Goal: Task Accomplishment & Management: Manage account settings

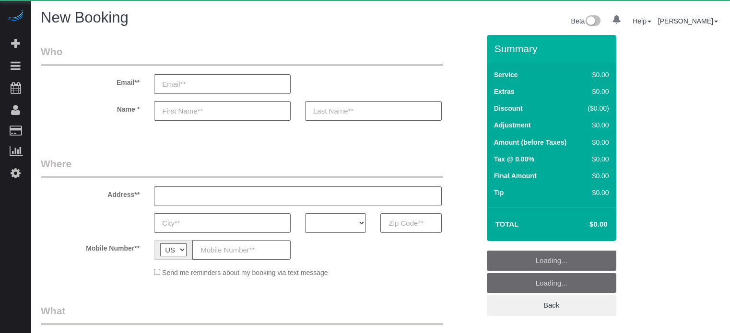
select select "number:9"
select select "object:823"
select select "4"
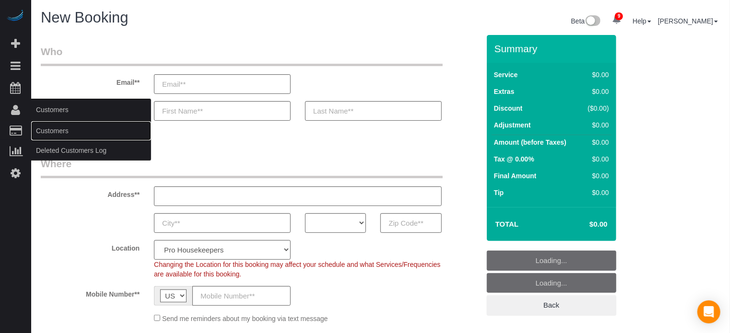
click at [55, 133] on link "Customers" at bounding box center [91, 130] width 120 height 19
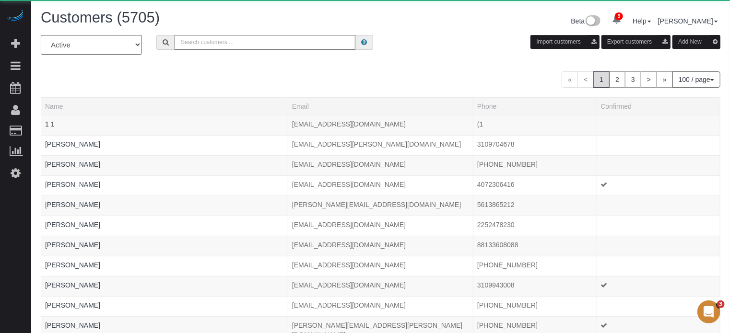
click at [255, 42] on input "text" at bounding box center [264, 42] width 181 height 15
paste input "Catalina Munoz"
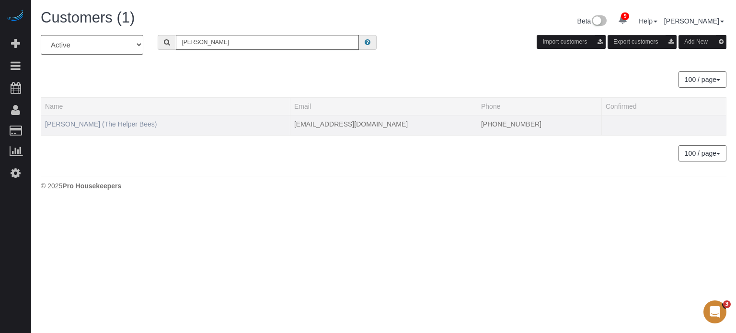
type input "Catalina Munoz"
click at [104, 121] on link "Catalina Munoz (The Helper Bees)" at bounding box center [101, 124] width 112 height 8
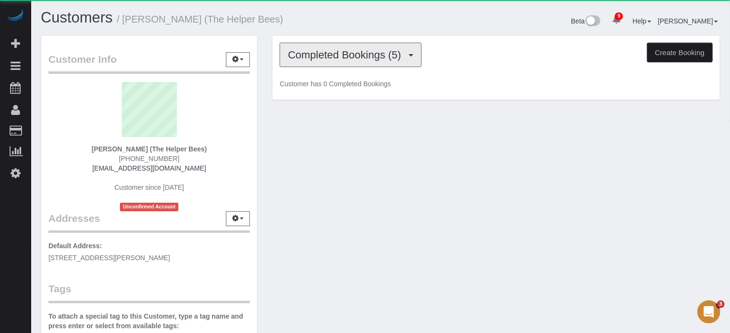
click at [326, 62] on button "Completed Bookings (5)" at bounding box center [350, 55] width 142 height 24
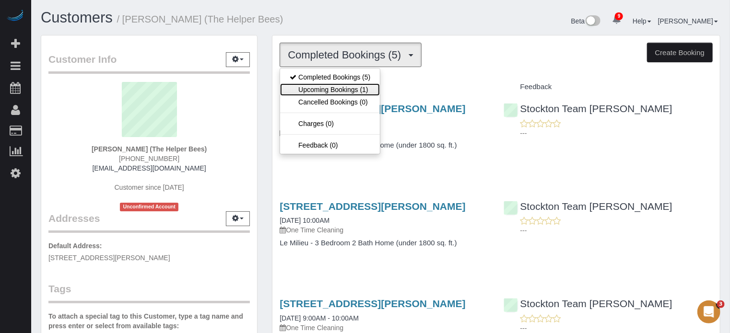
click at [337, 84] on link "Upcoming Bookings (1)" at bounding box center [330, 89] width 100 height 12
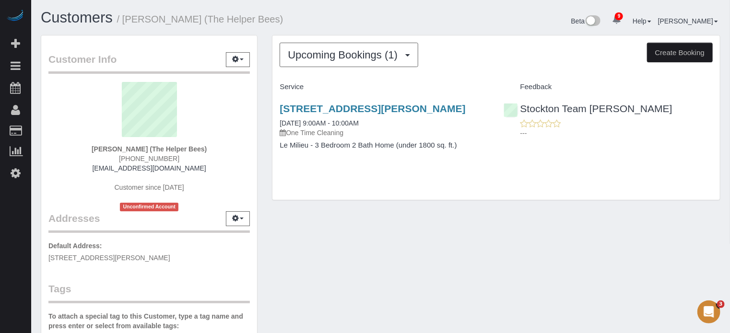
click at [265, 119] on div "Upcoming Bookings (1) Completed Bookings (5) Upcoming Bookings (1) Cancelled Bo…" at bounding box center [496, 122] width 463 height 175
click at [169, 156] on span "(209) 298-6840" at bounding box center [149, 159] width 60 height 8
copy div "(209) 298-6840"
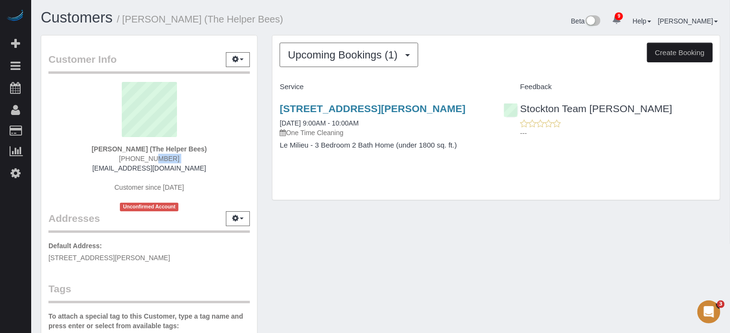
click at [717, 102] on div "Stockton Team Maria ---" at bounding box center [607, 118] width 223 height 47
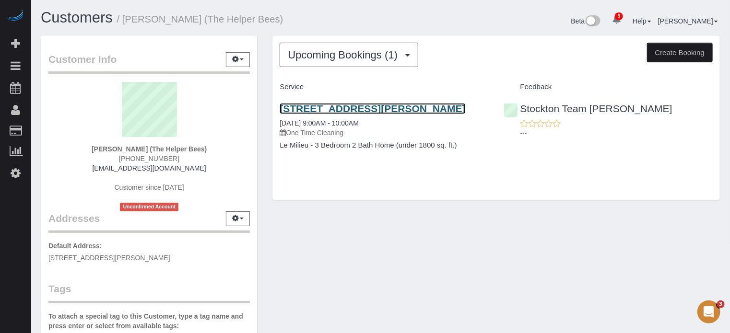
click at [322, 105] on link "3445 Sanguinetti Ln, Stockton, CA 95205" at bounding box center [372, 108] width 186 height 11
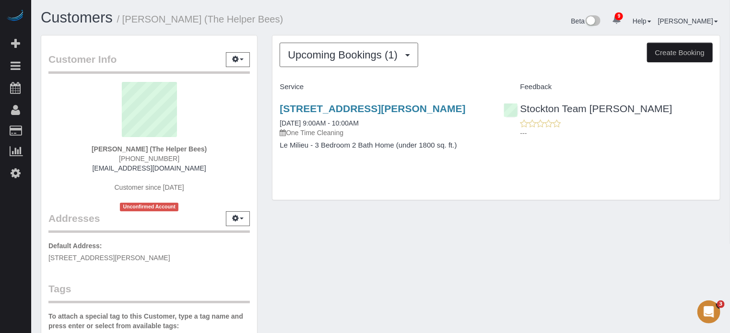
click at [149, 156] on span "(209) 298-6840" at bounding box center [149, 159] width 60 height 8
copy div "(209) 298-6840"
click at [717, 130] on div "Stockton Team Maria ---" at bounding box center [607, 118] width 223 height 47
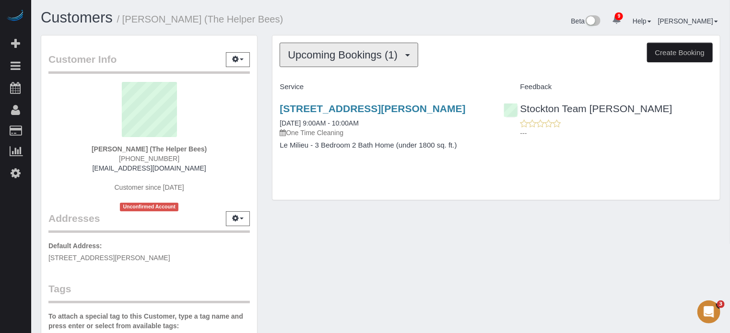
click at [353, 63] on button "Upcoming Bookings (1)" at bounding box center [348, 55] width 139 height 24
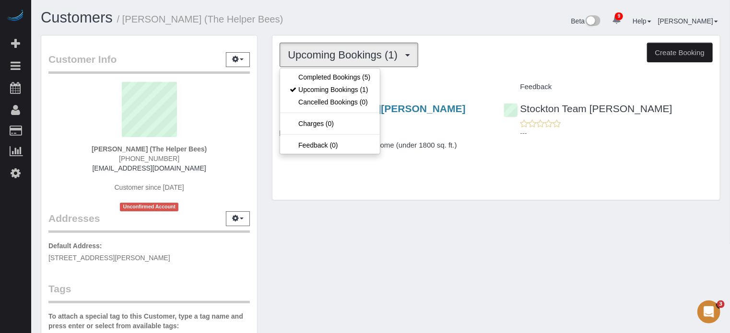
click at [363, 23] on h1 "Customers / Catalina Munoz (The Helper Bees)" at bounding box center [207, 18] width 333 height 16
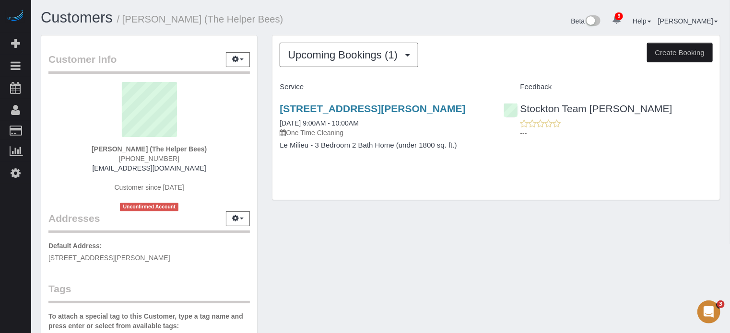
click at [344, 212] on div "Customer Info Edit Contact Info Send Message Email Preferences Special Sales Ta…" at bounding box center [381, 270] width 694 height 470
click at [264, 137] on div "Customer Info Edit Contact Info Send Message Email Preferences Special Sales Ta…" at bounding box center [149, 270] width 231 height 470
click at [266, 93] on div "Upcoming Bookings (1) Completed Bookings (5) Upcoming Bookings (1) Cancelled Bo…" at bounding box center [496, 122] width 463 height 175
drag, startPoint x: 263, startPoint y: 106, endPoint x: 477, endPoint y: 143, distance: 217.5
click at [477, 143] on div "Customer Info Edit Contact Info Send Message Email Preferences Special Sales Ta…" at bounding box center [381, 270] width 694 height 470
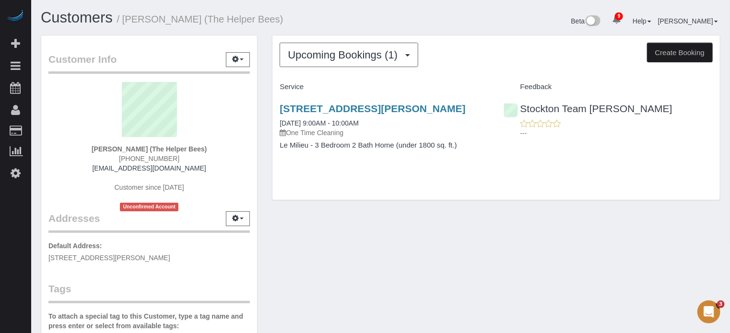
click at [476, 143] on h4 "Le Milieu - 3 Bedroom 2 Bath Home (under 1800 sq. ft.)" at bounding box center [383, 145] width 209 height 8
drag, startPoint x: 468, startPoint y: 147, endPoint x: 276, endPoint y: 109, distance: 195.5
click at [276, 109] on div "3445 Sanguinetti Ln, Stockton, CA 95205 09/11/2025 9:00AM - 10:00AM One Time Cl…" at bounding box center [383, 132] width 223 height 74
click at [370, 61] on button "Upcoming Bookings (1)" at bounding box center [348, 55] width 139 height 24
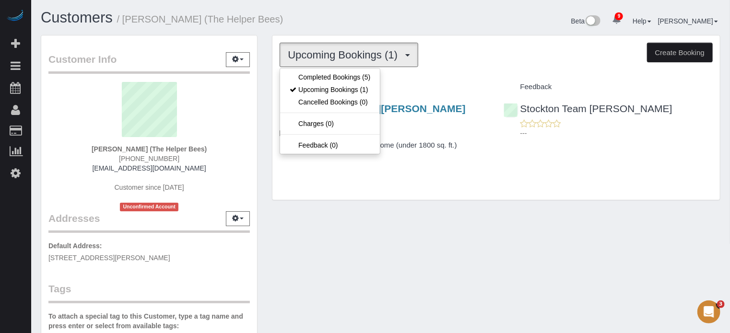
click at [368, 26] on div "Customers / Catalina Munoz (The Helper Bees)" at bounding box center [207, 20] width 347 height 21
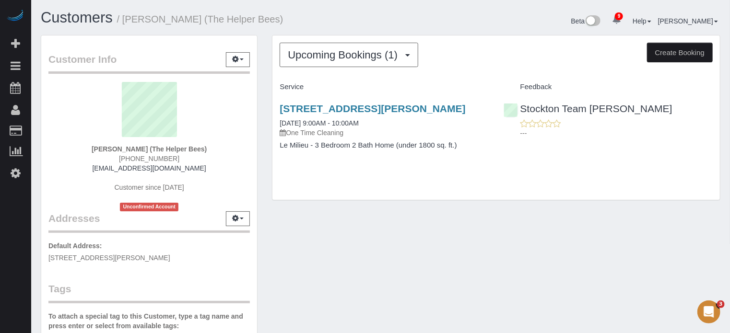
click at [403, 262] on div "Customer Info Edit Contact Info Send Message Email Preferences Special Sales Ta…" at bounding box center [381, 270] width 694 height 470
click at [490, 247] on div "Customer Info Edit Contact Info Send Message Email Preferences Special Sales Ta…" at bounding box center [381, 270] width 694 height 470
click at [720, 250] on div "Customer Info Edit Contact Info Send Message Email Preferences Special Sales Ta…" at bounding box center [381, 270] width 694 height 470
click at [305, 58] on span "Upcoming Bookings (1)" at bounding box center [345, 55] width 115 height 12
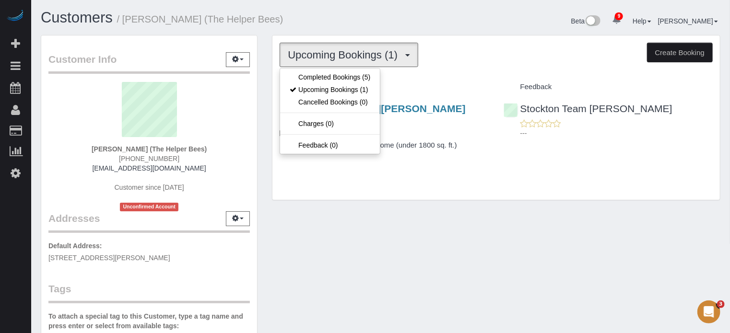
click at [352, 186] on div "Upcoming Bookings (1) Completed Bookings (5) Upcoming Bookings (1) Cancelled Bo…" at bounding box center [495, 117] width 447 height 164
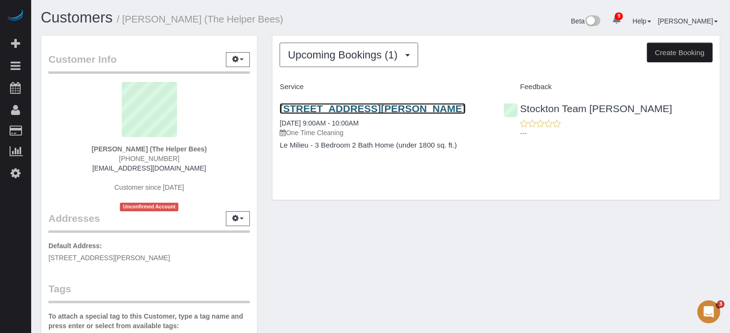
click at [350, 110] on link "3445 Sanguinetti Ln, Stockton, CA 95205" at bounding box center [372, 108] width 186 height 11
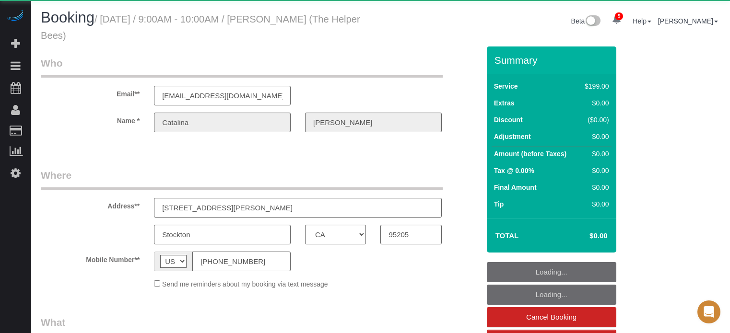
select select "CA"
select select "4"
select select "number:9"
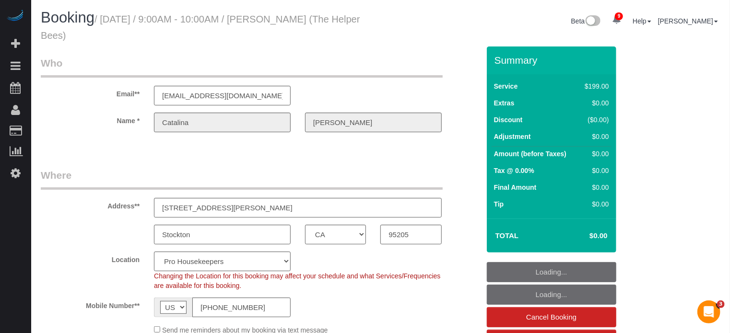
select select "object:886"
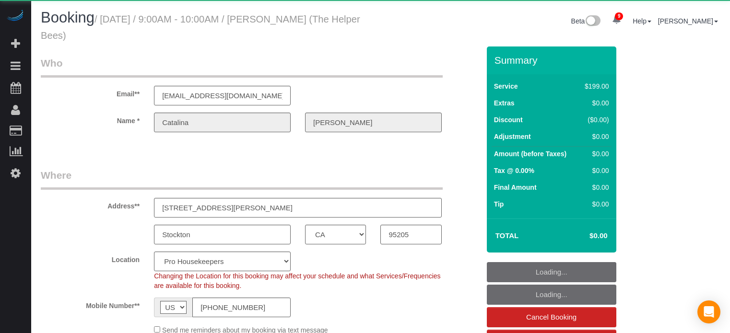
select select "CA"
select select "object:1203"
select select "4"
select select "number:9"
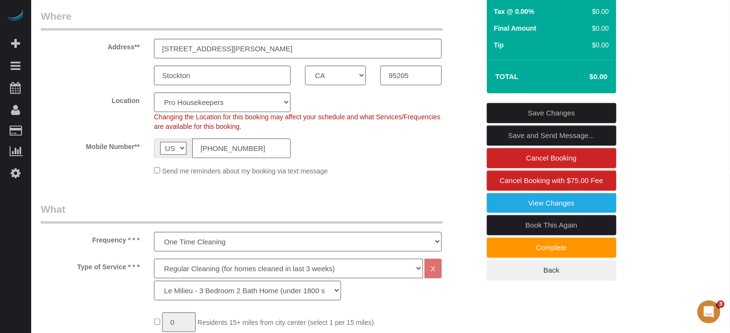
scroll to position [192, 0]
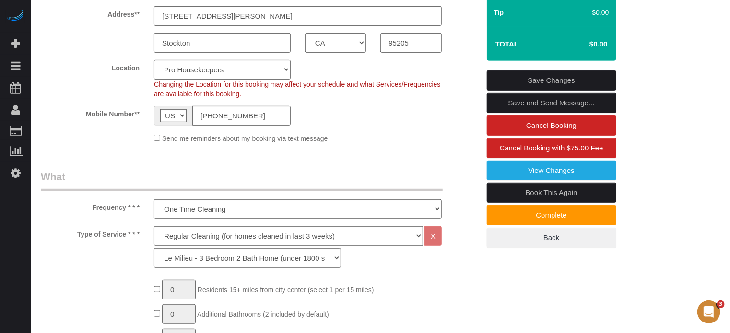
click at [527, 194] on link "Book This Again" at bounding box center [551, 193] width 129 height 20
select select "CA"
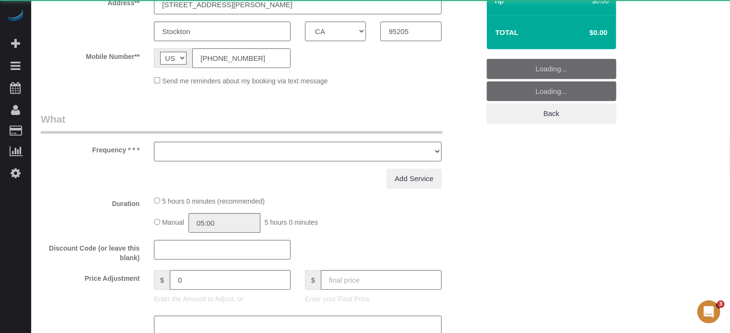
select select "string:fspay"
select select "number:9"
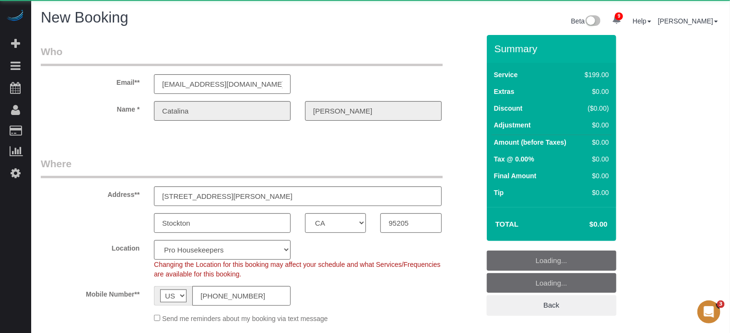
select select "object:2083"
select select "4"
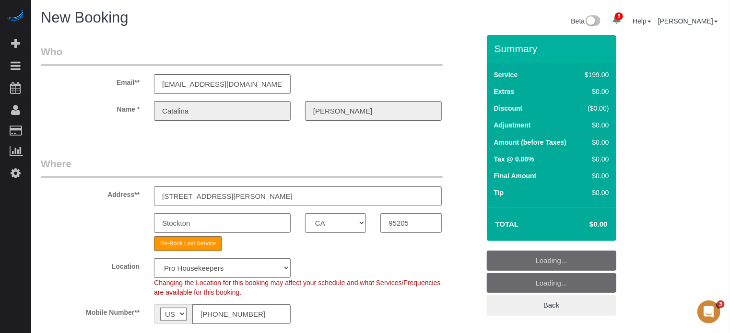
select select "object:2677"
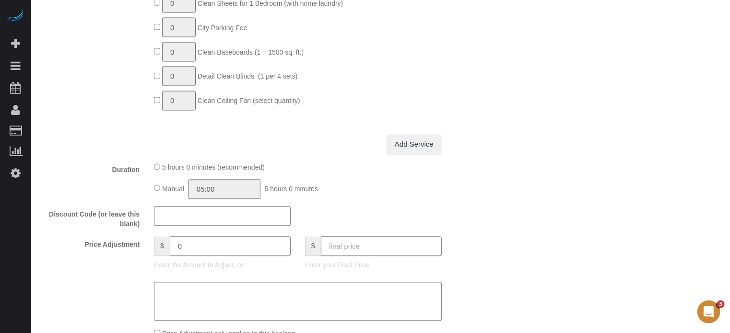
scroll to position [911, 0]
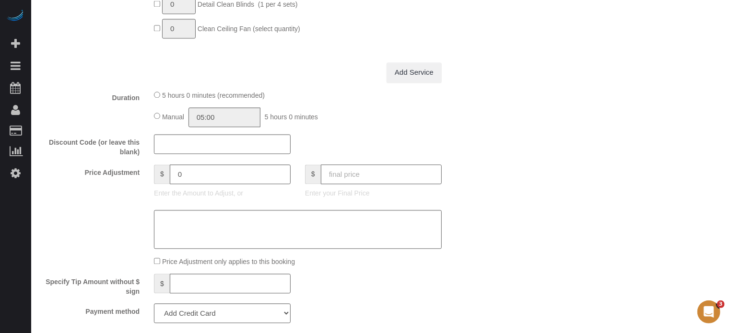
click at [362, 171] on input "text" at bounding box center [381, 175] width 121 height 20
type input "0"
click at [531, 155] on div "Who Email** prohousekeepers813+catalinamunoz@gmail.com Name * Catalina Munoz Wh…" at bounding box center [380, 136] width 679 height 2024
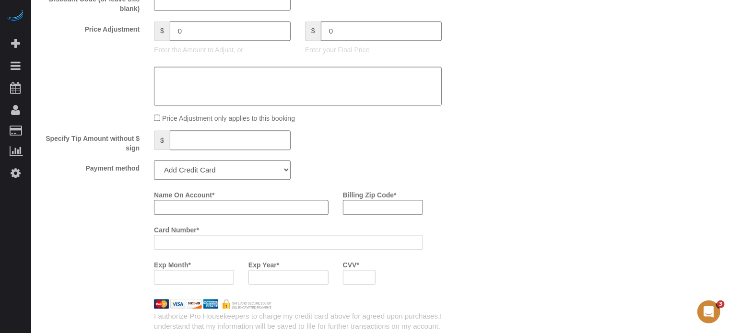
type input "-199"
click at [213, 214] on input "Name On Account *" at bounding box center [241, 207] width 174 height 15
click at [375, 168] on div "Payment method Add Credit Card Cash Check Paypal" at bounding box center [260, 170] width 453 height 20
drag, startPoint x: 216, startPoint y: 171, endPoint x: 209, endPoint y: 174, distance: 6.7
click at [216, 171] on select "Add Credit Card Cash Check Paypal" at bounding box center [222, 170] width 137 height 20
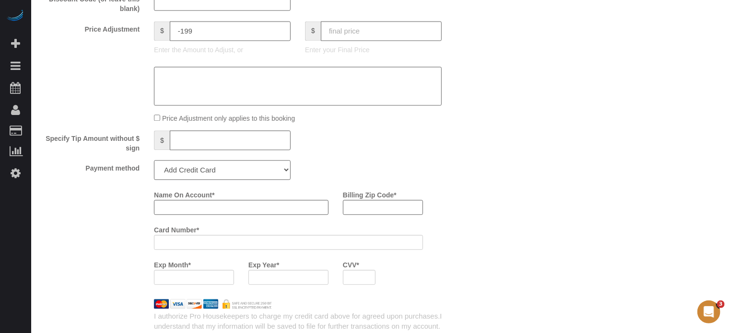
select select "string:check"
click at [154, 164] on select "Add Credit Card Cash Check Paypal" at bounding box center [222, 170] width 137 height 20
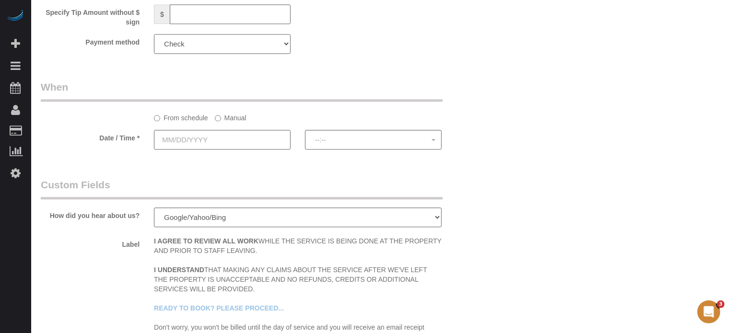
scroll to position [1198, 0]
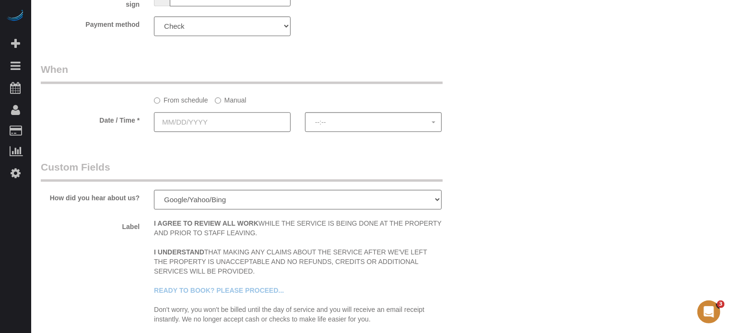
click at [186, 128] on input "text" at bounding box center [222, 122] width 137 height 20
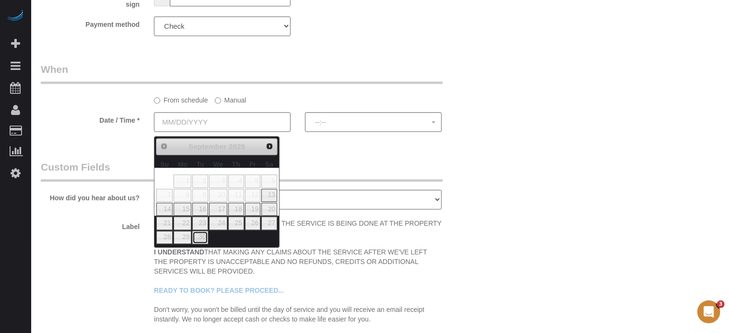
click at [201, 233] on link "30" at bounding box center [199, 237] width 15 height 13
type input "09/30/2025"
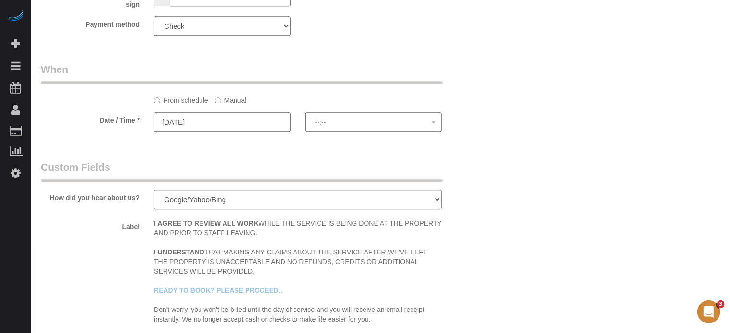
select select "spot16"
click at [224, 105] on label "Manual" at bounding box center [231, 98] width 32 height 13
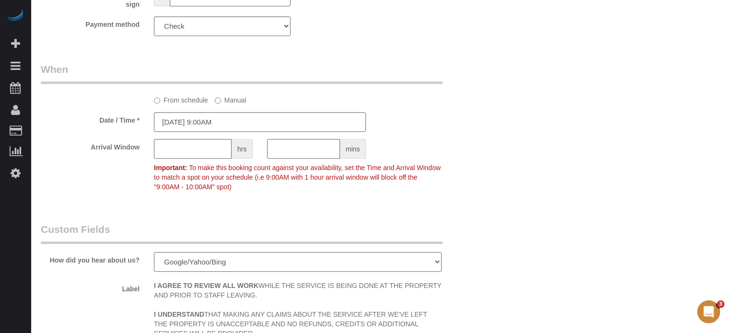
click at [268, 105] on div "From schedule Manual" at bounding box center [298, 98] width 302 height 13
click at [190, 149] on input "text" at bounding box center [193, 149] width 78 height 20
type input "1"
click at [443, 153] on div "9:00AM - 10:00AM" at bounding box center [429, 146] width 113 height 14
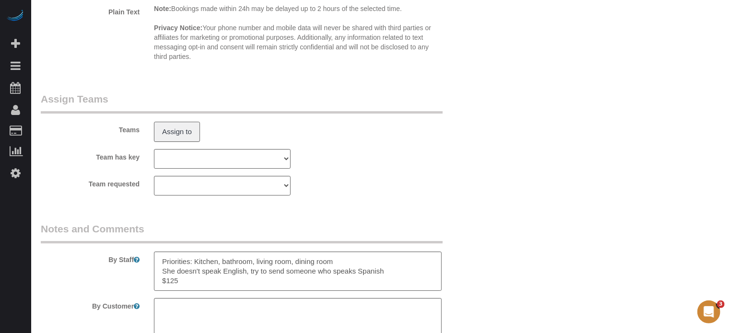
scroll to position [1604, 0]
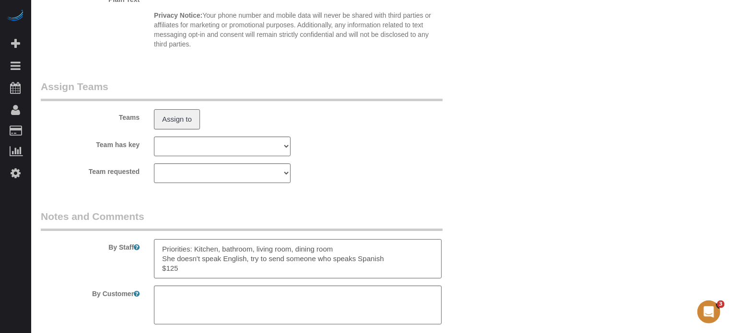
click at [192, 277] on textarea at bounding box center [298, 258] width 288 height 39
type textarea "Priorities: Kitchen, bathroom, living room, dining room She doesn't speak Engli…"
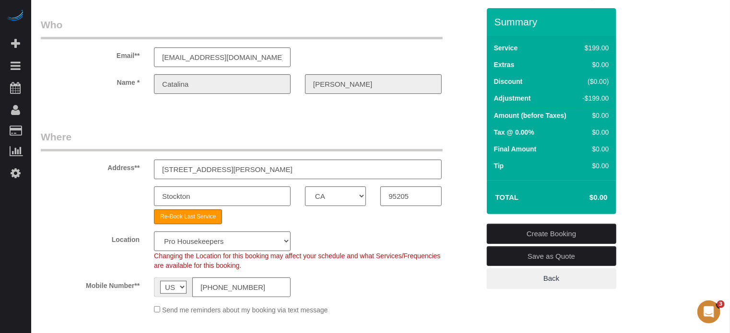
scroll to position [12, 0]
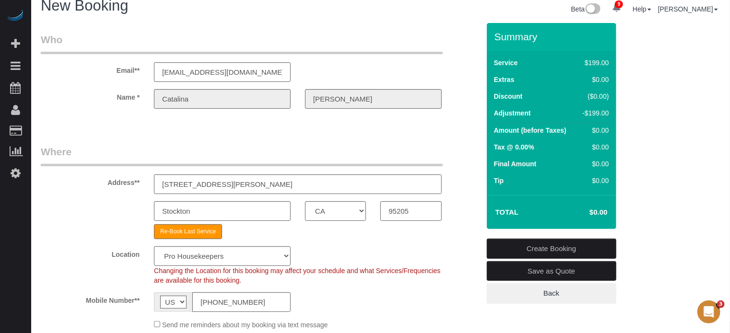
click at [563, 246] on link "Create Booking" at bounding box center [551, 249] width 129 height 20
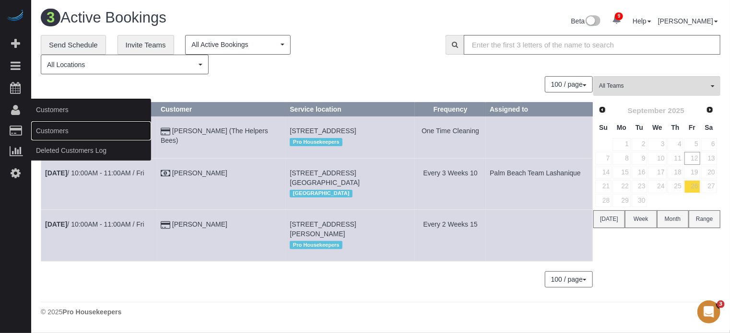
click at [46, 127] on link "Customers" at bounding box center [91, 130] width 120 height 19
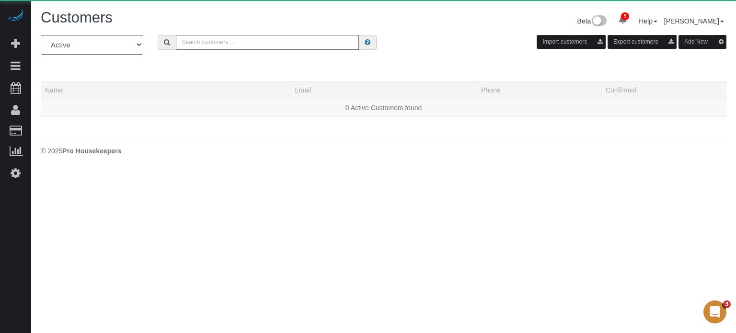
click at [232, 46] on input "text" at bounding box center [267, 42] width 183 height 15
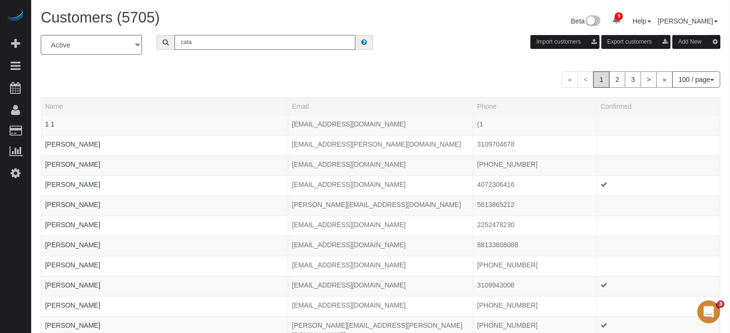
type input "Catalina Munoz"
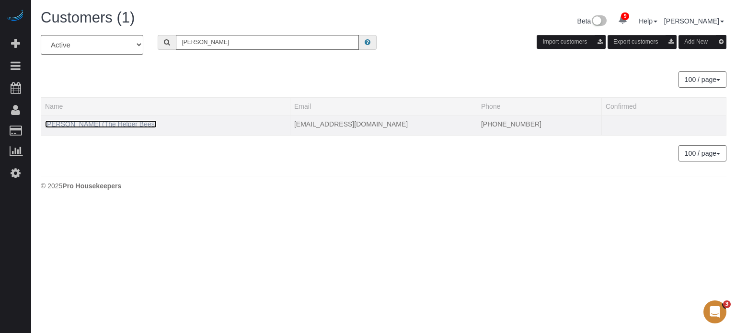
click at [77, 125] on link "Catalina Munoz (The Helper Bees)" at bounding box center [101, 124] width 112 height 8
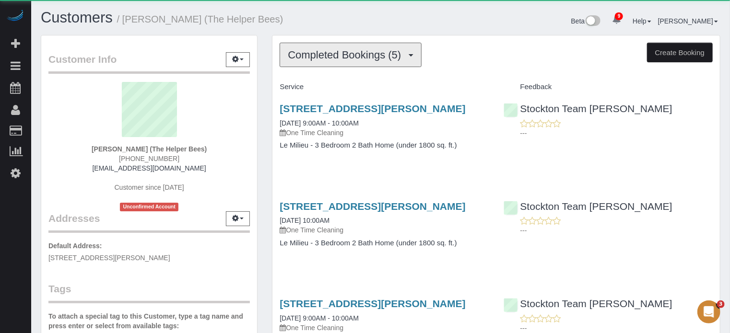
click at [330, 61] on button "Completed Bookings (5)" at bounding box center [350, 55] width 142 height 24
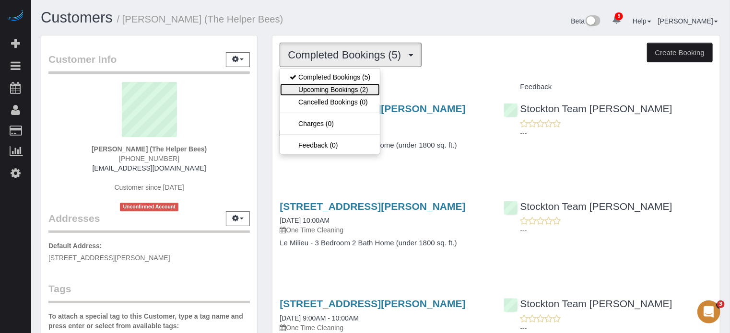
click at [335, 86] on link "Upcoming Bookings (2)" at bounding box center [330, 89] width 100 height 12
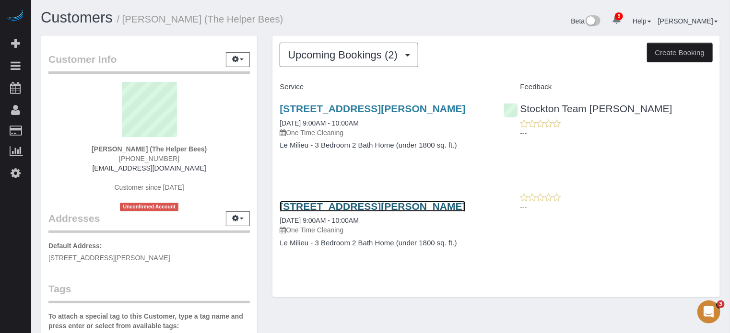
click at [309, 204] on link "3445 Sanguinetti Ln, Stockton, CA 95205" at bounding box center [372, 206] width 186 height 11
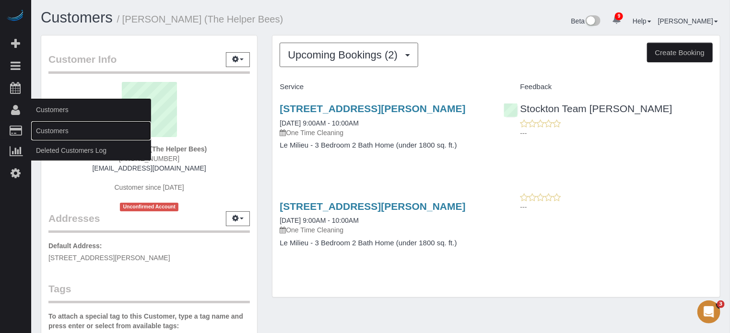
click at [48, 128] on link "Customers" at bounding box center [91, 130] width 120 height 19
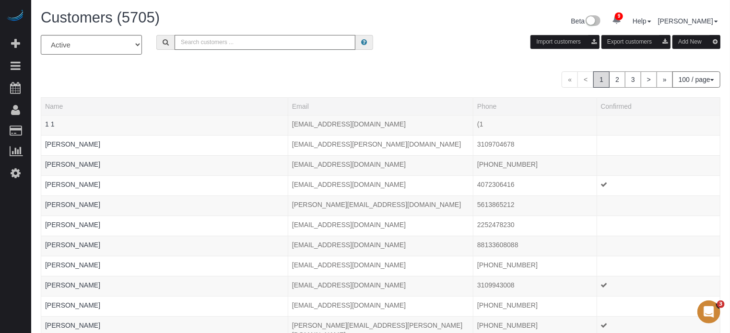
click at [228, 41] on input "text" at bounding box center [264, 42] width 181 height 15
paste input "Howard Shirley"
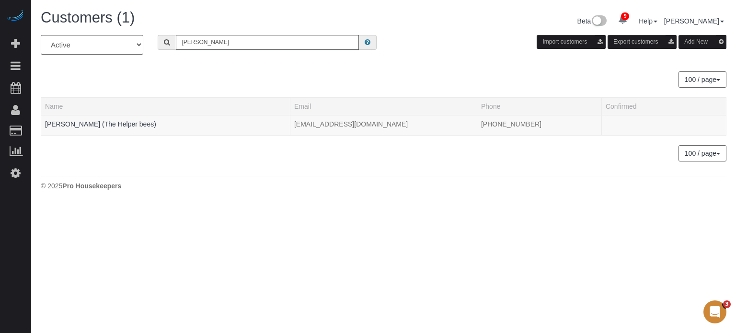
type input "Howard Shirley"
click at [274, 209] on body "9 Beta Your Notifications You have 0 alerts × You have 22 to charge for 09/09/2…" at bounding box center [368, 166] width 736 height 333
click at [307, 210] on body "9 Beta Your Notifications You have 0 alerts × You have 22 to charge for 09/09/2…" at bounding box center [368, 166] width 736 height 333
click at [706, 242] on body "9 Beta Your Notifications You have 0 alerts × You have 22 to charge for 09/09/2…" at bounding box center [368, 166] width 736 height 333
click at [131, 117] on td "Howard Shirley (The Helper bees)" at bounding box center [165, 125] width 249 height 20
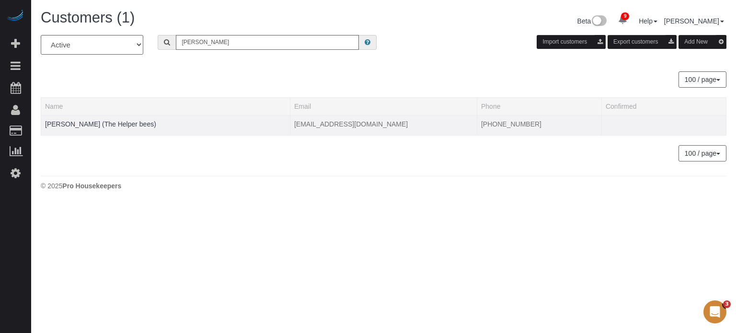
click at [131, 119] on td "Howard Shirley (The Helper bees)" at bounding box center [165, 125] width 249 height 20
click at [130, 124] on link "Howard Shirley (The Helper bees)" at bounding box center [100, 124] width 111 height 8
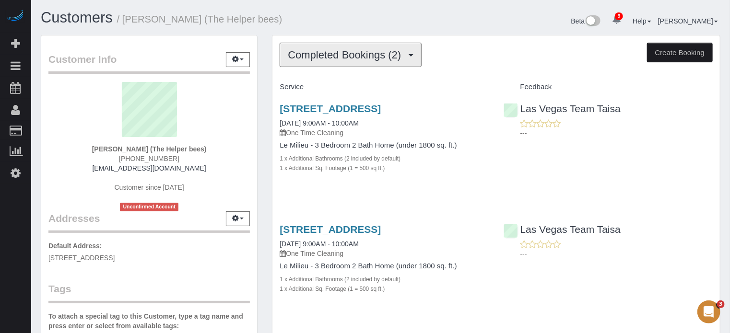
click at [334, 62] on button "Completed Bookings (2)" at bounding box center [350, 55] width 142 height 24
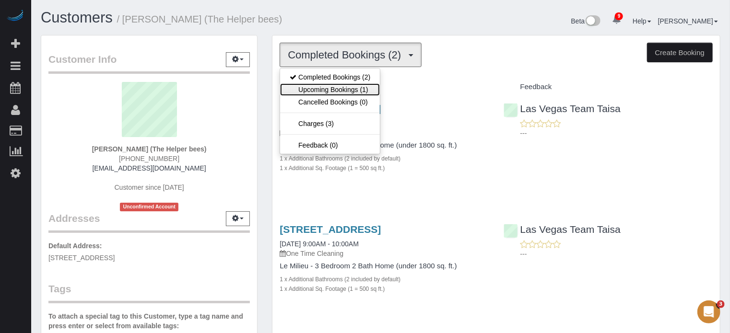
click at [340, 88] on link "Upcoming Bookings (1)" at bounding box center [330, 89] width 100 height 12
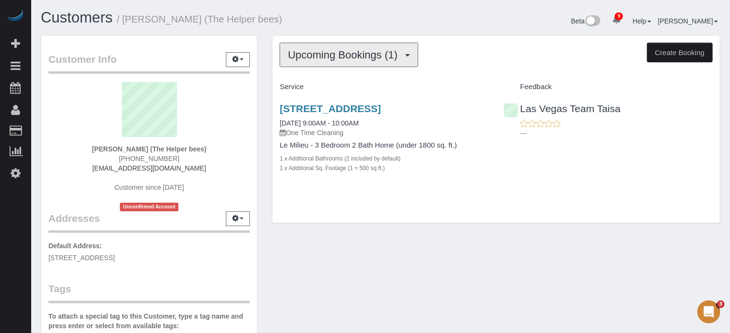
click at [347, 62] on button "Upcoming Bookings (1)" at bounding box center [348, 55] width 139 height 24
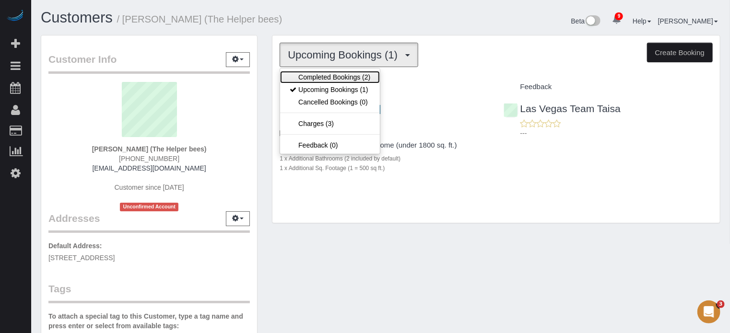
click at [349, 76] on link "Completed Bookings (2)" at bounding box center [330, 77] width 100 height 12
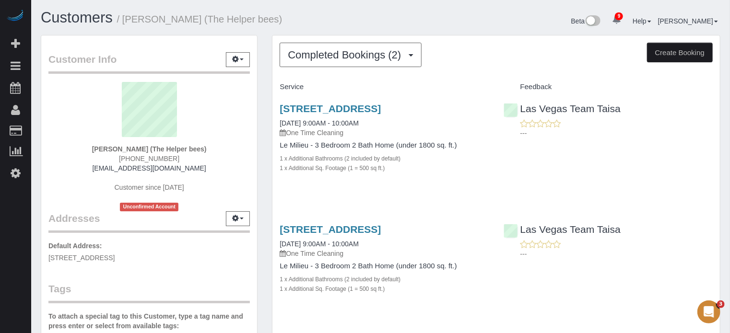
click at [267, 81] on div "Completed Bookings (2) Completed Bookings (2) Upcoming Bookings (1) Cancelled B…" at bounding box center [496, 194] width 463 height 319
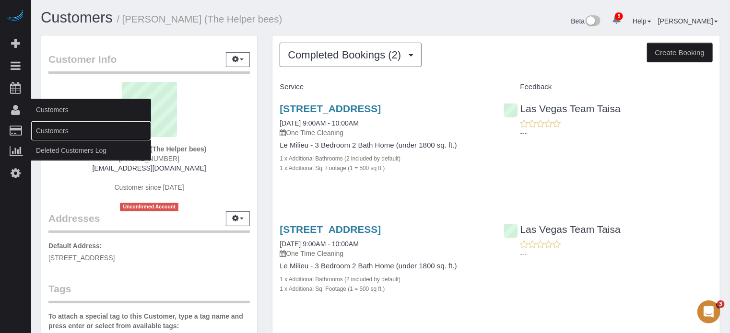
click at [53, 134] on link "Customers" at bounding box center [91, 130] width 120 height 19
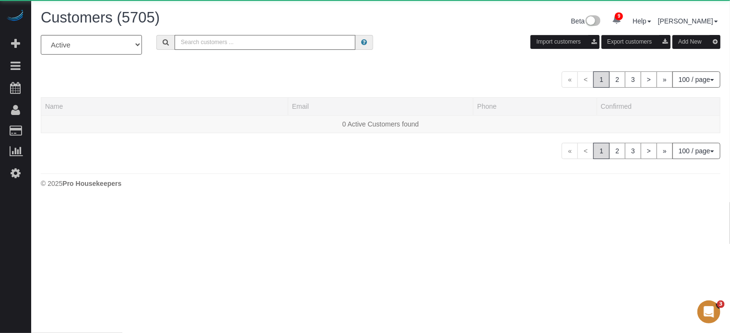
click at [255, 45] on input "text" at bounding box center [264, 42] width 181 height 15
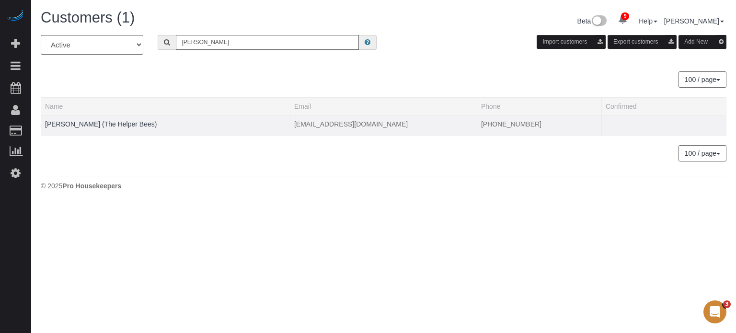
type input "robert cam"
click at [134, 116] on td "Robert Campbell (The Helper Bees)" at bounding box center [165, 125] width 249 height 20
click at [134, 125] on link "Robert Campbell (The Helper Bees)" at bounding box center [101, 124] width 112 height 8
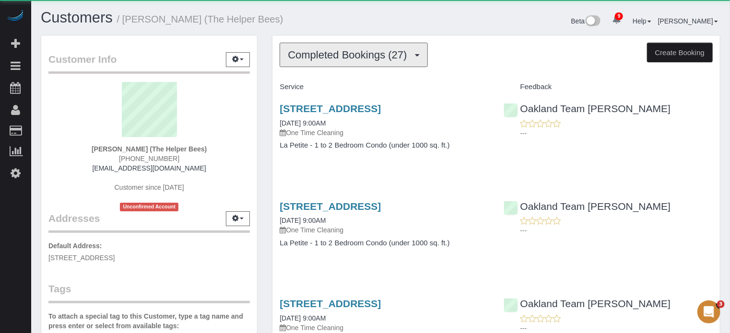
click at [324, 63] on button "Completed Bookings (27)" at bounding box center [353, 55] width 148 height 24
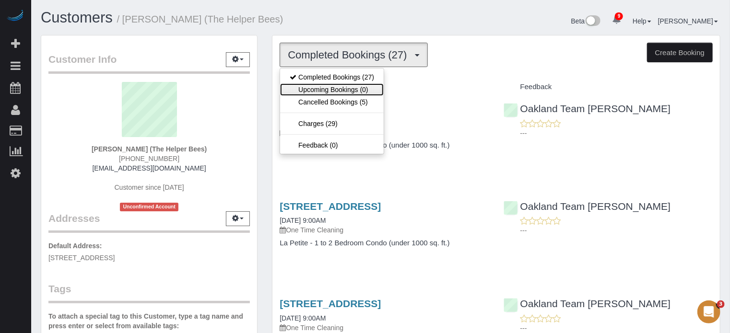
click at [334, 88] on link "Upcoming Bookings (0)" at bounding box center [332, 89] width 104 height 12
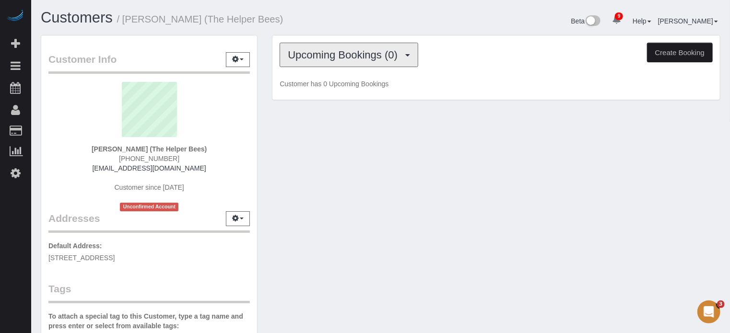
click at [317, 56] on span "Upcoming Bookings (0)" at bounding box center [345, 55] width 115 height 12
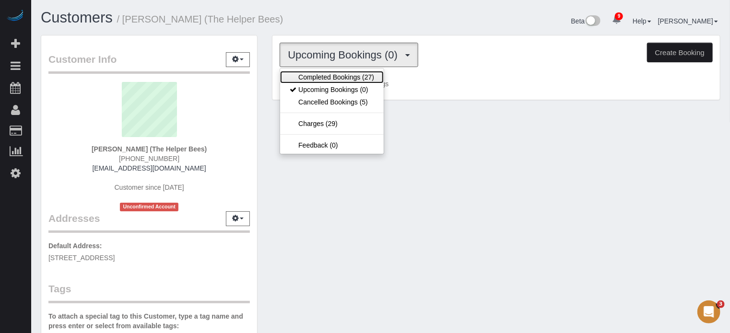
click at [321, 71] on link "Completed Bookings (27)" at bounding box center [332, 77] width 104 height 12
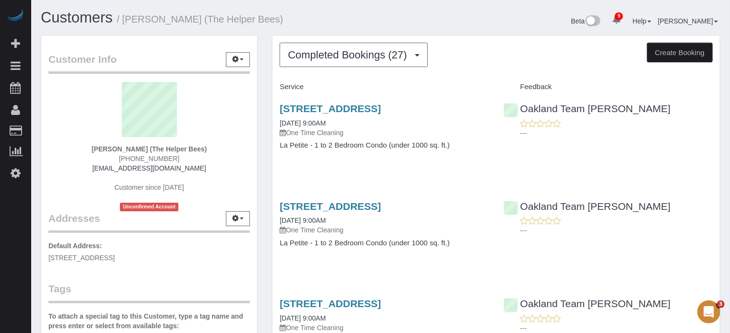
click at [477, 17] on div "Beta 9 Your Notifications You have 0 alerts × You have 22 to charge for 09/10/2…" at bounding box center [554, 22] width 347 height 25
click at [473, 47] on div "Completed Bookings (27) Completed Bookings (27) Upcoming Bookings (0) Cancelled…" at bounding box center [495, 55] width 433 height 24
click at [468, 19] on div "Beta 9 Your Notifications You have 0 alerts × You have 22 to charge for 09/10/2…" at bounding box center [554, 22] width 347 height 25
click at [476, 23] on div "Beta 9 Your Notifications You have 0 alerts × You have 22 to charge for 09/10/2…" at bounding box center [554, 22] width 347 height 25
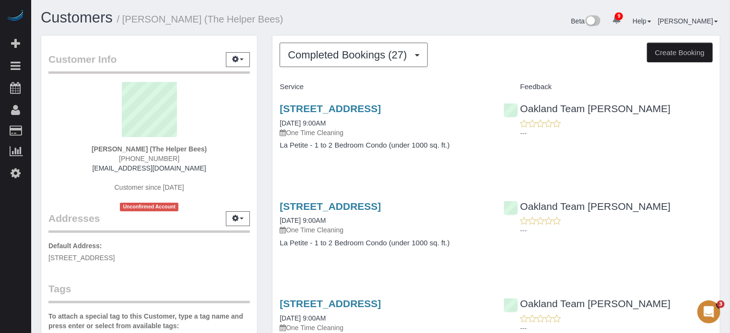
click at [712, 265] on div "1416 Montauban Ct, Tracy, CA 95304 08/09/2025 9:00AM One Time Cleaning La Petit…" at bounding box center [495, 230] width 447 height 74
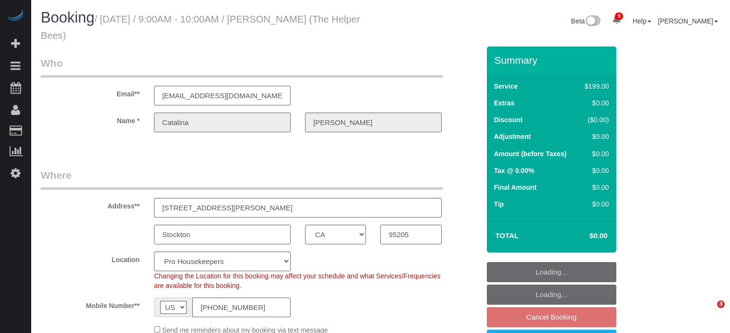
select select "CA"
select select "number:9"
select select "object:1322"
select select "4"
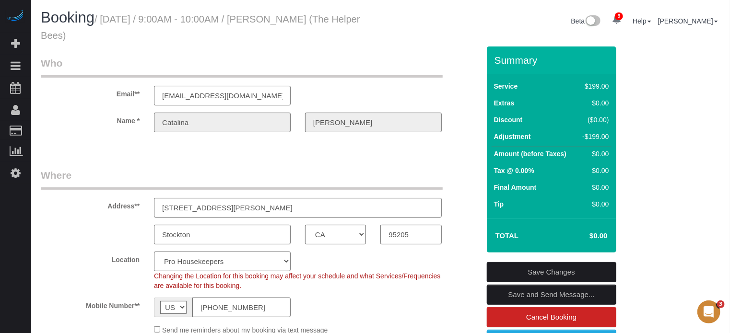
drag, startPoint x: 670, startPoint y: 162, endPoint x: 604, endPoint y: 165, distance: 65.8
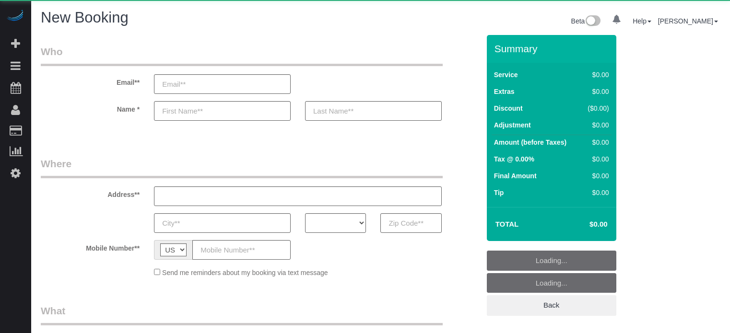
select select "number:9"
select select "object:823"
select select "4"
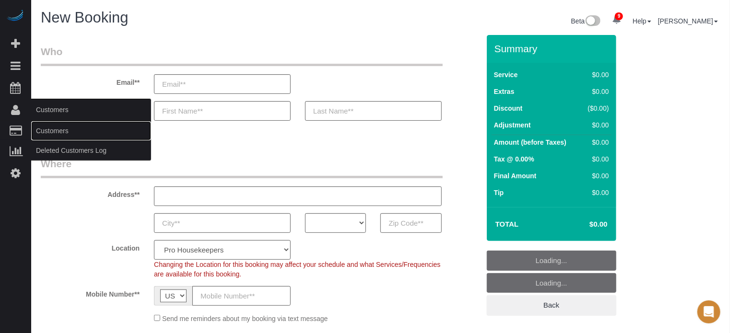
click at [56, 131] on link "Customers" at bounding box center [91, 130] width 120 height 19
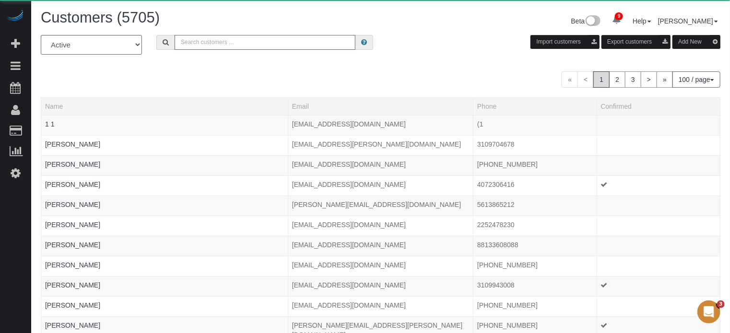
click at [200, 42] on input "text" at bounding box center [264, 42] width 181 height 15
paste input "Howard Shirley"
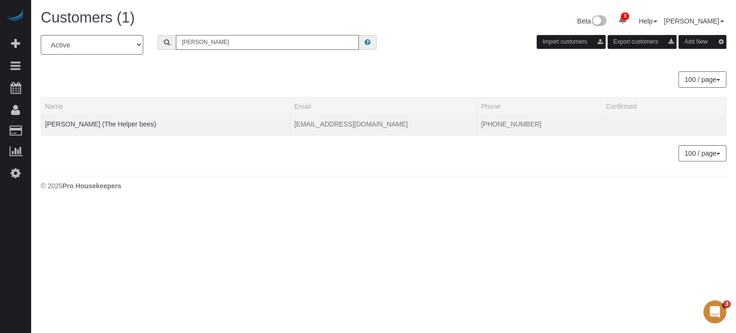
type input "Howard Shirley"
click at [107, 129] on div at bounding box center [165, 130] width 241 height 2
click at [108, 122] on link "Howard Shirley (The Helper bees)" at bounding box center [100, 124] width 111 height 8
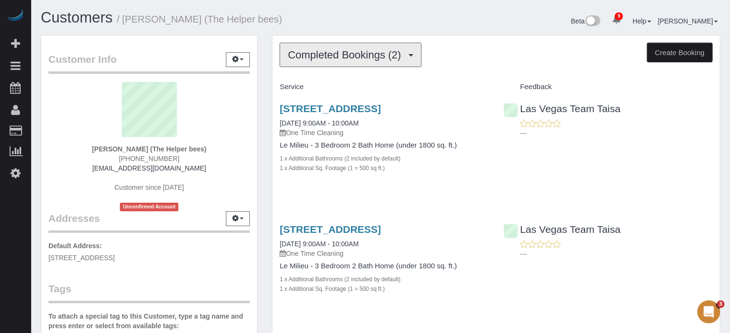
click at [336, 53] on span "Completed Bookings (2)" at bounding box center [347, 55] width 118 height 12
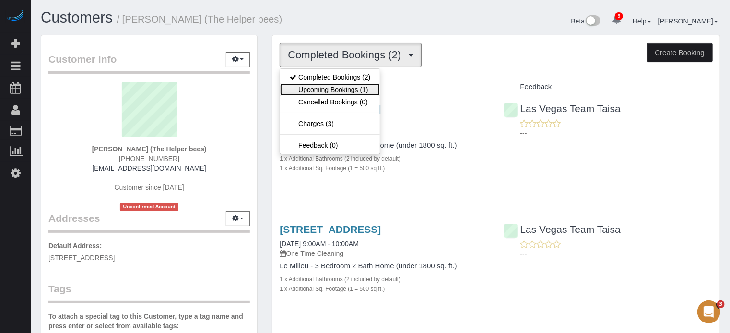
click at [349, 92] on link "Upcoming Bookings (1)" at bounding box center [330, 89] width 100 height 12
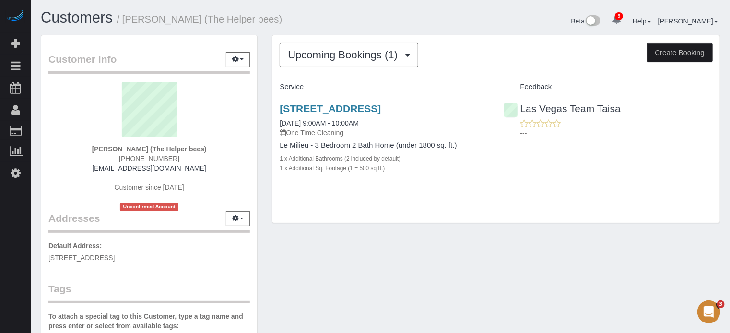
click at [158, 157] on span "[PHONE_NUMBER]" at bounding box center [149, 159] width 60 height 8
copy div "[PHONE_NUMBER]"
click at [718, 143] on div "11017 Bandol Pl, Las Vegas, NV 89141 09/11/2025 9:00AM - 10:00AM One Time Clean…" at bounding box center [495, 143] width 447 height 97
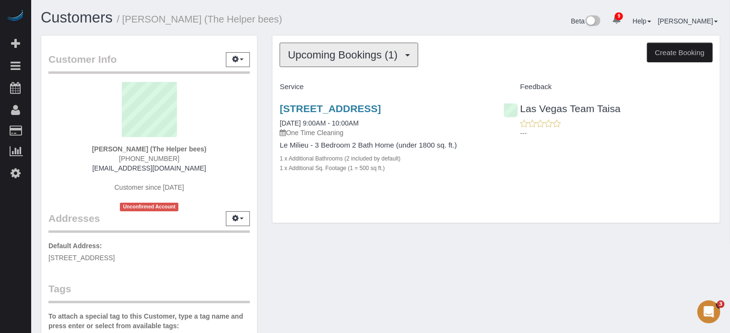
click at [328, 55] on span "Upcoming Bookings (1)" at bounding box center [345, 55] width 115 height 12
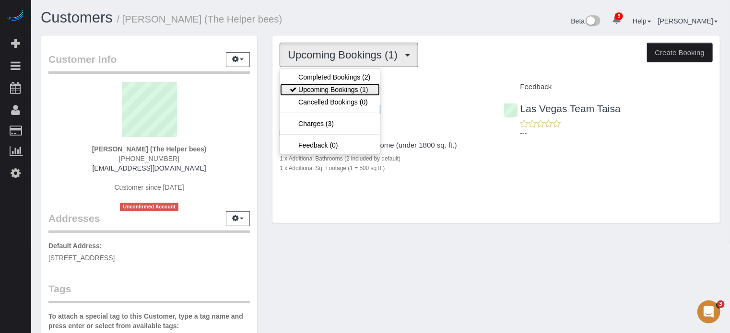
click at [342, 84] on link "Upcoming Bookings (1)" at bounding box center [330, 89] width 100 height 12
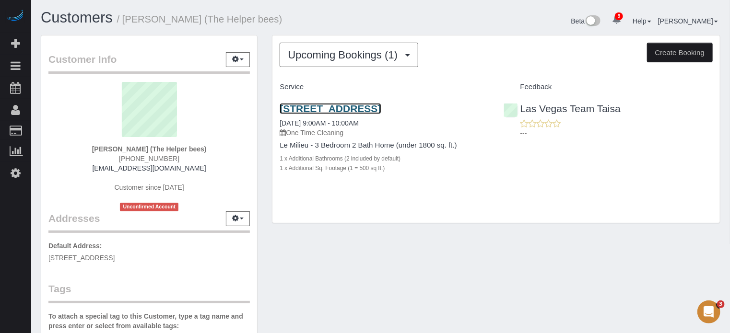
click at [362, 105] on link "11017 Bandol Pl, Las Vegas, NV 89141" at bounding box center [329, 108] width 101 height 11
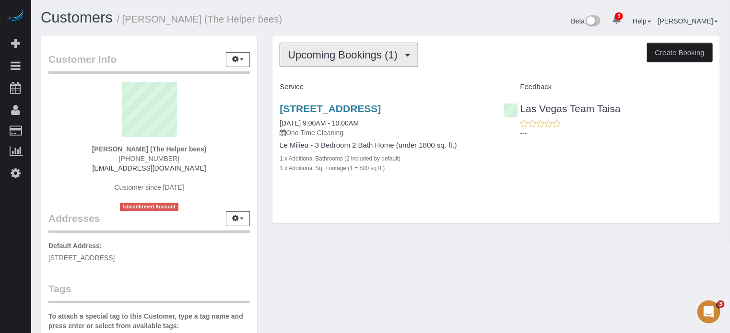
click at [326, 59] on button "Upcoming Bookings (1)" at bounding box center [348, 55] width 139 height 24
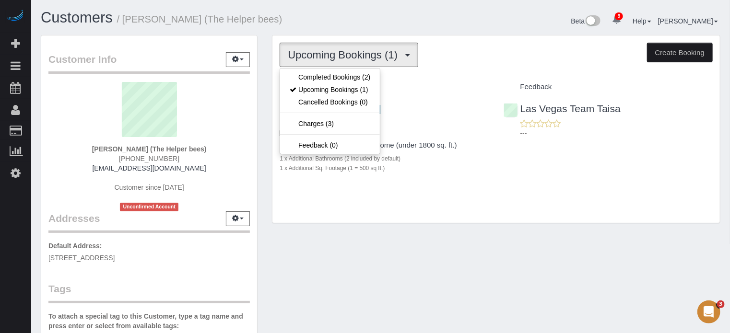
click at [325, 17] on h1 "Customers / Howard Shirley (The Helper bees)" at bounding box center [207, 18] width 333 height 16
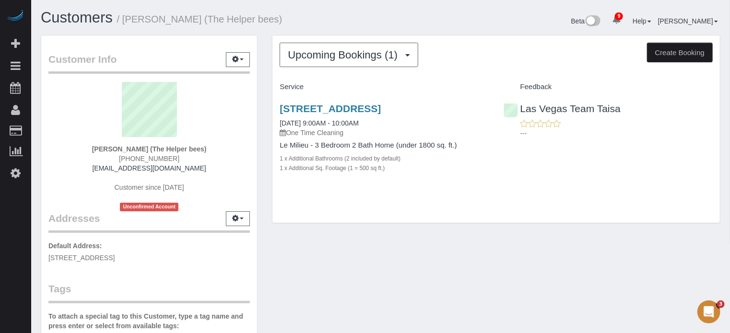
drag, startPoint x: 721, startPoint y: 174, endPoint x: 716, endPoint y: 174, distance: 5.3
click at [721, 174] on div "Upcoming Bookings (1) Completed Bookings (2) Upcoming Bookings (1) Cancelled Bo…" at bounding box center [496, 134] width 463 height 198
click at [350, 58] on span "Upcoming Bookings (1)" at bounding box center [345, 55] width 115 height 12
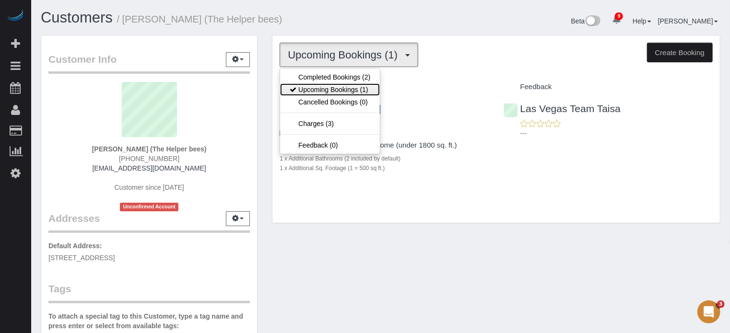
click at [345, 88] on link "Upcoming Bookings (1)" at bounding box center [330, 89] width 100 height 12
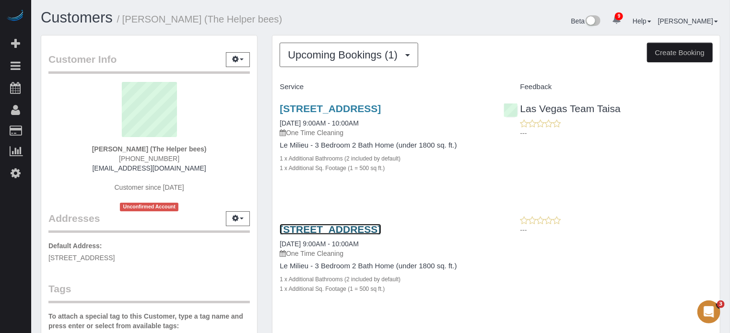
click at [308, 228] on link "11017 Bandol Pl, Las Vegas, NV 89141" at bounding box center [329, 229] width 101 height 11
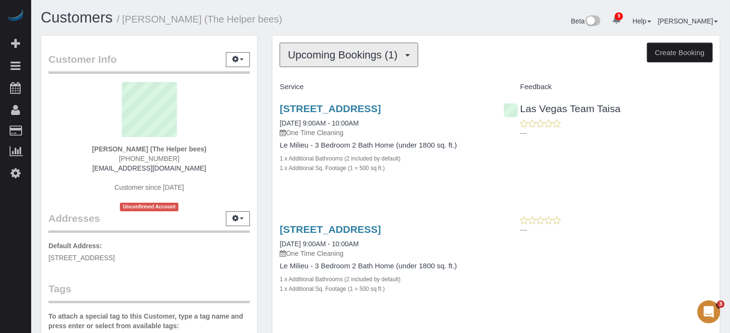
click at [303, 59] on span "Upcoming Bookings (1)" at bounding box center [345, 55] width 115 height 12
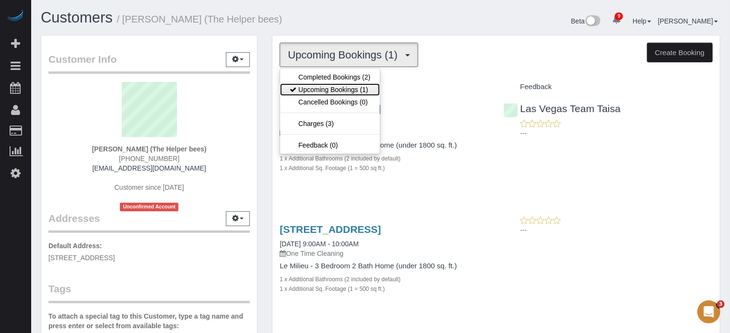
click at [331, 90] on link "Upcoming Bookings (1)" at bounding box center [330, 89] width 100 height 12
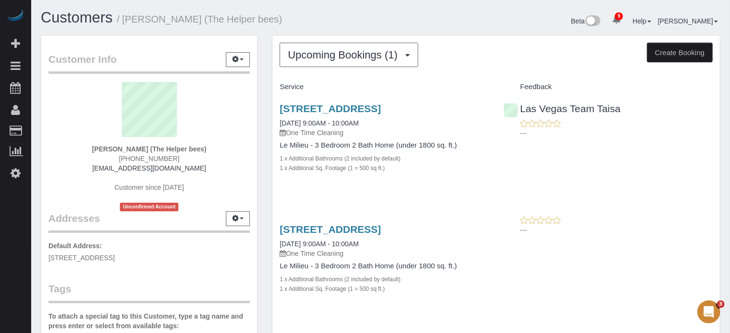
click at [712, 206] on div "Service Feedback 11017 Bandol Pl, Las Vegas, NV 89141 09/11/2025 9:00AM - 10:00…" at bounding box center [495, 256] width 433 height 355
click at [357, 49] on span "Upcoming Bookings (1)" at bounding box center [345, 55] width 115 height 12
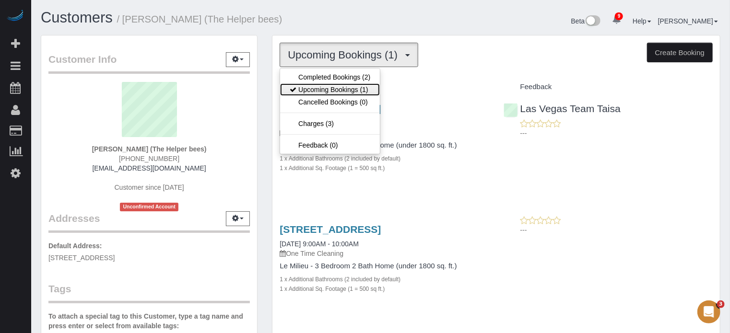
click at [365, 88] on link "Upcoming Bookings (1)" at bounding box center [330, 89] width 100 height 12
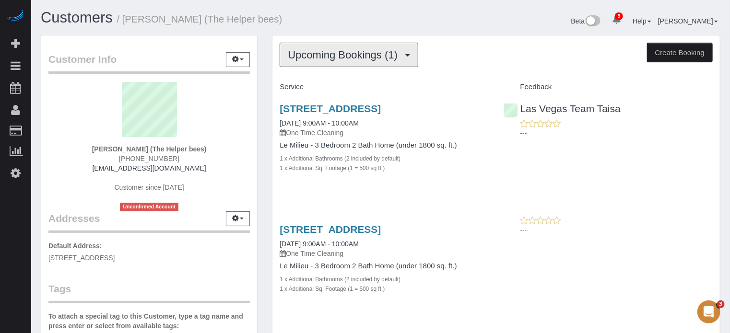
click at [378, 57] on span "Upcoming Bookings (1)" at bounding box center [345, 55] width 115 height 12
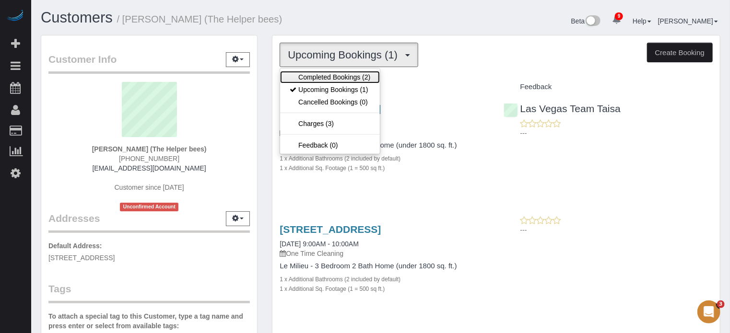
click at [365, 77] on link "Completed Bookings (2)" at bounding box center [330, 77] width 100 height 12
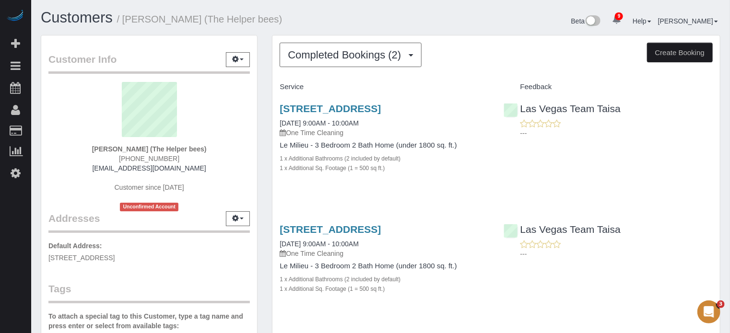
click at [468, 191] on div "11017 Bandol Pl, Las Vegas, NV 89141 08/14/2025 9:00AM - 10:00AM One Time Clean…" at bounding box center [383, 143] width 223 height 97
click at [295, 51] on span "Completed Bookings (2)" at bounding box center [347, 55] width 118 height 12
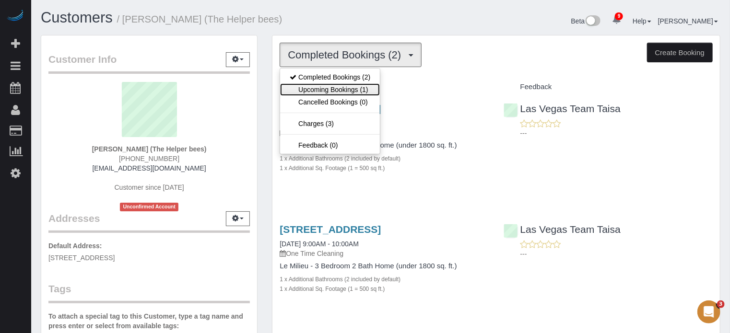
click at [378, 89] on link "Upcoming Bookings (1)" at bounding box center [330, 89] width 100 height 12
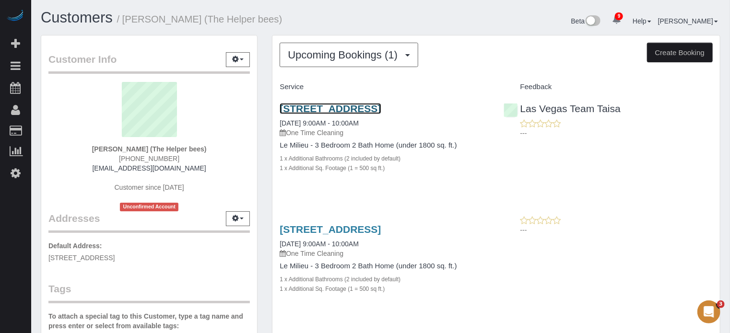
click at [348, 109] on link "11017 Bandol Pl, Las Vegas, NV 89141" at bounding box center [329, 108] width 101 height 11
click at [356, 107] on link "11017 Bandol Pl, Las Vegas, NV 89141" at bounding box center [329, 108] width 101 height 11
click at [319, 70] on div "Upcoming Bookings (1) Completed Bookings (2) Upcoming Bookings (1) Cancelled Bo…" at bounding box center [495, 250] width 447 height 430
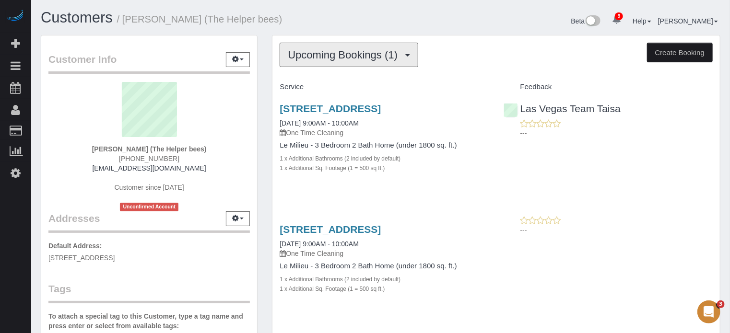
click at [318, 47] on button "Upcoming Bookings (1)" at bounding box center [348, 55] width 139 height 24
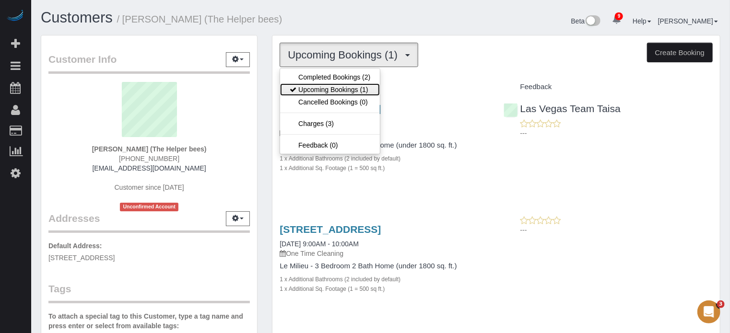
click at [329, 86] on link "Upcoming Bookings (1)" at bounding box center [330, 89] width 100 height 12
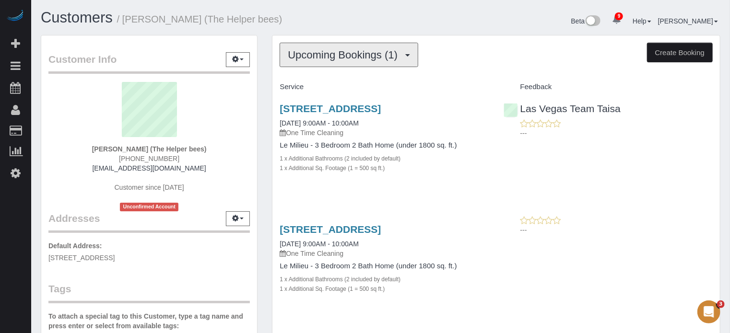
click at [334, 52] on span "Upcoming Bookings (1)" at bounding box center [345, 55] width 115 height 12
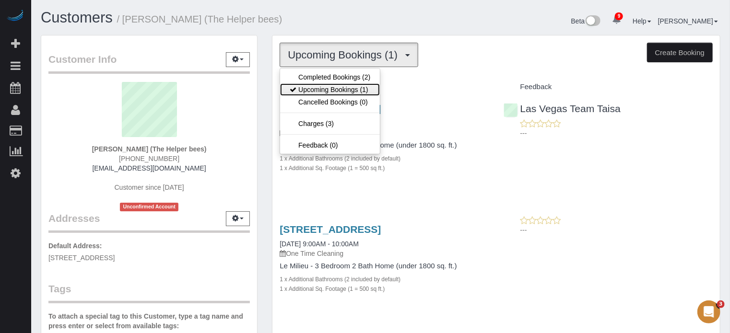
click at [341, 85] on link "Upcoming Bookings (1)" at bounding box center [330, 89] width 100 height 12
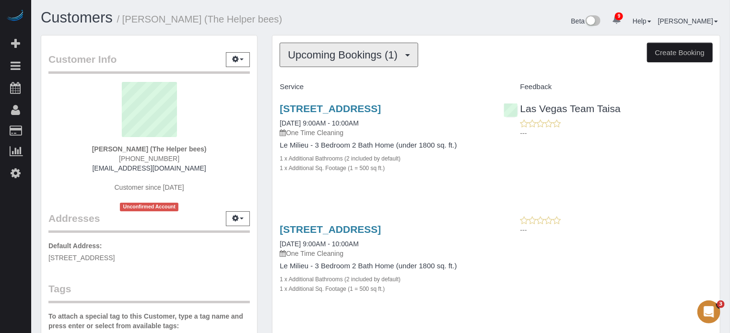
click at [334, 62] on button "Upcoming Bookings (1)" at bounding box center [348, 55] width 139 height 24
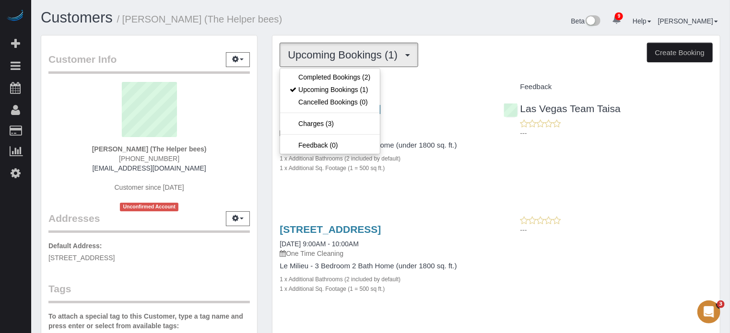
click at [348, 13] on h1 "Customers / Howard Shirley (The Helper bees)" at bounding box center [207, 18] width 333 height 16
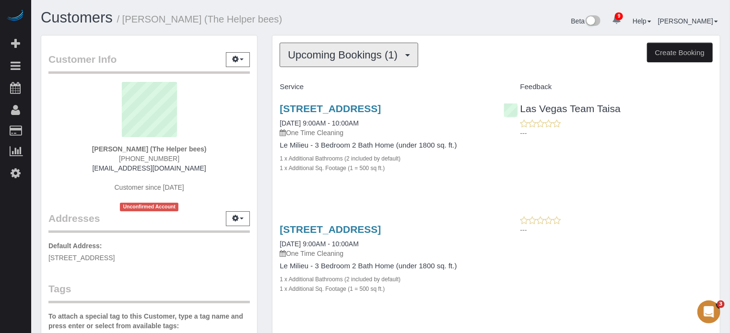
click at [362, 57] on span "Upcoming Bookings (1)" at bounding box center [345, 55] width 115 height 12
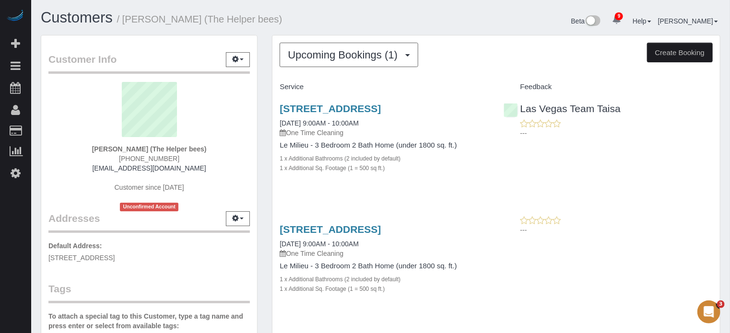
click at [438, 53] on div "Upcoming Bookings (1) Completed Bookings (2) Upcoming Bookings (1) Cancelled Bo…" at bounding box center [495, 55] width 433 height 24
click at [308, 110] on link "11017 Bandol Pl, Las Vegas, NV 89141" at bounding box center [329, 108] width 101 height 11
click at [322, 108] on link "11017 Bandol Pl, Las Vegas, NV 89141" at bounding box center [329, 108] width 101 height 11
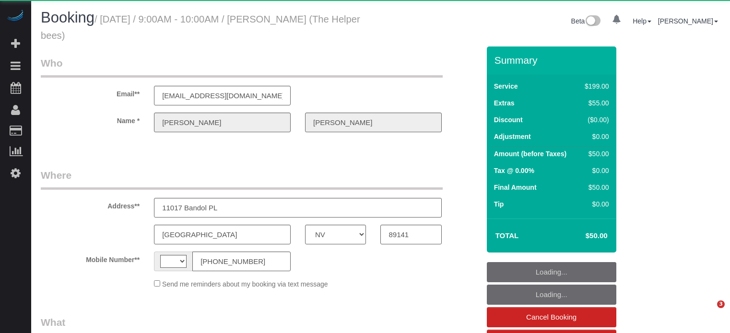
select select "NV"
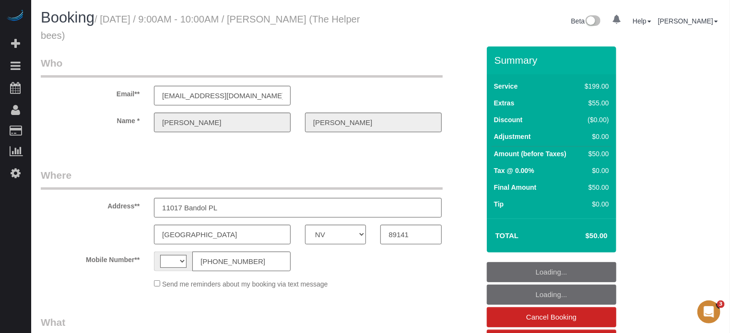
select select "string:[GEOGRAPHIC_DATA]"
select select "object:702"
select select "string:fspay-06170906-52d6-4c18-819e-69543205673e"
select select "number:9"
select select "object:1369"
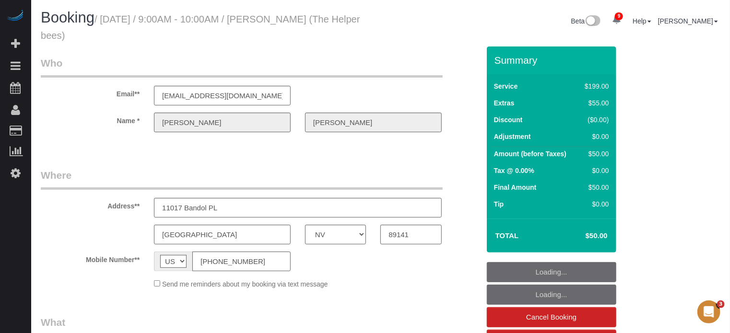
select select "4"
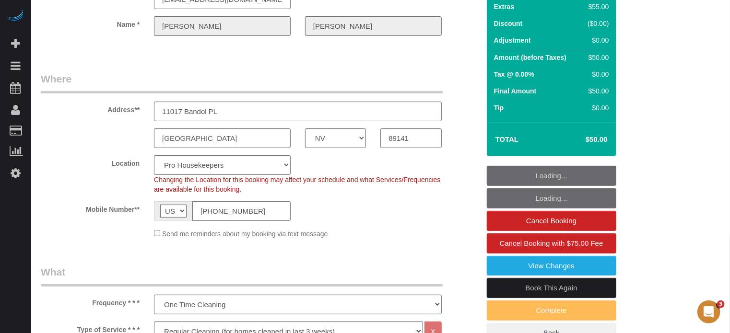
scroll to position [144, 0]
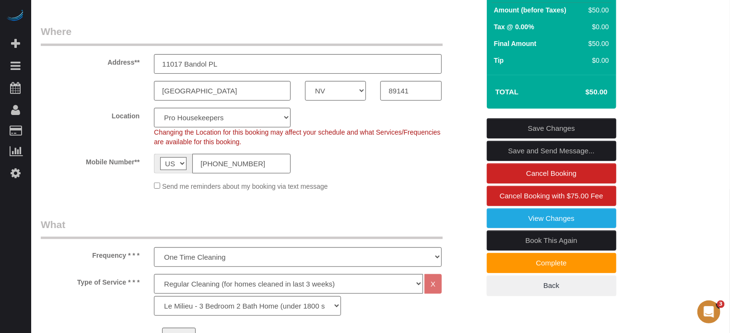
click at [523, 238] on link "Book This Again" at bounding box center [551, 241] width 129 height 20
select select "NV"
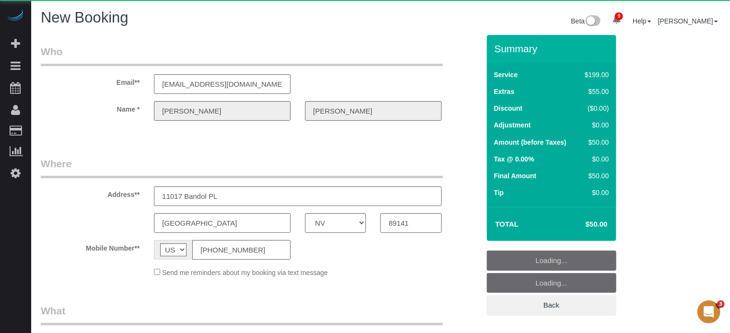
select select "object:2580"
select select "4"
select select "number:9"
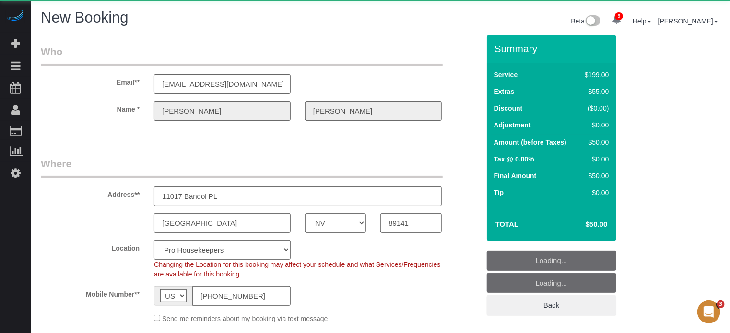
select select "object:2723"
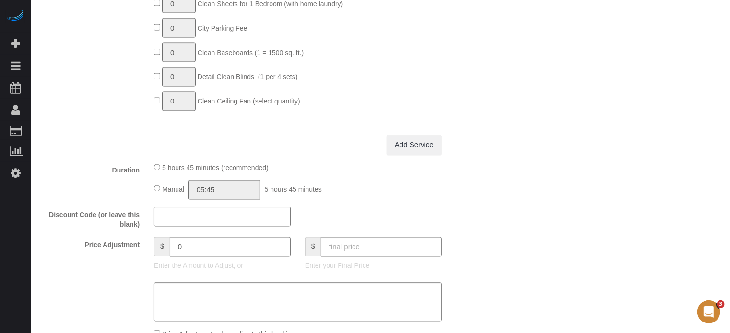
scroll to position [911, 0]
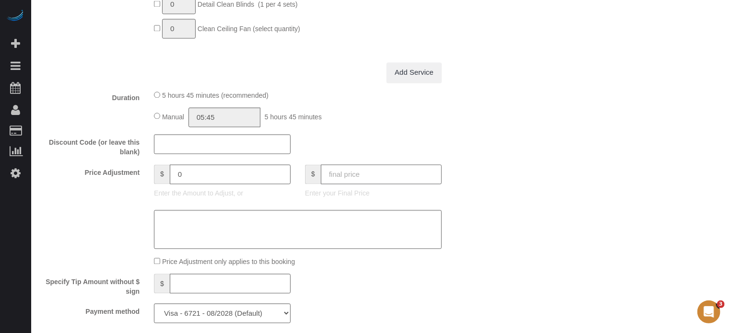
click at [392, 181] on input "text" at bounding box center [381, 175] width 121 height 20
type input "50"
click at [516, 183] on div "Who Email** [EMAIL_ADDRESS][DOMAIN_NAME] Name * [PERSON_NAME] Where Address** 1…" at bounding box center [380, 63] width 679 height 1879
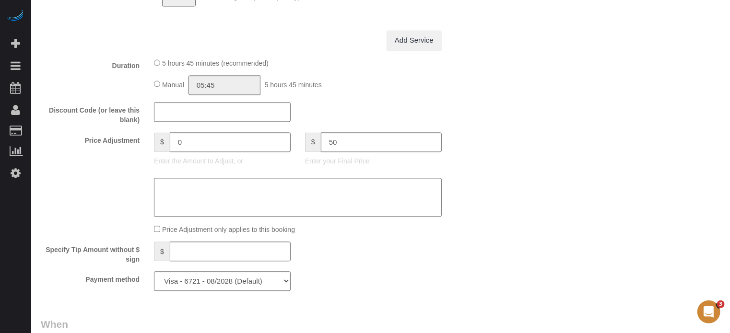
type input "-204"
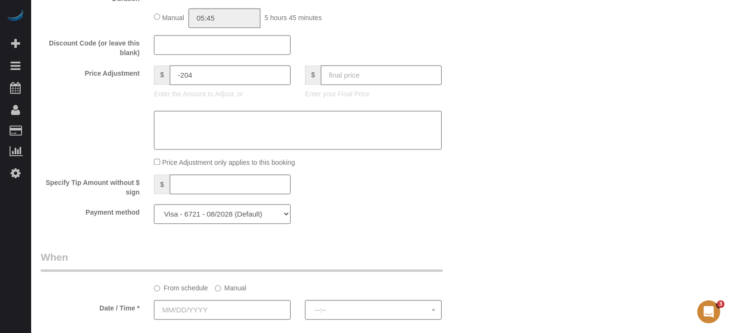
scroll to position [959, 0]
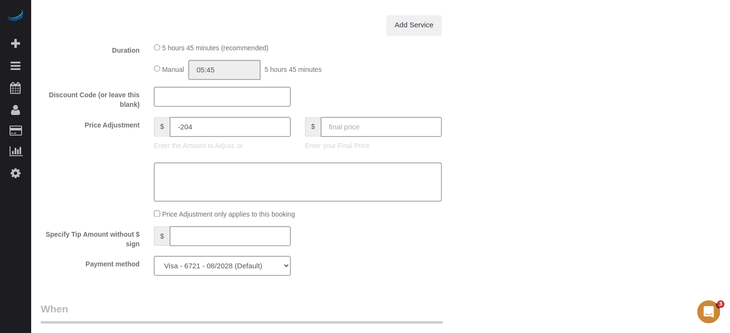
click at [729, 201] on div "New Booking Beta 9 Your Notifications You have 0 alerts × You have 22 to charge…" at bounding box center [380, 15] width 698 height 1948
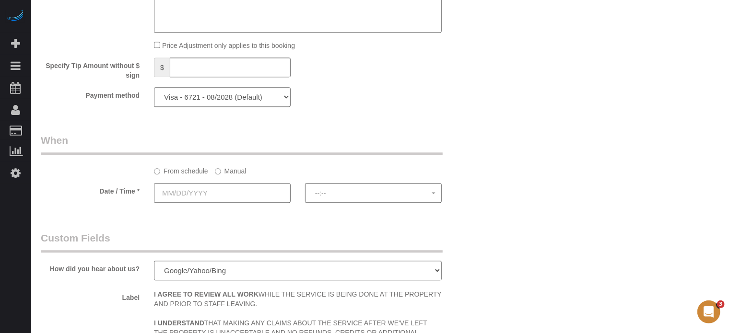
scroll to position [1053, 0]
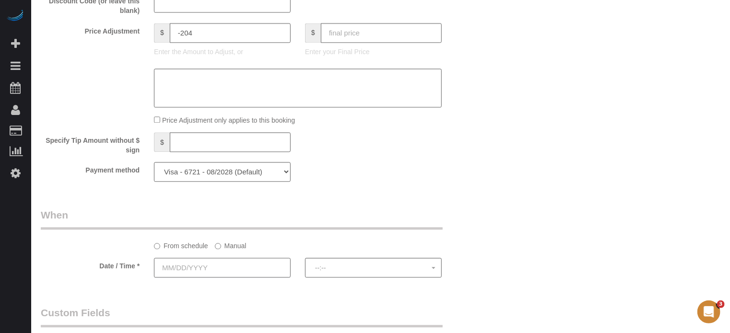
click at [244, 266] on input "text" at bounding box center [222, 268] width 137 height 20
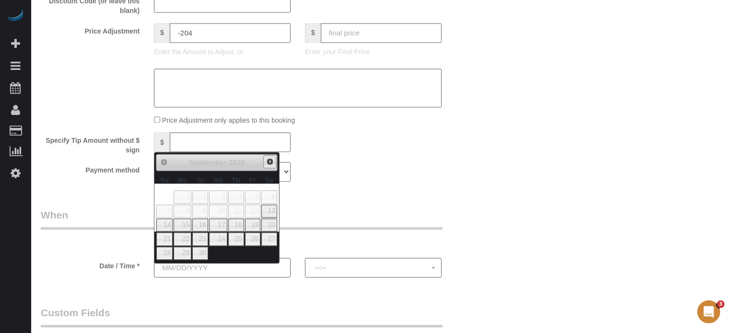
click at [267, 164] on span "Next" at bounding box center [270, 162] width 8 height 8
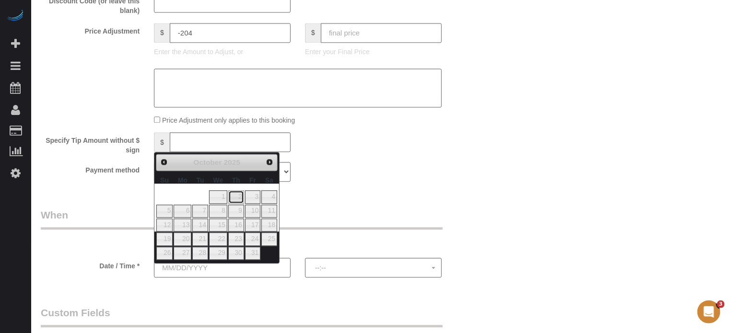
click at [236, 196] on link "2" at bounding box center [236, 196] width 16 height 13
type input "[DATE]"
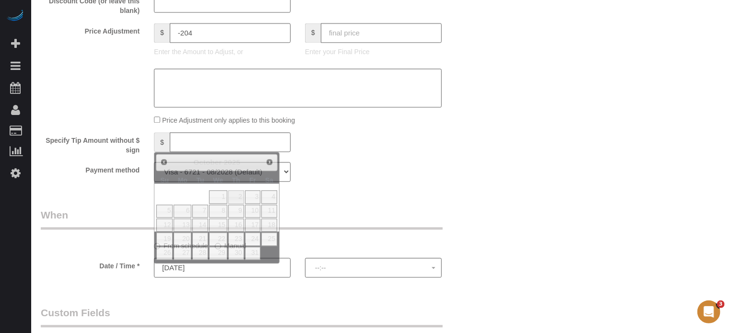
select select "spot16"
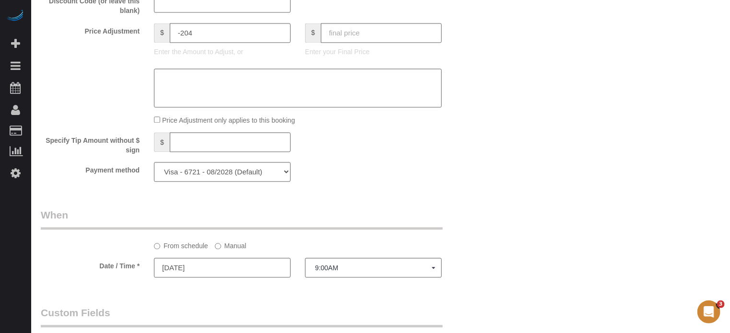
click at [224, 247] on label "Manual" at bounding box center [231, 244] width 32 height 13
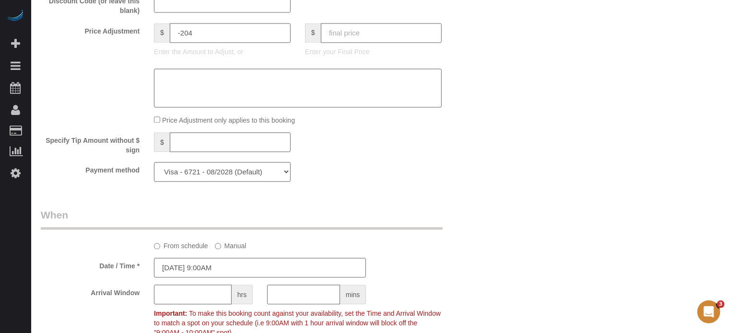
click at [186, 296] on input "text" at bounding box center [193, 295] width 78 height 20
type input "1"
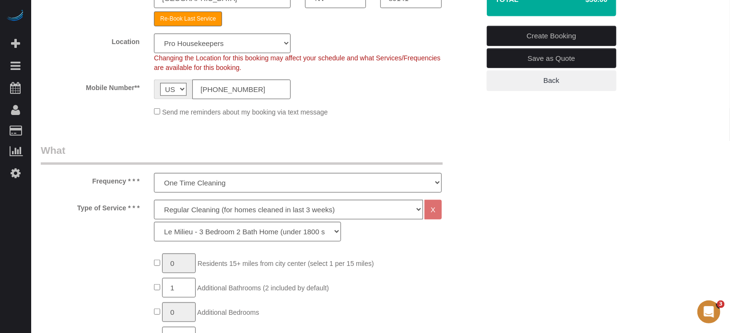
scroll to position [94, 0]
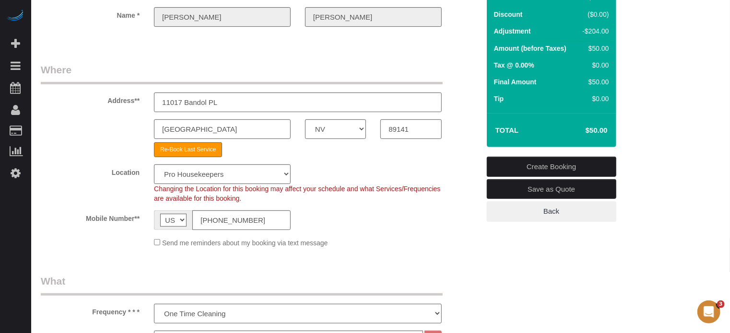
click at [547, 166] on link "Create Booking" at bounding box center [551, 167] width 129 height 20
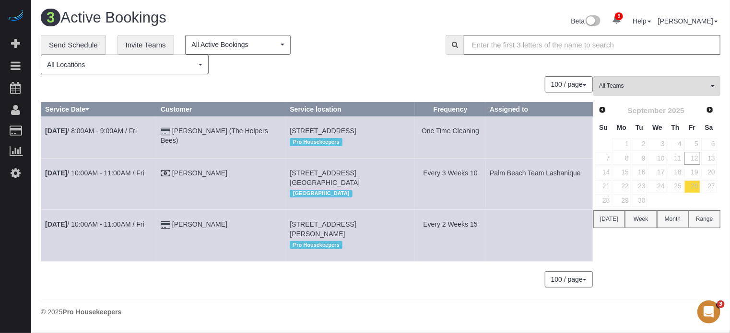
click at [363, 36] on div "**********" at bounding box center [236, 55] width 390 height 40
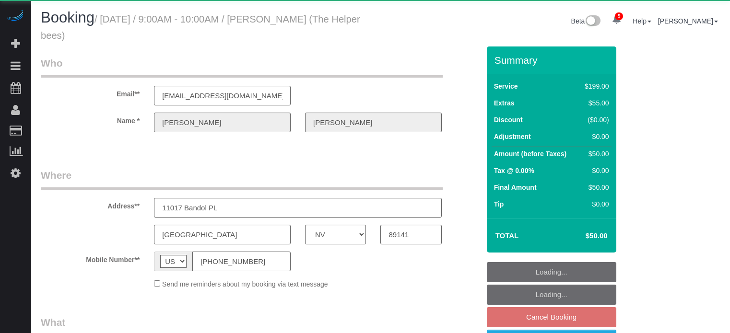
select select "NV"
select select "object:1336"
select select "4"
select select "number:9"
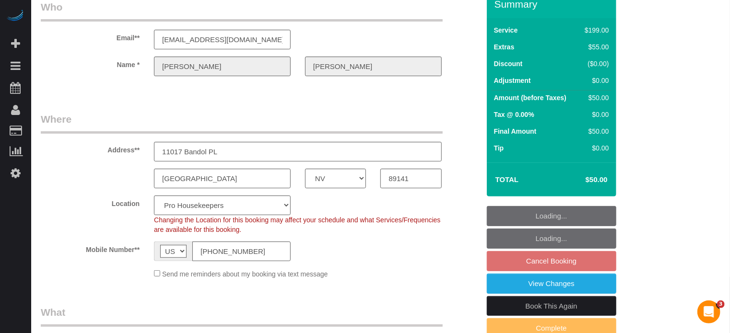
scroll to position [144, 0]
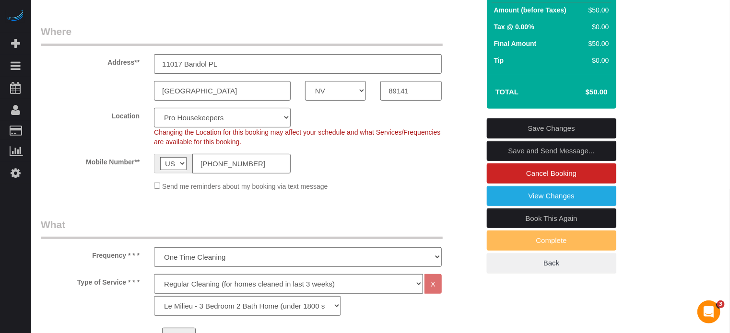
click at [519, 218] on link "Book This Again" at bounding box center [551, 219] width 129 height 20
select select "NV"
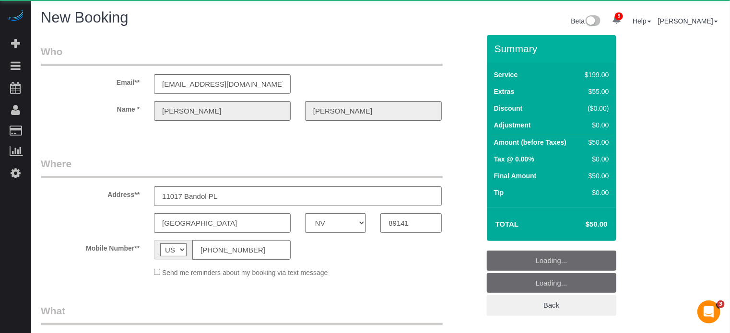
select select "string:fspay-06170906-52d6-4c18-819e-69543205673e"
select select "number:9"
select select "object:2233"
select select "4"
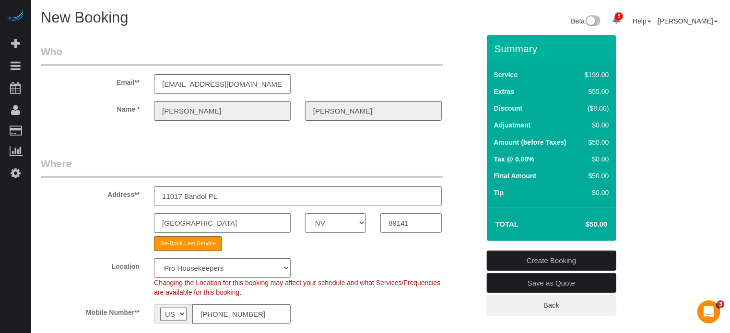
select select "object:2700"
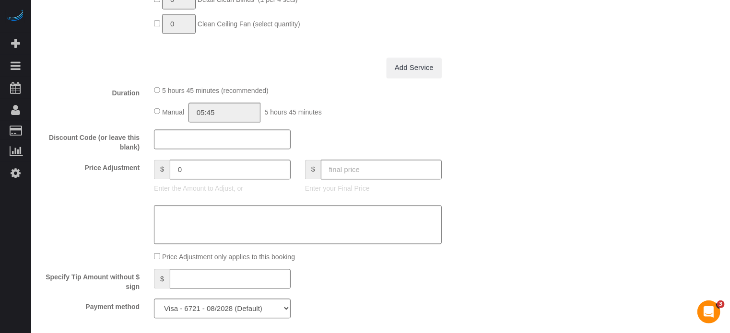
scroll to position [959, 0]
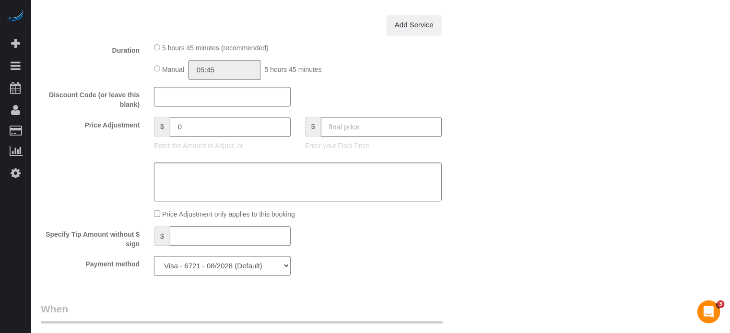
click at [395, 131] on input "text" at bounding box center [381, 127] width 121 height 20
type input "50"
click at [505, 160] on div "Who Email** [EMAIL_ADDRESS][DOMAIN_NAME] Name * [PERSON_NAME] Where Address** 1…" at bounding box center [380, 15] width 679 height 1879
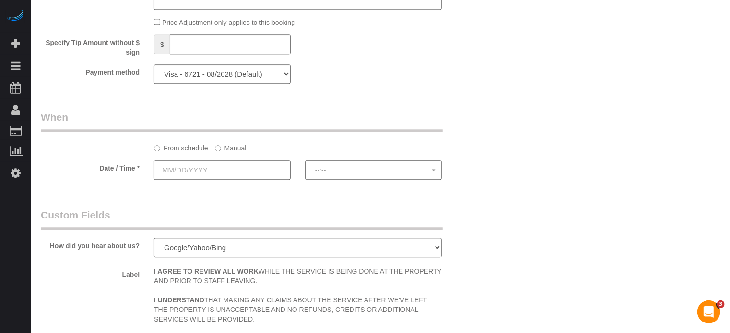
type input "-204"
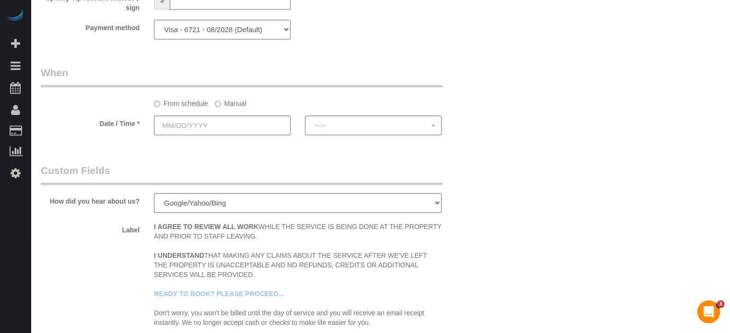
scroll to position [1246, 0]
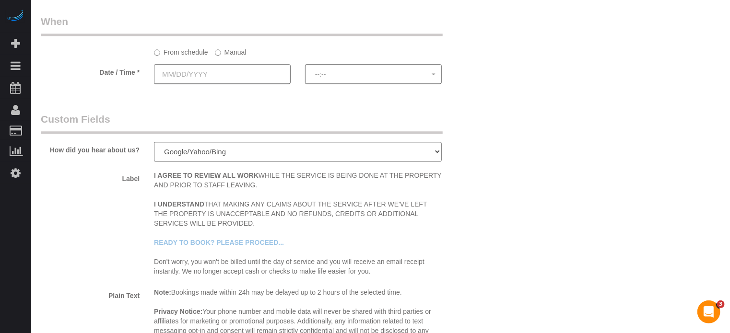
click at [219, 76] on input "text" at bounding box center [222, 74] width 137 height 20
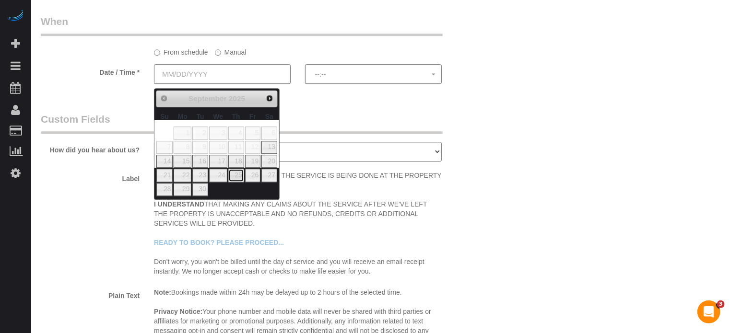
click at [238, 170] on link "25" at bounding box center [236, 175] width 16 height 13
type input "09/25/2025"
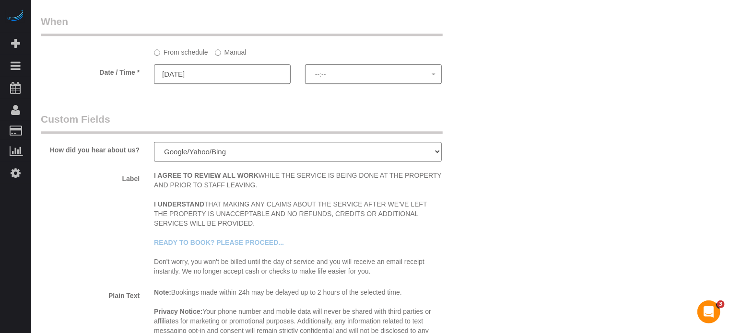
select select "spot51"
click at [225, 54] on label "Manual" at bounding box center [231, 50] width 32 height 13
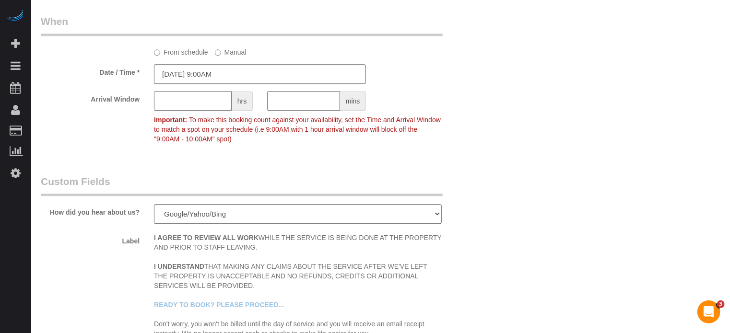
click at [174, 104] on input "text" at bounding box center [193, 101] width 78 height 20
type input "1"
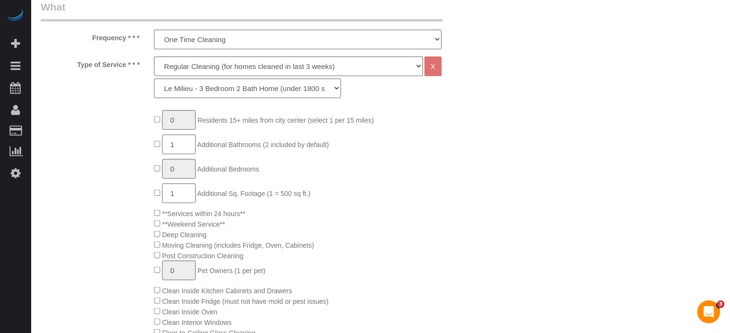
scroll to position [192, 0]
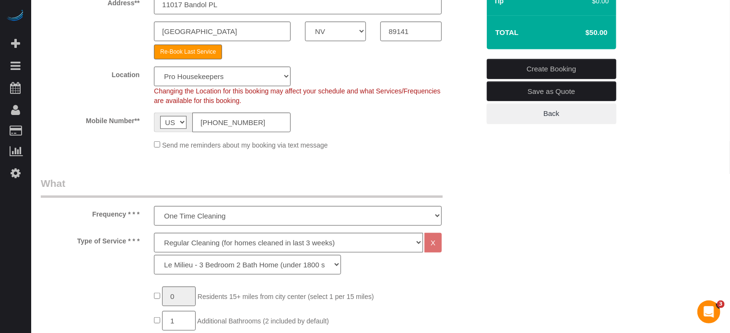
click at [540, 69] on link "Create Booking" at bounding box center [551, 69] width 129 height 20
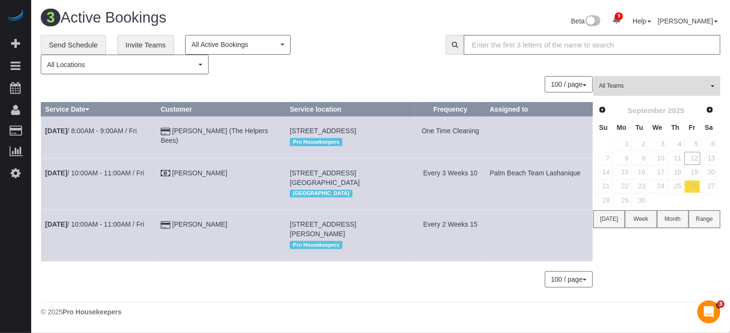
click at [389, 94] on div "0 Bookings found. We couldn't find any bookings that matched your search. Creat…" at bounding box center [317, 186] width 552 height 221
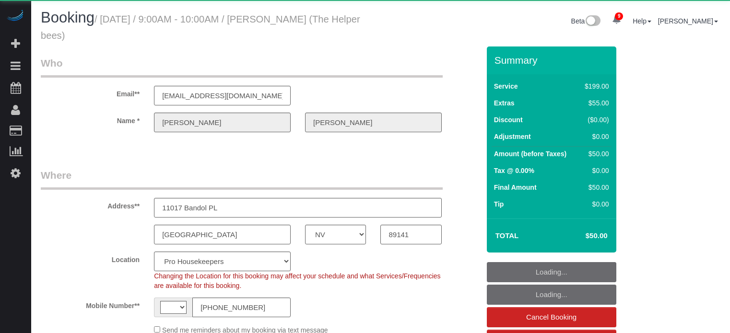
select select "NV"
select select "string:[GEOGRAPHIC_DATA]"
select select "object:1369"
select select "4"
select select "number:9"
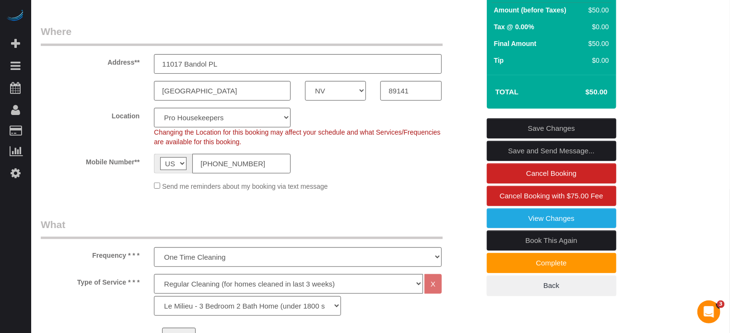
click at [503, 240] on link "Book This Again" at bounding box center [551, 241] width 129 height 20
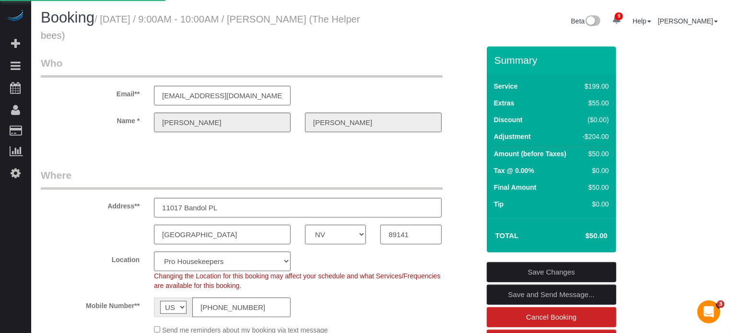
select select "NV"
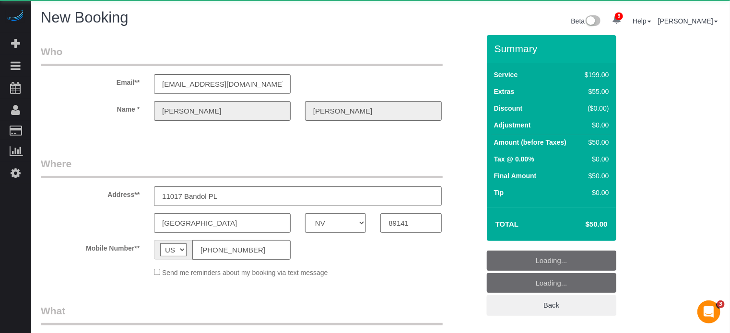
select select "object:2716"
select select "string:fspay-06170906-52d6-4c18-819e-69543205673e"
select select "4"
select select "number:9"
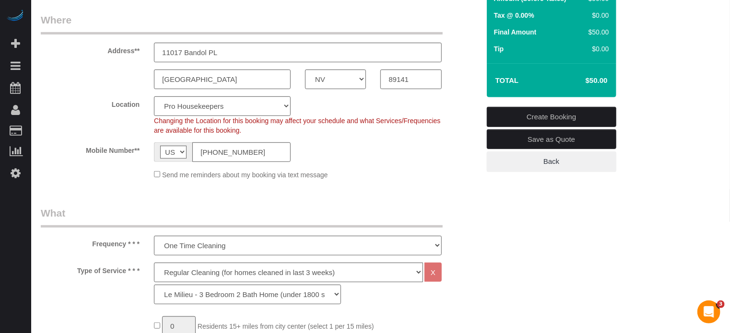
select select "object:2728"
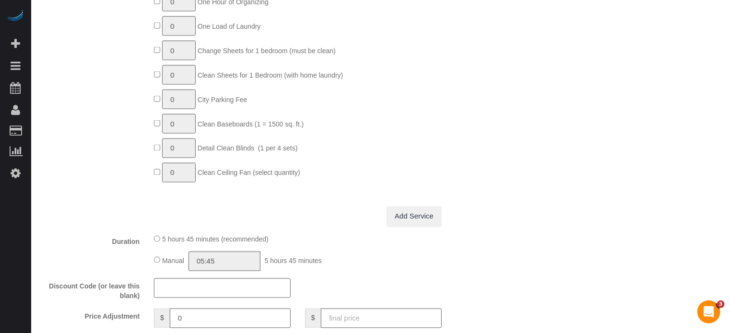
scroll to position [959, 0]
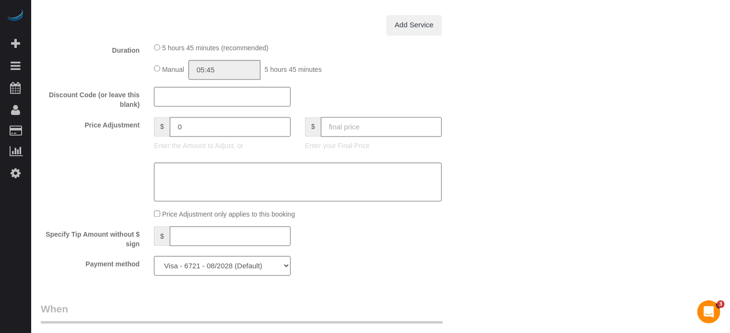
click at [368, 133] on input "text" at bounding box center [381, 127] width 121 height 20
type input "50"
click at [511, 200] on div "Who Email** [EMAIL_ADDRESS][DOMAIN_NAME] Name * [PERSON_NAME] Where Address** 1…" at bounding box center [380, 15] width 679 height 1879
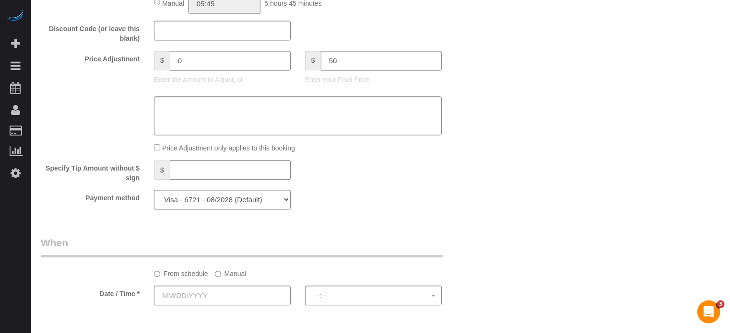
scroll to position [1103, 0]
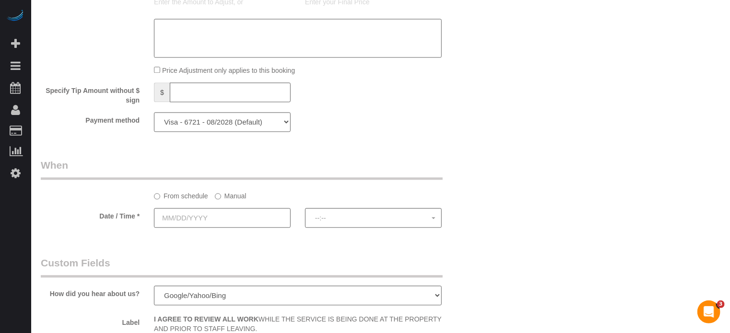
type input "-204"
click at [226, 220] on input "text" at bounding box center [222, 218] width 137 height 20
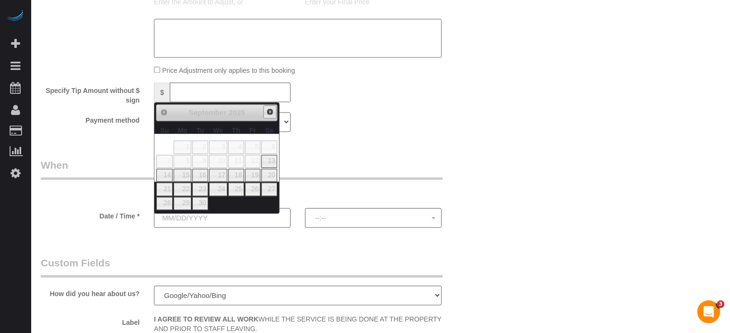
click at [265, 112] on link "Next" at bounding box center [269, 111] width 13 height 13
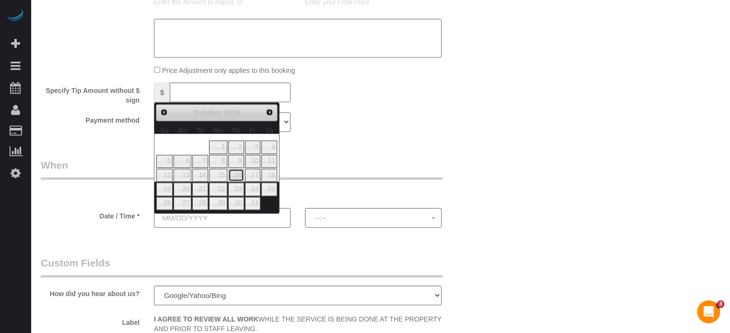
click at [241, 172] on link "16" at bounding box center [236, 175] width 16 height 13
type input "[DATE]"
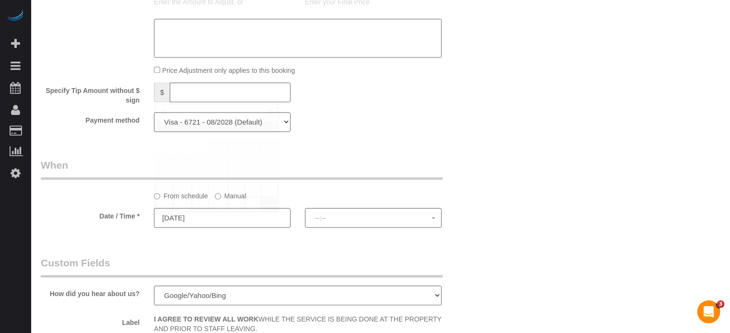
select select "spot16"
click at [233, 201] on label "Manual" at bounding box center [231, 194] width 32 height 13
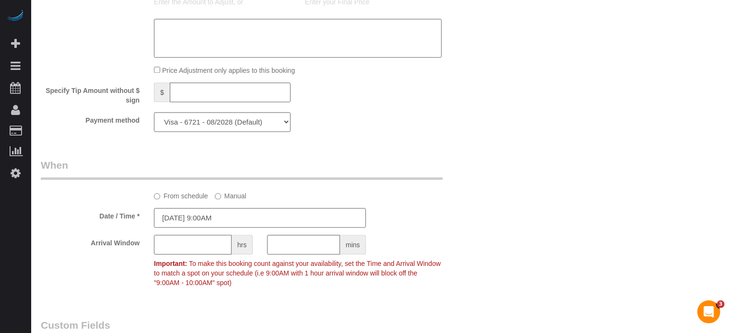
click at [179, 247] on input "text" at bounding box center [193, 245] width 78 height 20
type input "1"
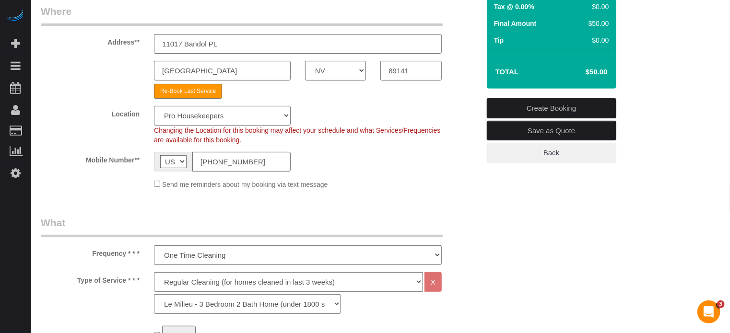
click at [575, 105] on link "Create Booking" at bounding box center [551, 108] width 129 height 20
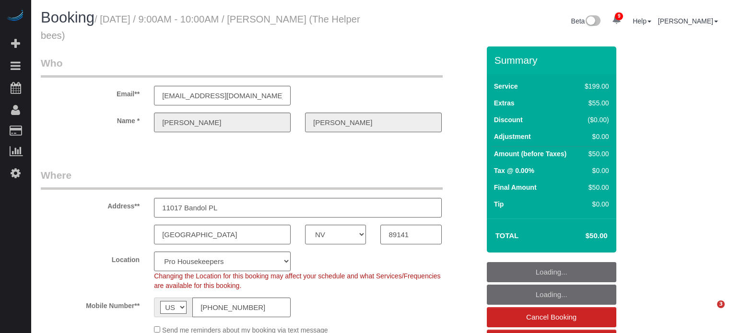
select select "NV"
select select "4"
select select "number:9"
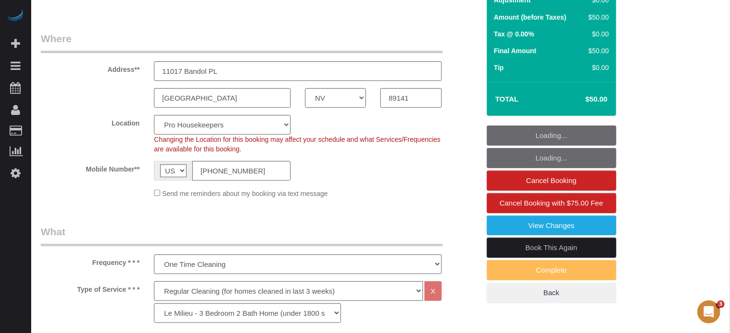
scroll to position [240, 0]
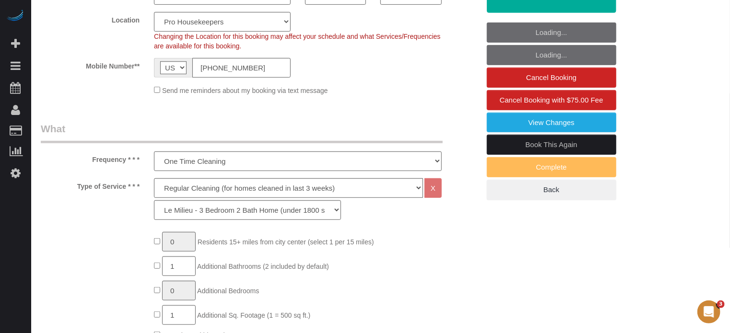
click at [539, 140] on link "Book This Again" at bounding box center [551, 145] width 129 height 20
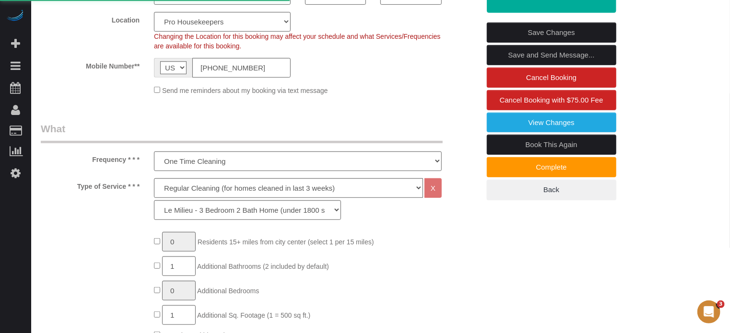
select select "NV"
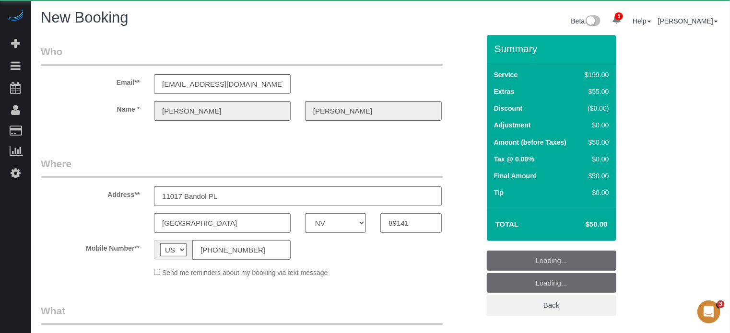
select select "object:2135"
select select "string:fspay-06170906-52d6-4c18-819e-69543205673e"
select select "number:9"
select select "object:2719"
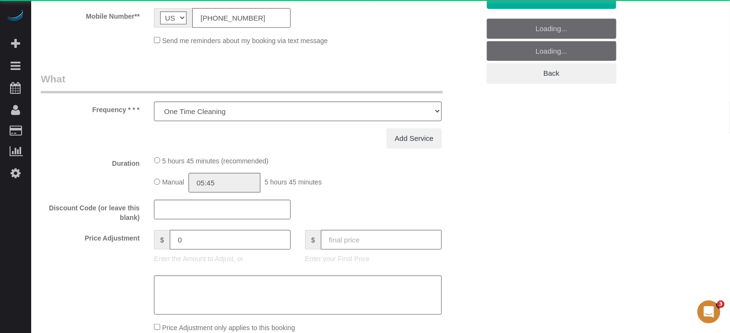
select select "4"
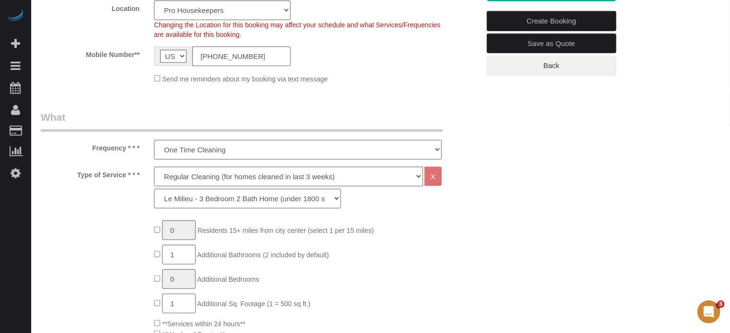
select select "object:2731"
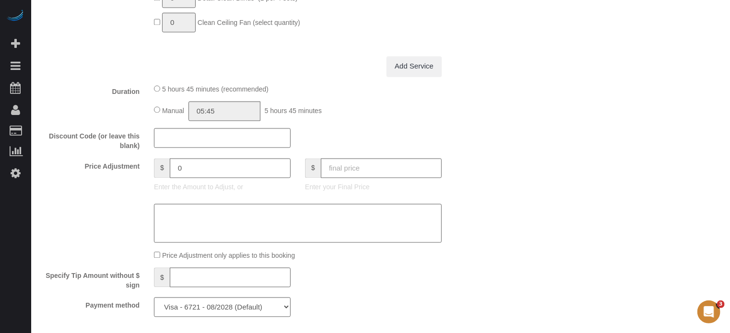
scroll to position [976, 0]
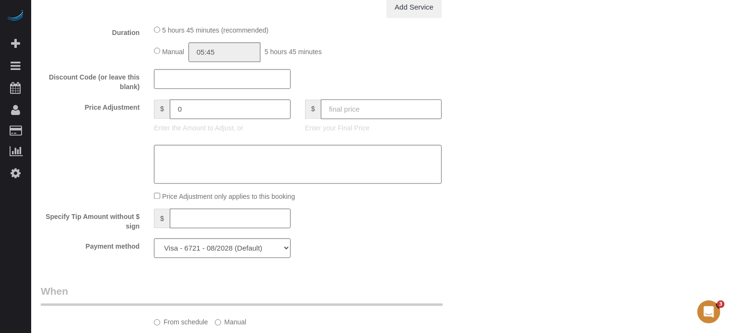
click at [367, 113] on input "text" at bounding box center [381, 109] width 121 height 20
type input "50"
drag, startPoint x: 513, startPoint y: 164, endPoint x: 508, endPoint y: 165, distance: 5.4
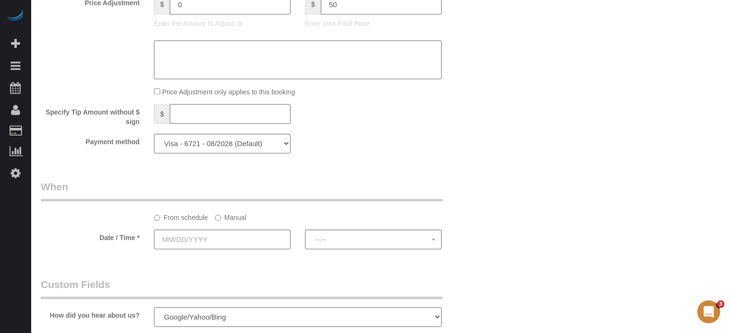
scroll to position [1216, 0]
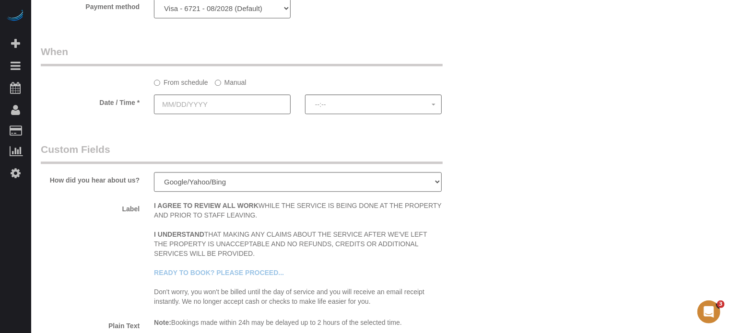
type input "-204"
click at [256, 106] on input "text" at bounding box center [222, 104] width 137 height 20
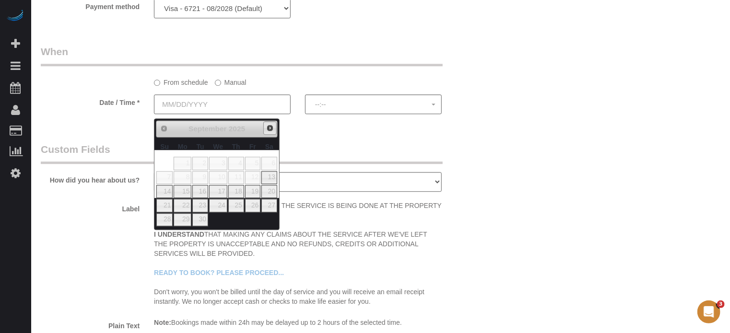
click at [271, 127] on span "Next" at bounding box center [270, 128] width 8 height 8
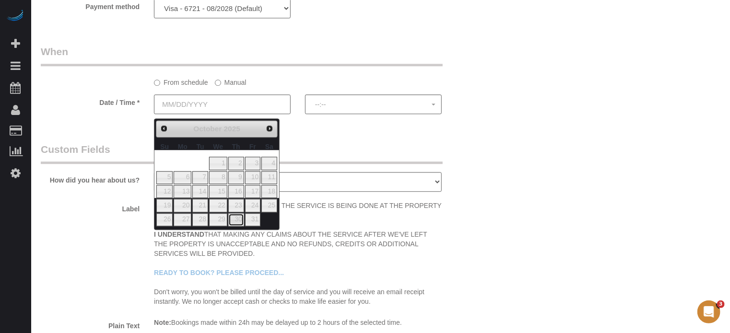
click at [241, 216] on link "30" at bounding box center [236, 219] width 16 height 13
type input "[DATE]"
select select "spot16"
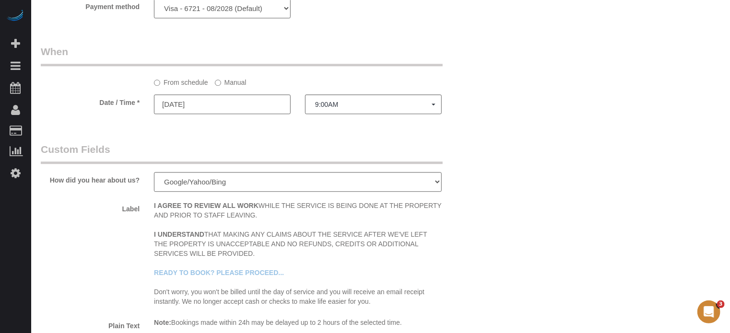
drag, startPoint x: 232, startPoint y: 88, endPoint x: 196, endPoint y: 120, distance: 47.5
click at [232, 87] on label "Manual" at bounding box center [231, 80] width 32 height 13
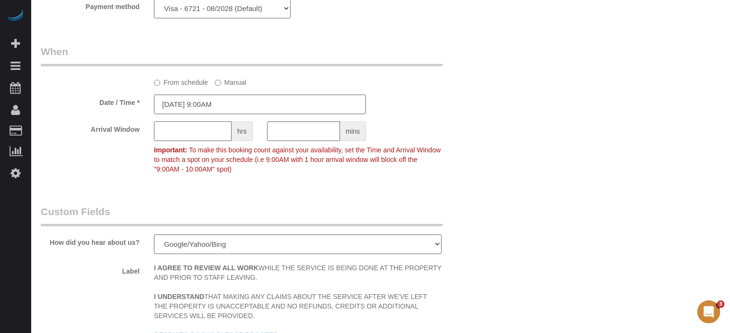
click at [183, 138] on input "text" at bounding box center [193, 131] width 78 height 20
type input "1"
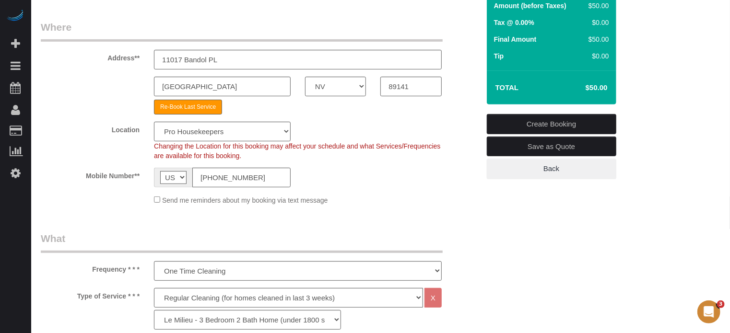
scroll to position [114, 0]
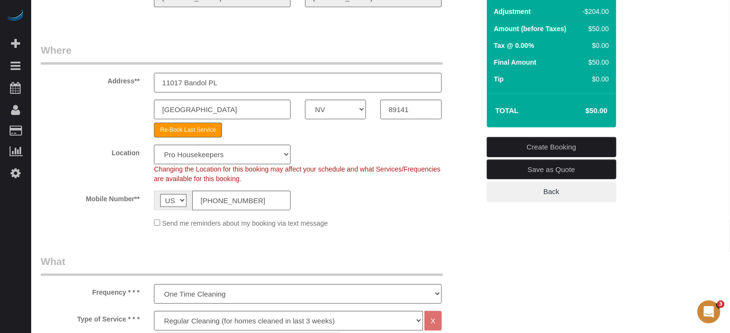
click at [566, 146] on link "Create Booking" at bounding box center [551, 147] width 129 height 20
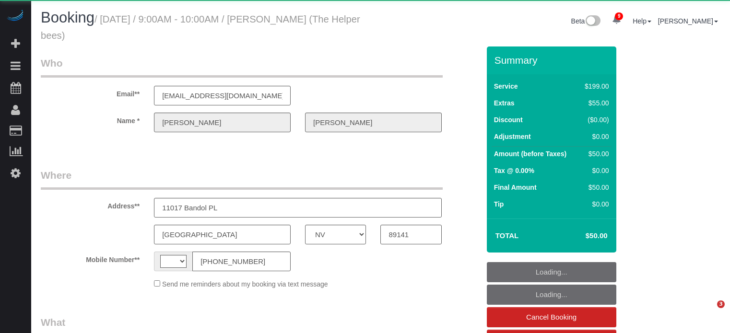
select select "NV"
select select "string:[GEOGRAPHIC_DATA]"
select select "object:773"
select select "number:9"
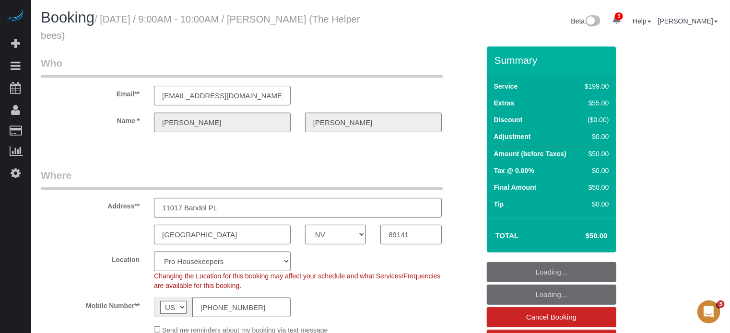
select select "object:780"
select select "string:fspay-06170906-52d6-4c18-819e-69543205673e"
select select "4"
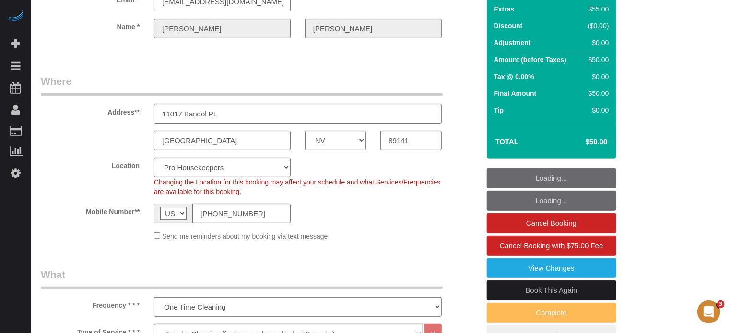
scroll to position [192, 0]
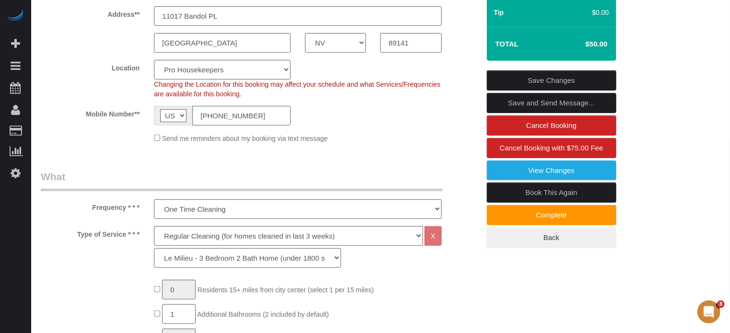
click at [523, 199] on link "Book This Again" at bounding box center [551, 193] width 129 height 20
select select "NV"
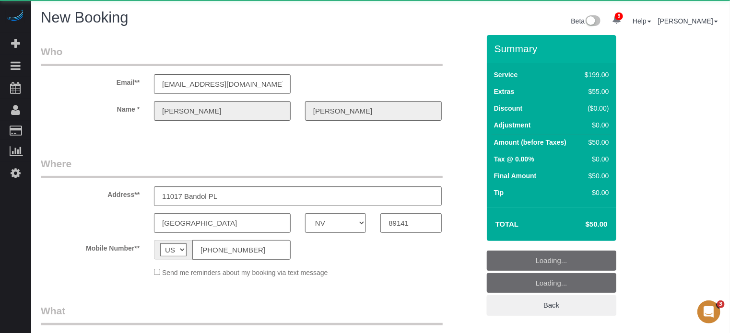
select select "string:fspay-06170906-52d6-4c18-819e-69543205673e"
select select "number:9"
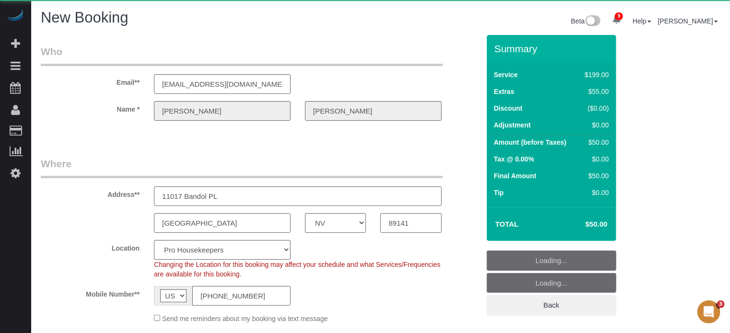
select select "object:2716"
select select "4"
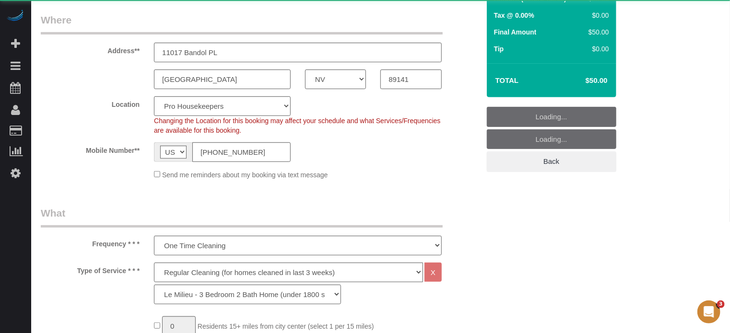
select select "object:2728"
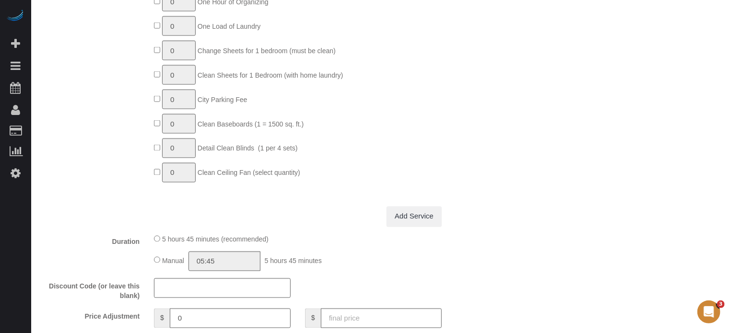
scroll to position [863, 0]
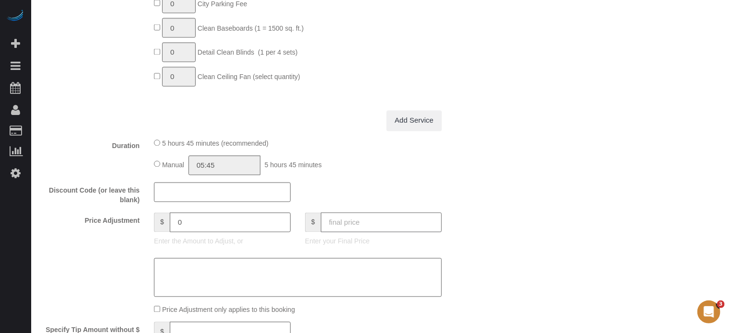
click at [396, 221] on input "text" at bounding box center [381, 223] width 121 height 20
type input "50"
click at [479, 206] on div "Discount Code (or leave this blank)" at bounding box center [260, 194] width 453 height 23
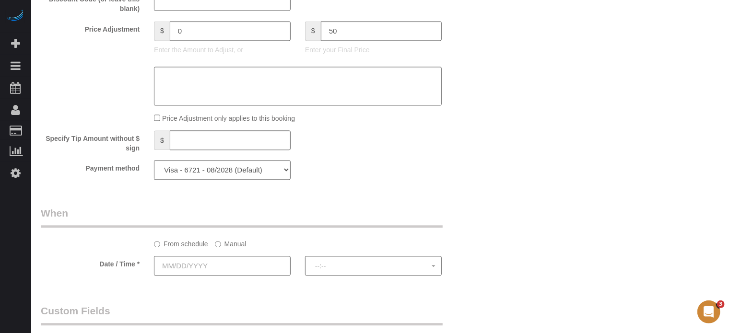
scroll to position [1103, 0]
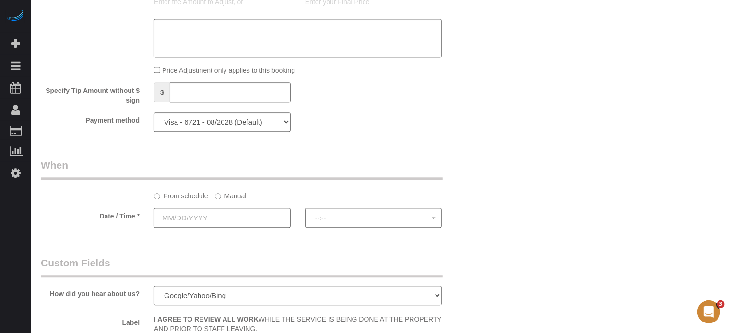
type input "-204"
click at [211, 221] on input "text" at bounding box center [222, 218] width 137 height 20
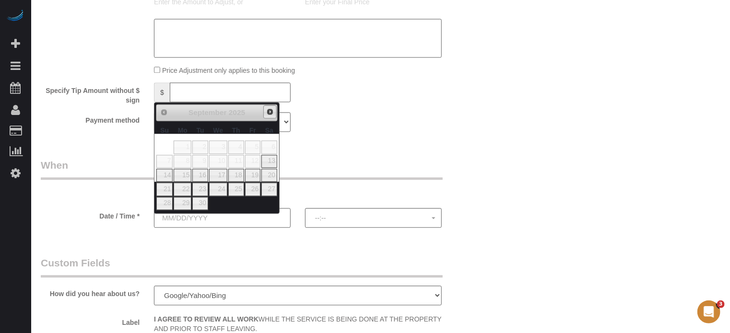
click at [266, 111] on span "Next" at bounding box center [270, 112] width 8 height 8
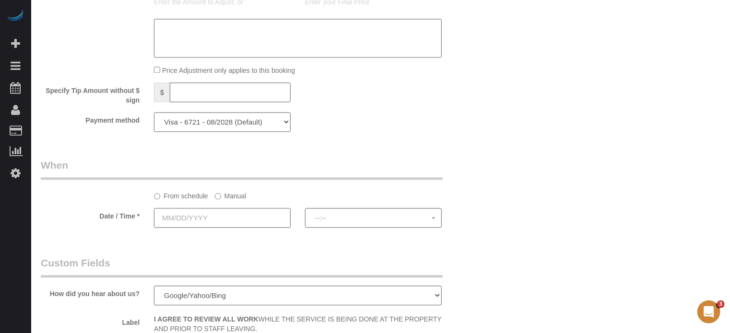
click at [250, 219] on input "text" at bounding box center [222, 218] width 137 height 20
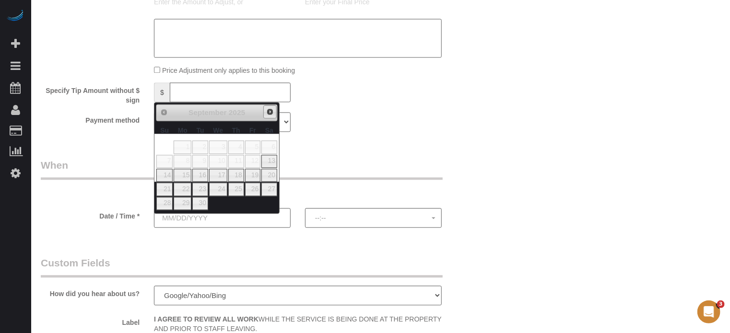
click at [269, 111] on span "Next" at bounding box center [270, 112] width 8 height 8
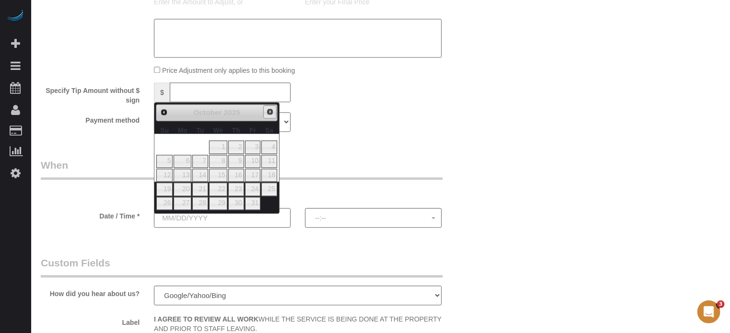
click at [269, 111] on span "Next" at bounding box center [270, 112] width 8 height 8
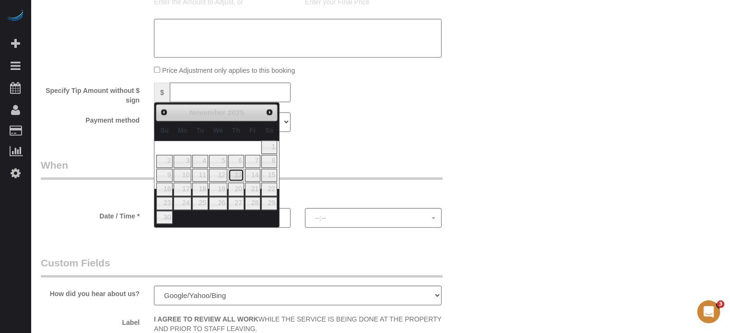
click at [237, 174] on link "13" at bounding box center [236, 175] width 16 height 13
type input "[DATE]"
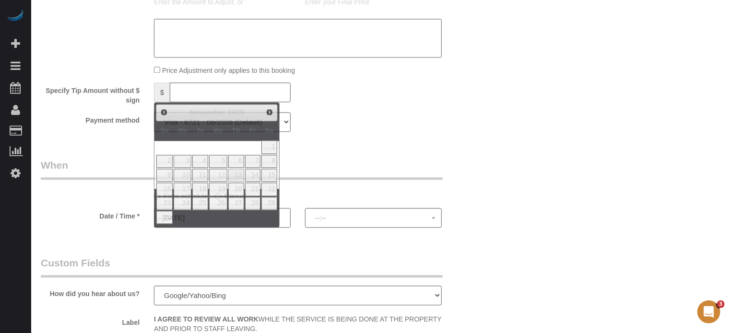
select select "spot16"
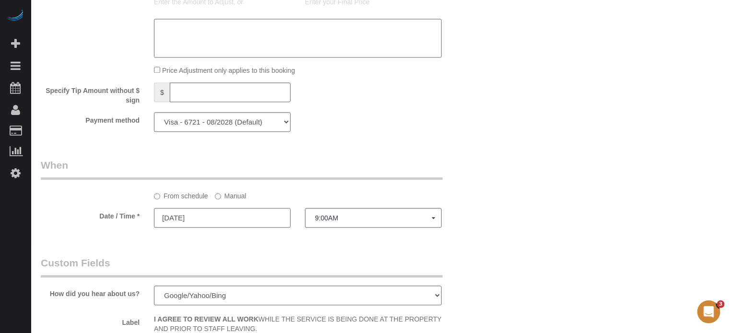
click at [242, 199] on label "Manual" at bounding box center [231, 194] width 32 height 13
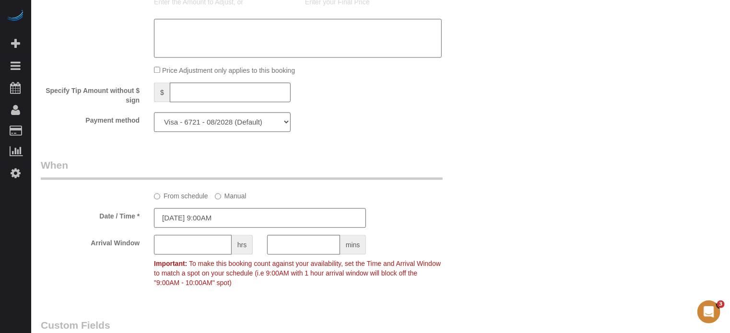
click at [185, 243] on input "text" at bounding box center [193, 245] width 78 height 20
type input "1"
drag, startPoint x: 464, startPoint y: 206, endPoint x: 529, endPoint y: 229, distance: 68.8
click at [464, 206] on sui-booking-spot "From schedule Manual Date / Time * 11/13/2025 9:00AM Arrival Window 1 hrs mins …" at bounding box center [260, 225] width 439 height 134
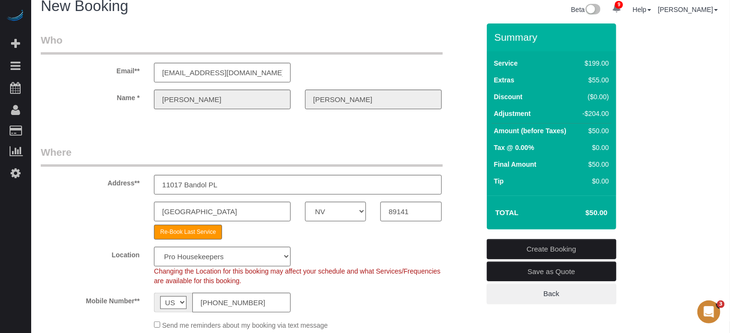
scroll to position [7, 0]
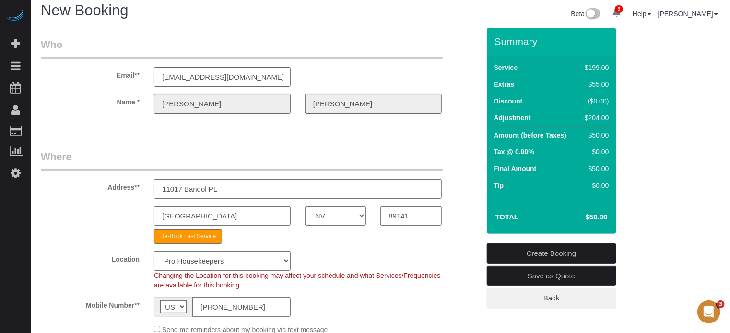
click at [544, 256] on link "Create Booking" at bounding box center [551, 254] width 129 height 20
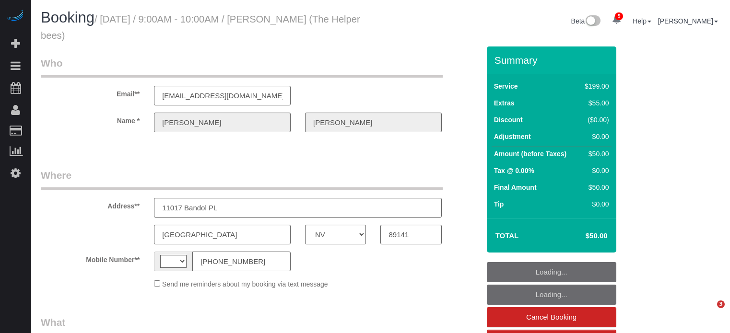
select select "NV"
select select "string:[GEOGRAPHIC_DATA]"
select select "object:1369"
select select "string:fspay-06170906-52d6-4c18-819e-69543205673e"
select select "4"
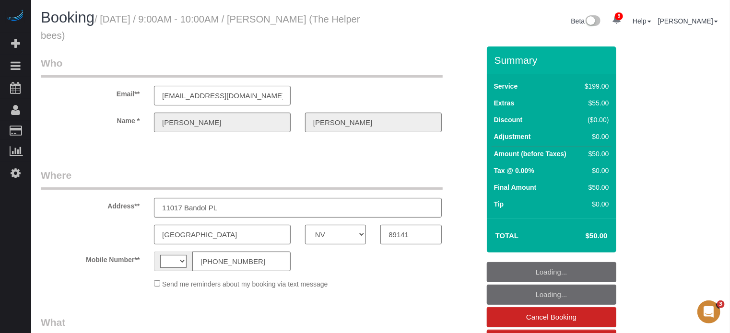
select select "number:9"
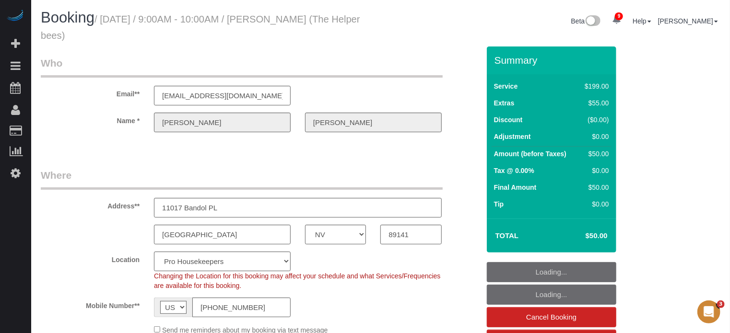
scroll to position [144, 0]
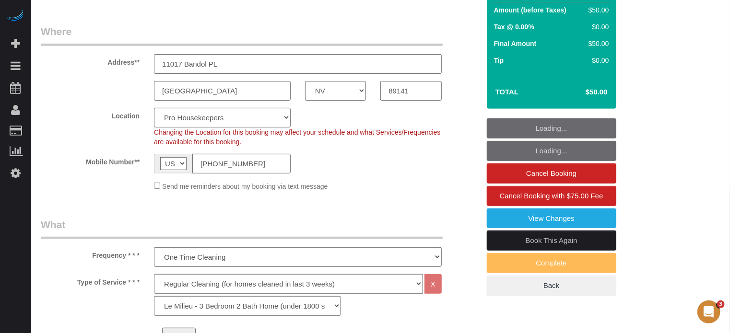
click at [511, 237] on link "Book This Again" at bounding box center [551, 241] width 129 height 20
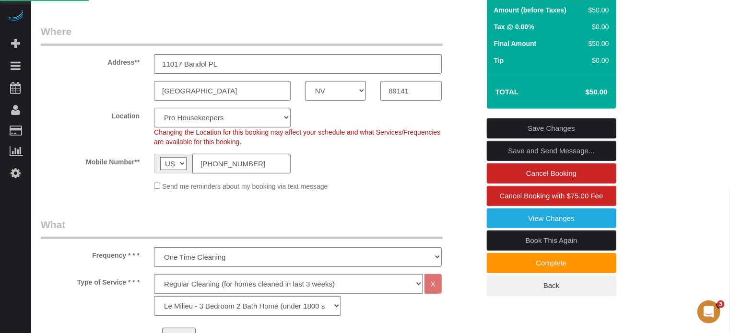
select select "NV"
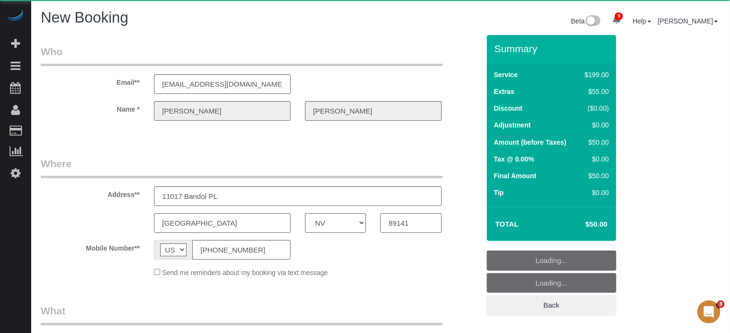
select select "object:2134"
select select "string:fspay-06170906-52d6-4c18-819e-69543205673e"
select select "number:9"
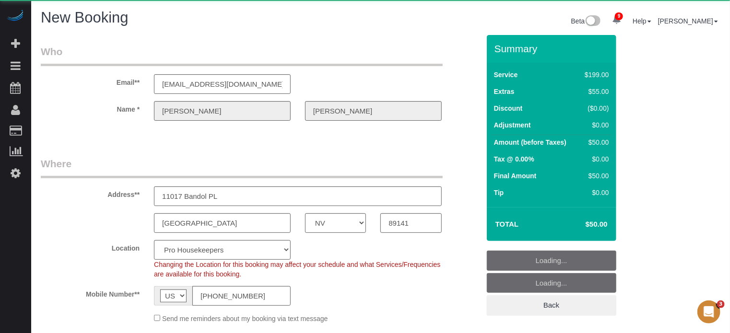
select select "object:2587"
select select "4"
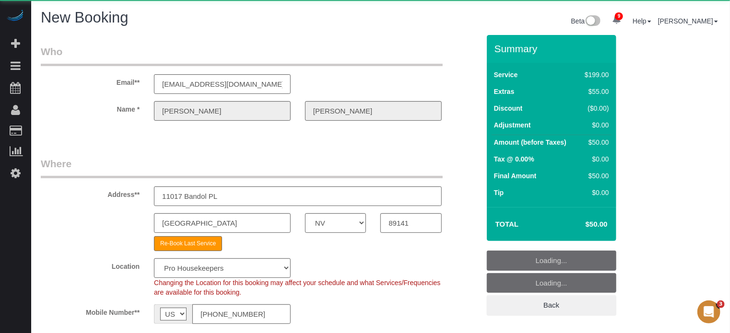
select select "object:2728"
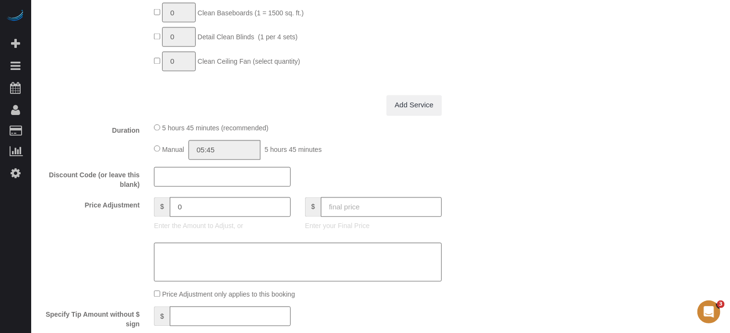
scroll to position [918, 0]
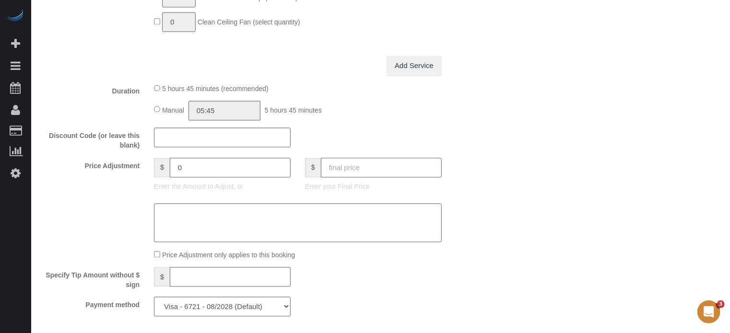
click at [412, 172] on input "text" at bounding box center [381, 168] width 121 height 20
type input "50"
click at [537, 170] on div "Who Email** [EMAIL_ADDRESS][DOMAIN_NAME] Name * [PERSON_NAME] Where Address** 1…" at bounding box center [380, 56] width 679 height 1879
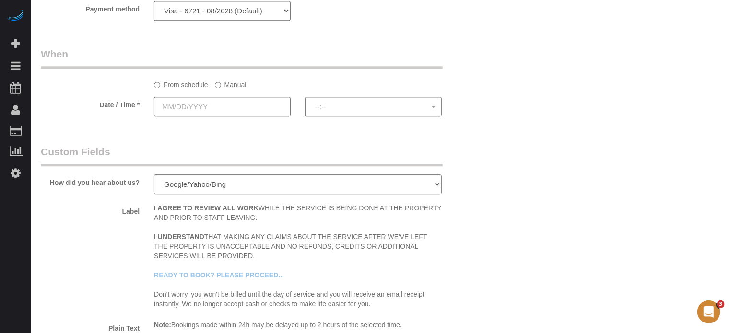
type input "-204"
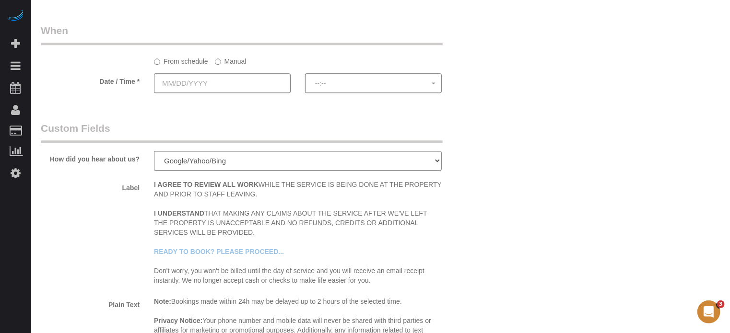
scroll to position [1195, 0]
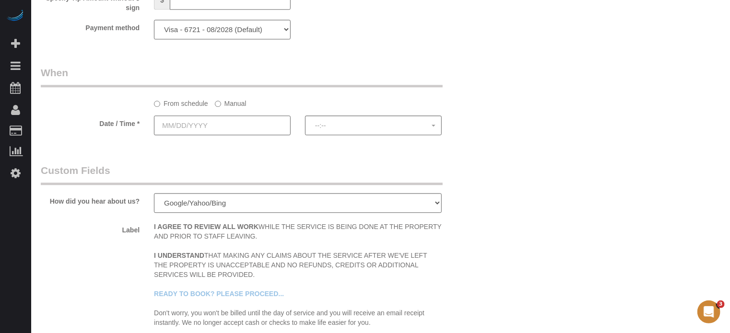
click at [211, 128] on input "text" at bounding box center [222, 126] width 137 height 20
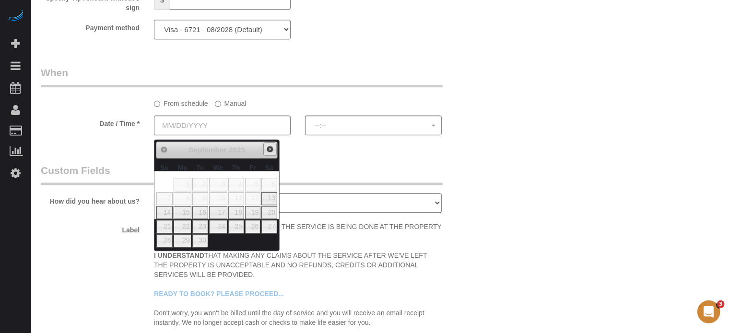
click at [270, 152] on link "Next" at bounding box center [269, 148] width 13 height 13
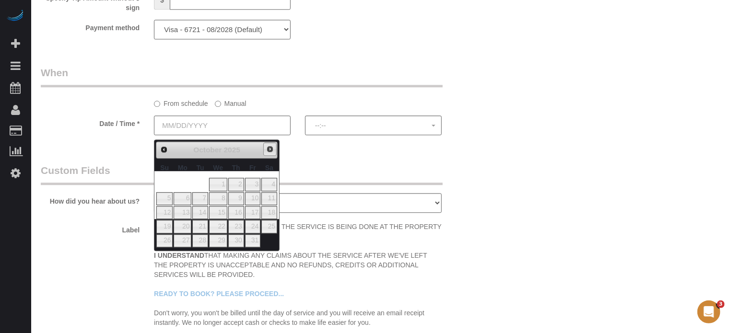
click at [270, 152] on link "Next" at bounding box center [269, 148] width 13 height 13
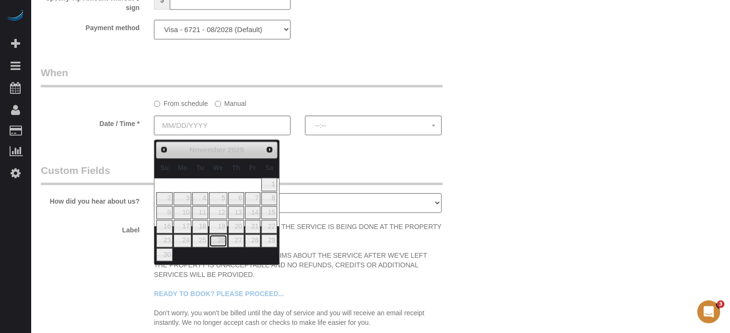
click at [222, 241] on link "26" at bounding box center [218, 240] width 18 height 13
type input "11/26/2025"
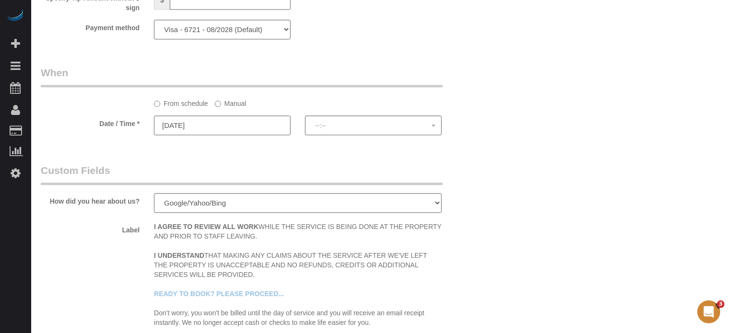
select select "spot16"
click at [234, 108] on label "Manual" at bounding box center [231, 101] width 32 height 13
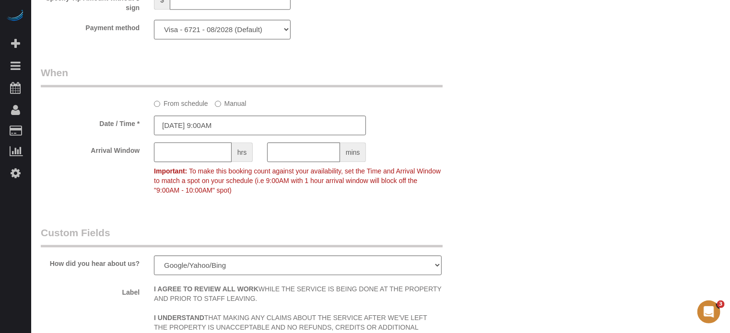
click at [195, 155] on input "text" at bounding box center [193, 152] width 78 height 20
type input "1"
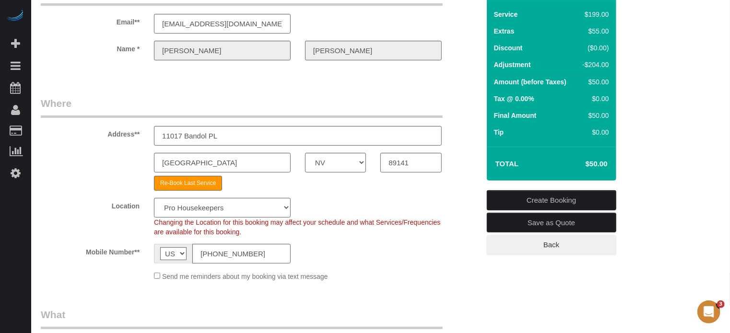
scroll to position [36, 0]
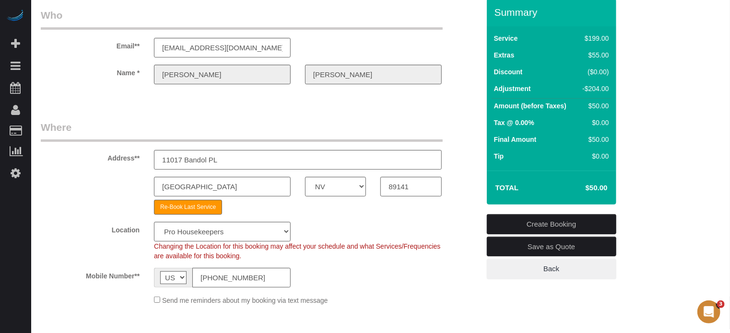
click at [545, 223] on link "Create Booking" at bounding box center [551, 224] width 129 height 20
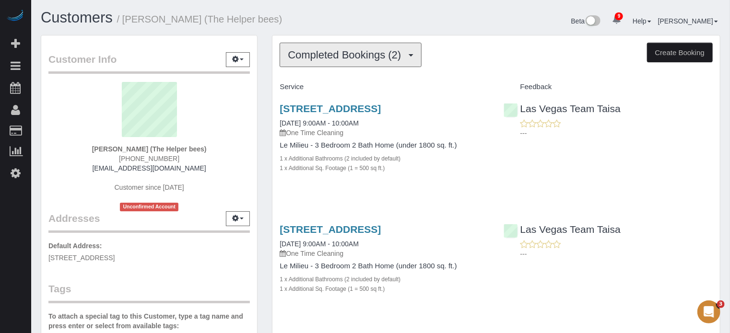
click at [313, 58] on span "Completed Bookings (2)" at bounding box center [347, 55] width 118 height 12
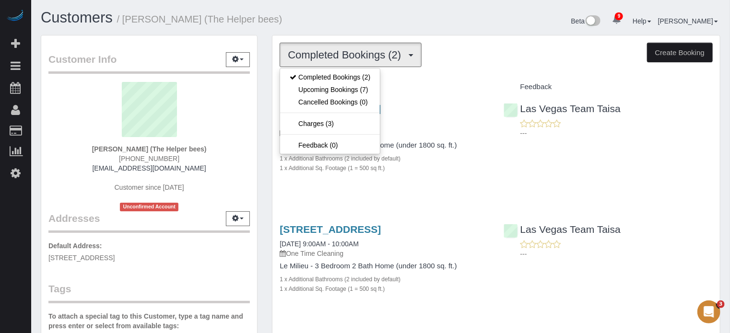
click at [316, 22] on h1 "Customers / [PERSON_NAME] (The Helper bees)" at bounding box center [207, 18] width 333 height 16
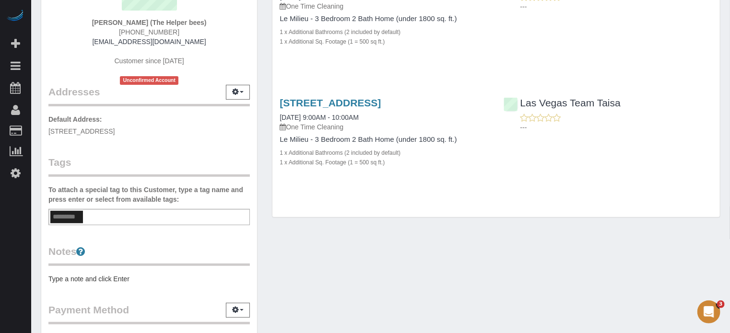
scroll to position [48, 0]
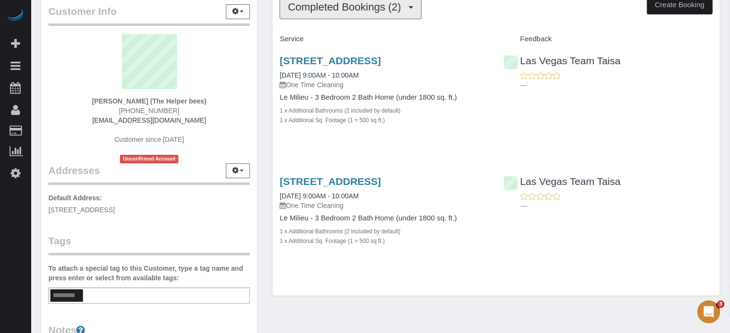
click at [312, 7] on span "Completed Bookings (2)" at bounding box center [347, 7] width 118 height 12
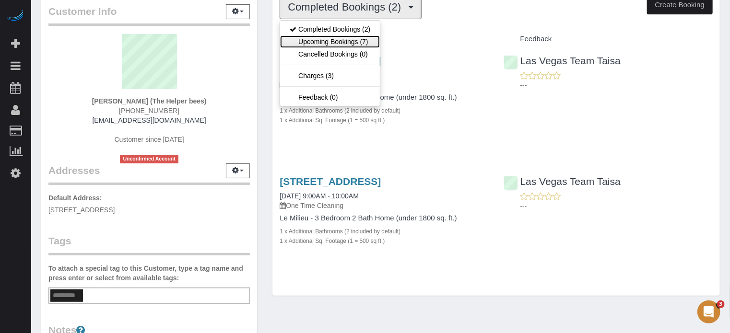
click at [318, 44] on link "Upcoming Bookings (7)" at bounding box center [330, 41] width 100 height 12
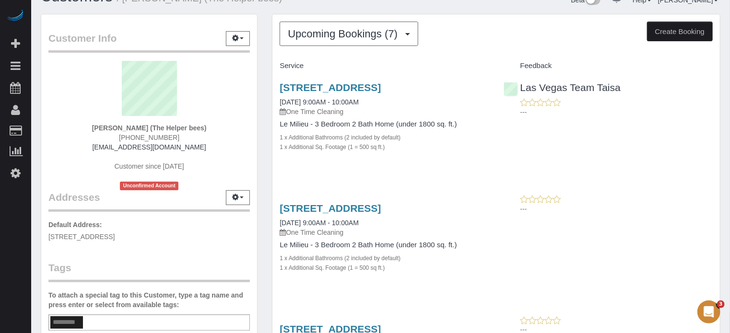
scroll to position [17, 0]
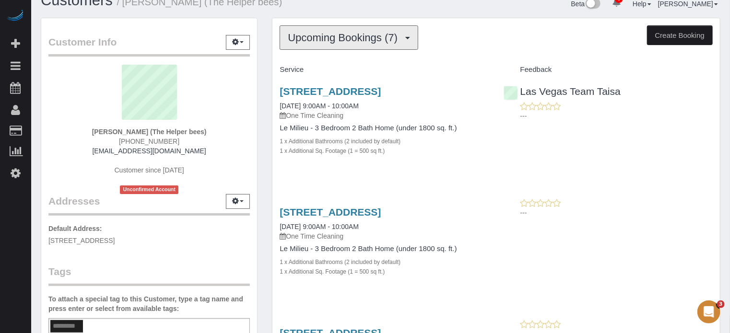
click at [370, 32] on span "Upcoming Bookings (7)" at bounding box center [345, 38] width 115 height 12
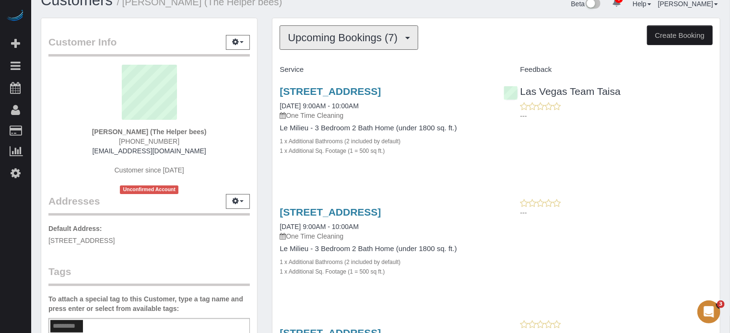
click at [372, 43] on button "Upcoming Bookings (7)" at bounding box center [348, 37] width 139 height 24
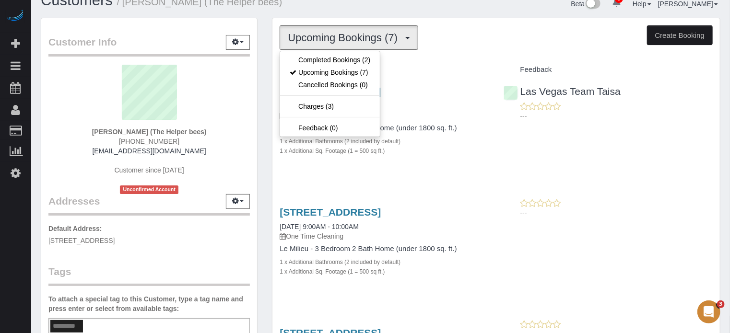
click at [439, 39] on div "Upcoming Bookings (7) Completed Bookings (2) Upcoming Bookings (7) Cancelled Bo…" at bounding box center [495, 37] width 433 height 24
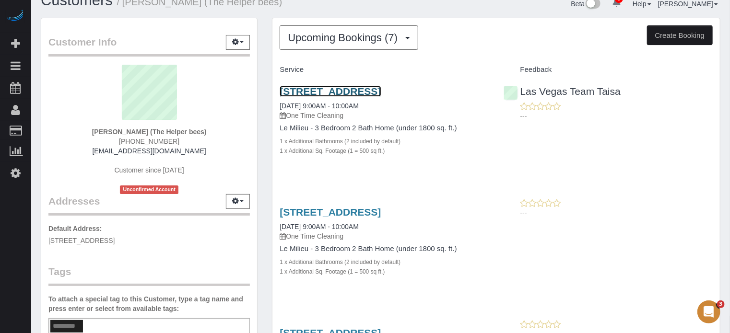
click at [326, 88] on link "[STREET_ADDRESS]" at bounding box center [329, 91] width 101 height 11
click at [372, 93] on link "[STREET_ADDRESS]" at bounding box center [329, 91] width 101 height 11
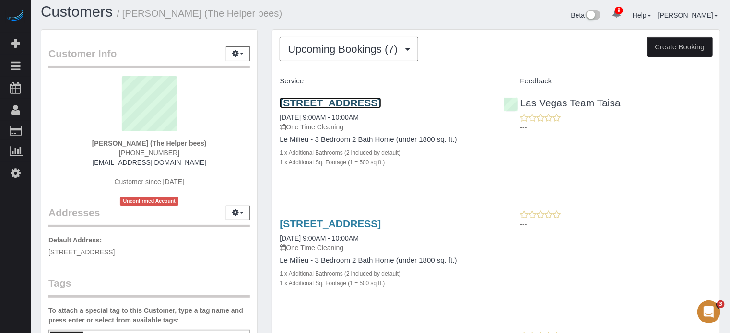
scroll to position [0, 0]
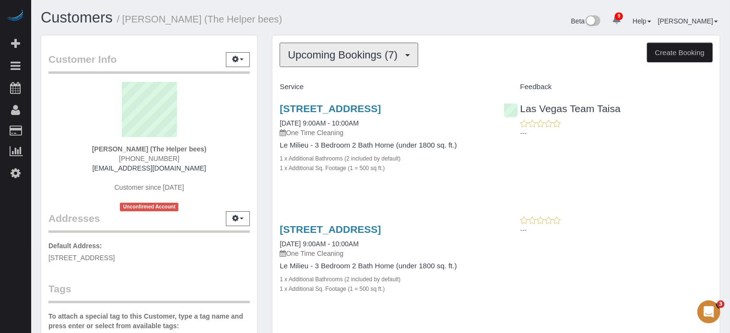
click at [382, 61] on button "Upcoming Bookings (7)" at bounding box center [348, 55] width 139 height 24
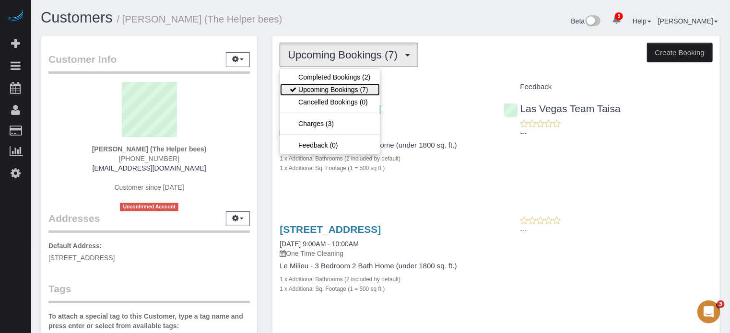
click at [345, 86] on link "Upcoming Bookings (7)" at bounding box center [330, 89] width 100 height 12
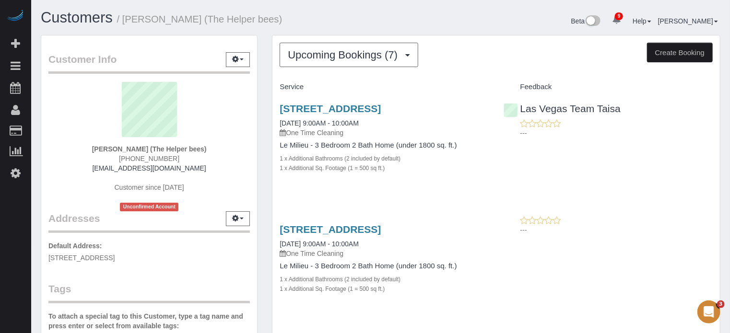
click at [469, 26] on div "Beta 9 Your Notifications You have 0 alerts × You have 22 to charge for [DATE] …" at bounding box center [554, 22] width 347 height 25
click at [363, 60] on span "Upcoming Bookings (7)" at bounding box center [345, 55] width 115 height 12
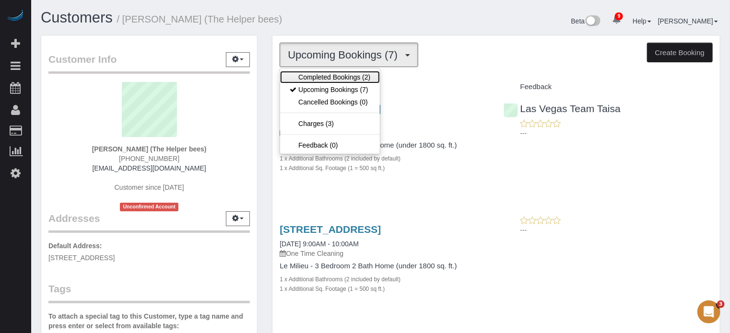
click at [359, 74] on link "Completed Bookings (2)" at bounding box center [330, 77] width 100 height 12
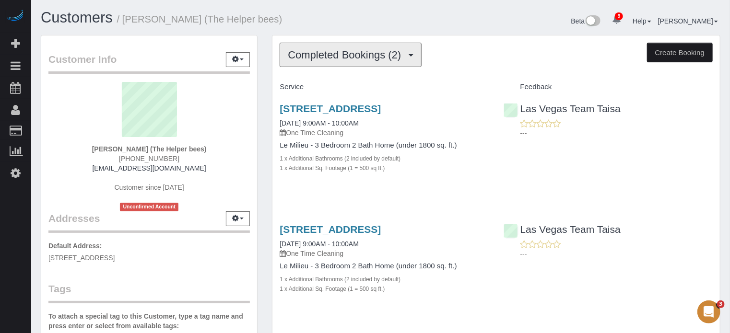
click at [376, 56] on span "Completed Bookings (2)" at bounding box center [347, 55] width 118 height 12
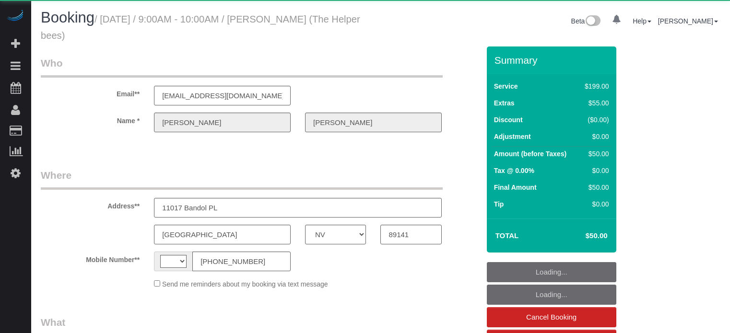
select select "NV"
select select "string:[GEOGRAPHIC_DATA]"
select select "object:725"
select select "string:fspay-06170906-52d6-4c18-819e-69543205673e"
select select "4"
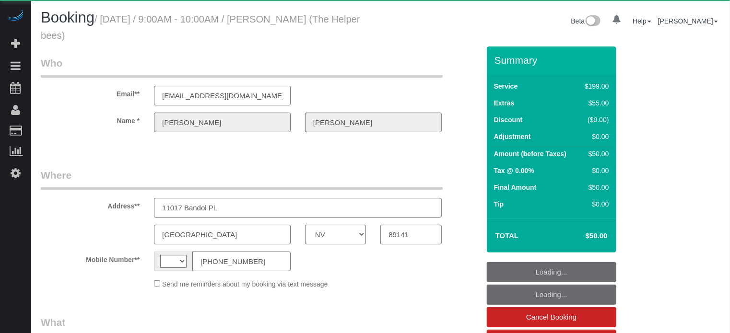
select select "number:9"
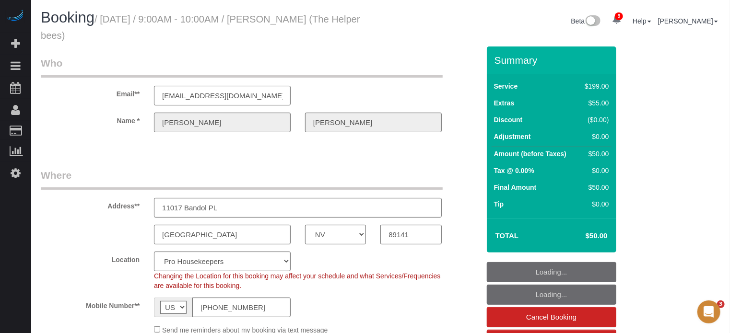
select select "object:1369"
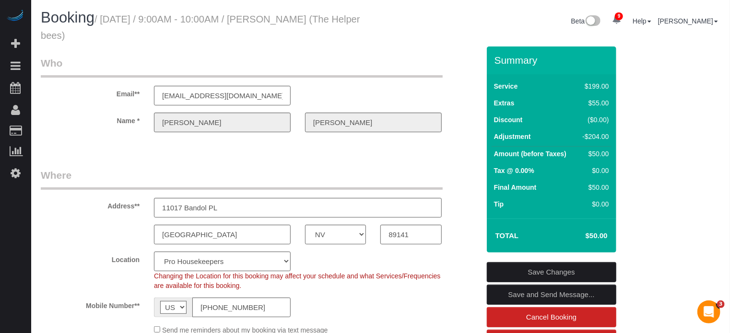
click at [435, 92] on div "Email** [EMAIL_ADDRESS][DOMAIN_NAME]" at bounding box center [260, 80] width 453 height 49
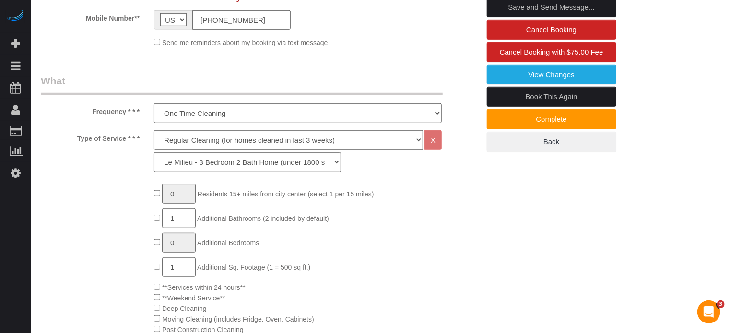
scroll to position [240, 0]
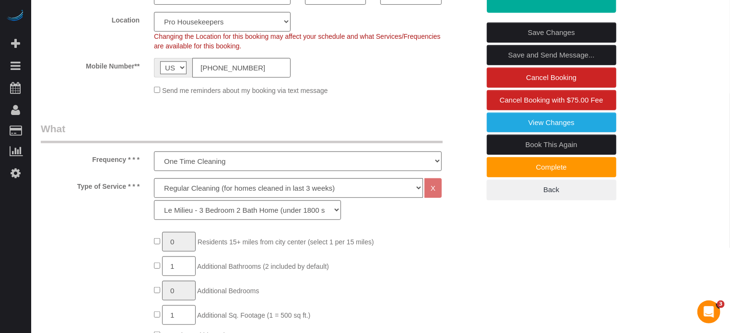
click at [522, 142] on link "Book This Again" at bounding box center [551, 145] width 129 height 20
select select "NV"
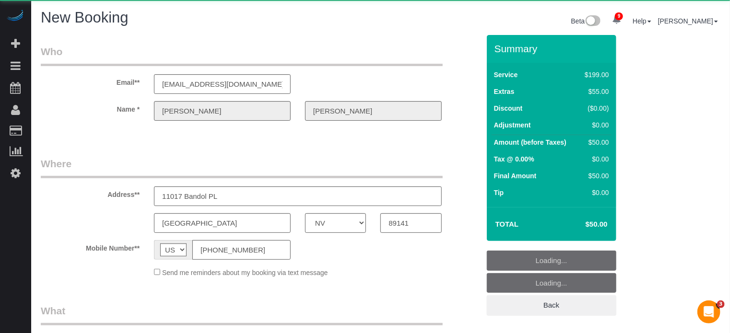
select select "object:2719"
select select "string:fspay-06170906-52d6-4c18-819e-69543205673e"
select select "4"
select select "number:9"
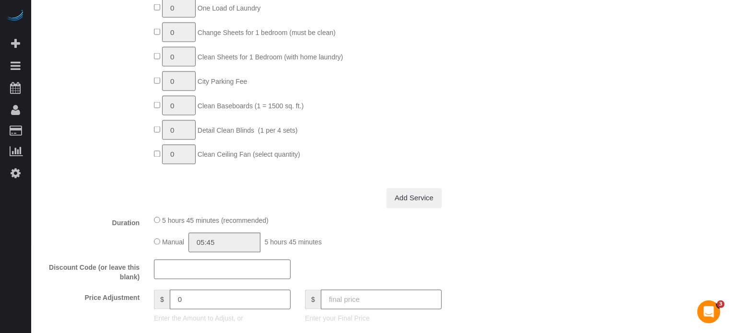
select select "object:2731"
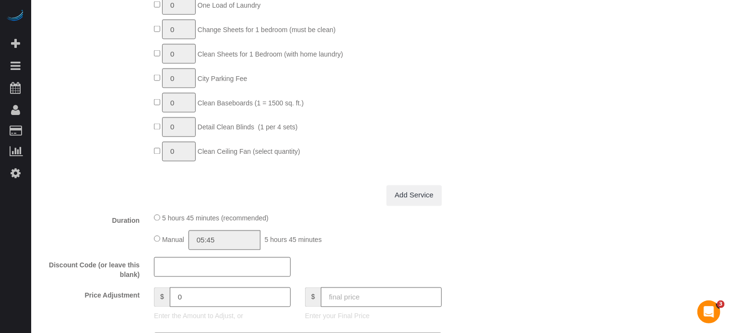
scroll to position [881, 0]
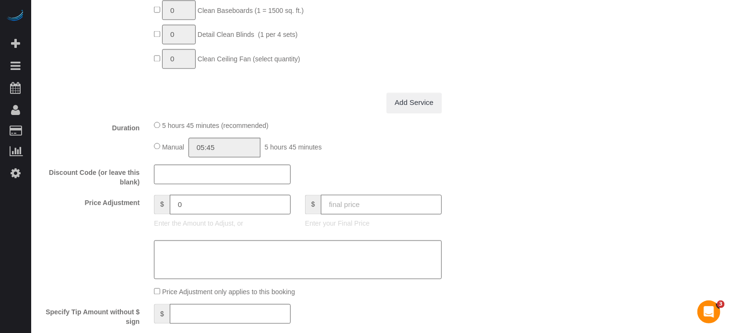
click at [392, 205] on input "text" at bounding box center [381, 205] width 121 height 20
type input "50"
click at [525, 231] on div "Who Email** [EMAIL_ADDRESS][DOMAIN_NAME] Name * [PERSON_NAME] Where Address** 1…" at bounding box center [380, 93] width 679 height 1879
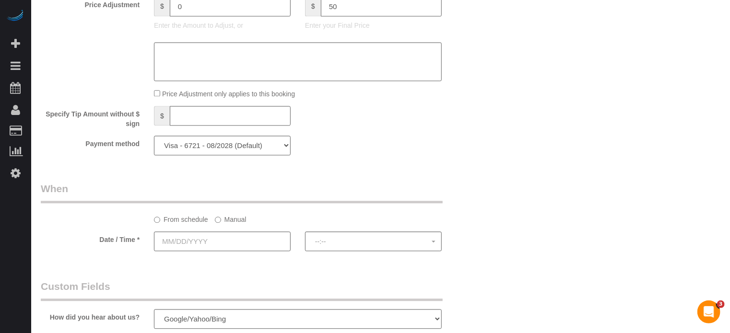
scroll to position [1168, 0]
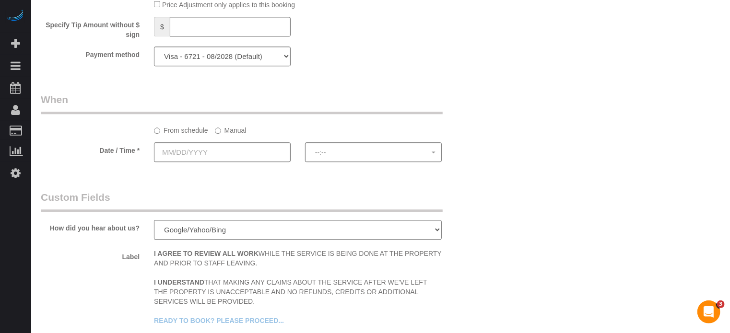
type input "-204"
click at [233, 160] on input "text" at bounding box center [222, 152] width 137 height 20
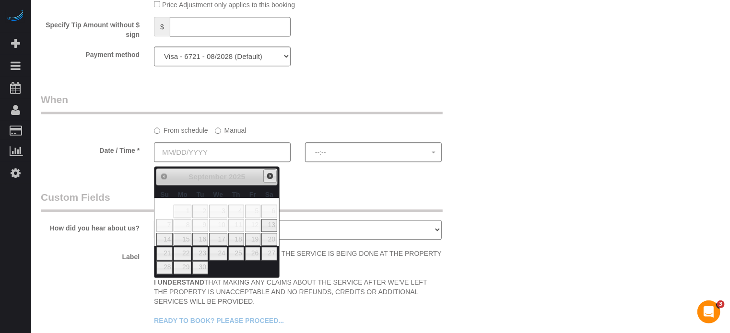
click at [270, 178] on span "Next" at bounding box center [270, 176] width 8 height 8
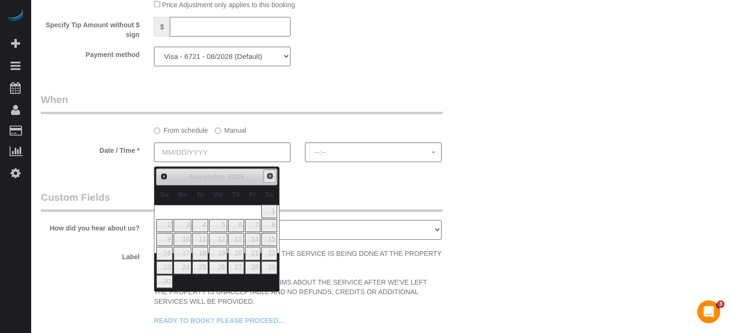
click at [270, 178] on span "Next" at bounding box center [270, 176] width 8 height 8
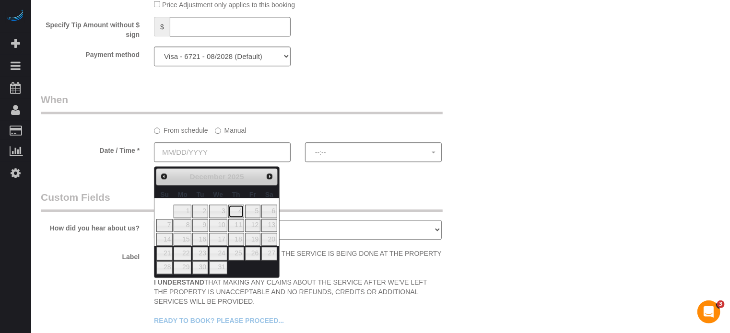
click at [236, 209] on link "4" at bounding box center [236, 211] width 16 height 13
type input "[DATE]"
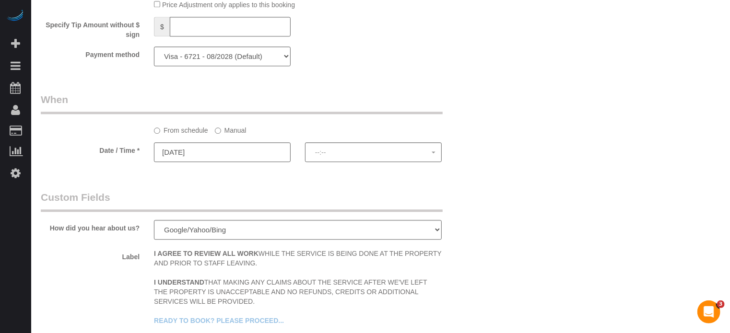
select select "spot16"
click at [244, 132] on label "Manual" at bounding box center [231, 128] width 32 height 13
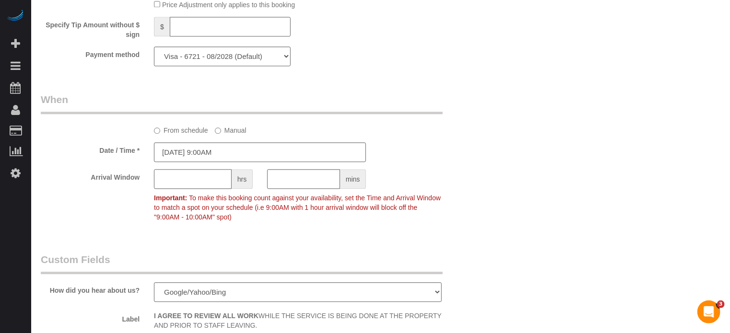
click at [179, 185] on input "text" at bounding box center [193, 179] width 78 height 20
type input "1"
drag, startPoint x: 476, startPoint y: 155, endPoint x: 493, endPoint y: 162, distance: 18.3
click at [477, 155] on div "Date / Time * [DATE] 9:00AM" at bounding box center [260, 152] width 453 height 20
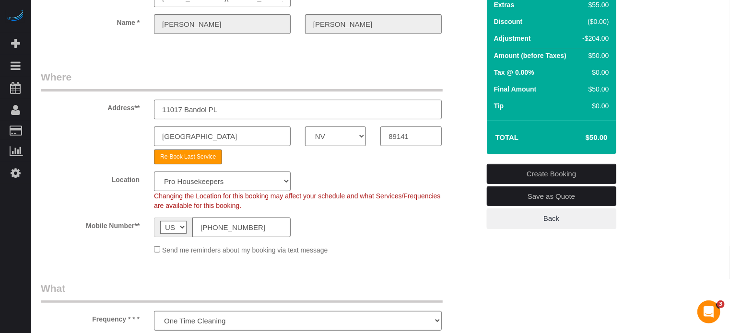
click at [558, 170] on link "Create Booking" at bounding box center [551, 174] width 129 height 20
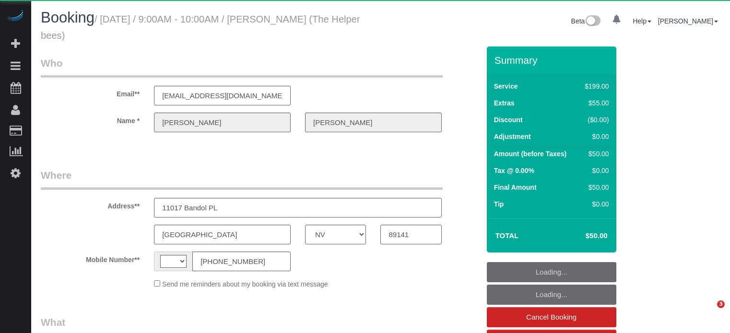
select select "NV"
select select "string:[GEOGRAPHIC_DATA]"
select select "string:fspay-06170906-52d6-4c18-819e-69543205673e"
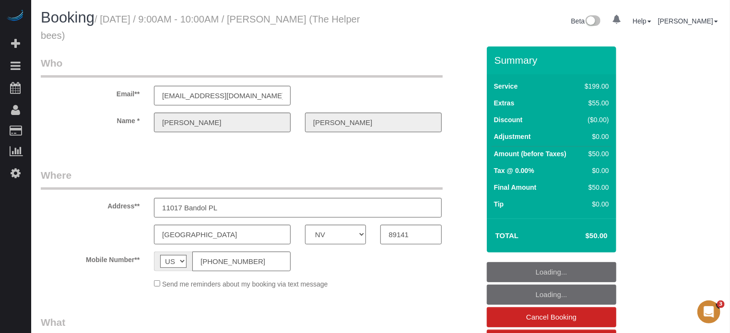
click at [470, 125] on div "Name * Howard Shirley" at bounding box center [260, 123] width 453 height 20
select select "object:1369"
select select "4"
select select "number:9"
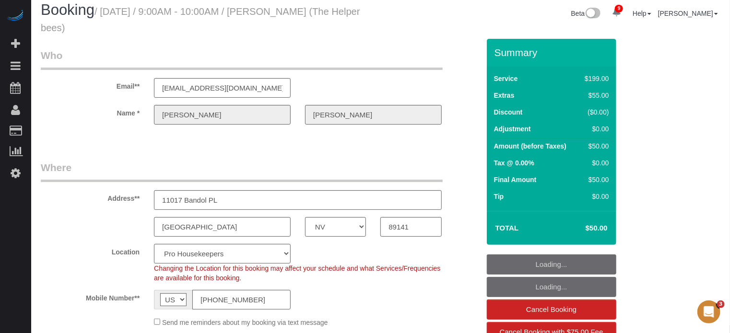
scroll to position [144, 0]
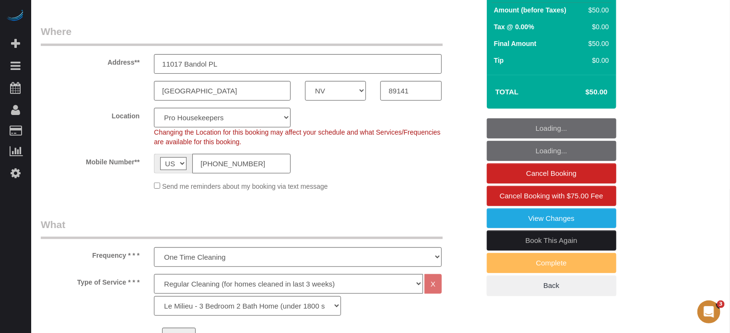
click at [518, 242] on link "Book This Again" at bounding box center [551, 241] width 129 height 20
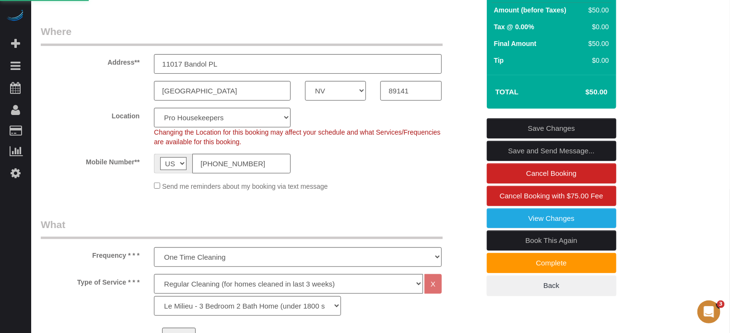
select select "NV"
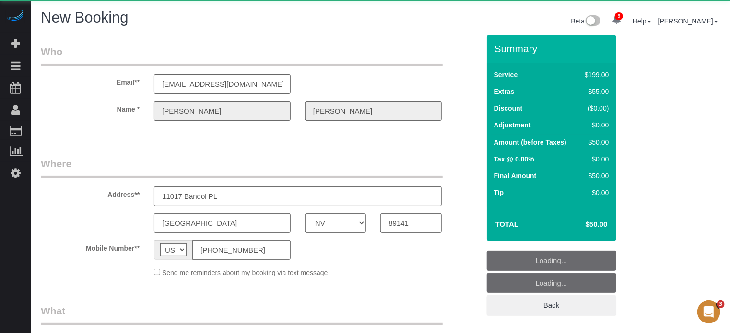
select select "object:2587"
select select "string:fspay-06170906-52d6-4c18-819e-69543205673e"
select select "number:9"
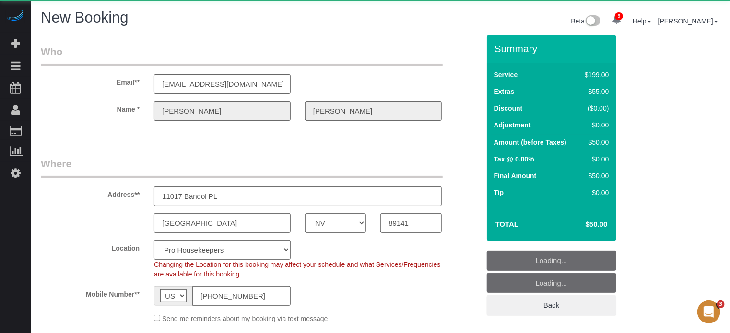
select select "4"
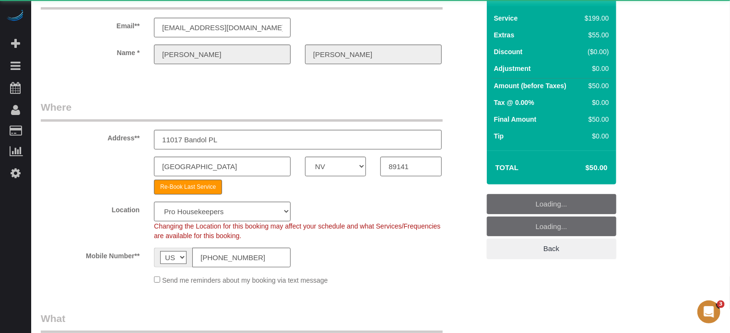
select select "object:2728"
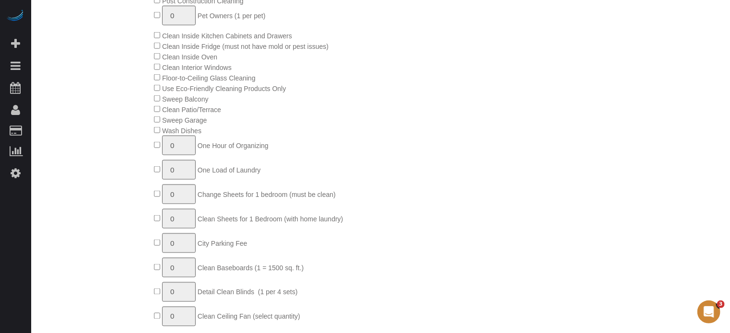
scroll to position [863, 0]
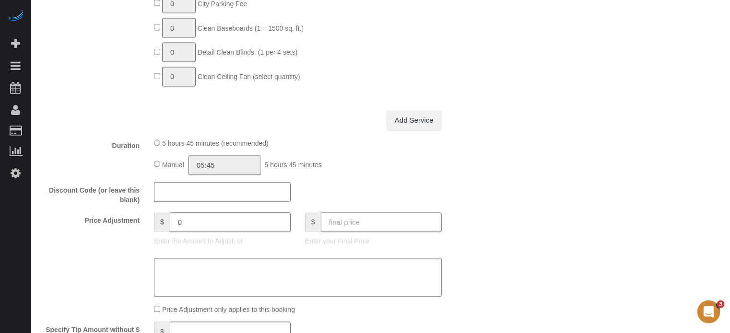
click at [399, 223] on input "text" at bounding box center [381, 223] width 121 height 20
type input "50"
click at [540, 226] on div "Who Email** howardshirley.hf@gmail.com Name * Howard Shirley Where Address** 11…" at bounding box center [380, 111] width 679 height 1879
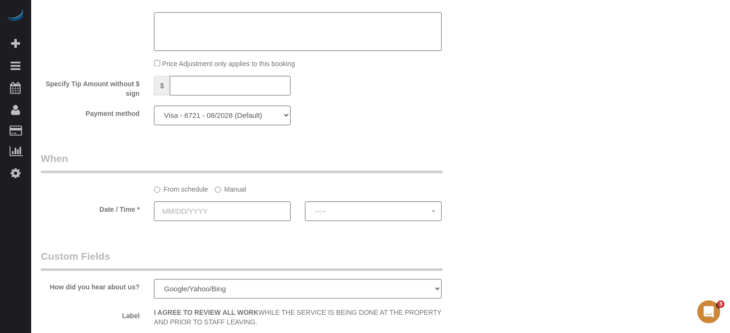
scroll to position [1198, 0]
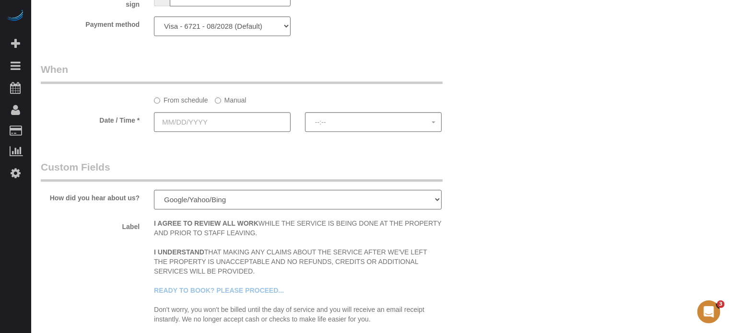
type input "-204"
click at [256, 117] on input "text" at bounding box center [222, 122] width 137 height 20
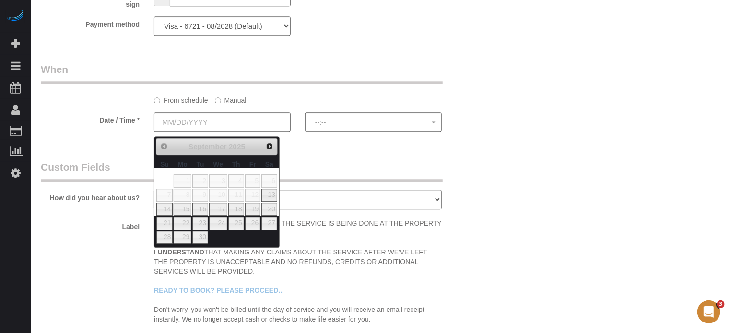
click at [269, 140] on link "Next" at bounding box center [269, 145] width 13 height 13
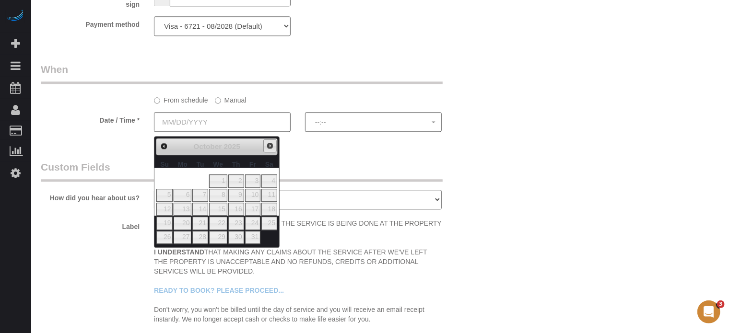
click at [270, 143] on span "Next" at bounding box center [270, 146] width 8 height 8
click at [163, 147] on span "Prev" at bounding box center [164, 146] width 8 height 8
click at [238, 209] on link "18" at bounding box center [236, 209] width 16 height 13
type input "12/18/2025"
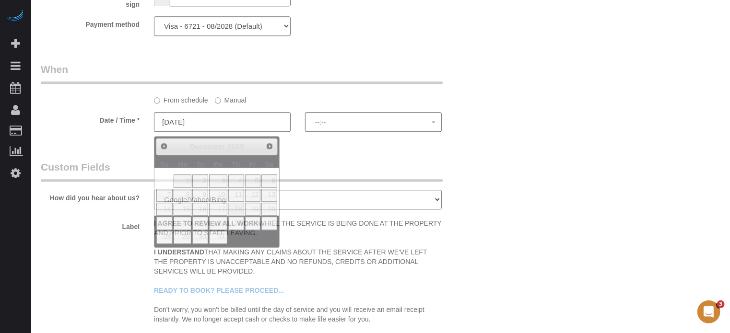
select select "spot16"
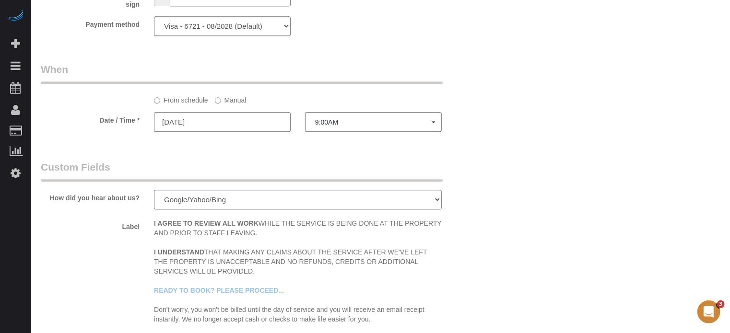
click at [240, 105] on label "Manual" at bounding box center [231, 98] width 32 height 13
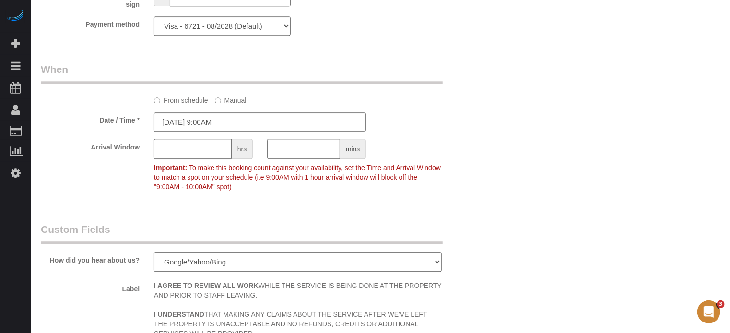
click at [183, 150] on input "text" at bounding box center [193, 149] width 78 height 20
type input "1"
click at [474, 151] on div "9:00AM - 10:00AM" at bounding box center [429, 146] width 113 height 14
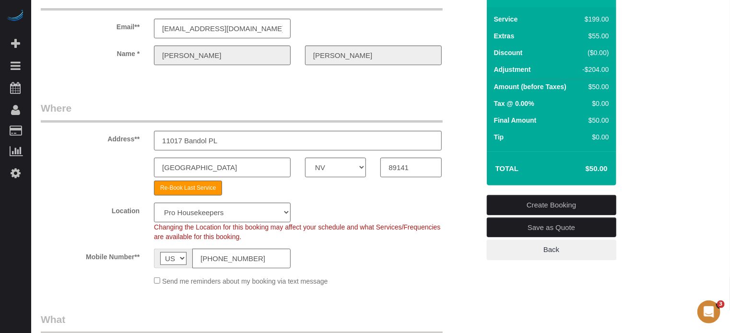
scroll to position [48, 0]
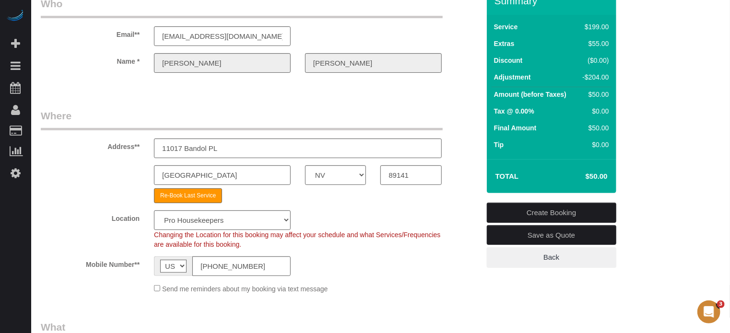
click at [533, 209] on link "Create Booking" at bounding box center [551, 213] width 129 height 20
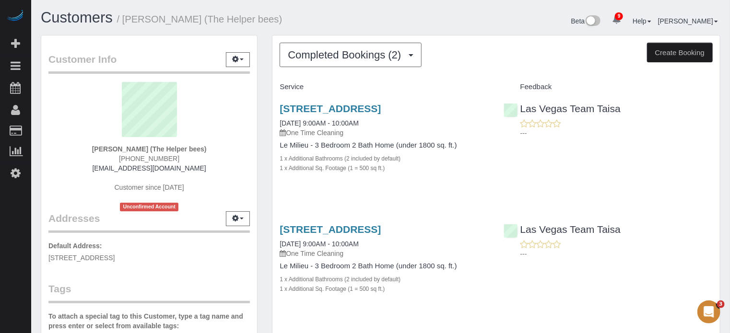
click at [474, 195] on div "Service Feedback [STREET_ADDRESS] [DATE] 9:00AM - 10:00AM One Time Cleaning Le …" at bounding box center [495, 196] width 433 height 234
click at [406, 60] on button "Completed Bookings (2)" at bounding box center [350, 55] width 142 height 24
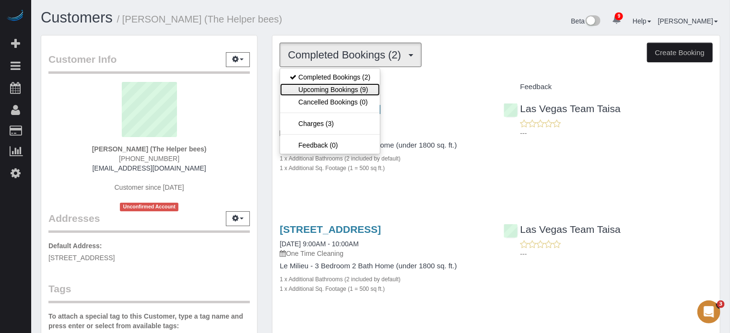
click at [314, 88] on link "Upcoming Bookings (9)" at bounding box center [330, 89] width 100 height 12
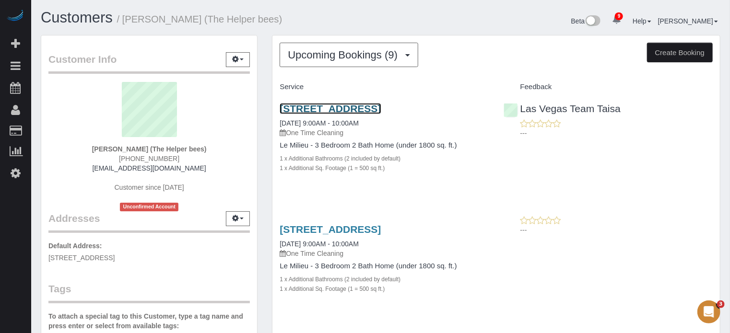
click at [325, 105] on link "[STREET_ADDRESS]" at bounding box center [329, 108] width 101 height 11
click at [381, 110] on link "11017 Bandol Pl, Las Vegas, NV 89141" at bounding box center [329, 108] width 101 height 11
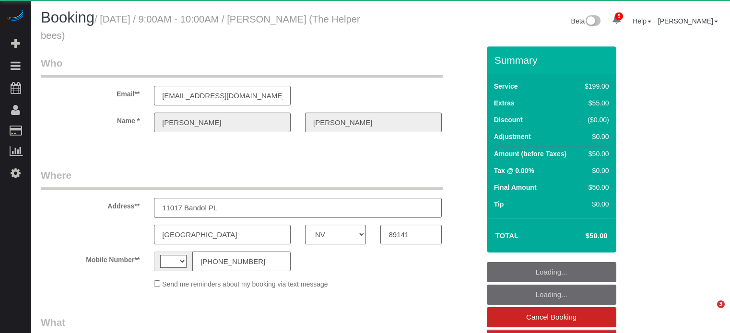
select select "NV"
select select "string:[GEOGRAPHIC_DATA]"
select select "object:1240"
select select "4"
select select "number:9"
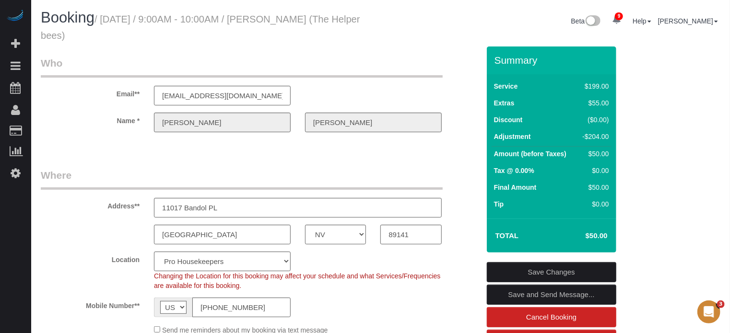
scroll to position [192, 0]
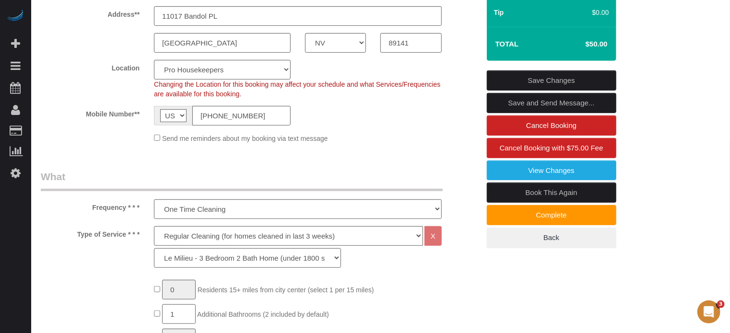
click at [522, 190] on link "Book This Again" at bounding box center [551, 193] width 129 height 20
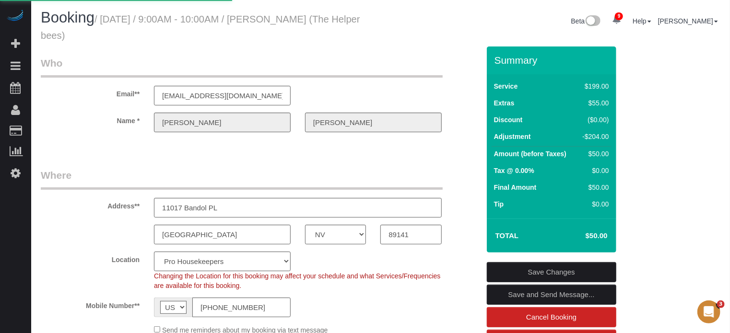
select select "NV"
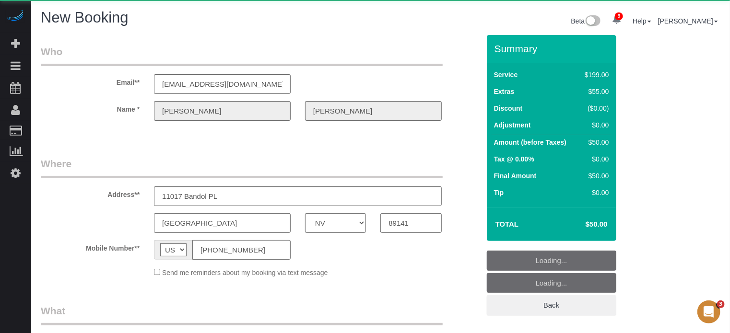
select select "object:2716"
select select "string:fspay-06170906-52d6-4c18-819e-69543205673e"
select select "4"
select select "number:9"
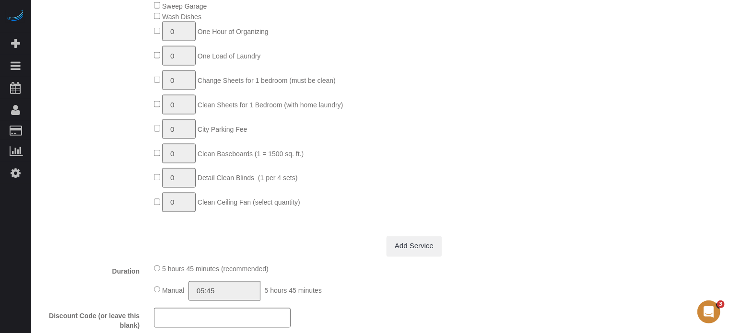
scroll to position [977, 0]
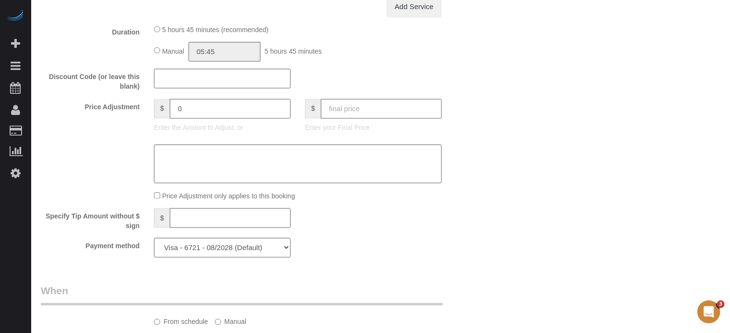
select select "object:2728"
click at [377, 110] on input "text" at bounding box center [381, 109] width 121 height 20
type input "50"
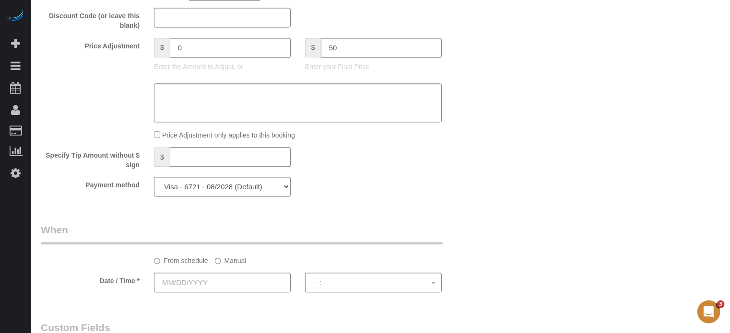
scroll to position [1169, 0]
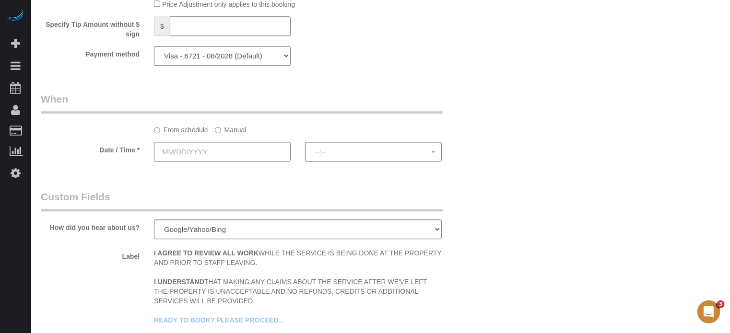
type input "-204"
click at [270, 159] on input "text" at bounding box center [222, 152] width 137 height 20
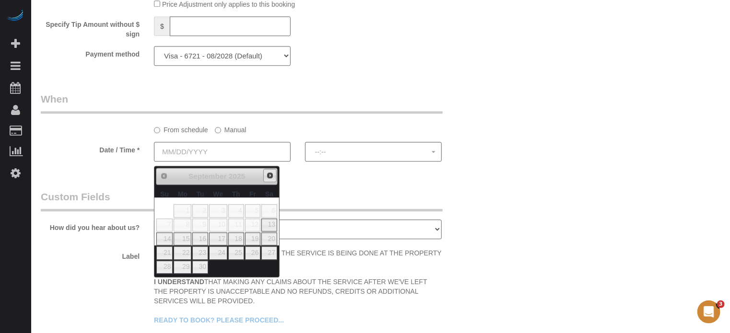
click at [273, 174] on span "Next" at bounding box center [270, 176] width 8 height 8
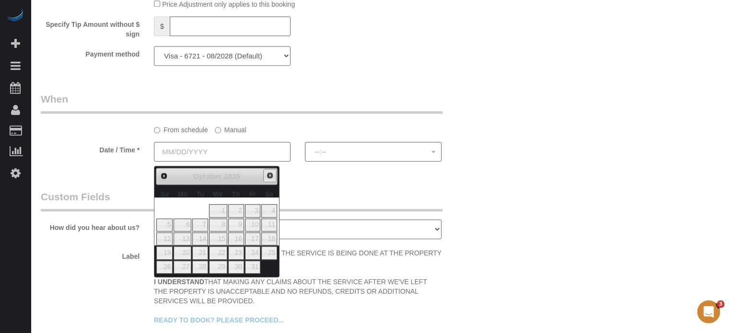
click at [273, 174] on span "Next" at bounding box center [270, 176] width 8 height 8
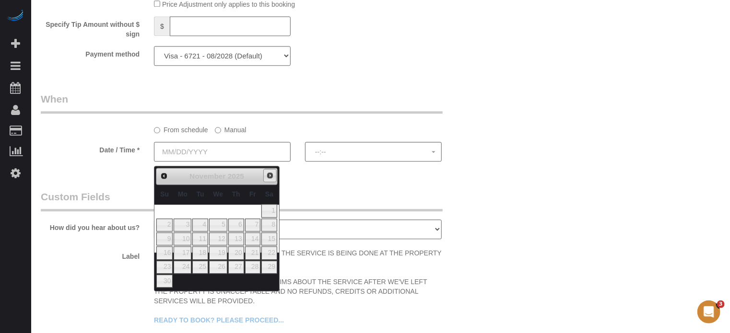
click at [273, 174] on span "Next" at bounding box center [270, 176] width 8 height 8
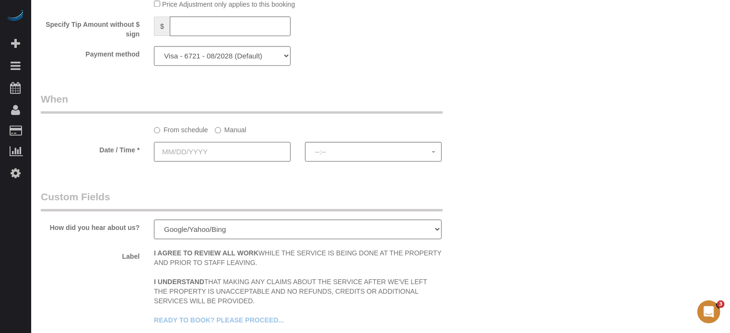
click at [251, 151] on input "text" at bounding box center [222, 152] width 137 height 20
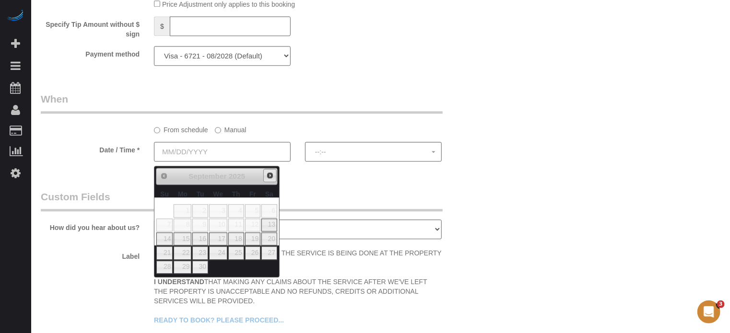
click at [270, 176] on span "Next" at bounding box center [270, 176] width 8 height 8
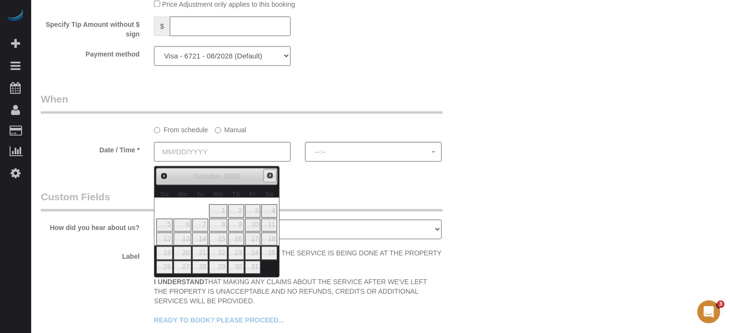
click at [270, 176] on span "Next" at bounding box center [270, 176] width 8 height 8
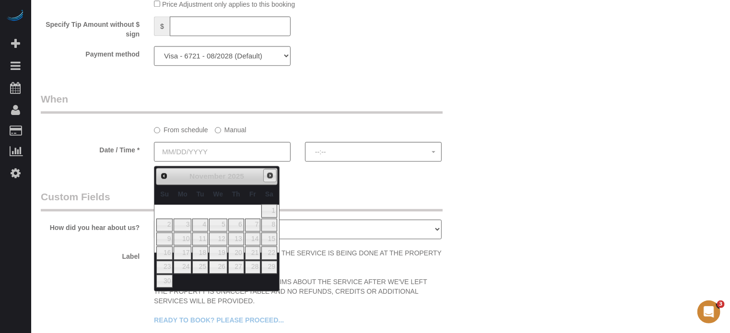
click at [270, 176] on span "Next" at bounding box center [270, 176] width 8 height 8
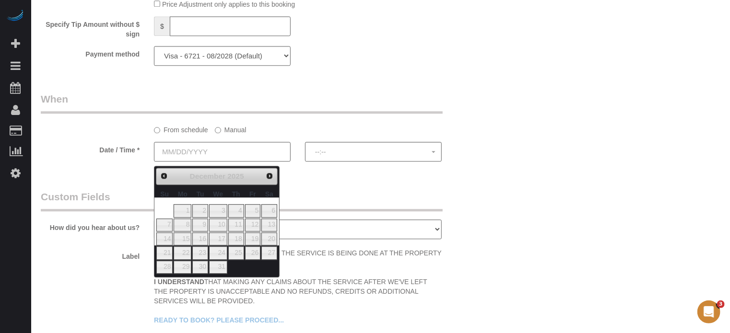
drag, startPoint x: 717, startPoint y: 222, endPoint x: 706, endPoint y: 222, distance: 11.0
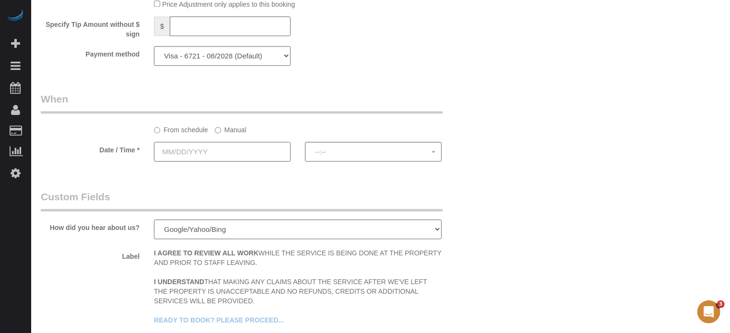
click at [251, 158] on input "text" at bounding box center [222, 152] width 137 height 20
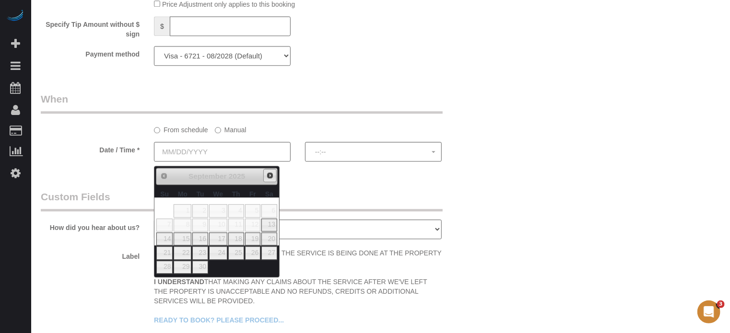
click at [267, 174] on span "Next" at bounding box center [270, 176] width 8 height 8
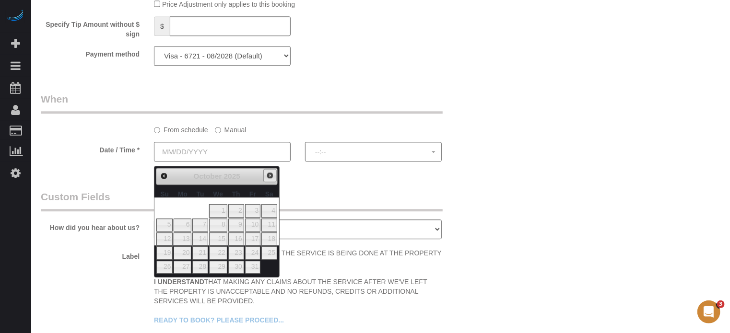
click at [267, 174] on span "Next" at bounding box center [270, 176] width 8 height 8
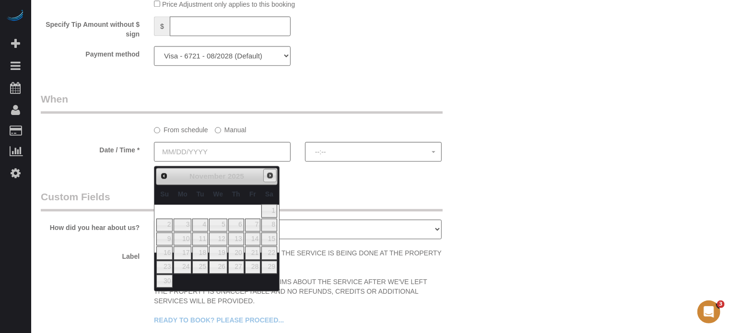
click at [267, 174] on span "Next" at bounding box center [270, 176] width 8 height 8
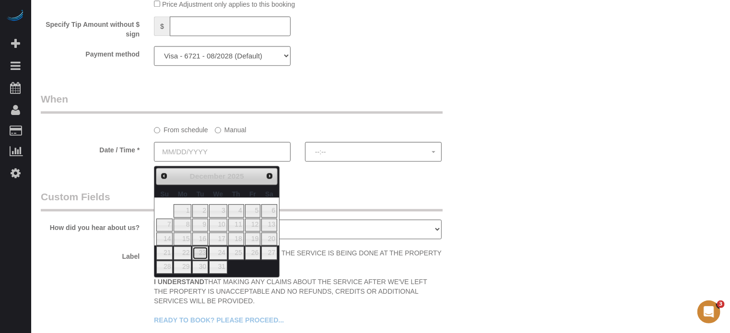
click at [198, 253] on link "23" at bounding box center [199, 252] width 15 height 13
type input "[DATE]"
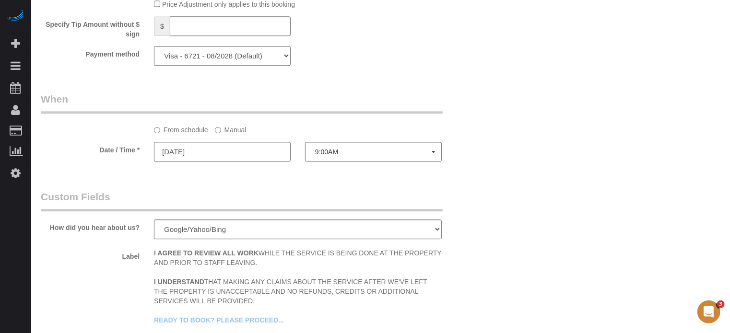
select select "spot16"
click at [226, 135] on label "Manual" at bounding box center [231, 128] width 32 height 13
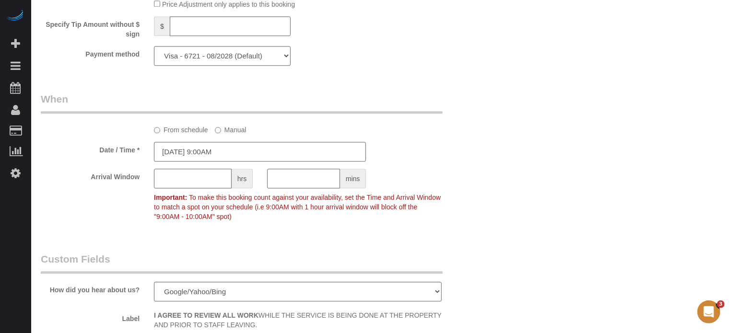
click at [214, 184] on input "text" at bounding box center [193, 179] width 78 height 20
type input "1"
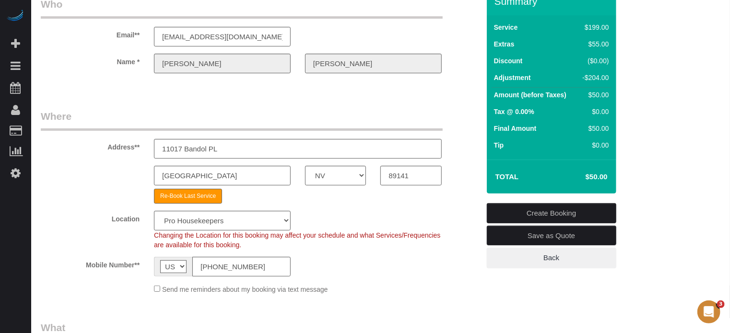
scroll to position [18, 0]
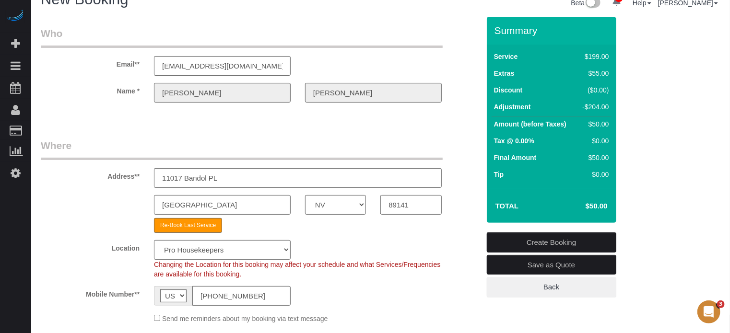
click at [532, 238] on link "Create Booking" at bounding box center [551, 242] width 129 height 20
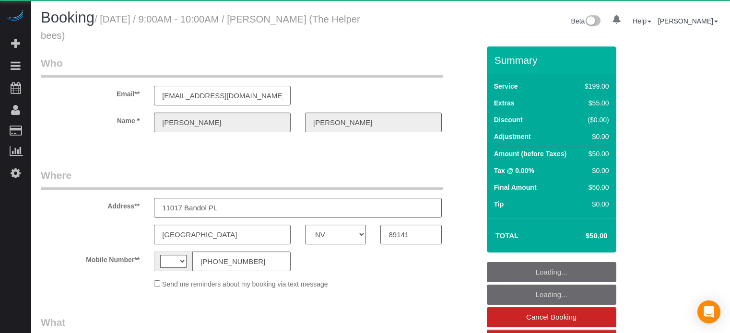
select select "NV"
select select "string:[GEOGRAPHIC_DATA]"
select select "object:780"
select select "number:9"
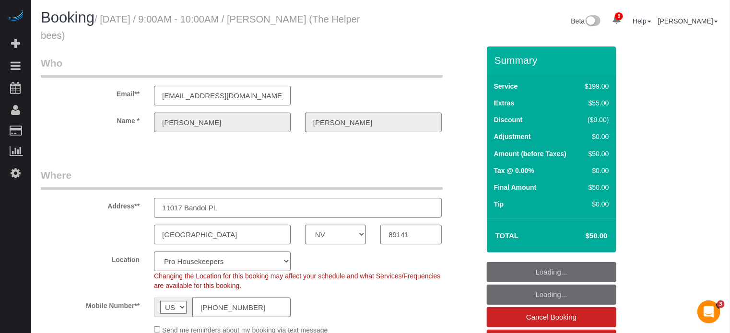
select select "4"
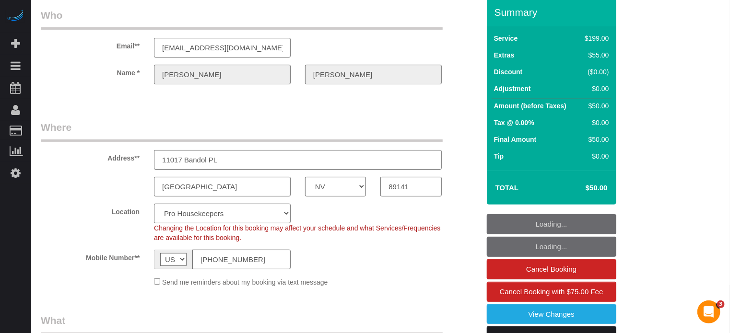
scroll to position [96, 0]
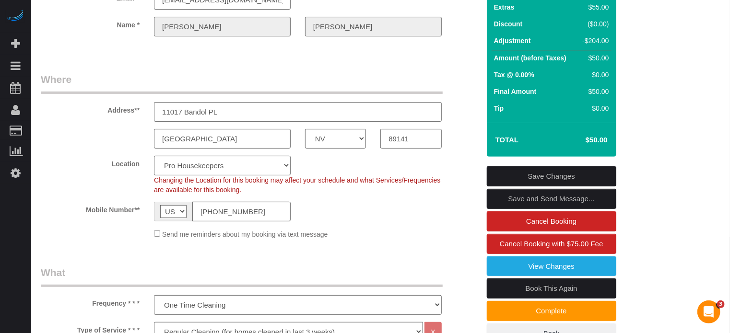
click at [516, 286] on link "Book This Again" at bounding box center [551, 289] width 129 height 20
select select "NV"
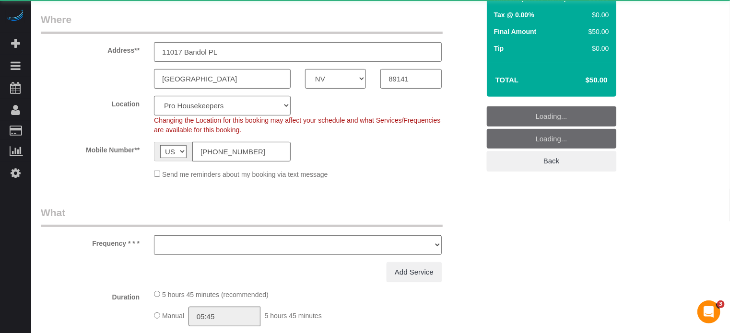
select select "string:fspay-06170906-52d6-4c18-819e-69543205673e"
select select "number:9"
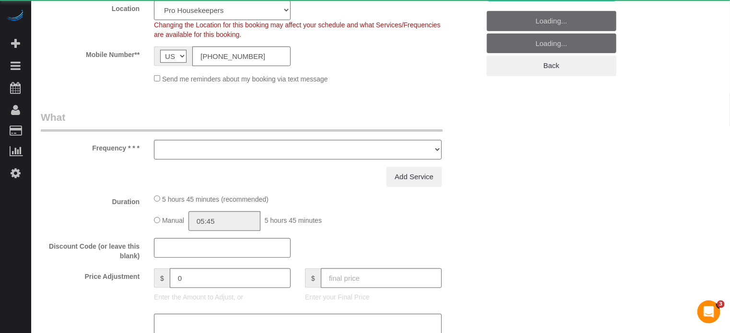
select select "object:2587"
select select "4"
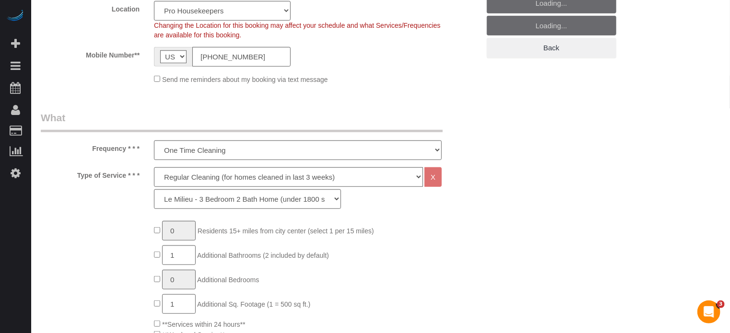
select select "object:2728"
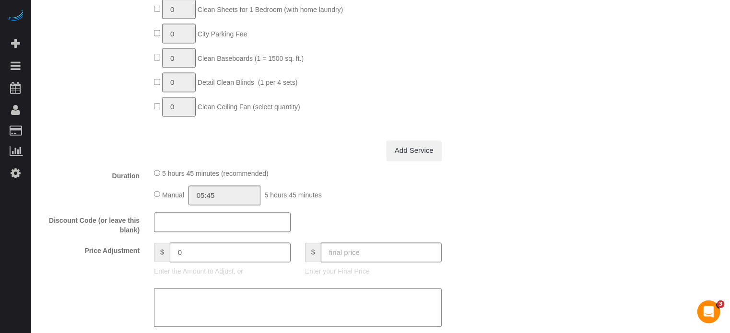
scroll to position [1072, 0]
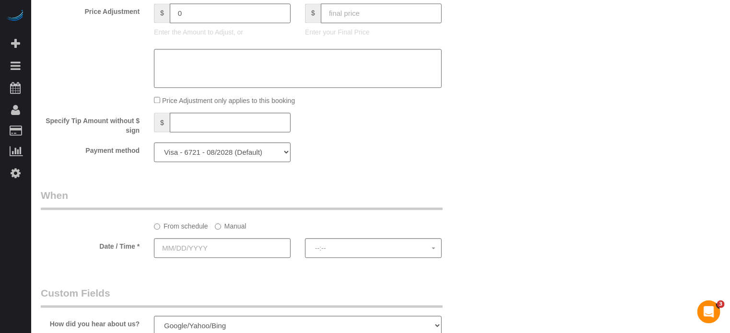
click at [365, 20] on input "text" at bounding box center [381, 13] width 121 height 20
type input "50"
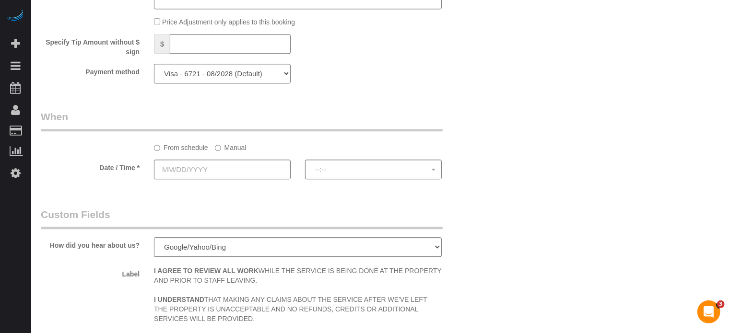
scroll to position [1264, 0]
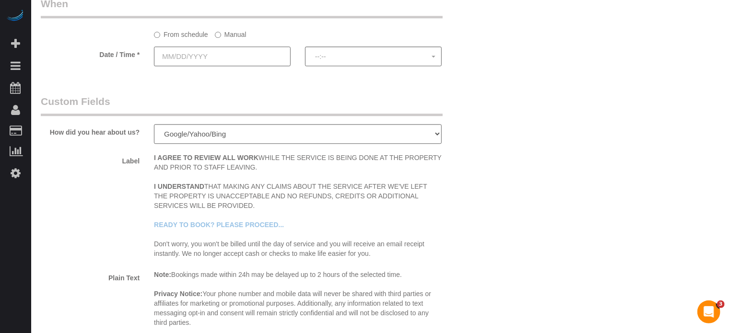
click at [218, 53] on input "text" at bounding box center [222, 56] width 137 height 20
type input "-204"
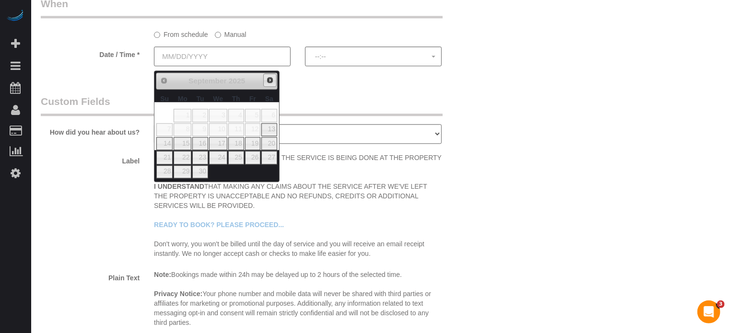
click at [272, 80] on span "Next" at bounding box center [270, 80] width 8 height 8
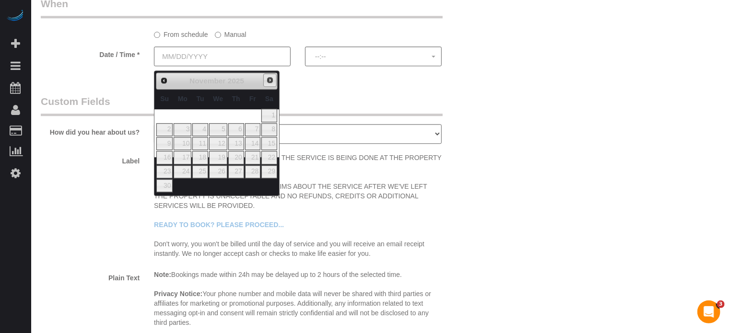
click at [272, 80] on span "Next" at bounding box center [270, 80] width 8 height 8
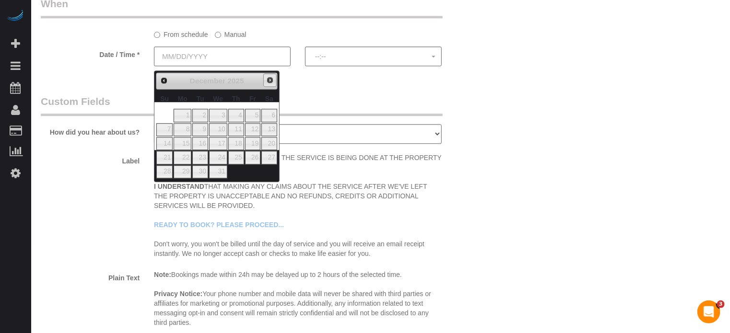
click at [272, 80] on span "Next" at bounding box center [270, 80] width 8 height 8
click at [163, 80] on span "Prev" at bounding box center [164, 80] width 8 height 8
click at [207, 168] on link "30" at bounding box center [199, 171] width 15 height 13
type input "[DATE]"
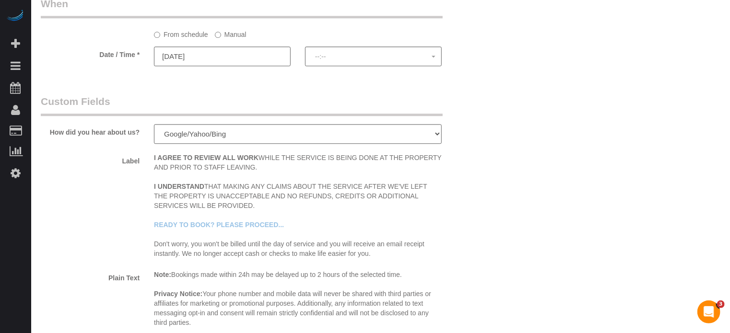
select select "spot16"
click at [228, 36] on label "Manual" at bounding box center [231, 32] width 32 height 13
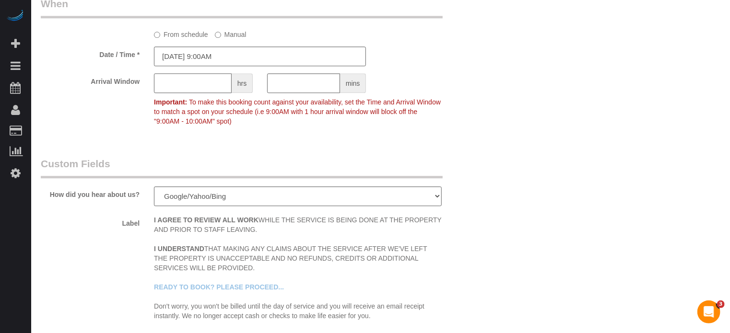
click at [201, 85] on input "text" at bounding box center [193, 83] width 78 height 20
type input "1"
click at [475, 127] on div "Arrival Window 1 hrs mins 9:00AM - 10:00AM Important: To make this booking coun…" at bounding box center [260, 101] width 453 height 57
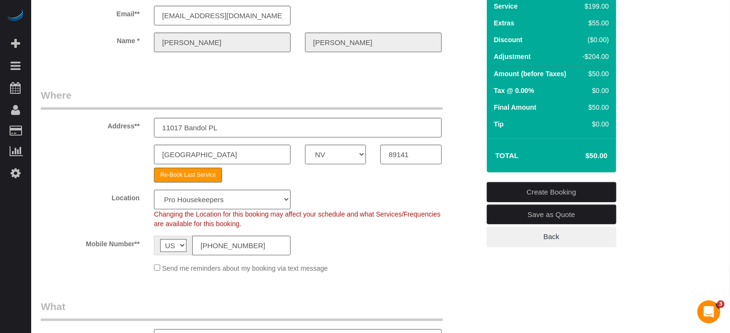
scroll to position [0, 0]
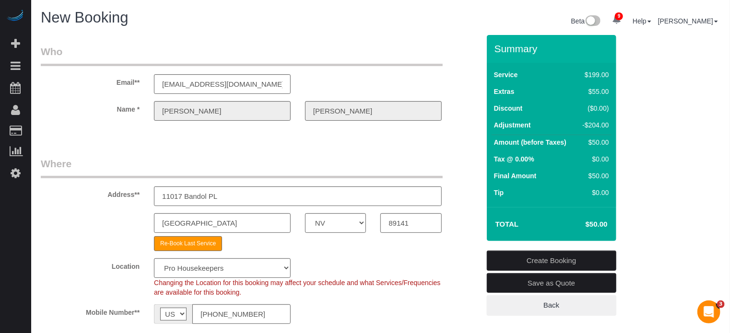
click at [508, 258] on link "Create Booking" at bounding box center [551, 261] width 129 height 20
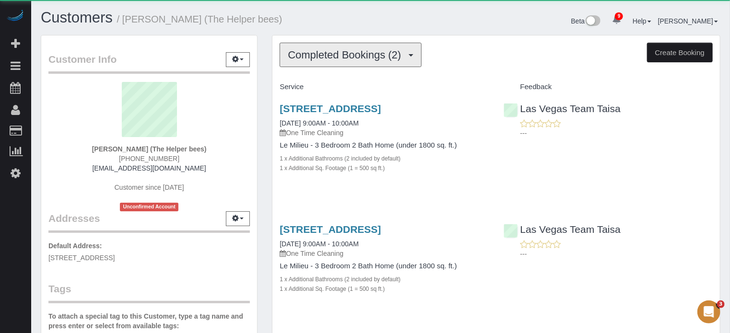
click at [298, 51] on span "Completed Bookings (2)" at bounding box center [347, 55] width 118 height 12
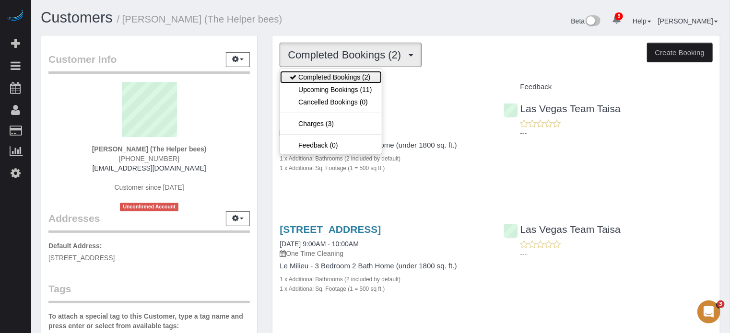
click at [313, 74] on link "Completed Bookings (2)" at bounding box center [330, 77] width 101 height 12
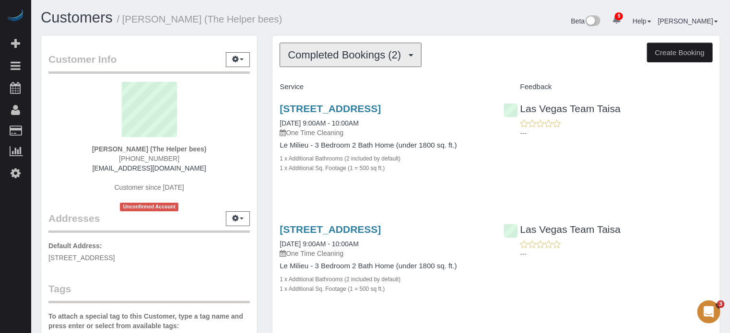
click at [324, 62] on button "Completed Bookings (2)" at bounding box center [350, 55] width 142 height 24
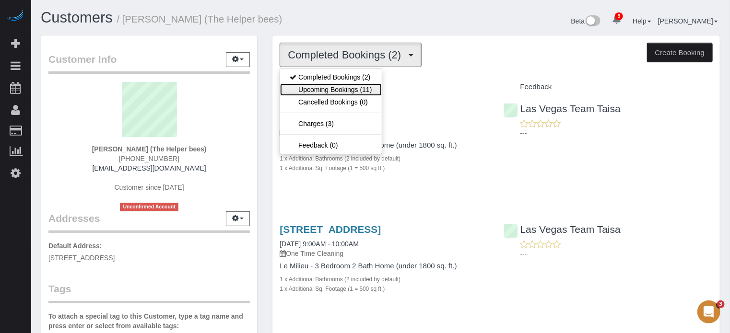
click at [342, 89] on link "Upcoming Bookings (11)" at bounding box center [330, 89] width 101 height 12
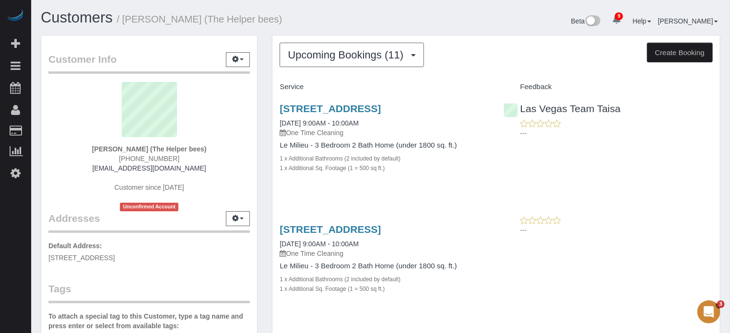
click at [343, 30] on div "Customers / [PERSON_NAME] (The Helper bees) Beta 9 Your Notifications You have …" at bounding box center [381, 22] width 694 height 25
click at [263, 178] on div "Customer Info Edit Contact Info Send Message Email Preferences Special Sales Ta…" at bounding box center [149, 271] width 231 height 473
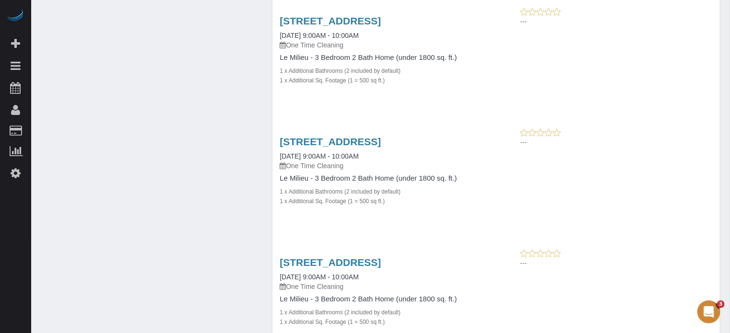
scroll to position [1103, 0]
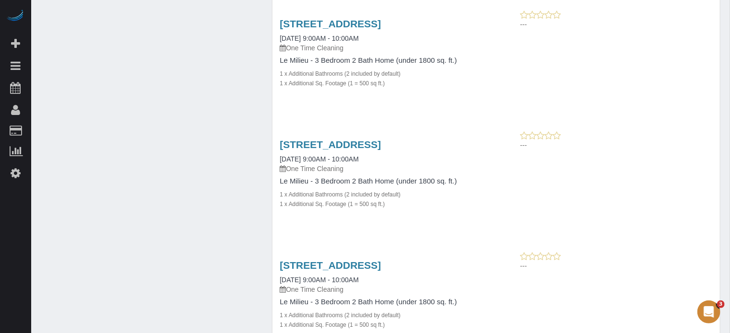
scroll to position [1046, 0]
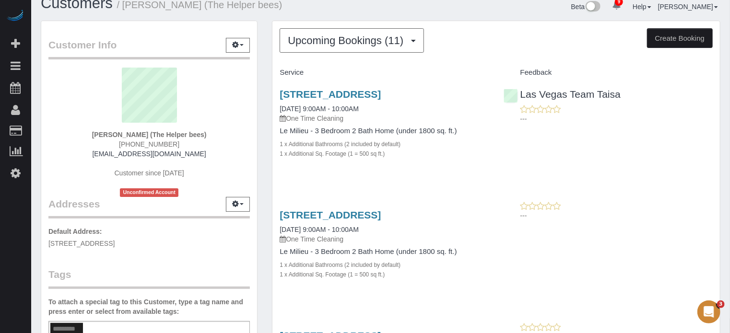
scroll to position [9, 0]
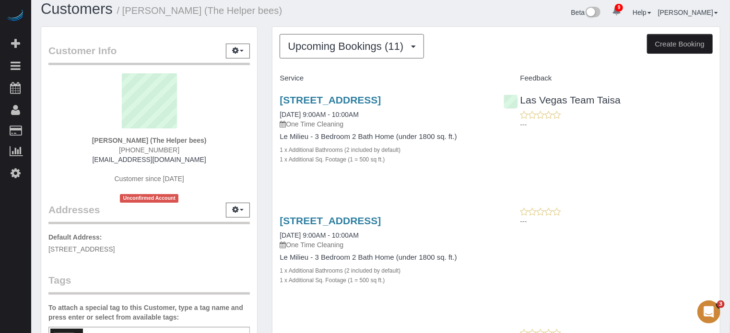
drag, startPoint x: 93, startPoint y: 135, endPoint x: 142, endPoint y: 138, distance: 49.0
click at [142, 138] on div "[PERSON_NAME] (The Helper bees) [PHONE_NUMBER] [EMAIL_ADDRESS][DOMAIN_NAME] Cus…" at bounding box center [148, 137] width 201 height 129
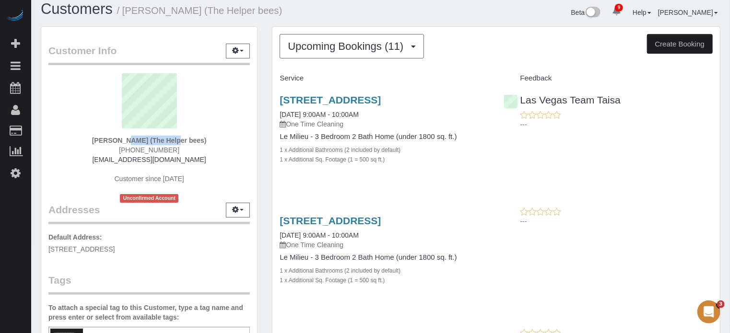
drag, startPoint x: 143, startPoint y: 139, endPoint x: 97, endPoint y: 140, distance: 46.5
click at [97, 140] on strong "[PERSON_NAME] (The Helper bees)" at bounding box center [149, 141] width 115 height 8
copy strong "[PERSON_NAME]"
drag, startPoint x: 275, startPoint y: 234, endPoint x: 313, endPoint y: 232, distance: 37.5
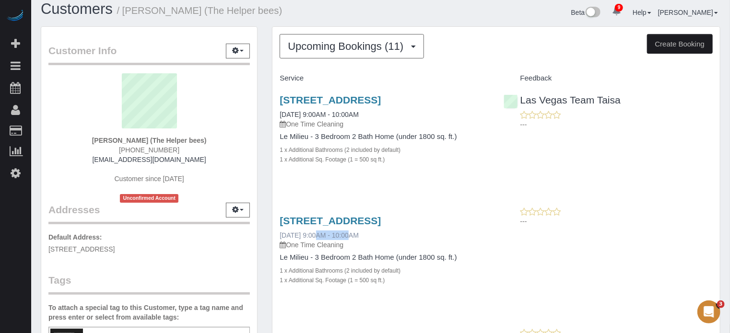
click at [313, 232] on div "[STREET_ADDRESS] [DATE] 9:00AM - 10:00AM One Time Cleaning Le Milieu - 3 Bedroo…" at bounding box center [383, 255] width 223 height 97
copy link "[DATE]"
click at [711, 160] on div "[STREET_ADDRESS] [DATE] 9:00AM - 10:00AM One Time Cleaning Le Milieu - 3 Bedroo…" at bounding box center [495, 134] width 447 height 97
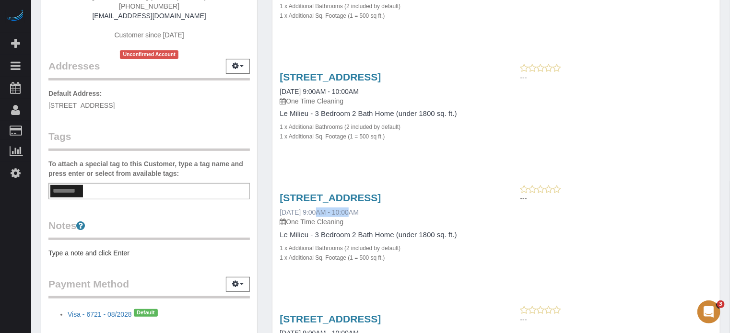
drag, startPoint x: 278, startPoint y: 209, endPoint x: 313, endPoint y: 208, distance: 34.6
click at [313, 208] on div "[STREET_ADDRESS] [DATE] 9:00AM - 10:00AM One Time Cleaning Le Milieu - 3 Bedroo…" at bounding box center [383, 232] width 223 height 97
copy link "[DATE]"
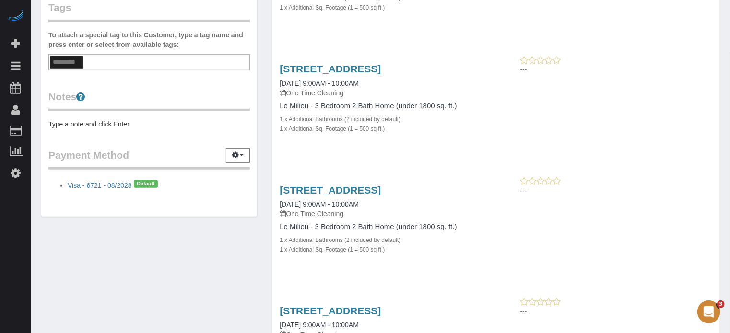
scroll to position [296, 0]
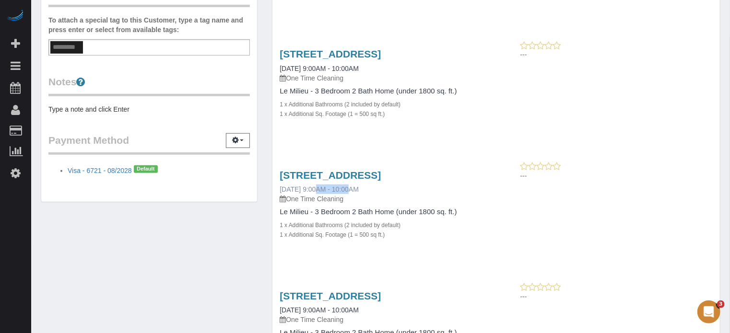
drag, startPoint x: 278, startPoint y: 187, endPoint x: 313, endPoint y: 185, distance: 35.1
click at [313, 185] on div "[STREET_ADDRESS] [DATE] 9:00AM - 10:00AM One Time Cleaning Le Milieu - 3 Bedroo…" at bounding box center [383, 210] width 223 height 97
copy link "[DATE]"
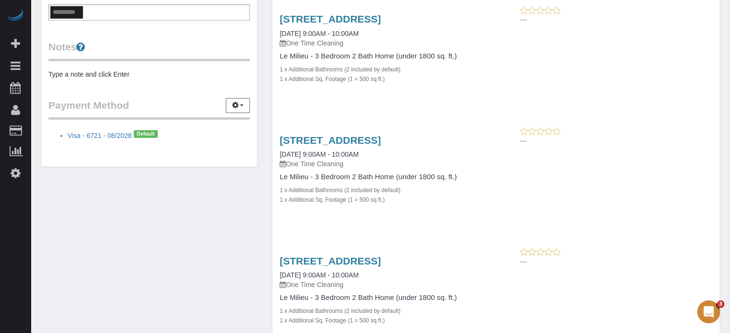
scroll to position [392, 0]
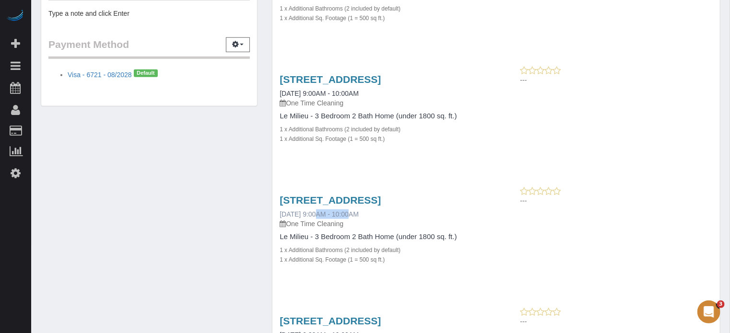
drag, startPoint x: 277, startPoint y: 214, endPoint x: 313, endPoint y: 214, distance: 36.0
click at [313, 214] on div "[STREET_ADDRESS] [DATE] 9:00AM - 10:00AM One Time Cleaning Le Milieu - 3 Bedroo…" at bounding box center [383, 234] width 223 height 97
copy link "10/30/2025"
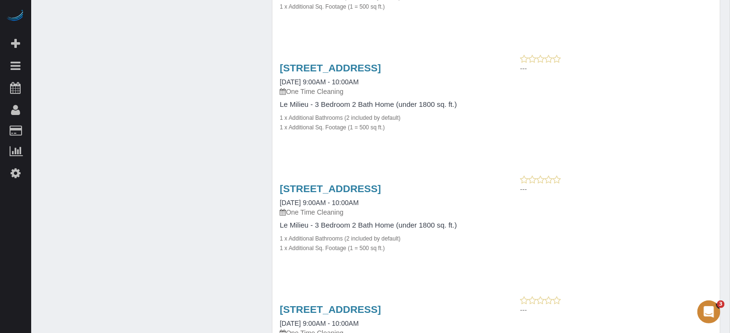
scroll to position [536, 0]
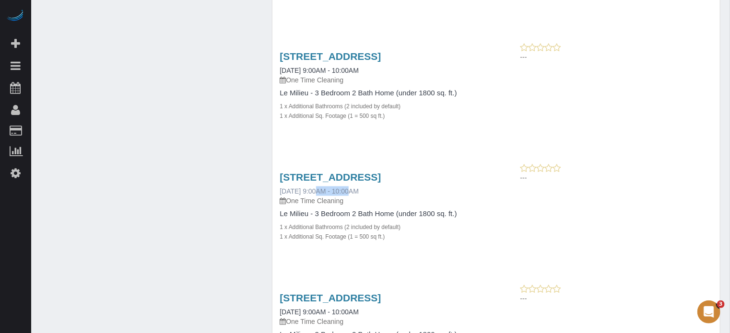
drag, startPoint x: 277, startPoint y: 189, endPoint x: 312, endPoint y: 188, distance: 35.5
click at [312, 188] on div "11017 Bandol Pl, Las Vegas, NV 89141 11/13/2025 9:00AM - 10:00AM One Time Clean…" at bounding box center [383, 211] width 223 height 97
copy link "11/13/2025"
click at [711, 203] on div "11017 Bandol Pl, Las Vegas, NV 89141 11/13/2025 9:00AM - 10:00AM One Time Clean…" at bounding box center [495, 211] width 447 height 97
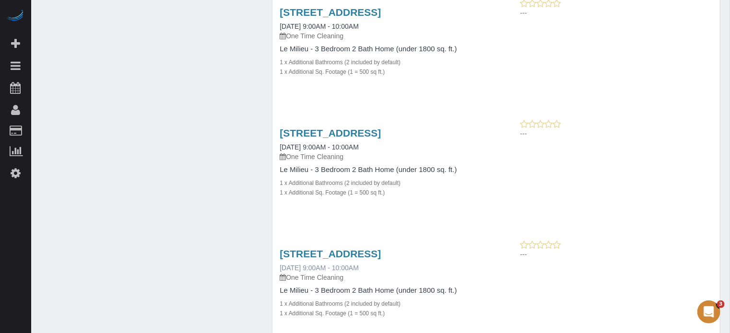
scroll to position [632, 0]
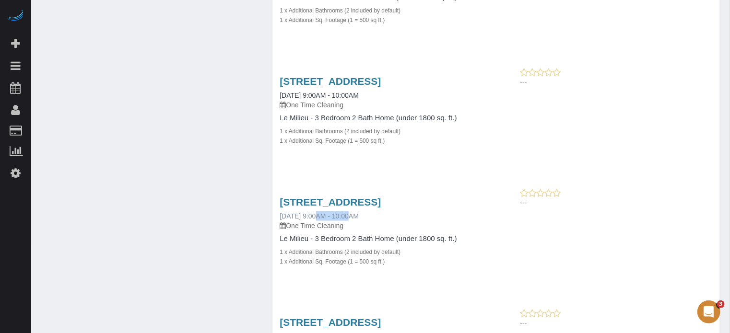
drag, startPoint x: 276, startPoint y: 215, endPoint x: 313, endPoint y: 216, distance: 36.4
click at [313, 216] on div "11017 Bandol Pl, Las Vegas, NV 89141 11/26/2025 9:00AM - 10:00AM One Time Clean…" at bounding box center [383, 236] width 223 height 97
copy link "11/26/2025"
click at [726, 198] on div "Upcoming Bookings (11) Completed Bookings (2) Upcoming Bookings (11) Cancelled …" at bounding box center [496, 106] width 463 height 1407
click at [50, 260] on div "Customer Info Edit Contact Info Send Message Email Preferences Special Sales Ta…" at bounding box center [381, 106] width 694 height 1407
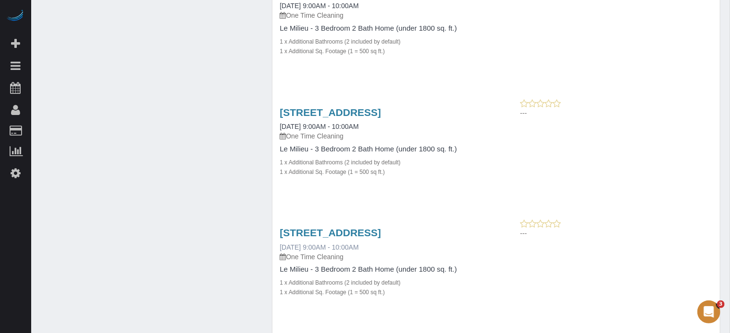
scroll to position [728, 0]
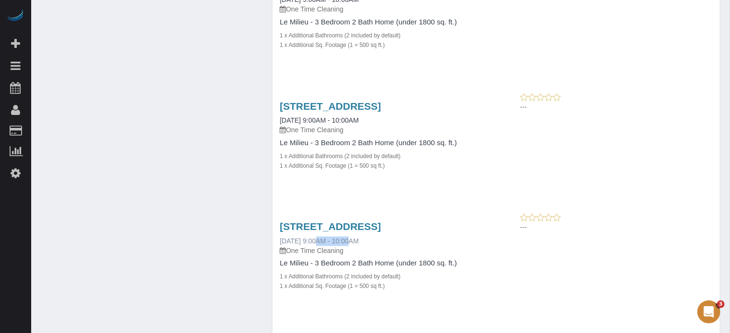
drag, startPoint x: 277, startPoint y: 241, endPoint x: 312, endPoint y: 241, distance: 34.5
click at [312, 241] on div "11017 Bandol Pl, Las Vegas, NV 89141 12/04/2025 9:00AM - 10:00AM One Time Clean…" at bounding box center [383, 261] width 223 height 97
copy link "12/04/2025"
click at [58, 242] on div "Customer Info Edit Contact Info Send Message Email Preferences Special Sales Ta…" at bounding box center [381, 10] width 694 height 1407
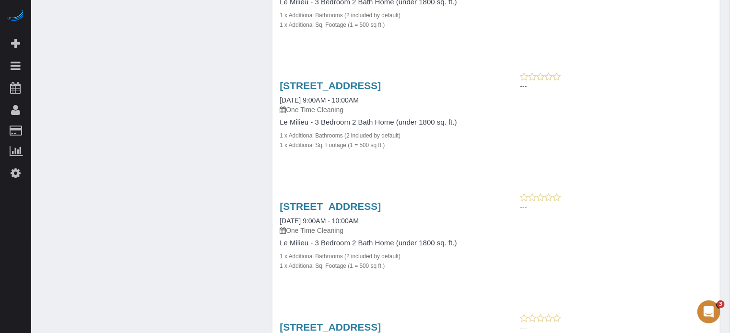
scroll to position [872, 0]
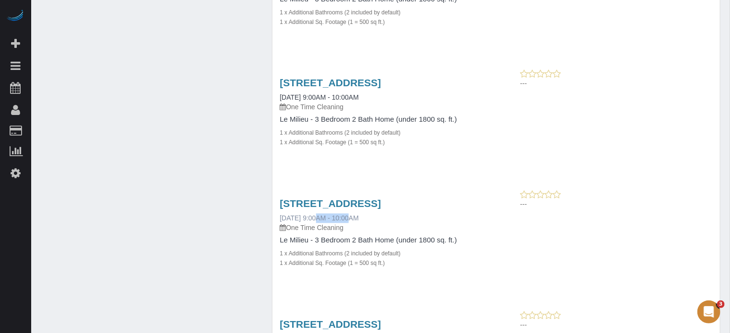
drag, startPoint x: 276, startPoint y: 216, endPoint x: 311, endPoint y: 218, distance: 35.0
click at [311, 218] on div "11017 Bandol Pl, Las Vegas, NV 89141 12/18/2025 9:00AM - 10:00AM One Time Clean…" at bounding box center [383, 238] width 223 height 97
copy link "12/18/2025"
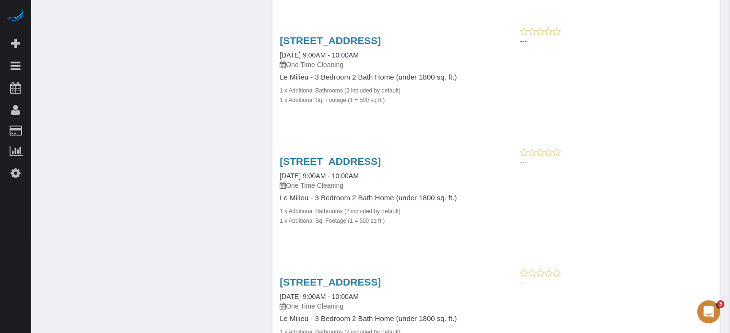
scroll to position [1015, 0]
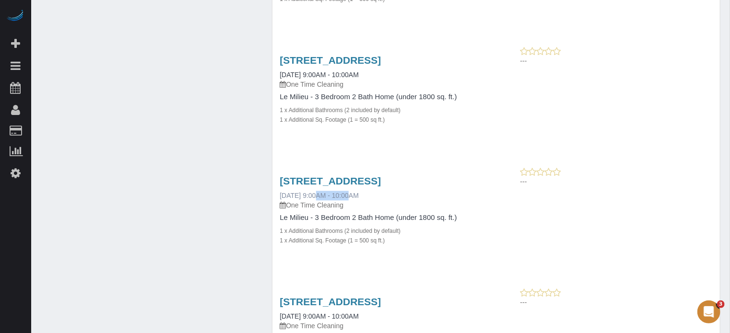
drag, startPoint x: 277, startPoint y: 195, endPoint x: 313, endPoint y: 195, distance: 35.5
click at [313, 195] on div "11017 Bandol Pl, Las Vegas, NV 89141 12/23/2025 9:00AM - 10:00AM One Time Clean…" at bounding box center [383, 215] width 223 height 97
copy link "12/23/2025"
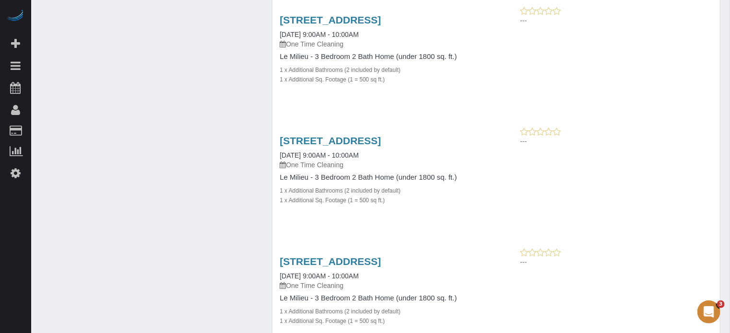
scroll to position [1111, 0]
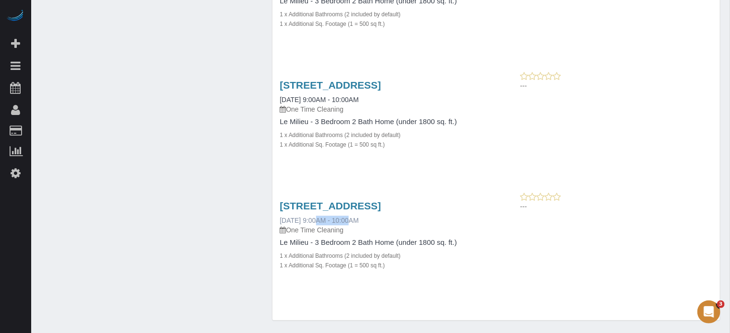
drag, startPoint x: 276, startPoint y: 220, endPoint x: 313, endPoint y: 220, distance: 36.4
click at [313, 220] on div "11017 Bandol Pl, Las Vegas, NV 89141 12/30/2025 9:00AM - 10:00AM One Time Clean…" at bounding box center [383, 240] width 223 height 97
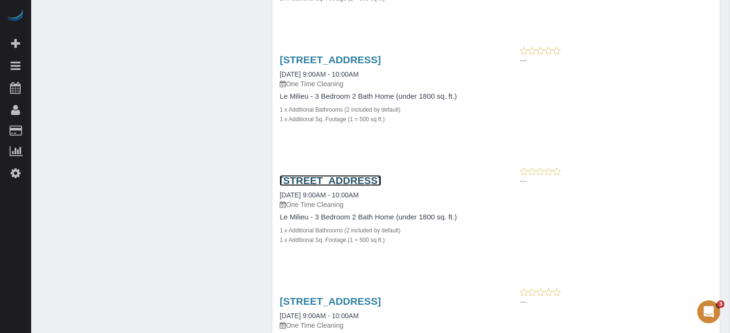
scroll to position [1141, 0]
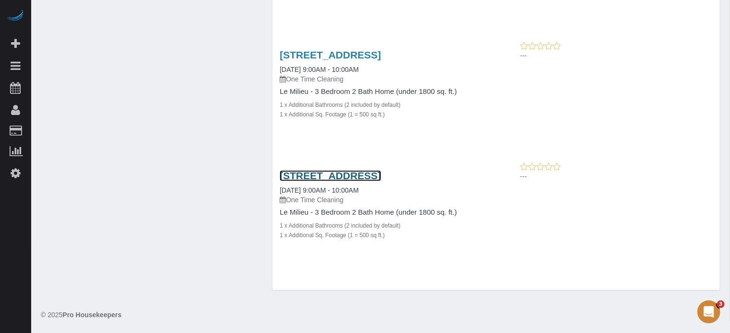
drag, startPoint x: 346, startPoint y: 178, endPoint x: 345, endPoint y: 170, distance: 7.7
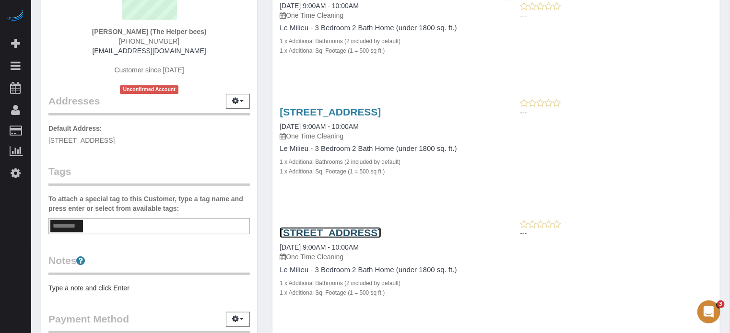
scroll to position [87, 0]
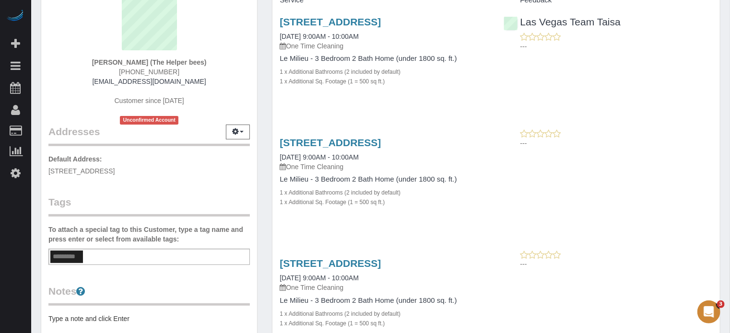
drag, startPoint x: 685, startPoint y: 144, endPoint x: 609, endPoint y: 144, distance: 75.7
click at [685, 144] on p "---" at bounding box center [616, 144] width 192 height 10
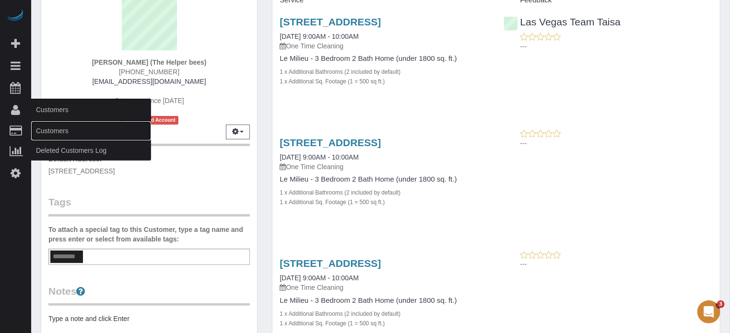
click at [55, 129] on link "Customers" at bounding box center [91, 130] width 120 height 19
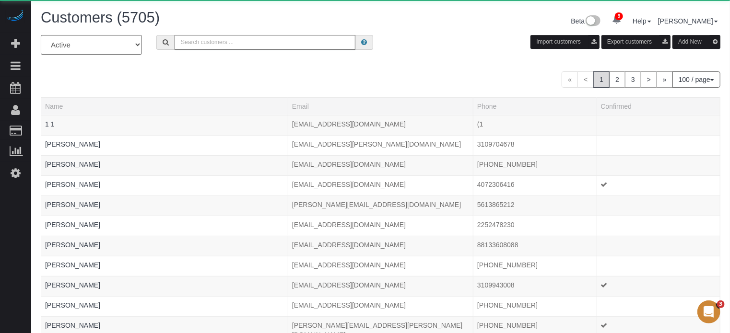
click at [225, 40] on input "text" at bounding box center [264, 42] width 181 height 15
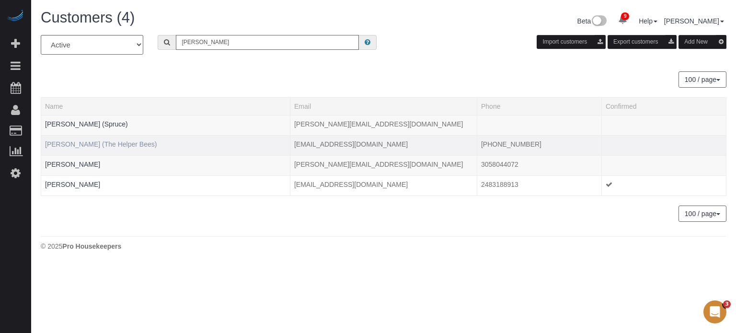
type input "robert c"
click at [87, 147] on link "[PERSON_NAME] (The Helper Bees)" at bounding box center [101, 144] width 112 height 8
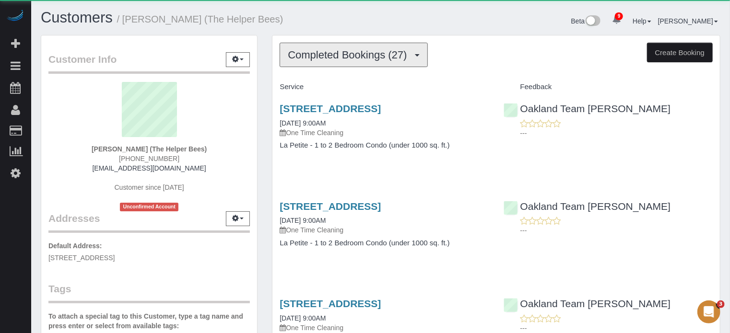
click at [319, 59] on span "Completed Bookings (27)" at bounding box center [350, 55] width 124 height 12
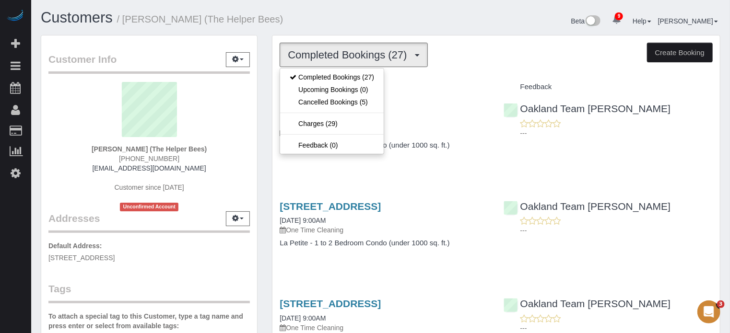
click at [320, 24] on h1 "Customers / Robert Campbell (The Helper Bees)" at bounding box center [207, 18] width 333 height 16
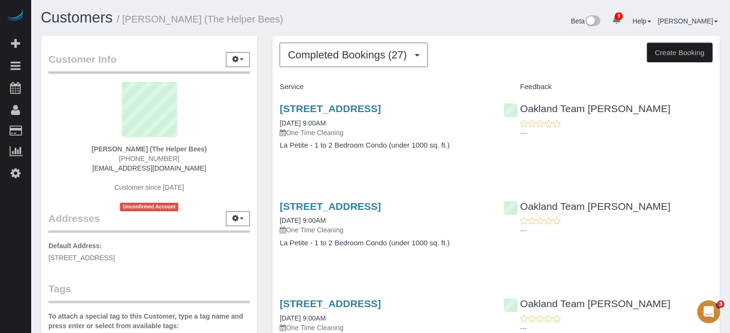
click at [145, 161] on span "[PHONE_NUMBER]" at bounding box center [149, 159] width 60 height 8
click at [334, 55] on span "Completed Bookings (27)" at bounding box center [350, 55] width 124 height 12
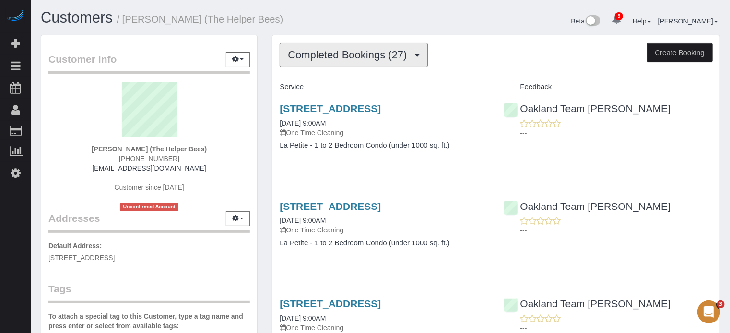
click at [400, 57] on span "Completed Bookings (27)" at bounding box center [350, 55] width 124 height 12
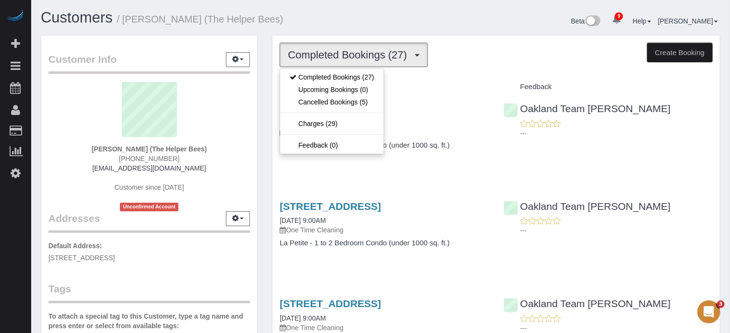
click at [395, 59] on span "Completed Bookings (27)" at bounding box center [350, 55] width 124 height 12
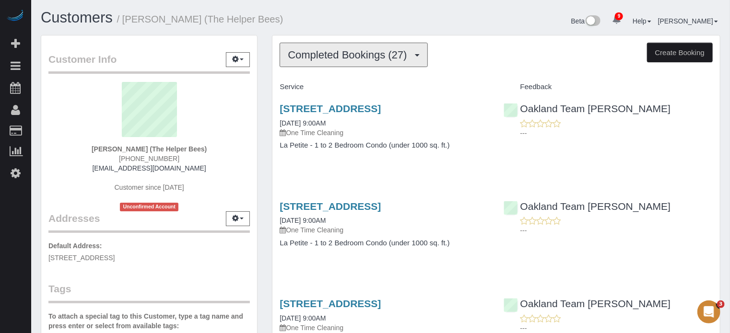
click at [349, 52] on span "Completed Bookings (27)" at bounding box center [350, 55] width 124 height 12
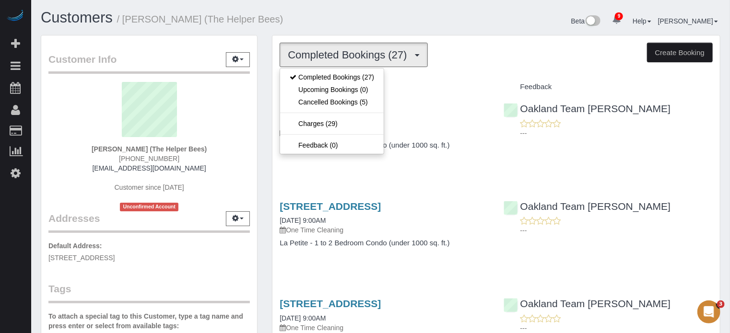
click at [349, 53] on span "Completed Bookings (27)" at bounding box center [350, 55] width 124 height 12
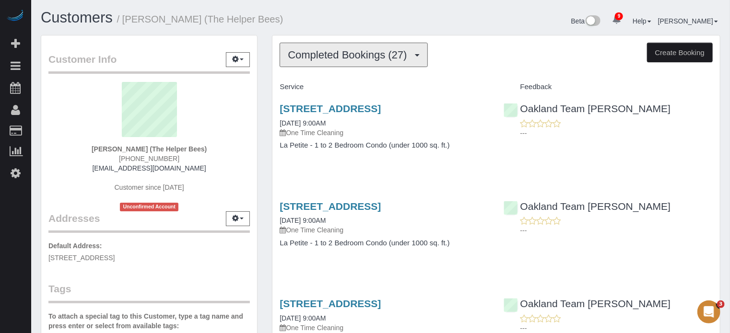
click at [312, 64] on button "Completed Bookings (27)" at bounding box center [353, 55] width 148 height 24
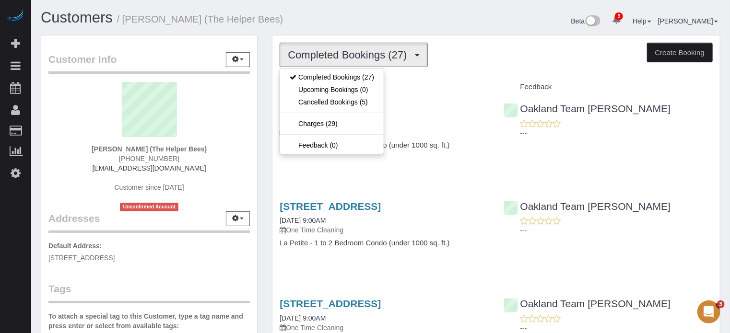
click at [348, 23] on h1 "Customers / Robert Campbell (The Helper Bees)" at bounding box center [207, 18] width 333 height 16
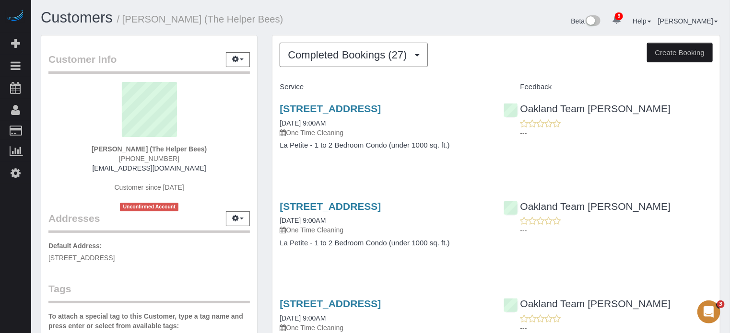
click at [142, 157] on span "(408) 807-8546" at bounding box center [149, 159] width 60 height 8
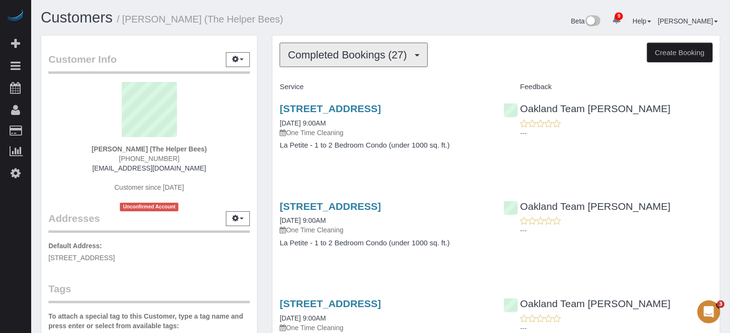
click at [385, 60] on button "Completed Bookings (27)" at bounding box center [353, 55] width 148 height 24
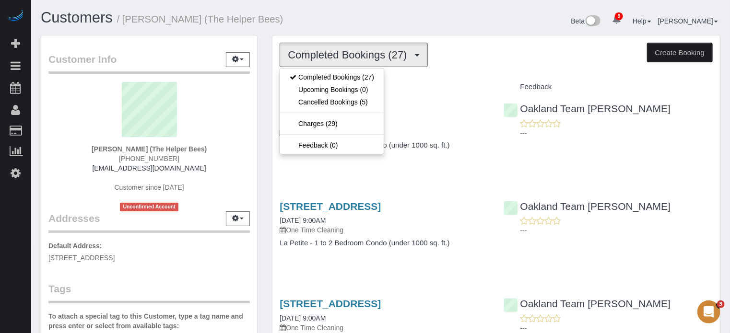
click at [379, 26] on div "Customers / Robert Campbell (The Helper Bees)" at bounding box center [207, 20] width 347 height 21
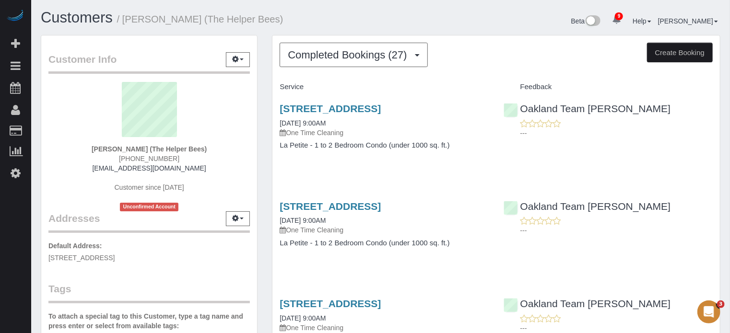
click at [263, 107] on div "Customer Info Edit Contact Info Send Message Email Preferences Special Sales Ta…" at bounding box center [149, 271] width 231 height 473
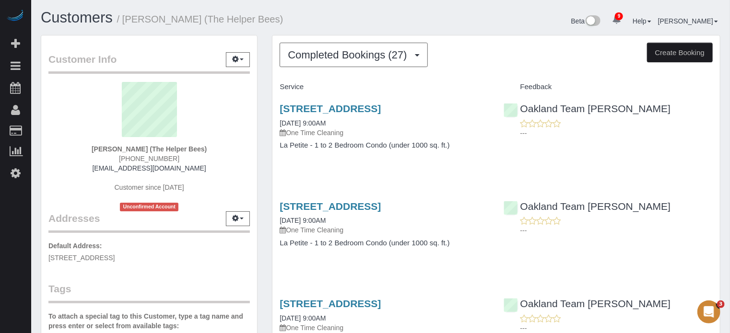
drag, startPoint x: 267, startPoint y: 106, endPoint x: 471, endPoint y: 142, distance: 206.3
click at [471, 142] on h4 "La Petite - 1 to 2 Bedroom Condo (under 1000 sq. ft.)" at bounding box center [383, 145] width 209 height 8
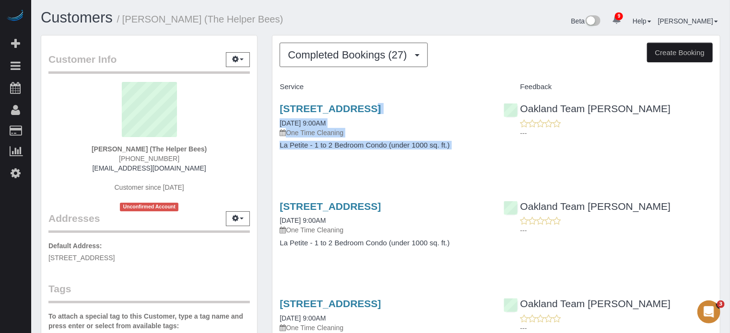
drag, startPoint x: 470, startPoint y: 143, endPoint x: 276, endPoint y: 109, distance: 197.1
click at [276, 109] on div "1416 Montauban Ct, Tracy, CA 95304 09/06/2025 9:00AM One Time Cleaning La Petit…" at bounding box center [383, 132] width 223 height 74
click at [272, 107] on div "1416 Montauban Ct, Tracy, CA 95304 09/06/2025 9:00AM One Time Cleaning La Petit…" at bounding box center [383, 132] width 223 height 74
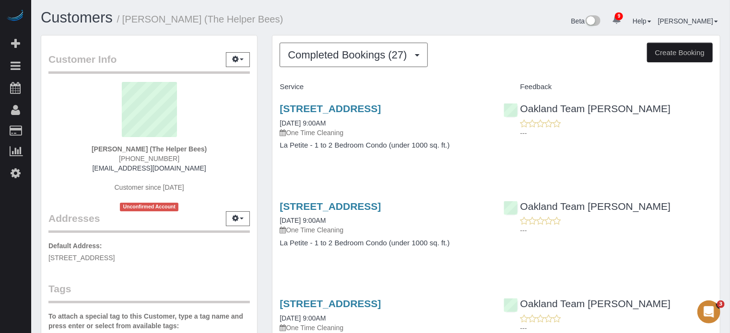
drag, startPoint x: 267, startPoint y: 105, endPoint x: 470, endPoint y: 141, distance: 206.0
click at [470, 141] on h4 "La Petite - 1 to 2 Bedroom Condo (under 1000 sq. ft.)" at bounding box center [383, 145] width 209 height 8
click at [460, 19] on div "Beta 9 Your Notifications You have 0 alerts × You have 22 to charge for 09/10/2…" at bounding box center [554, 22] width 347 height 25
drag, startPoint x: 273, startPoint y: 107, endPoint x: 473, endPoint y: 154, distance: 205.3
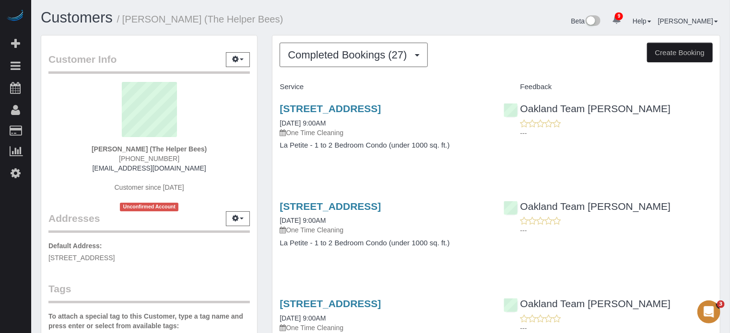
click at [473, 154] on div "1416 Montauban Ct, Tracy, CA 95304 09/06/2025 9:00AM One Time Cleaning La Petit…" at bounding box center [383, 132] width 223 height 74
drag, startPoint x: 461, startPoint y: 144, endPoint x: 267, endPoint y: 106, distance: 197.8
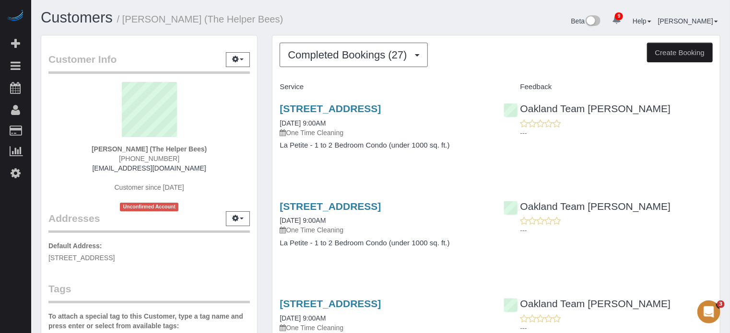
click at [716, 219] on div "Oakland Team Cristina ---" at bounding box center [607, 216] width 223 height 47
drag, startPoint x: 282, startPoint y: 105, endPoint x: 459, endPoint y: 141, distance: 180.5
click at [459, 141] on h4 "La Petite - 1 to 2 Bedroom Condo (under 1000 sq. ft.)" at bounding box center [383, 145] width 209 height 8
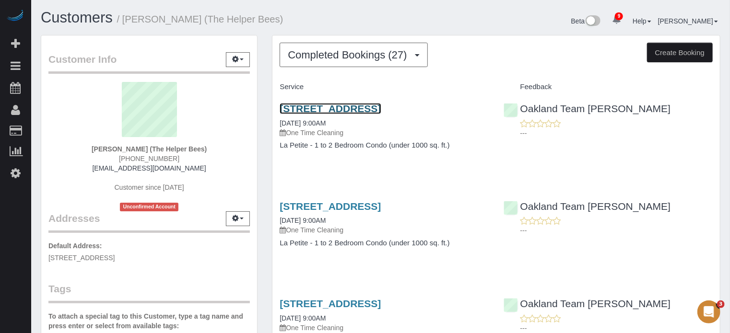
click at [316, 110] on link "1416 Montauban Ct, Tracy, CA 95304" at bounding box center [329, 108] width 101 height 11
click at [324, 15] on h1 "Customers / Robert Campbell (The Helper Bees)" at bounding box center [207, 18] width 333 height 16
click at [374, 23] on div "Customers / Robert Campbell (The Helper Bees)" at bounding box center [207, 20] width 347 height 21
click at [709, 221] on div "---" at bounding box center [607, 225] width 209 height 19
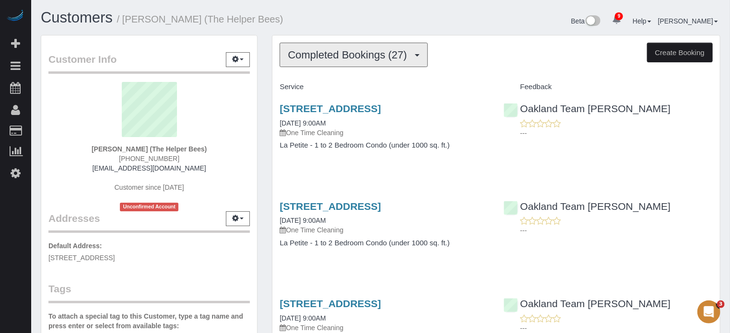
click at [318, 51] on span "Completed Bookings (27)" at bounding box center [350, 55] width 124 height 12
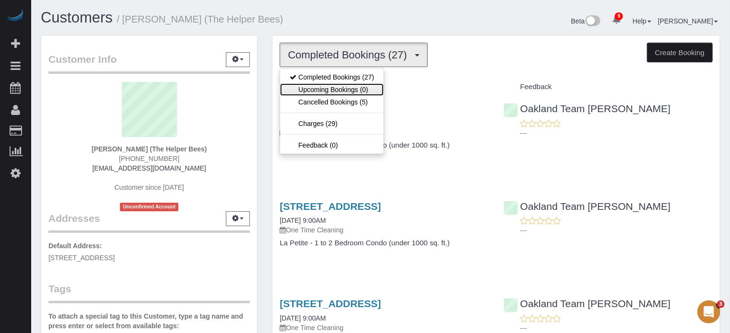
click at [330, 89] on link "Upcoming Bookings (0)" at bounding box center [332, 89] width 104 height 12
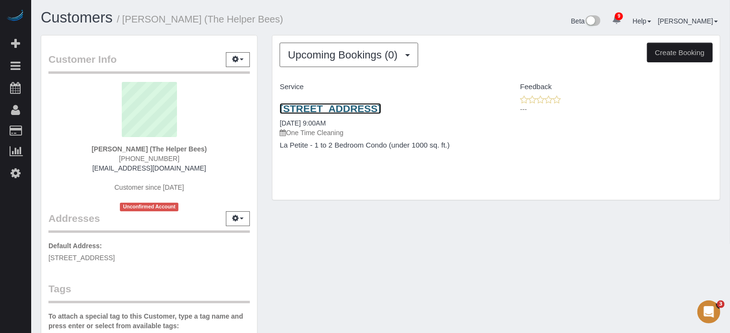
click at [318, 107] on link "1416 Montauban Ct, Tracy, CA 95304" at bounding box center [329, 108] width 101 height 11
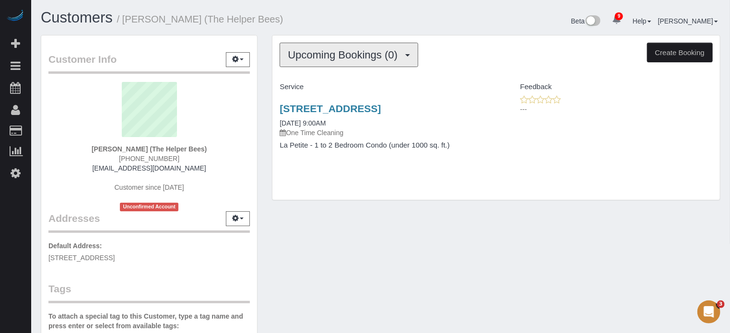
click at [328, 57] on span "Upcoming Bookings (0)" at bounding box center [345, 55] width 115 height 12
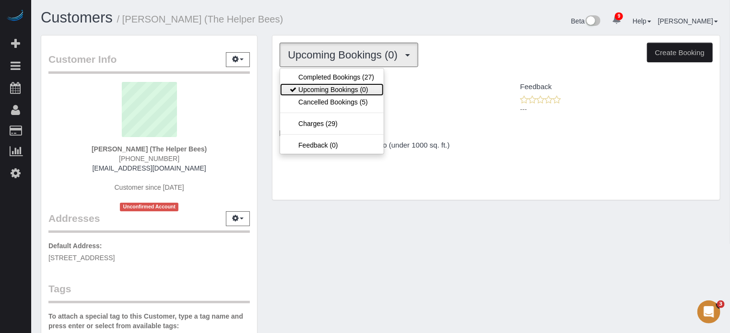
click at [337, 90] on link "Upcoming Bookings (0)" at bounding box center [332, 89] width 104 height 12
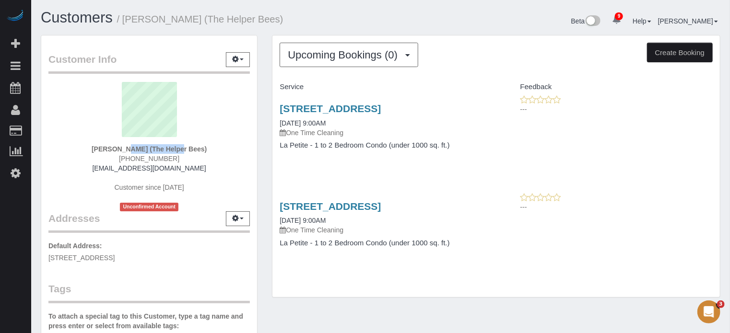
drag, startPoint x: 146, startPoint y: 147, endPoint x: 72, endPoint y: 147, distance: 74.3
click at [72, 147] on div "Robert Campbell (The Helper Bees) (408) 807-8546 r.campbell37.rc@gmail.com Cust…" at bounding box center [148, 146] width 201 height 129
click at [685, 182] on div "Service Feedback 1416 Montauban Ct, Tracy, CA 95304 09/26/2025 9:00AM One Time …" at bounding box center [495, 172] width 433 height 187
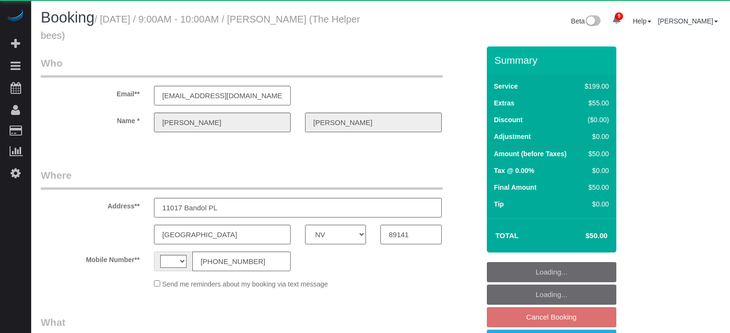
select select "NV"
select select "string:[GEOGRAPHIC_DATA]"
select select "object:740"
select select "string:fspay-06170906-52d6-4c18-819e-69543205673e"
select select "4"
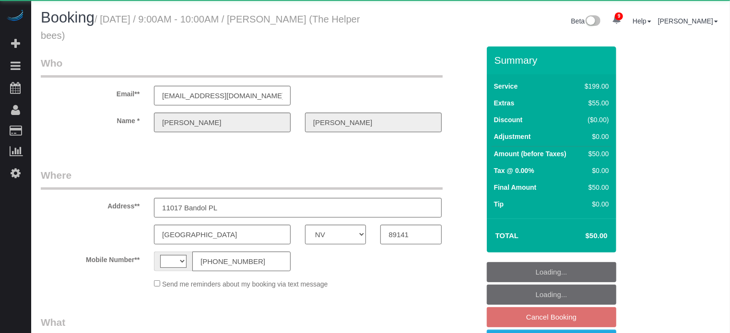
select select "number:9"
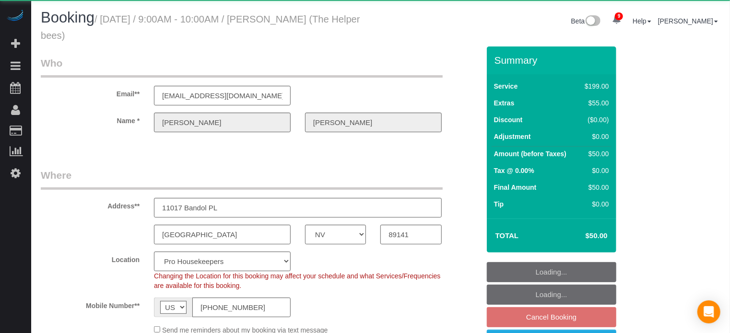
select select "object:1336"
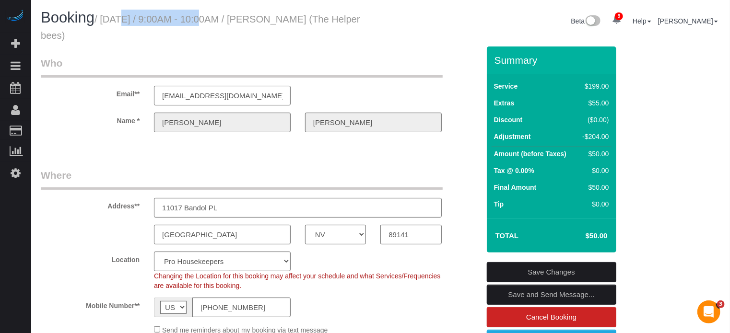
drag, startPoint x: 105, startPoint y: 19, endPoint x: 192, endPoint y: 21, distance: 87.3
click at [192, 21] on small "/ [DATE] / 9:00AM - 10:00AM / [PERSON_NAME] (The Helper bees)" at bounding box center [200, 27] width 319 height 27
click at [157, 22] on small "/ [DATE] / 9:00AM - 10:00AM / [PERSON_NAME] (The Helper bees)" at bounding box center [200, 27] width 319 height 27
drag, startPoint x: 164, startPoint y: 20, endPoint x: 104, endPoint y: 22, distance: 60.9
click at [104, 22] on small "/ [DATE] / 9:00AM - 10:00AM / [PERSON_NAME] (The Helper bees)" at bounding box center [200, 27] width 319 height 27
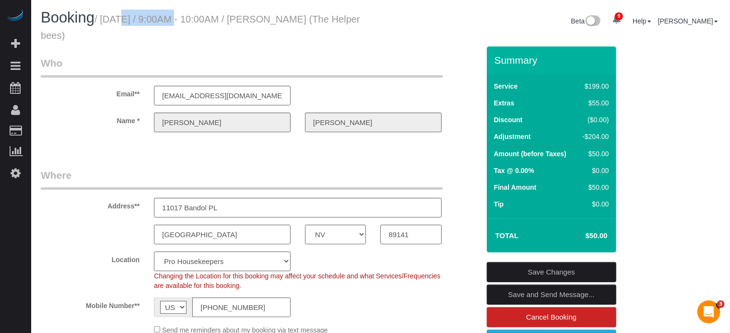
copy small "[DATE]"
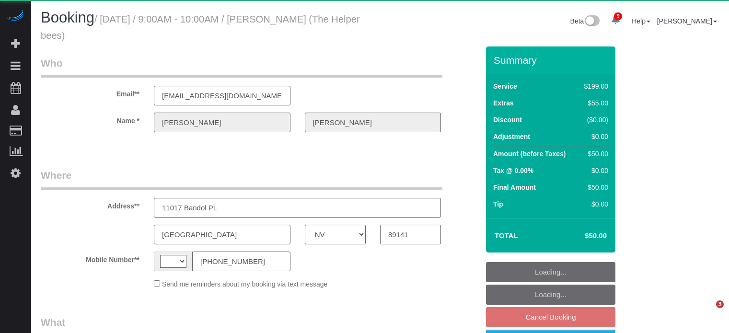
select select "NV"
select select "string:[GEOGRAPHIC_DATA]"
select select "object:445"
select select "number:9"
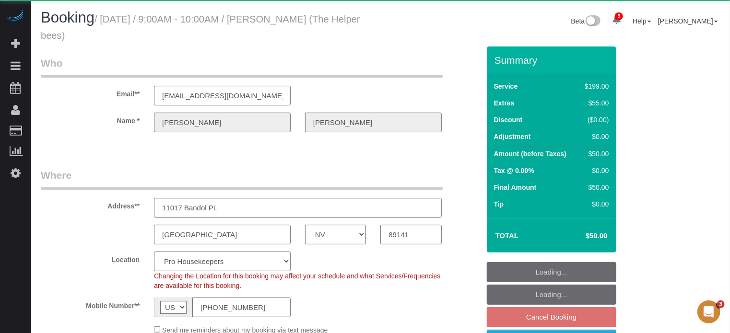
select select "object:1336"
select select "4"
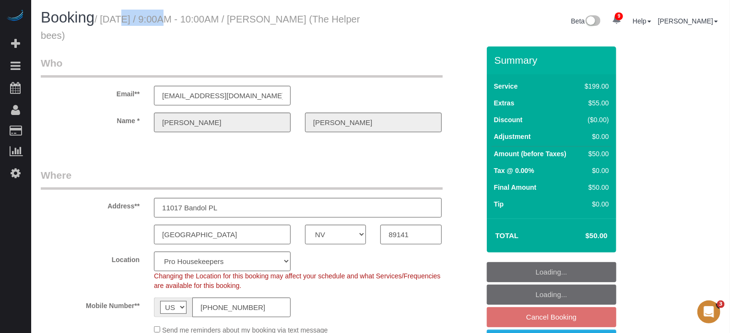
drag, startPoint x: 105, startPoint y: 22, endPoint x: 149, endPoint y: 20, distance: 43.7
click at [149, 20] on small "/ [DATE] / 9:00AM - 10:00AM / [PERSON_NAME] (The Helper bees)" at bounding box center [200, 27] width 319 height 27
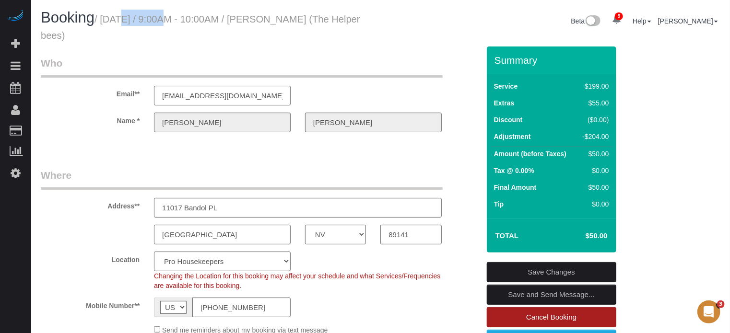
copy small "[DATE]"
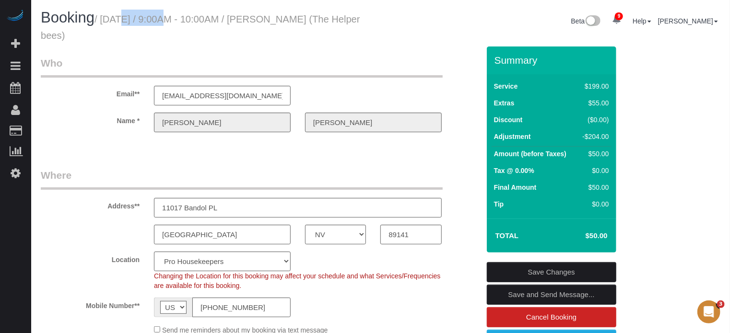
drag, startPoint x: 665, startPoint y: 158, endPoint x: 655, endPoint y: 158, distance: 10.1
drag, startPoint x: 703, startPoint y: 149, endPoint x: 617, endPoint y: 59, distance: 124.1
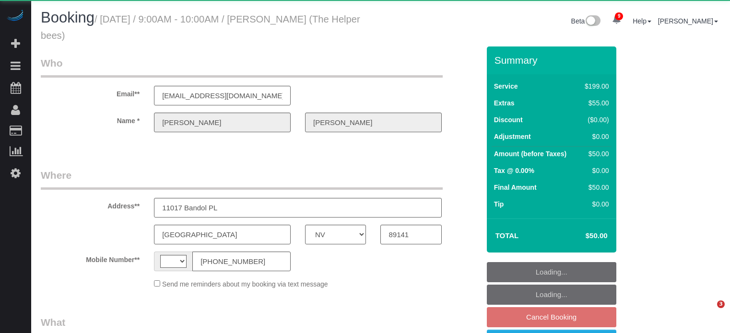
select select "NV"
select select "string:[GEOGRAPHIC_DATA]"
select select "object:1336"
select select "4"
select select "number:9"
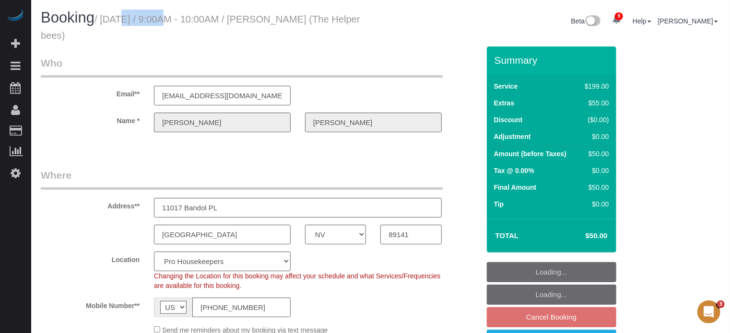
drag, startPoint x: 104, startPoint y: 21, endPoint x: 151, endPoint y: 20, distance: 47.5
click at [151, 20] on small "/ [DATE] / 9:00AM - 10:00AM / [PERSON_NAME] (The Helper bees)" at bounding box center [200, 27] width 319 height 27
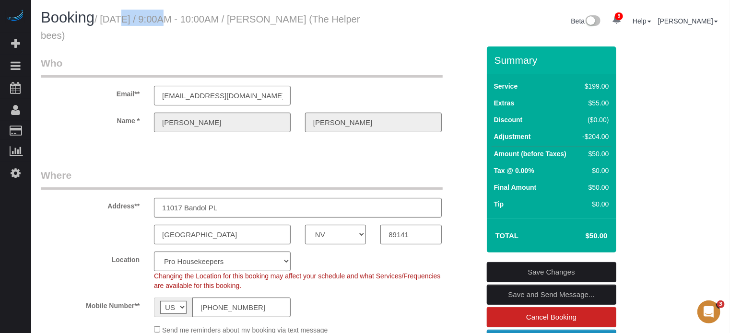
copy small "[DATE]"
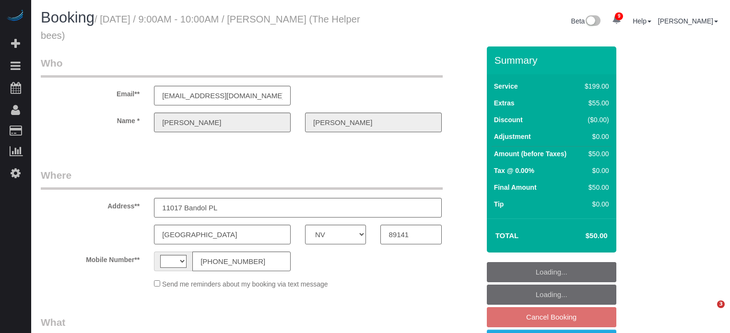
select select "NV"
select select "string:[GEOGRAPHIC_DATA]"
select select "object:1207"
select select "string:fspay-06170906-52d6-4c18-819e-69543205673e"
select select "4"
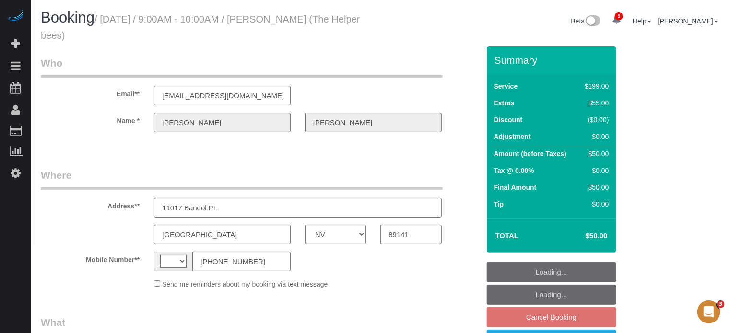
select select "number:9"
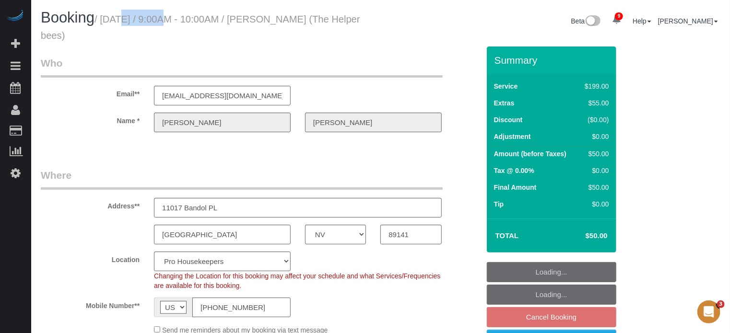
drag, startPoint x: 105, startPoint y: 21, endPoint x: 150, endPoint y: 22, distance: 44.6
click at [150, 22] on small "/ [DATE] / 9:00AM - 10:00AM / [PERSON_NAME] (The Helper bees)" at bounding box center [200, 27] width 319 height 27
copy small "[DATE]"
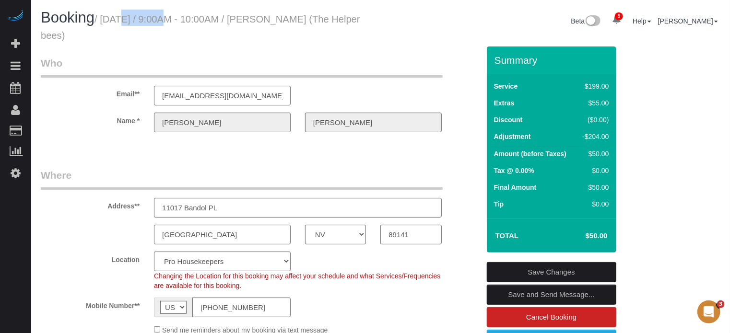
drag, startPoint x: 674, startPoint y: 147, endPoint x: 667, endPoint y: 132, distance: 16.1
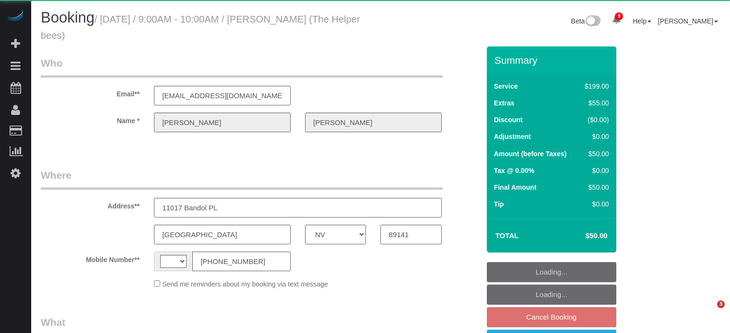
select select "NV"
select select "string:[GEOGRAPHIC_DATA]"
select select "object:890"
select select "string:fspay-06170906-52d6-4c18-819e-69543205673e"
select select "4"
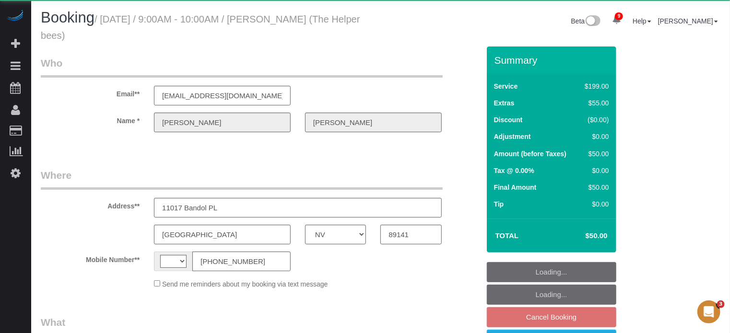
select select "number:9"
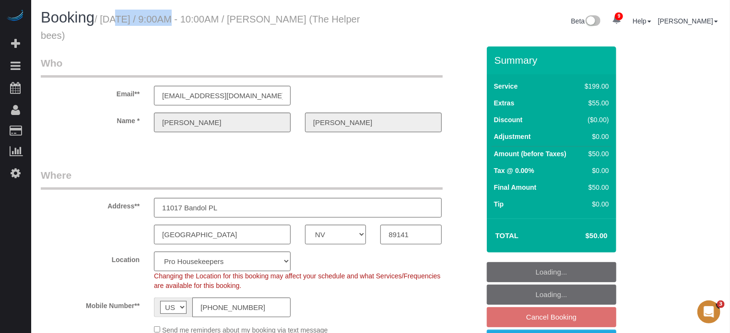
drag, startPoint x: 109, startPoint y: 18, endPoint x: 161, endPoint y: 20, distance: 52.3
click at [161, 20] on small "/ [DATE] / 9:00AM - 10:00AM / [PERSON_NAME] (The Helper bees)" at bounding box center [200, 27] width 319 height 27
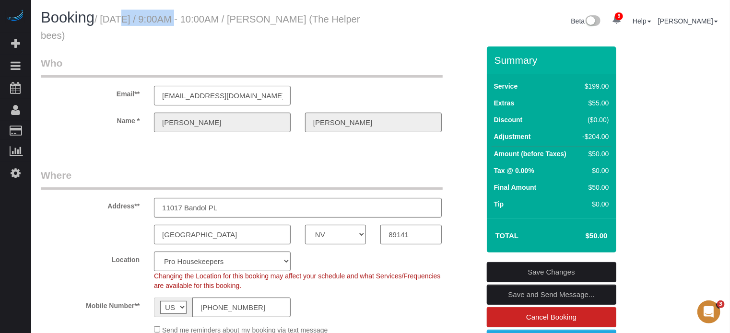
drag, startPoint x: 162, startPoint y: 20, endPoint x: 111, endPoint y: 20, distance: 50.8
click at [111, 20] on small "/ [DATE] / 9:00AM - 10:00AM / [PERSON_NAME] (The Helper bees)" at bounding box center [200, 27] width 319 height 27
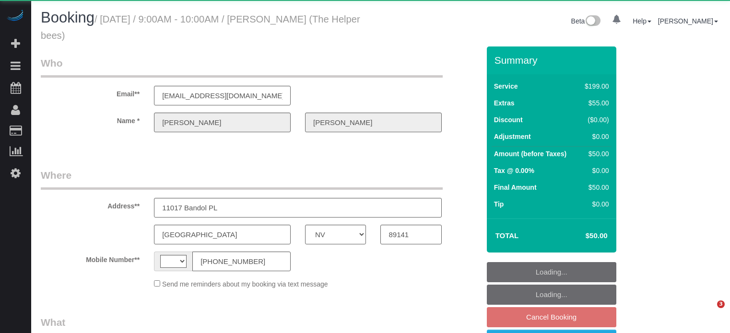
select select "NV"
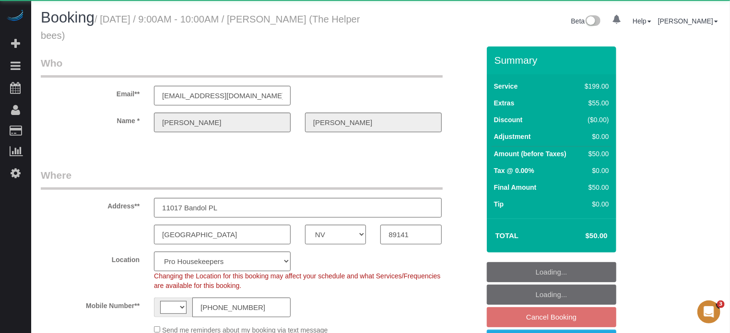
select select "string:[GEOGRAPHIC_DATA]"
select select "object:708"
select select "number:9"
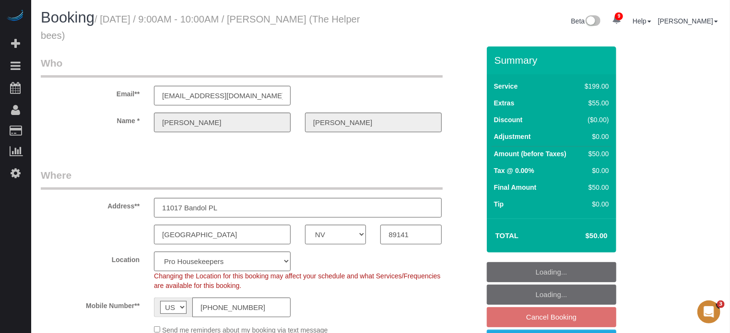
select select "object:1207"
select select "4"
drag, startPoint x: 105, startPoint y: 19, endPoint x: 162, endPoint y: 19, distance: 56.6
click at [162, 19] on small "/ November 26, 2025 / 9:00AM - 10:00AM / Howard Shirley (The Helper bees)" at bounding box center [200, 27] width 319 height 27
copy small "November 26"
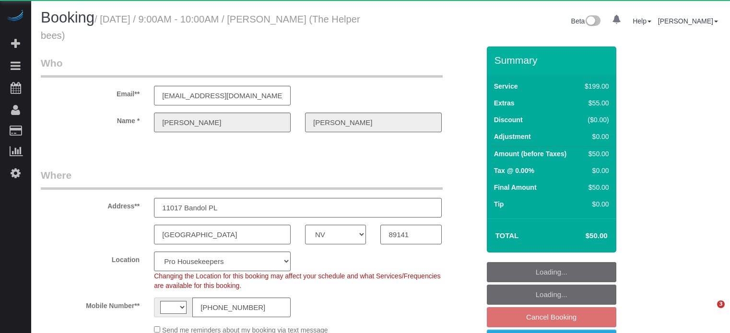
select select "NV"
select select "string:[GEOGRAPHIC_DATA]"
select select "object:708"
select select "number:9"
select select "object:1336"
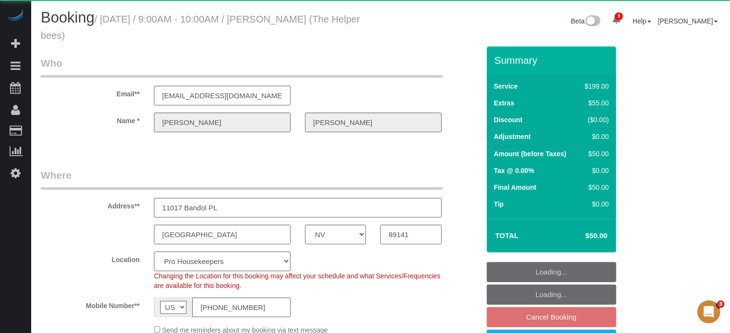
select select "4"
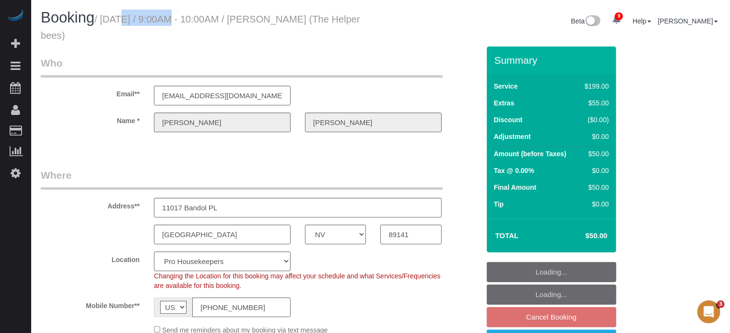
drag, startPoint x: 105, startPoint y: 20, endPoint x: 161, endPoint y: 21, distance: 56.1
click at [161, 21] on small "/ December 04, 2025 / 9:00AM - 10:00AM / Howard Shirley (The Helper bees)" at bounding box center [200, 27] width 319 height 27
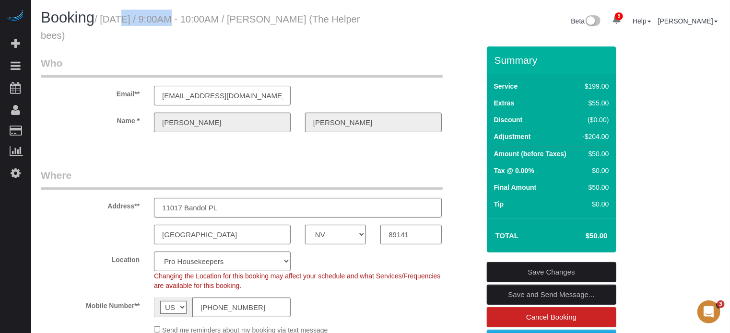
copy small "December 04"
drag, startPoint x: 700, startPoint y: 150, endPoint x: 639, endPoint y: 133, distance: 62.8
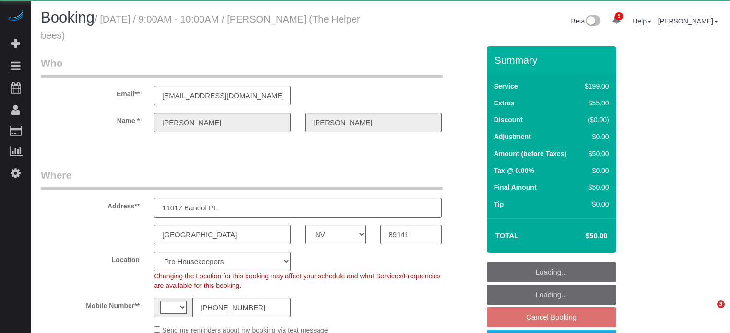
select select "NV"
select select "string:[GEOGRAPHIC_DATA]"
select select "object:761"
select select "4"
select select "number:9"
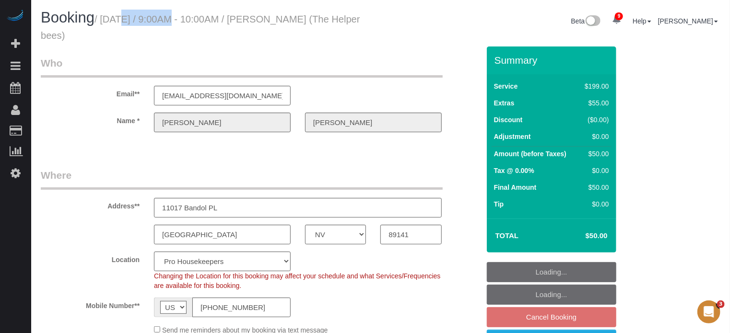
drag, startPoint x: 105, startPoint y: 20, endPoint x: 161, endPoint y: 19, distance: 55.6
click at [161, 19] on small "/ [DATE] / 9:00AM - 10:00AM / [PERSON_NAME] (The Helper bees)" at bounding box center [200, 27] width 319 height 27
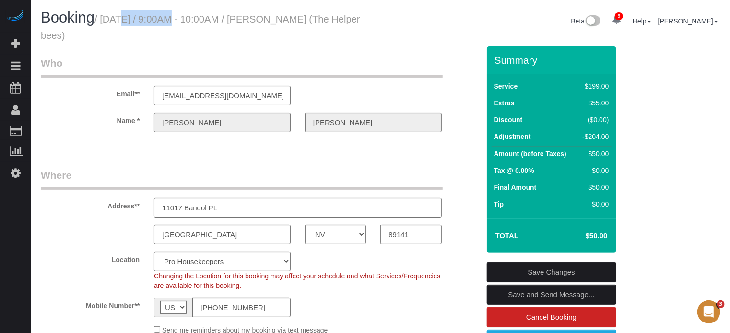
copy small "[DATE]"
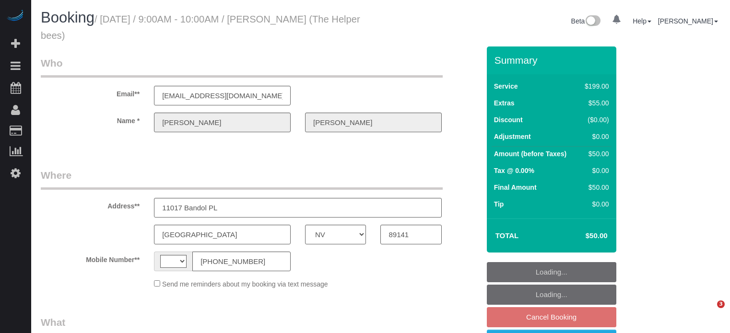
select select "NV"
select select "string:[GEOGRAPHIC_DATA]"
select select "object:694"
select select "string:fspay-06170906-52d6-4c18-819e-69543205673e"
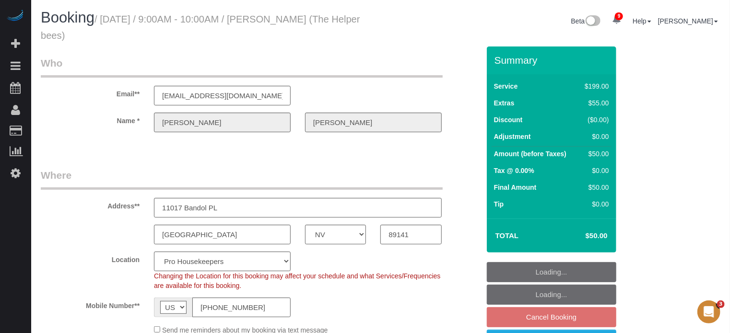
select select "object:761"
select select "4"
select select "number:9"
drag, startPoint x: 0, startPoint y: 0, endPoint x: 160, endPoint y: 22, distance: 161.6
click at [160, 22] on small "/ [DATE] / 9:00AM - 10:00AM / [PERSON_NAME] (The Helper bees)" at bounding box center [200, 27] width 319 height 27
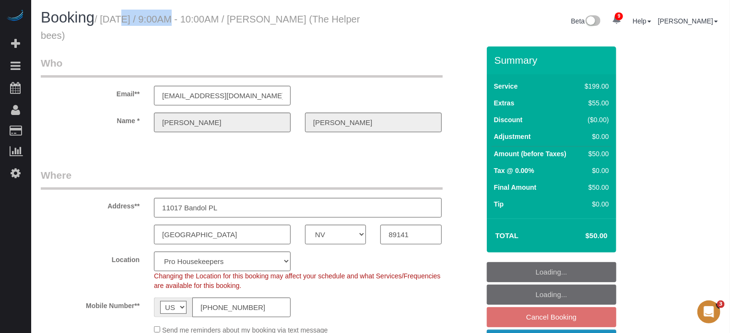
copy small "[DATE]"
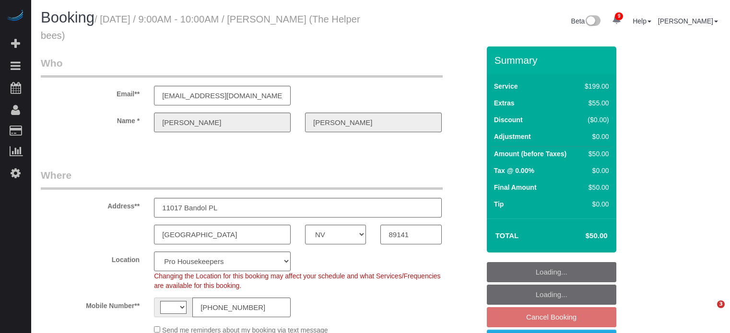
select select "NV"
select select "string:[GEOGRAPHIC_DATA]"
select select "string:fspay-06170906-52d6-4c18-819e-69543205673e"
select select "4"
select select "object:1322"
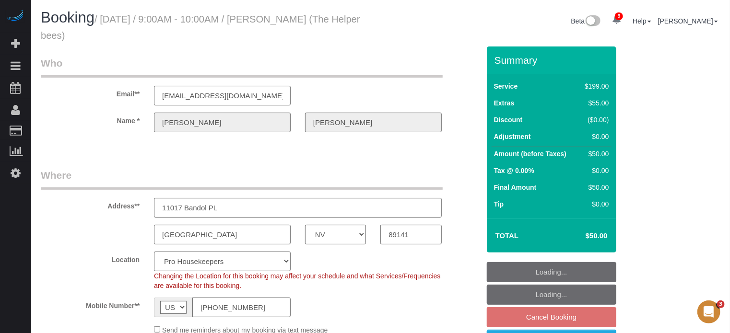
select select "number:9"
drag, startPoint x: 104, startPoint y: 21, endPoint x: 163, endPoint y: 23, distance: 59.0
click at [163, 23] on small "/ [DATE] / 9:00AM - 10:00AM / [PERSON_NAME] (The Helper bees)" at bounding box center [200, 27] width 319 height 27
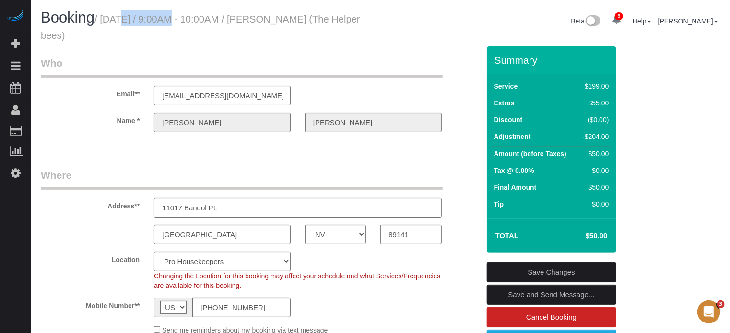
copy small "[DATE]"
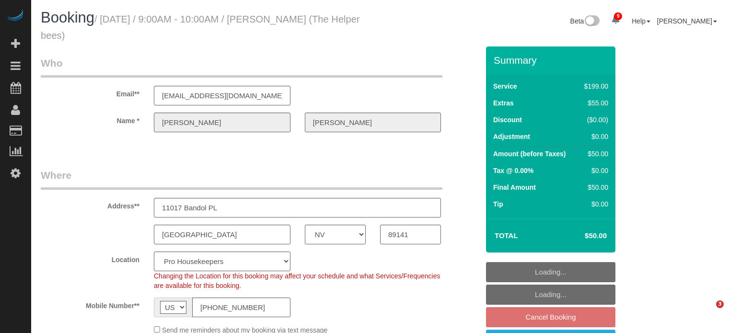
select select "NV"
select select "4"
select select "number:9"
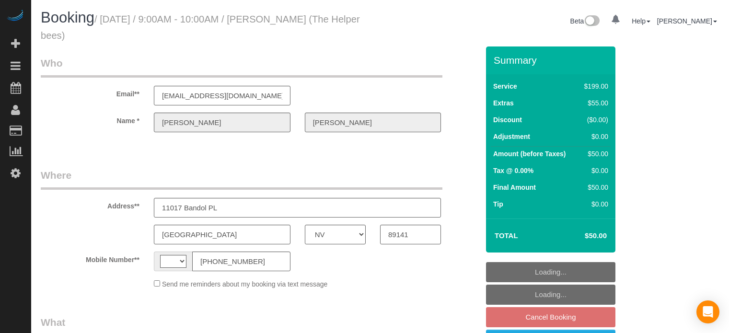
select select "NV"
select select "string:[GEOGRAPHIC_DATA]"
select select "object:1336"
select select "string:fspay-06170906-52d6-4c18-819e-69543205673e"
select select "4"
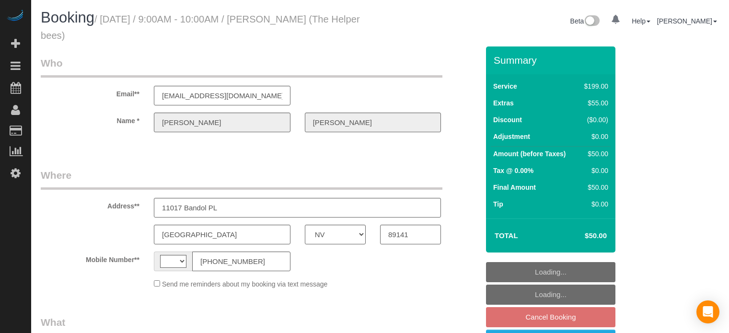
select select "number:9"
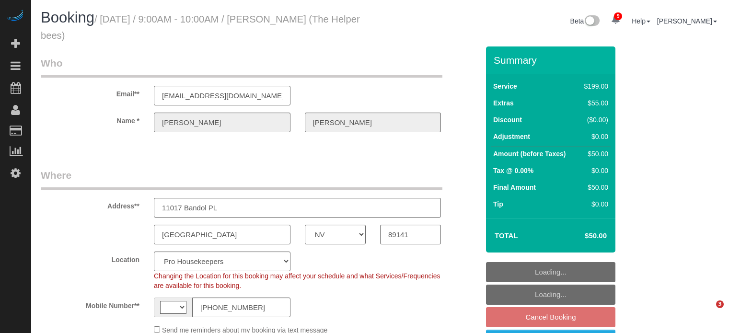
select select "NV"
select select "number:9"
select select "string:[GEOGRAPHIC_DATA]"
select select "object:1207"
select select "4"
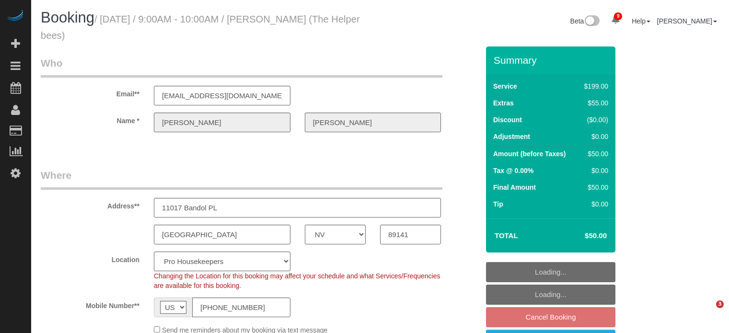
select select "NV"
select select "4"
select select "number:9"
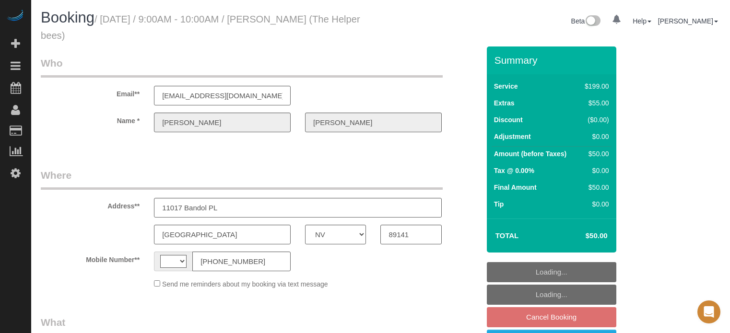
select select "NV"
select select "object:447"
select select "string:fspay-06170906-52d6-4c18-819e-69543205673e"
select select "4"
select select "number:9"
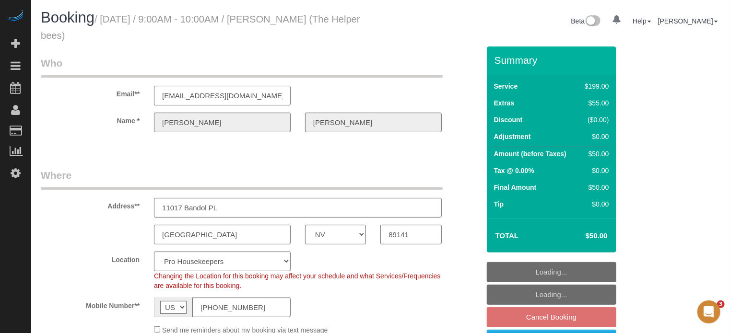
select select "string:[GEOGRAPHIC_DATA]"
select select "object:1336"
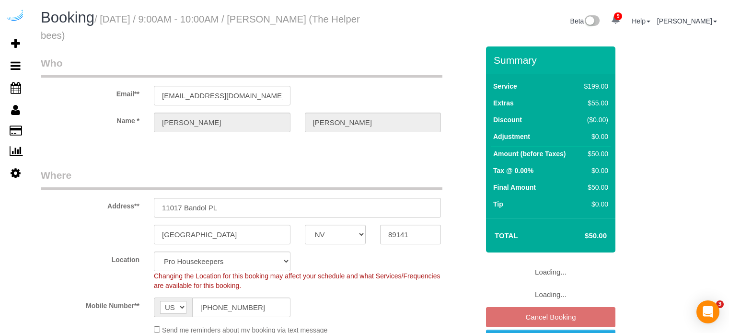
select select "NV"
select select "4"
select select "number:9"
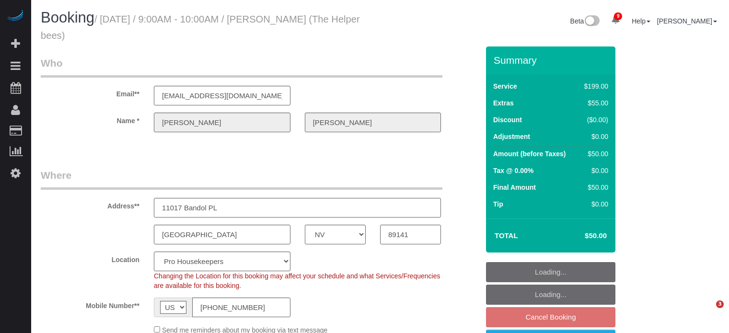
select select "NV"
select select "4"
select select "number:9"
select select "object:1336"
select select "NV"
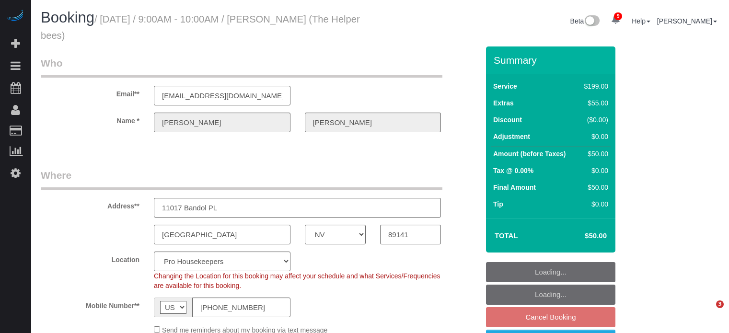
select select "4"
select select "number:9"
select select "NV"
select select "4"
select select "number:9"
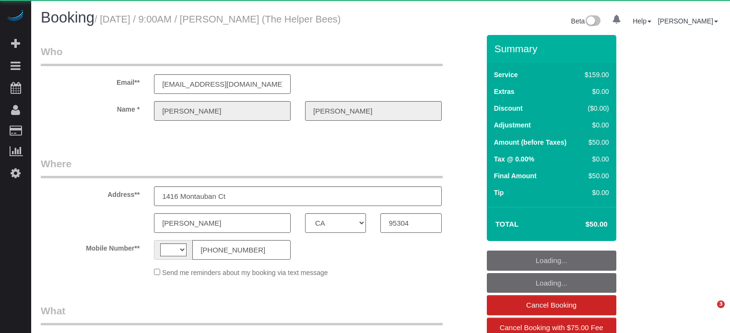
select select "CA"
select select "string:[GEOGRAPHIC_DATA]"
select select "object:707"
select select "string:fspay-1621a130-1284-4e6b-a100-fcad55790104"
select select "number:9"
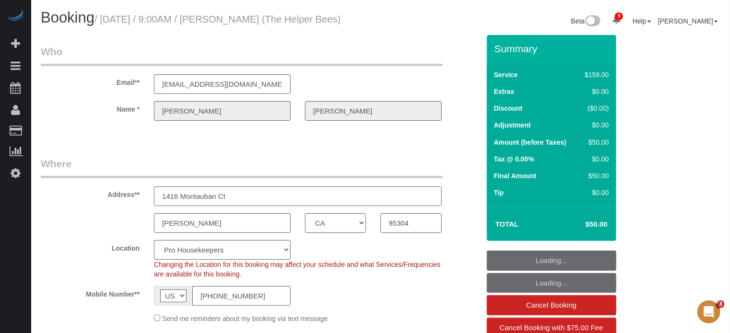
select select "object:1344"
select select "spot1"
select select "4"
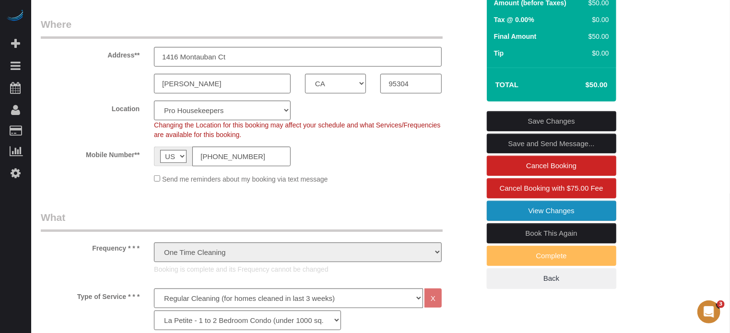
scroll to position [144, 0]
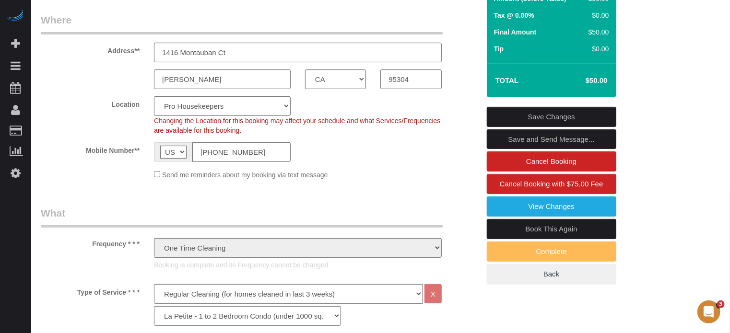
click at [518, 239] on link "Book This Again" at bounding box center [551, 229] width 129 height 20
select select "CA"
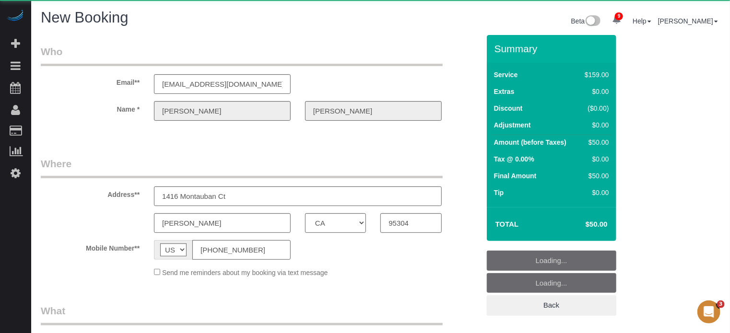
select select "string:fspay-1621a130-1284-4e6b-a100-fcad55790104"
select select "number:9"
select select "object:2562"
select select "4"
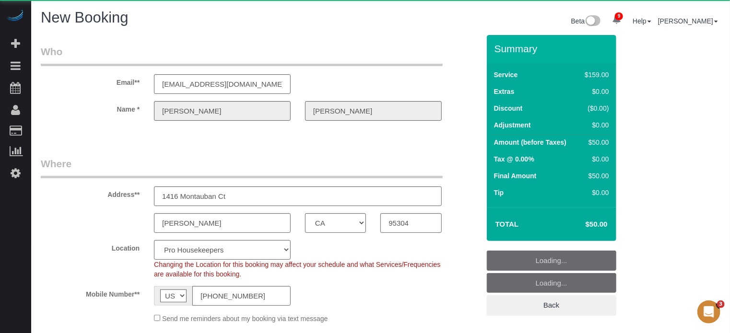
select select "object:2703"
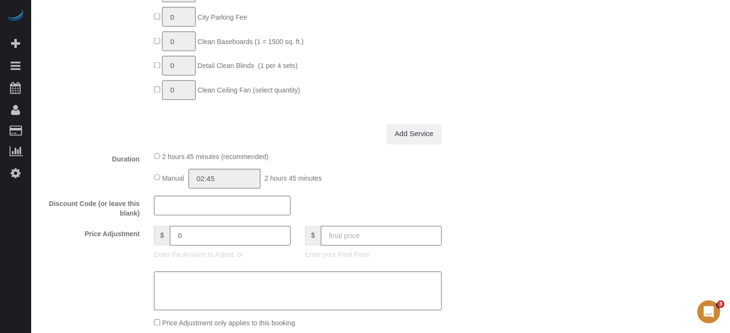
scroll to position [911, 0]
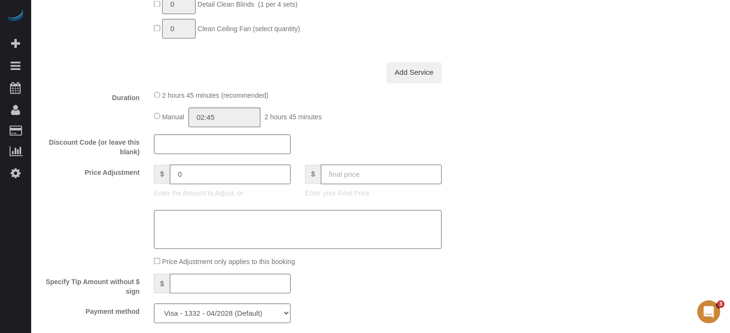
click at [381, 184] on input "text" at bounding box center [381, 175] width 121 height 20
type input "50"
click at [508, 173] on div "Who Email** [EMAIL_ADDRESS][DOMAIN_NAME] Name * [PERSON_NAME] Where Address** 1…" at bounding box center [380, 63] width 679 height 1879
type input "-109"
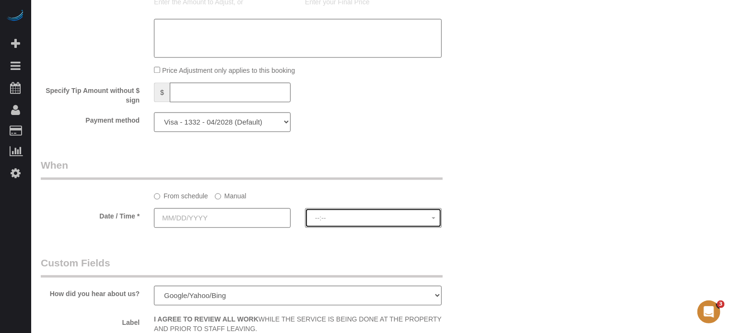
click at [320, 220] on span "--:--" at bounding box center [373, 218] width 116 height 8
click at [230, 224] on input "text" at bounding box center [222, 218] width 137 height 20
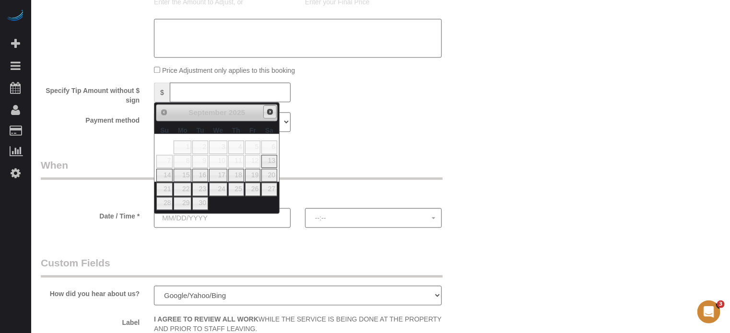
click at [273, 111] on span "Next" at bounding box center [270, 112] width 8 height 8
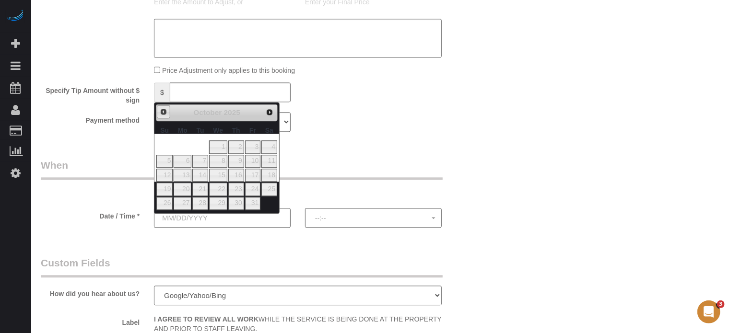
click at [167, 113] on span "Prev" at bounding box center [164, 112] width 8 height 8
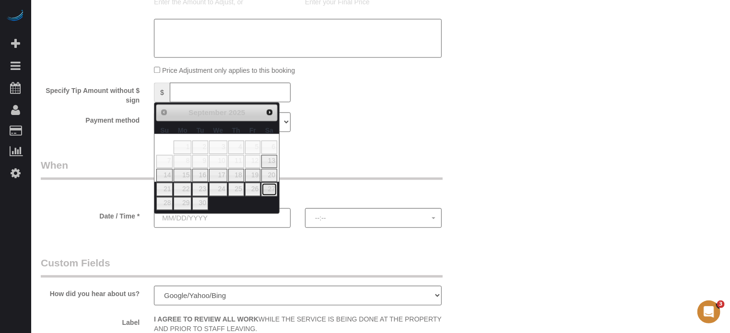
click at [270, 186] on link "27" at bounding box center [269, 189] width 16 height 13
type input "09/27/2025"
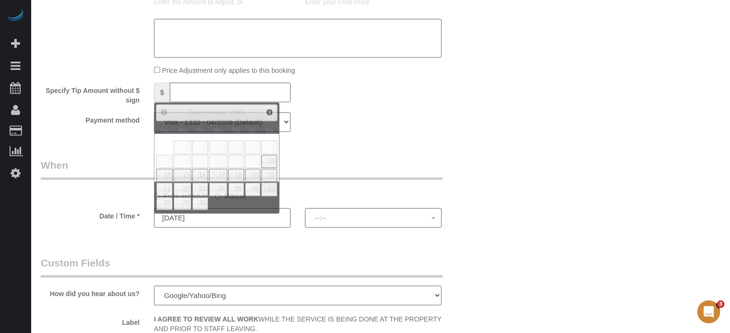
select select "spot11"
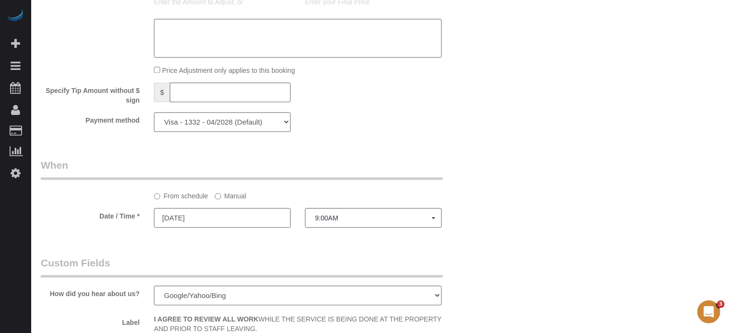
drag, startPoint x: 61, startPoint y: 99, endPoint x: 98, endPoint y: 112, distance: 38.8
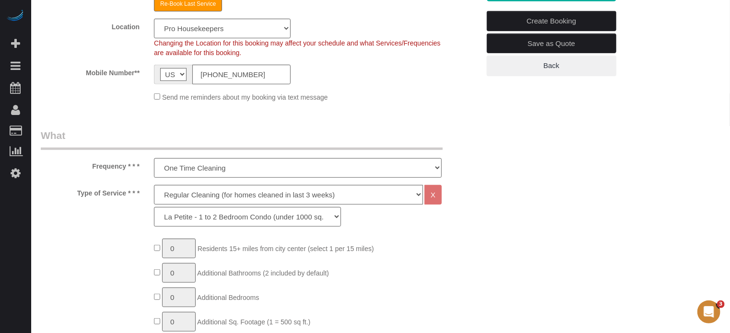
scroll to position [96, 0]
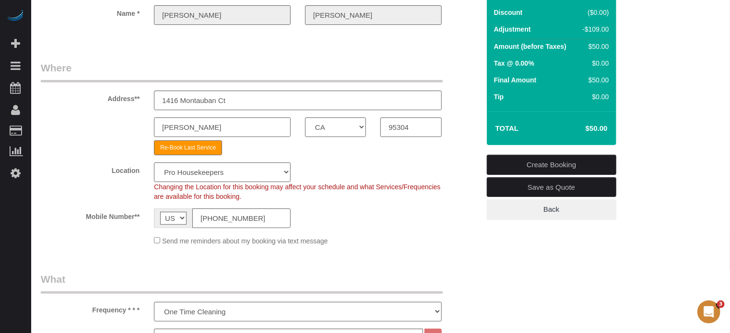
click at [542, 163] on link "Create Booking" at bounding box center [551, 165] width 129 height 20
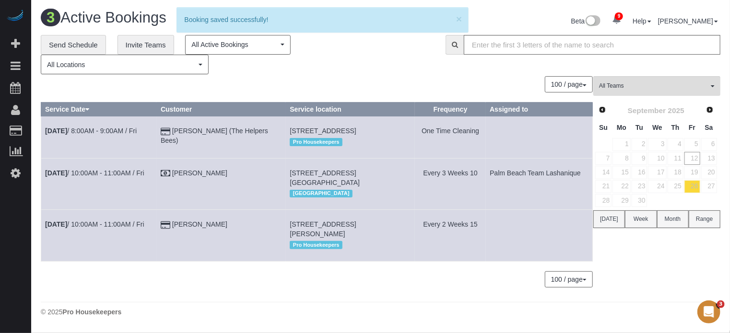
click at [647, 268] on div "All Teams Remove Team Filters Atlanta Team Andrea Atlanta Team Eliane Atlanta T…" at bounding box center [656, 186] width 127 height 221
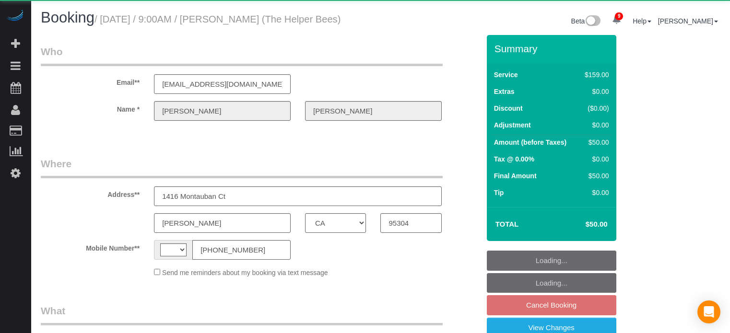
select select "CA"
select select "string:[GEOGRAPHIC_DATA]"
select select "object:738"
select select "4"
select select "spot1"
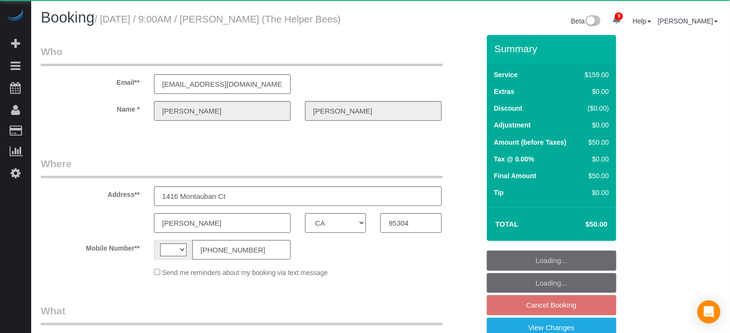
select select "number:9"
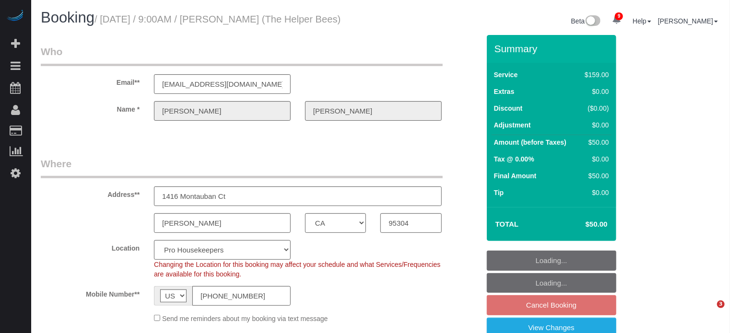
select select "object:1327"
select select "spot51"
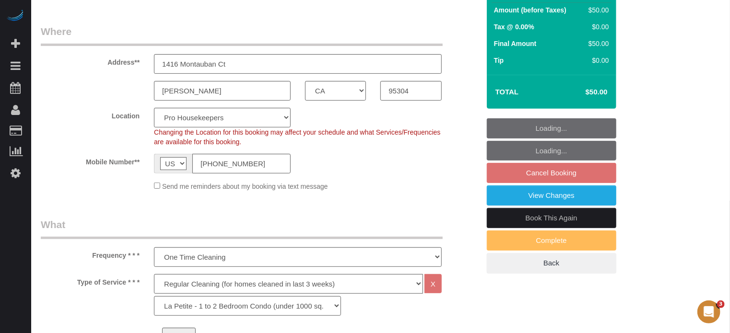
scroll to position [144, 0]
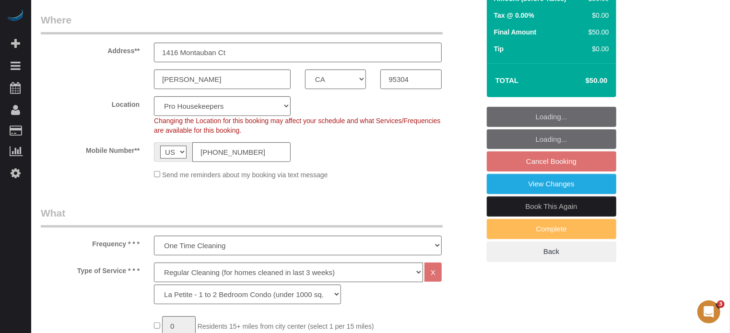
click at [523, 216] on link "Book This Again" at bounding box center [551, 207] width 129 height 20
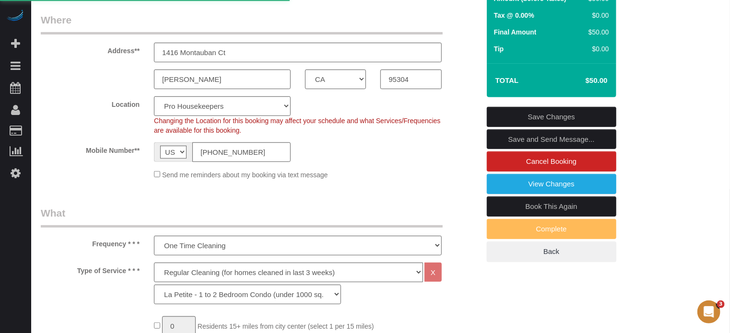
select select "CA"
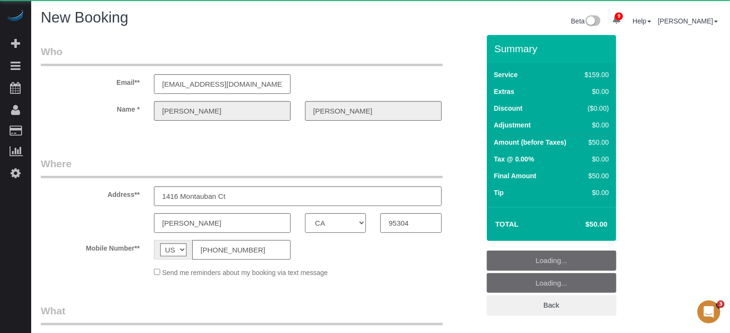
select select "object:2100"
select select "string:fspay-1621a130-1284-4e6b-a100-fcad55790104"
select select "number:9"
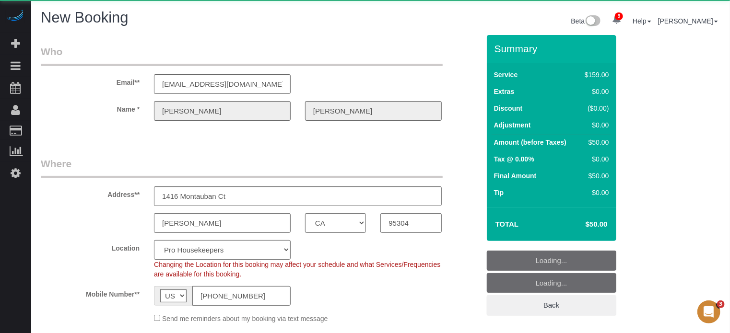
select select "object:2553"
select select "4"
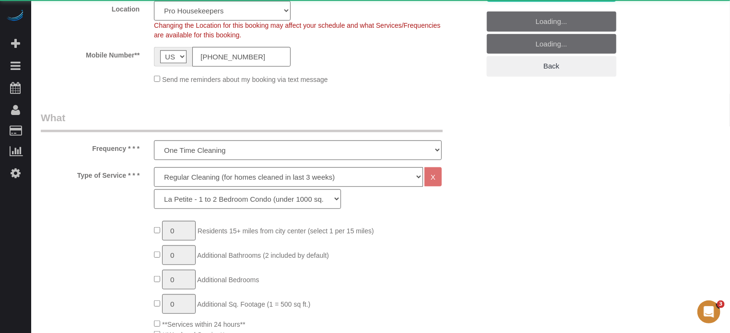
select select "object:2689"
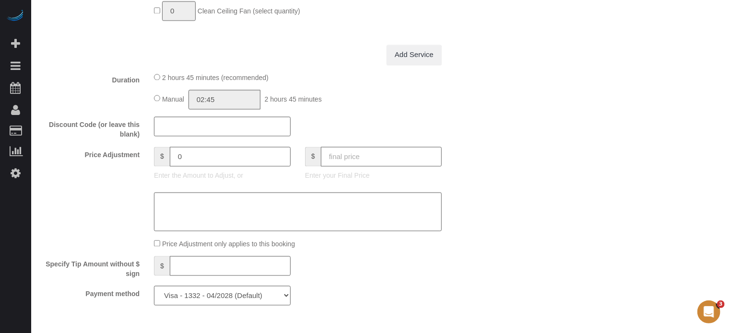
scroll to position [929, 0]
click at [345, 161] on input "text" at bounding box center [381, 157] width 121 height 20
type input "50"
click at [508, 189] on div "Who Email** [EMAIL_ADDRESS][DOMAIN_NAME] Name * [PERSON_NAME] Where Address** 1…" at bounding box center [380, 45] width 679 height 1879
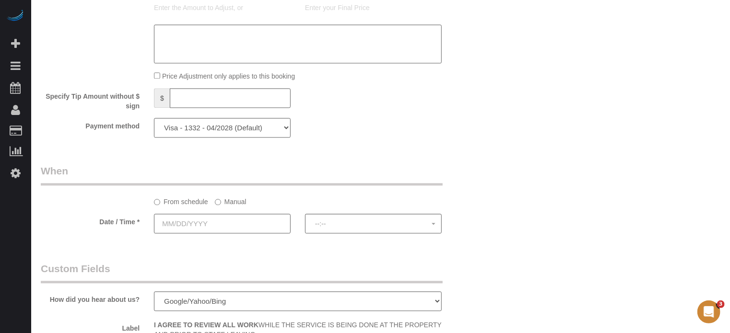
scroll to position [1168, 0]
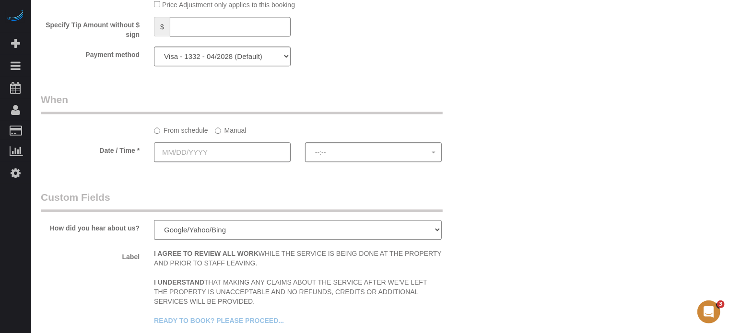
type input "-109"
click at [208, 159] on input "text" at bounding box center [222, 152] width 137 height 20
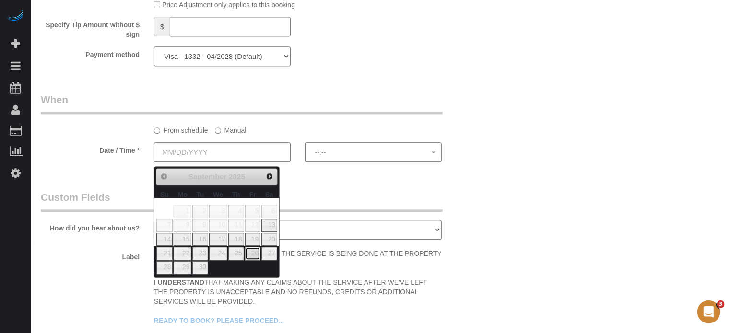
click at [257, 256] on link "26" at bounding box center [252, 253] width 15 height 13
type input "09/26/2025"
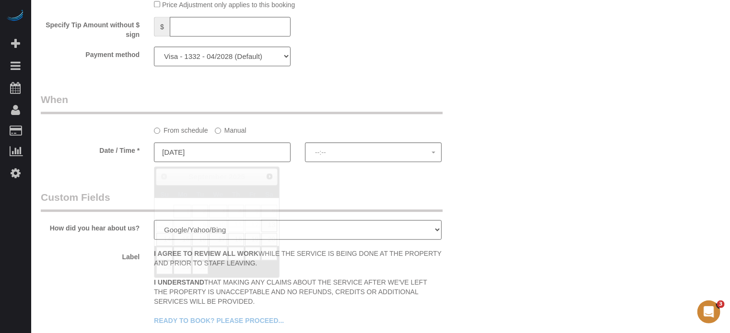
select select "spot151"
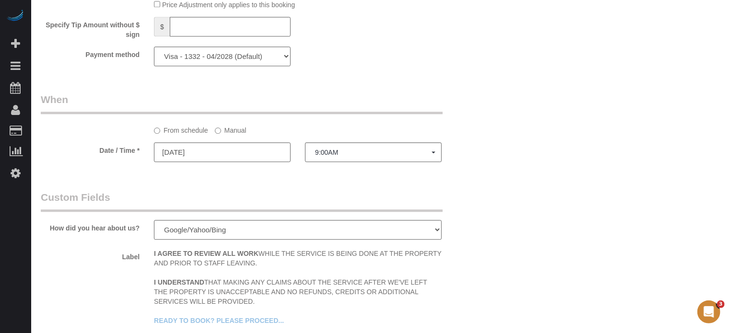
scroll to position [0, 0]
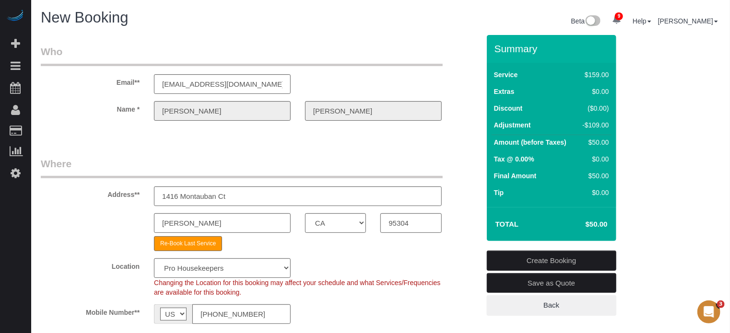
click at [557, 258] on link "Create Booking" at bounding box center [551, 261] width 129 height 20
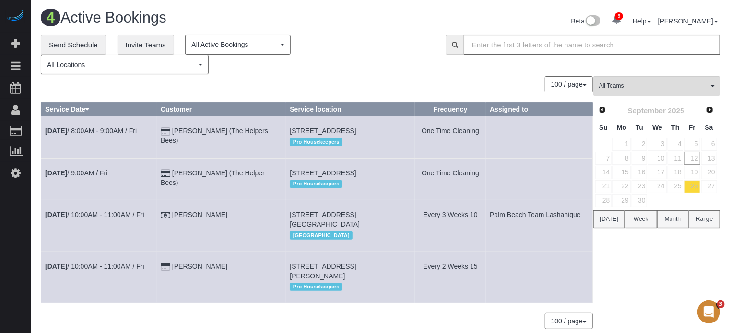
click at [688, 269] on div "All Teams Remove Team Filters Atlanta Team Andrea Atlanta Team Eliane Atlanta T…" at bounding box center [656, 207] width 127 height 263
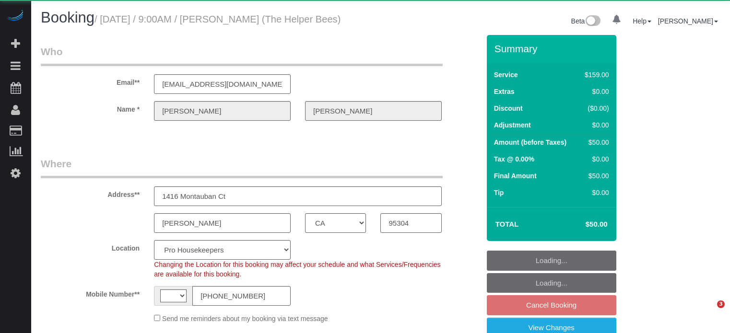
select select "CA"
select select "string:[GEOGRAPHIC_DATA]"
select select "object:1327"
select select "4"
select select "spot1"
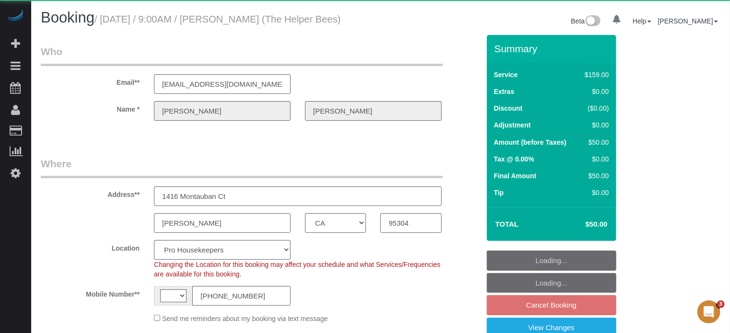
select select "number:9"
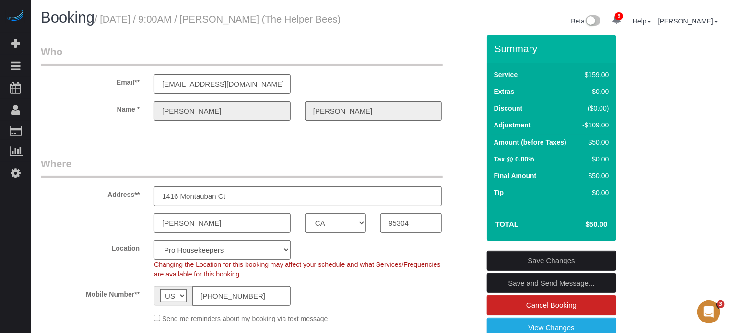
drag, startPoint x: 706, startPoint y: 126, endPoint x: 591, endPoint y: 5, distance: 166.8
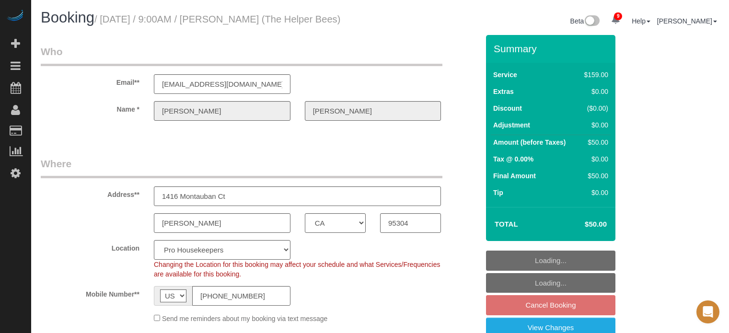
select select "CA"
select select "4"
select select "spot1"
select select "number:9"
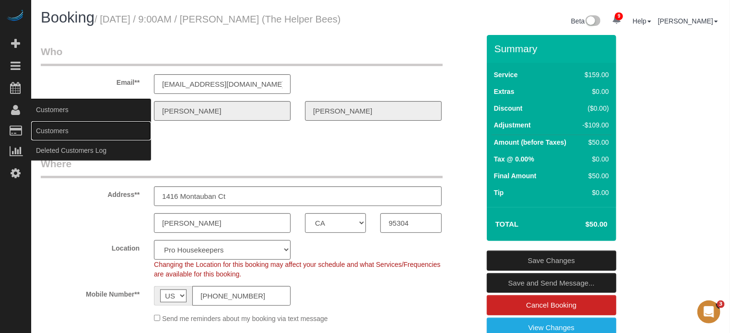
click at [66, 131] on link "Customers" at bounding box center [91, 130] width 120 height 19
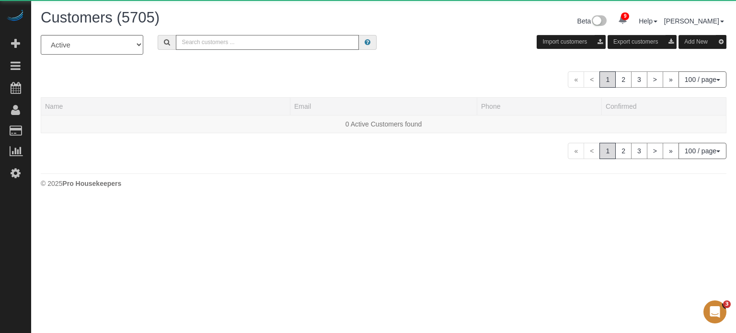
click at [244, 40] on input "text" at bounding box center [267, 42] width 183 height 15
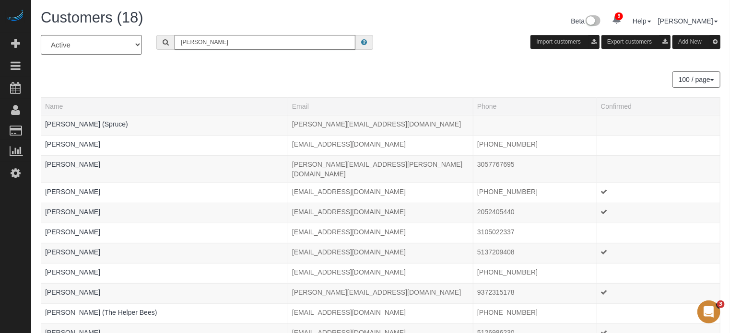
type input "[PERSON_NAME]"
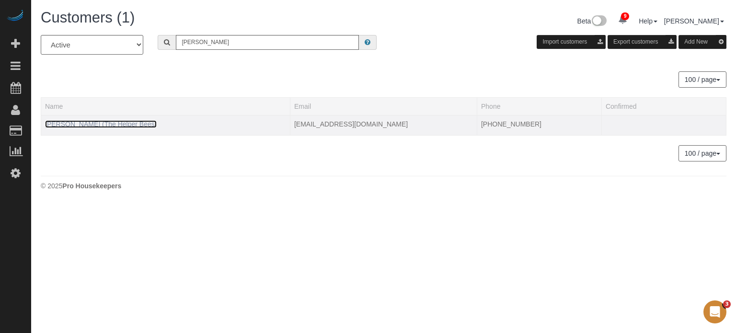
click at [94, 125] on link "[PERSON_NAME] (The Helper Bees)" at bounding box center [101, 124] width 112 height 8
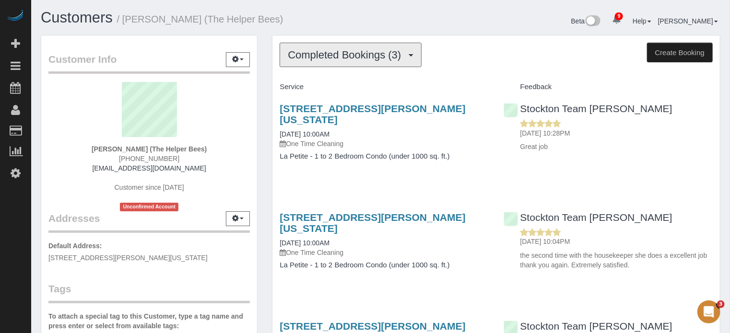
click at [342, 57] on span "Completed Bookings (3)" at bounding box center [347, 55] width 118 height 12
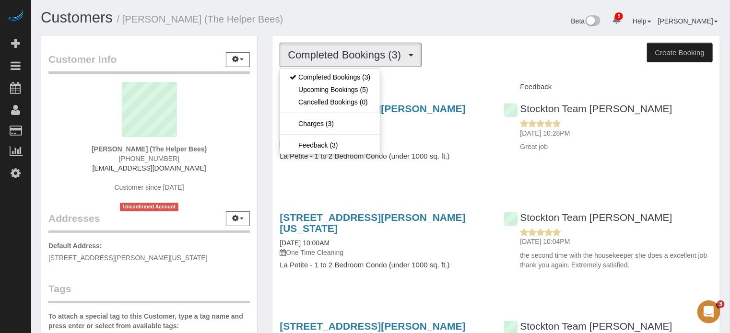
click at [342, 23] on h1 "Customers / [PERSON_NAME] (The Helper Bees)" at bounding box center [207, 18] width 333 height 16
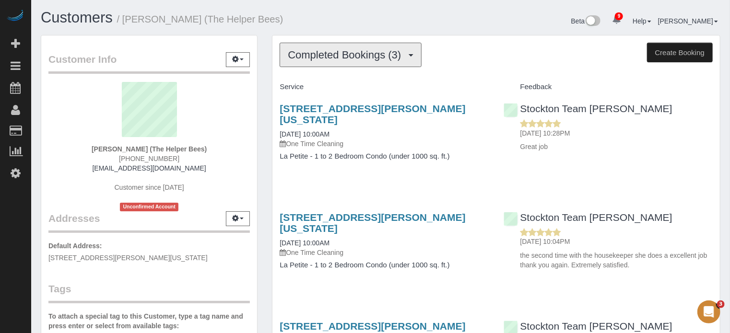
click at [342, 57] on span "Completed Bookings (3)" at bounding box center [347, 55] width 118 height 12
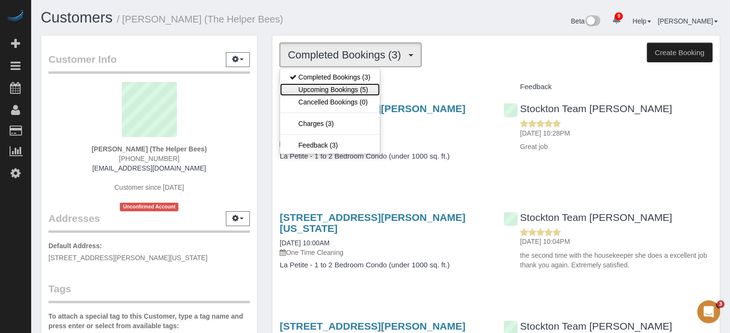
click at [344, 87] on link "Upcoming Bookings (5)" at bounding box center [330, 89] width 100 height 12
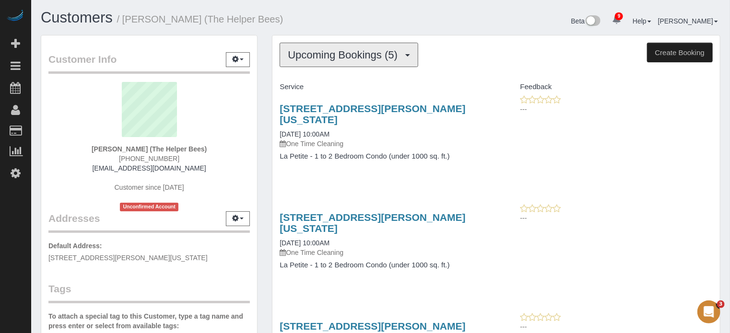
click at [348, 59] on span "Upcoming Bookings (5)" at bounding box center [345, 55] width 115 height 12
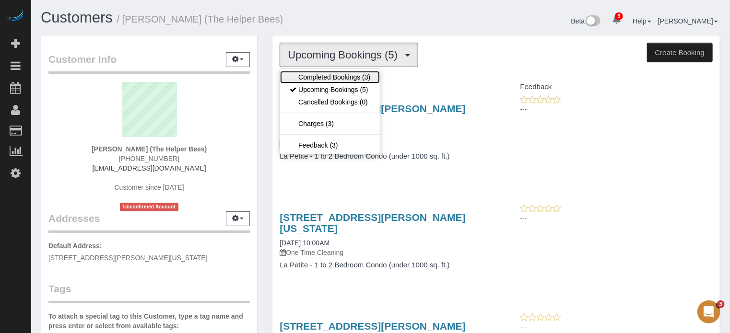
click at [348, 71] on link "Completed Bookings (3)" at bounding box center [330, 77] width 100 height 12
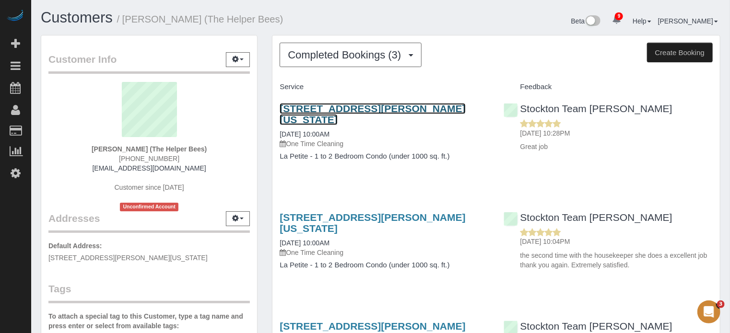
click at [307, 109] on link "1012 S. Washington Street, Lodi, CA 95240" at bounding box center [372, 114] width 186 height 22
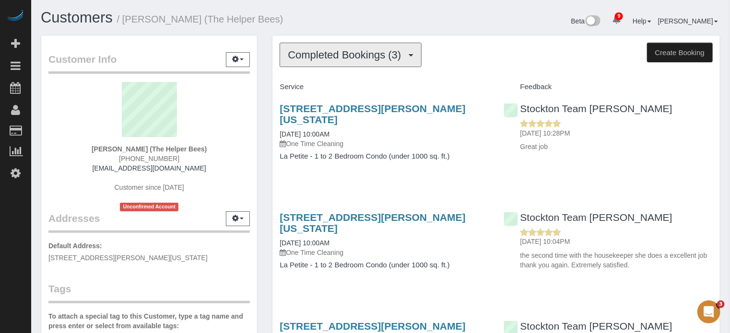
click at [370, 56] on span "Completed Bookings (3)" at bounding box center [347, 55] width 118 height 12
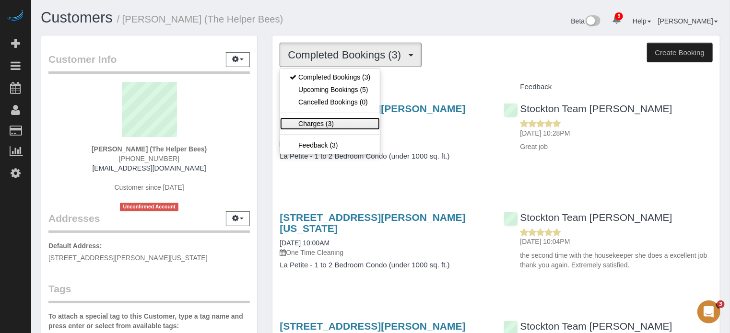
click at [326, 121] on link "Charges (3)" at bounding box center [330, 123] width 100 height 12
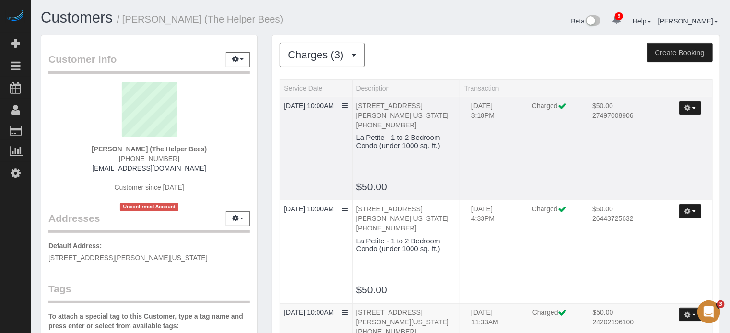
click at [693, 108] on span "button" at bounding box center [694, 108] width 4 height 2
click at [652, 136] on link "Send Invoice" at bounding box center [663, 138] width 76 height 12
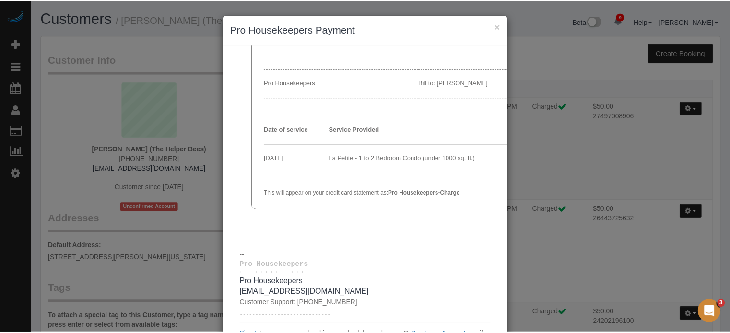
scroll to position [95, 0]
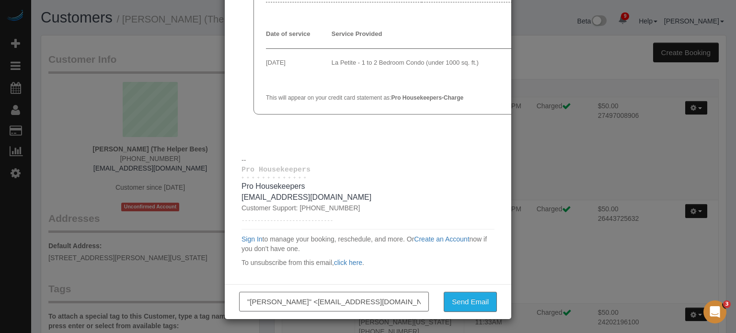
click at [339, 302] on input ""Donna Johnston-Hoppner" <dj1947777@gmail.com>" at bounding box center [334, 302] width 190 height 20
type input "edgar@prohousekeepers.com"
click at [449, 306] on button "Send Email" at bounding box center [470, 302] width 53 height 20
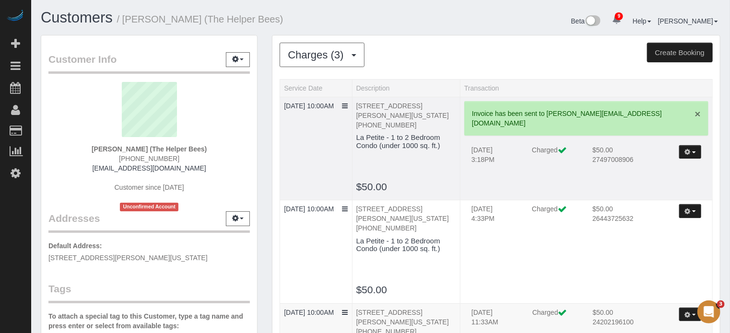
click at [699, 114] on link "×" at bounding box center [698, 114] width 6 height 10
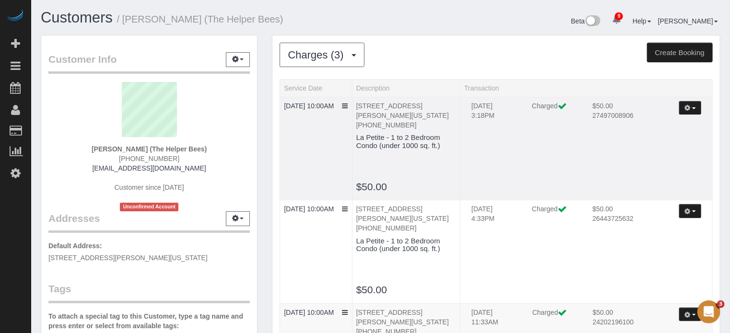
click at [692, 108] on button "button" at bounding box center [690, 108] width 22 height 14
click at [646, 87] on th "Transaction" at bounding box center [586, 88] width 252 height 18
click at [341, 114] on td "09/04/2025 10:00AM" at bounding box center [316, 149] width 72 height 104
click at [344, 109] on icon at bounding box center [345, 106] width 6 height 7
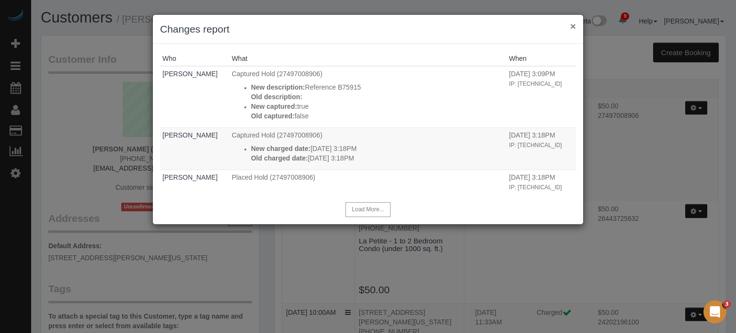
click at [571, 27] on button "×" at bounding box center [573, 26] width 6 height 10
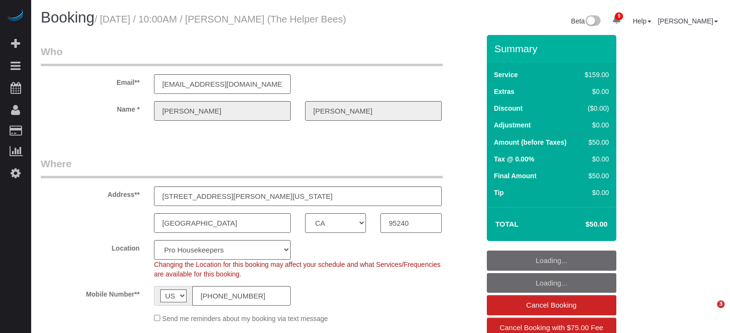
select select "CA"
select select "4"
select select "spot1"
select select "number:9"
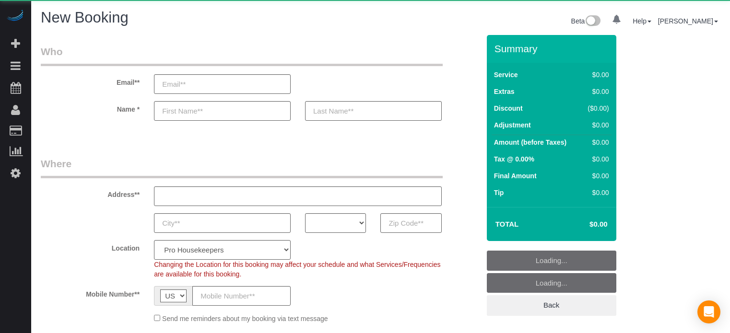
select select "number:9"
click at [410, 226] on input "text" at bounding box center [410, 223] width 61 height 20
select select "object:1167"
select select "4"
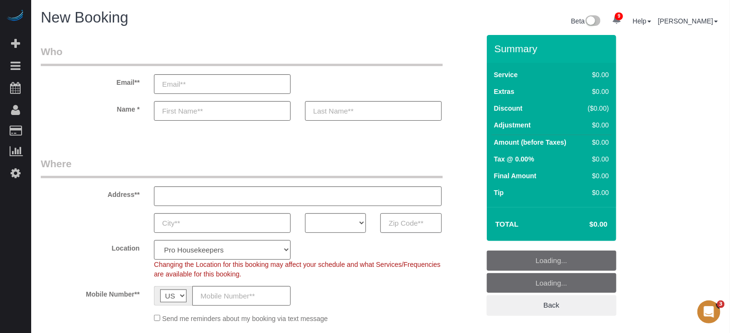
paste input "33773"
type input "33773"
click at [339, 222] on select "AK AL AR AZ CA CO CT DC DE [GEOGRAPHIC_DATA] [GEOGRAPHIC_DATA] HI IA ID IL IN K…" at bounding box center [335, 223] width 61 height 20
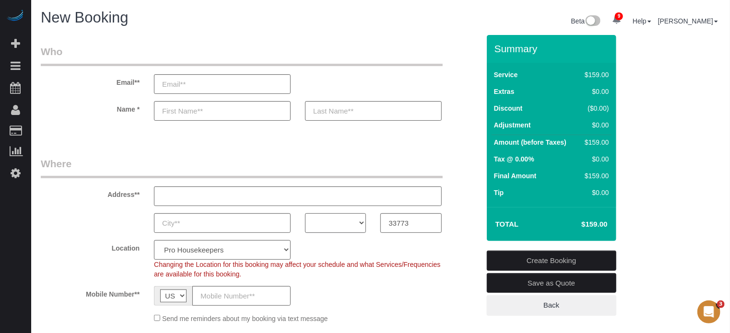
select select "FL"
click at [305, 213] on select "AK AL AR AZ CA CO CT DC DE [GEOGRAPHIC_DATA] [GEOGRAPHIC_DATA] HI IA ID IL IN K…" at bounding box center [335, 223] width 61 height 20
click at [251, 251] on select "Pro Housekeepers [GEOGRAPHIC_DATA] [GEOGRAPHIC_DATA] [GEOGRAPHIC_DATA] [GEOGRAP…" at bounding box center [222, 250] width 137 height 20
select select "12"
click at [154, 240] on select "Pro Housekeepers [GEOGRAPHIC_DATA] [GEOGRAPHIC_DATA] [GEOGRAPHIC_DATA] [GEOGRAP…" at bounding box center [222, 250] width 137 height 20
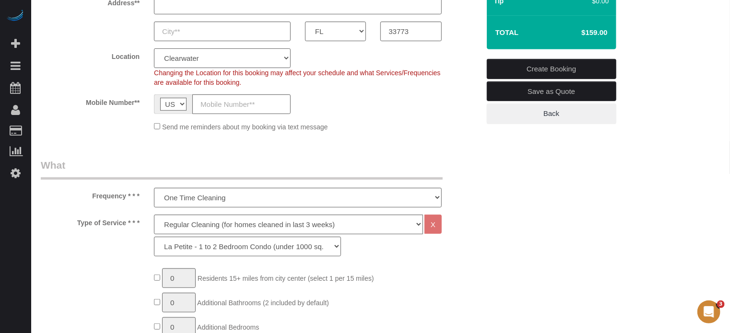
select select "object:1305"
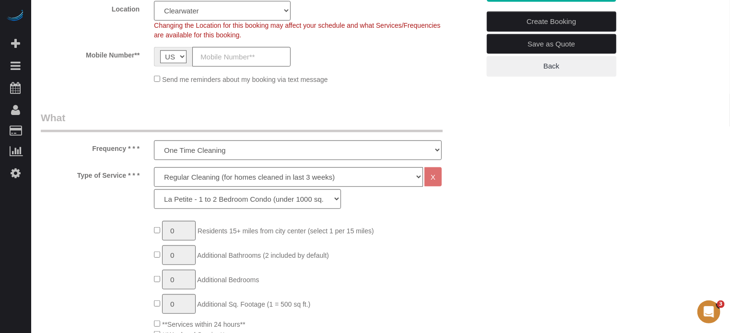
scroll to position [240, 0]
click at [190, 176] on select "Deep Cleaning (for homes that have not been cleaned in 3+ weeks) Spruce Regular…" at bounding box center [288, 177] width 269 height 20
click at [185, 177] on select "Deep Cleaning (for homes that have not been cleaned in 3+ weeks) Spruce Regular…" at bounding box center [288, 177] width 269 height 20
select select "5"
click at [154, 167] on select "Deep Cleaning (for homes that have not been cleaned in 3+ weeks) Spruce Regular…" at bounding box center [288, 177] width 269 height 20
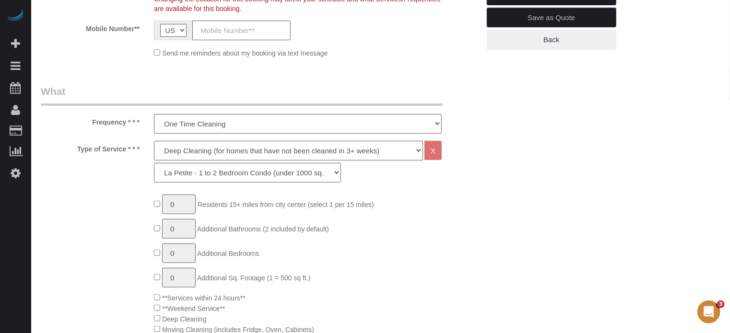
scroll to position [288, 0]
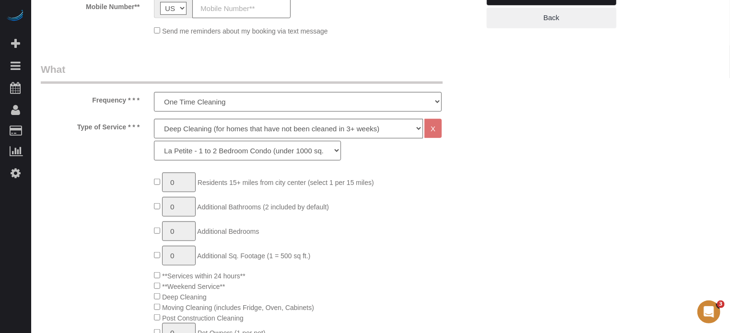
click at [194, 154] on select "La Petite - 1 to 2 Bedroom Condo (under 1000 sq. ft.) La Petite II - 2 Bedroom …" at bounding box center [247, 151] width 187 height 20
click at [209, 152] on select "La Petite - 1 to 2 Bedroom Condo (under 1000 sq. ft.) La Petite II - 2 Bedroom …" at bounding box center [247, 151] width 187 height 20
select select "94"
click at [154, 141] on select "La Petite - 1 to 2 Bedroom Condo (under 1000 sq. ft.) La Petite II - 2 Bedroom …" at bounding box center [247, 151] width 187 height 20
type input "1"
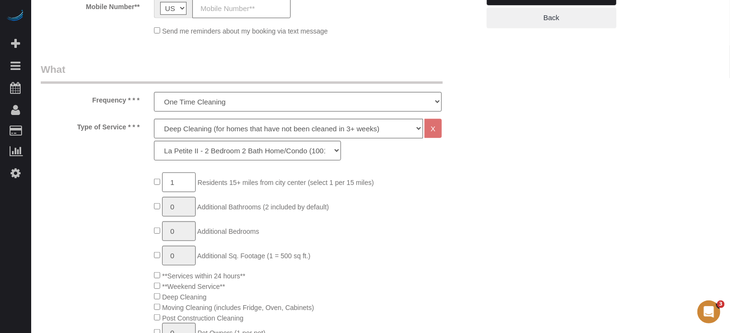
click at [181, 183] on input "1" at bounding box center [179, 183] width 34 height 20
type input "2"
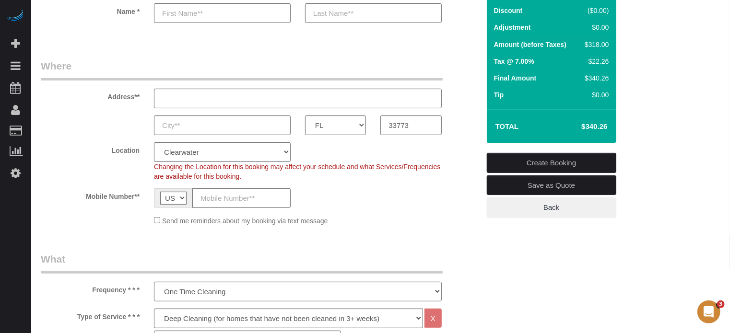
scroll to position [48, 0]
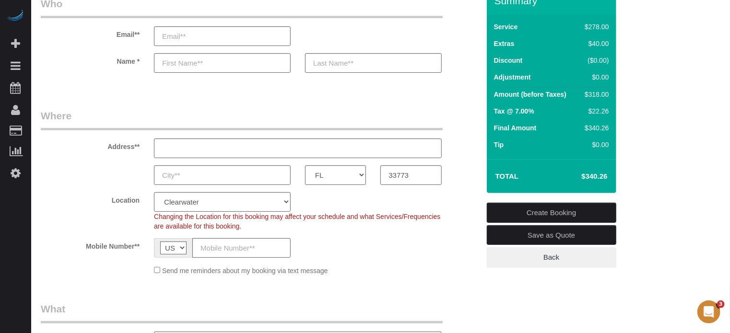
click at [466, 156] on div "Address**" at bounding box center [260, 133] width 453 height 49
drag, startPoint x: 719, startPoint y: 200, endPoint x: 593, endPoint y: 200, distance: 126.6
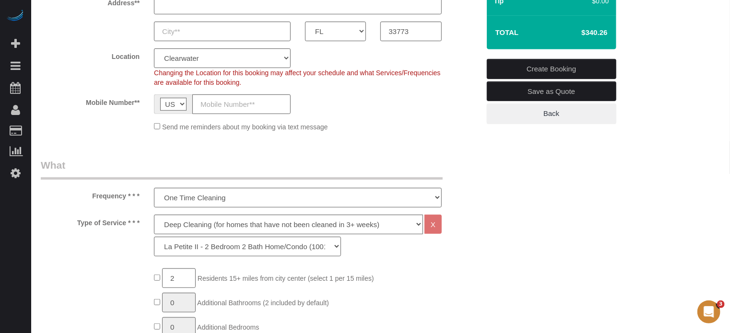
scroll to position [240, 0]
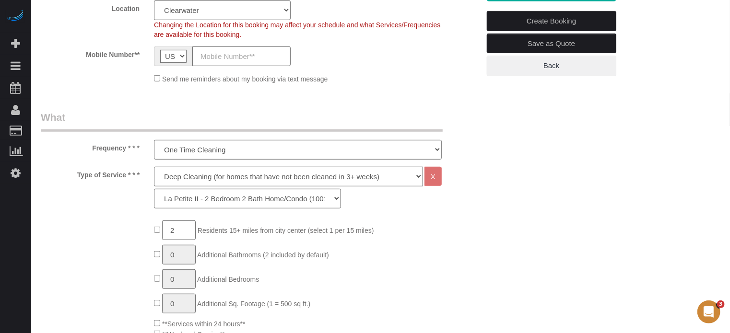
click at [182, 174] on select "Deep Cleaning (for homes that have not been cleaned in 3+ weeks) Spruce Regular…" at bounding box center [288, 177] width 269 height 20
select select "4"
click at [154, 167] on select "Deep Cleaning (for homes that have not been cleaned in 3+ weeks) Spruce Regular…" at bounding box center [288, 177] width 269 height 20
click at [192, 197] on select "La Petite - 1 to 2 Bedroom Condo (under 1000 sq. ft.) La Petite II - 2 Bedroom …" at bounding box center [247, 199] width 187 height 20
select select "88"
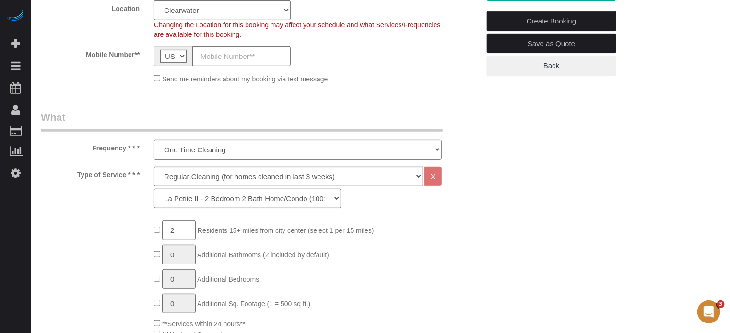
click at [154, 189] on select "La Petite - 1 to 2 Bedroom Condo (under 1000 sq. ft.) La Petite II - 2 Bedroom …" at bounding box center [247, 199] width 187 height 20
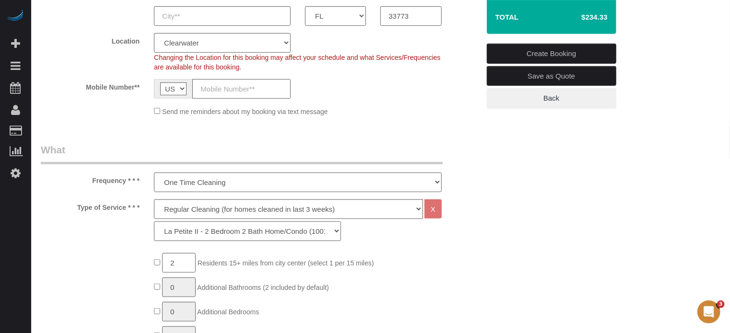
scroll to position [144, 0]
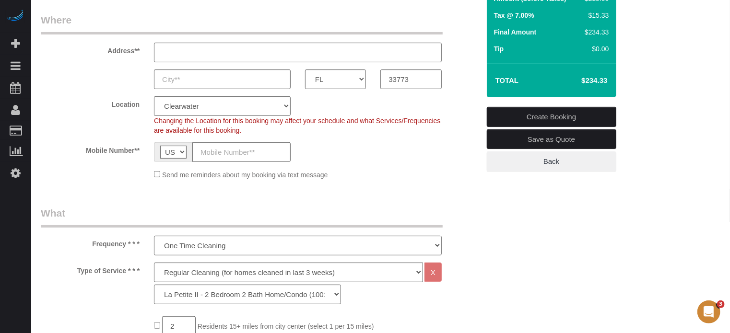
drag, startPoint x: 108, startPoint y: 47, endPoint x: 136, endPoint y: 149, distance: 105.4
click at [136, 149] on fieldset "Where Address** AK AL AR AZ CA CO CT DC DE [GEOGRAPHIC_DATA] [GEOGRAPHIC_DATA] …" at bounding box center [260, 100] width 439 height 174
click at [136, 149] on label "Mobile Number**" at bounding box center [90, 148] width 113 height 13
drag, startPoint x: 139, startPoint y: 151, endPoint x: 107, endPoint y: 50, distance: 106.1
click at [107, 50] on fieldset "Where Address** AK AL AR AZ CA CO CT DC DE [GEOGRAPHIC_DATA] [GEOGRAPHIC_DATA] …" at bounding box center [260, 100] width 439 height 174
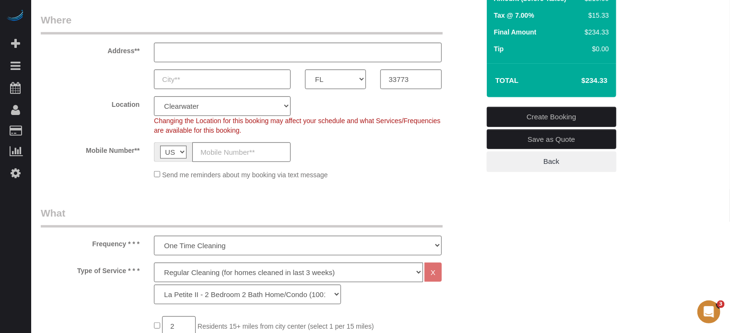
click at [107, 50] on label "Address**" at bounding box center [90, 49] width 113 height 13
drag, startPoint x: 107, startPoint y: 50, endPoint x: 138, endPoint y: 151, distance: 105.1
click at [138, 151] on fieldset "Where Address** AK AL AR AZ CA CO CT DC DE [GEOGRAPHIC_DATA] [GEOGRAPHIC_DATA] …" at bounding box center [260, 100] width 439 height 174
click at [138, 151] on label "Mobile Number**" at bounding box center [90, 148] width 113 height 13
drag, startPoint x: 139, startPoint y: 147, endPoint x: 107, endPoint y: 51, distance: 101.3
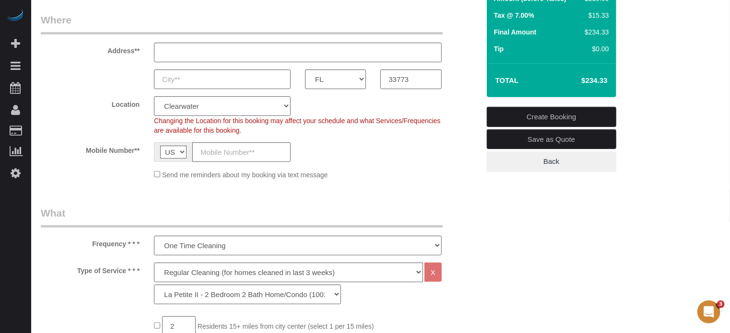
click at [107, 51] on fieldset "Where Address** AK AL AR AZ CA CO CT DC DE [GEOGRAPHIC_DATA] [GEOGRAPHIC_DATA] …" at bounding box center [260, 100] width 439 height 174
click at [107, 51] on label "Address**" at bounding box center [90, 49] width 113 height 13
drag, startPoint x: 107, startPoint y: 51, endPoint x: 138, endPoint y: 156, distance: 109.2
click at [138, 156] on fieldset "Where Address** AK AL AR AZ CA CO CT DC DE [GEOGRAPHIC_DATA] [GEOGRAPHIC_DATA] …" at bounding box center [260, 100] width 439 height 174
click at [138, 156] on div "Mobile Number** AF AL DZ AD AO AI AQ AG AR AM AW AU AT AZ BS BH BD BB BY BE BZ …" at bounding box center [260, 152] width 453 height 20
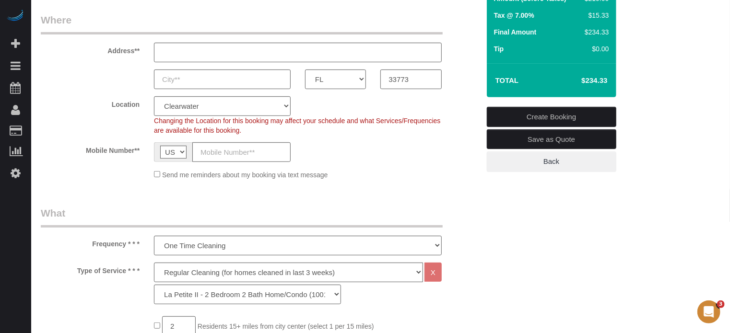
drag, startPoint x: 139, startPoint y: 150, endPoint x: 106, endPoint y: 52, distance: 103.5
click at [106, 52] on fieldset "Where Address** AK AL AR AZ CA CO CT DC DE [GEOGRAPHIC_DATA] [GEOGRAPHIC_DATA] …" at bounding box center [260, 100] width 439 height 174
click at [106, 49] on label "Address**" at bounding box center [90, 49] width 113 height 13
drag, startPoint x: 108, startPoint y: 48, endPoint x: 139, endPoint y: 155, distance: 111.9
click at [139, 155] on fieldset "Where Address** AK AL AR AZ CA CO CT DC DE [GEOGRAPHIC_DATA] [GEOGRAPHIC_DATA] …" at bounding box center [260, 100] width 439 height 174
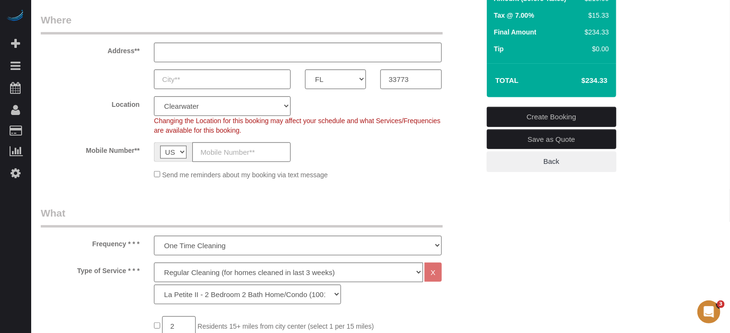
click at [139, 153] on label "Mobile Number**" at bounding box center [90, 148] width 113 height 13
drag, startPoint x: 139, startPoint y: 148, endPoint x: 104, endPoint y: 52, distance: 102.8
click at [104, 52] on fieldset "Where Address** AK AL AR AZ CA CO CT DC DE [GEOGRAPHIC_DATA] [GEOGRAPHIC_DATA] …" at bounding box center [260, 100] width 439 height 174
click at [105, 52] on label "Address**" at bounding box center [90, 49] width 113 height 13
click at [108, 51] on label "Address**" at bounding box center [90, 49] width 113 height 13
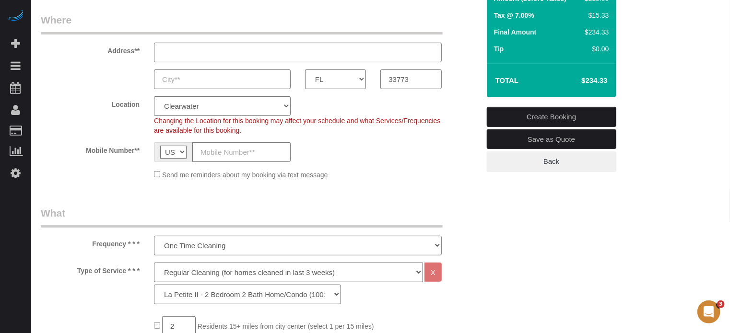
drag, startPoint x: 108, startPoint y: 51, endPoint x: 138, endPoint y: 154, distance: 107.4
click at [138, 154] on fieldset "Where Address** AK AL AR AZ CA CO CT DC DE [GEOGRAPHIC_DATA] [GEOGRAPHIC_DATA] …" at bounding box center [260, 100] width 439 height 174
click at [138, 151] on label "Mobile Number**" at bounding box center [90, 148] width 113 height 13
drag, startPoint x: 138, startPoint y: 149, endPoint x: 106, endPoint y: 51, distance: 103.2
click at [106, 51] on fieldset "Where Address** AK AL AR AZ CA CO CT DC DE [GEOGRAPHIC_DATA] [GEOGRAPHIC_DATA] …" at bounding box center [260, 100] width 439 height 174
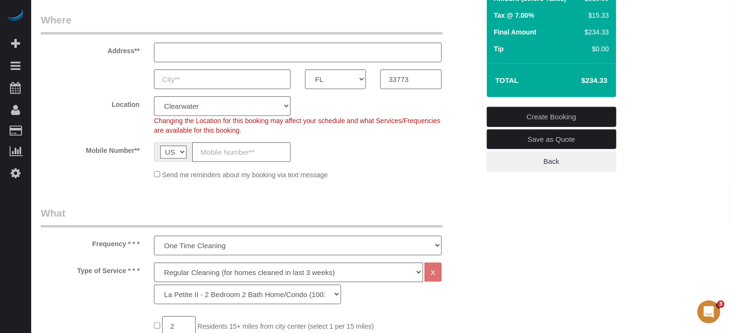
click at [106, 51] on label "Address**" at bounding box center [90, 49] width 113 height 13
drag, startPoint x: 107, startPoint y: 50, endPoint x: 139, endPoint y: 153, distance: 107.7
click at [139, 153] on fieldset "Where Address** AK AL AR AZ CA CO CT DC DE [GEOGRAPHIC_DATA] [GEOGRAPHIC_DATA] …" at bounding box center [260, 100] width 439 height 174
click at [139, 153] on label "Mobile Number**" at bounding box center [90, 148] width 113 height 13
drag, startPoint x: 139, startPoint y: 148, endPoint x: 108, endPoint y: 53, distance: 99.9
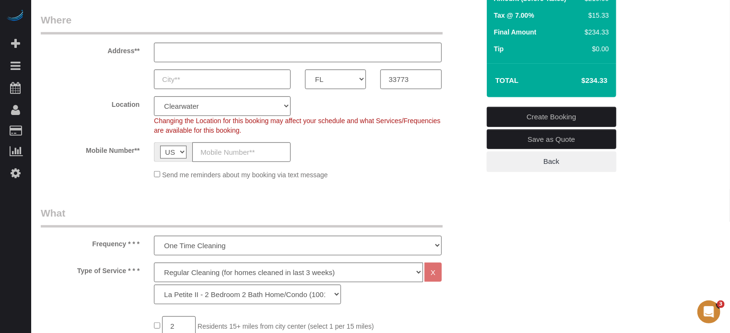
click at [108, 53] on fieldset "Where Address** AK AL AR AZ CA CO CT DC DE [GEOGRAPHIC_DATA] [GEOGRAPHIC_DATA] …" at bounding box center [260, 100] width 439 height 174
click at [108, 53] on label "Address**" at bounding box center [90, 49] width 113 height 13
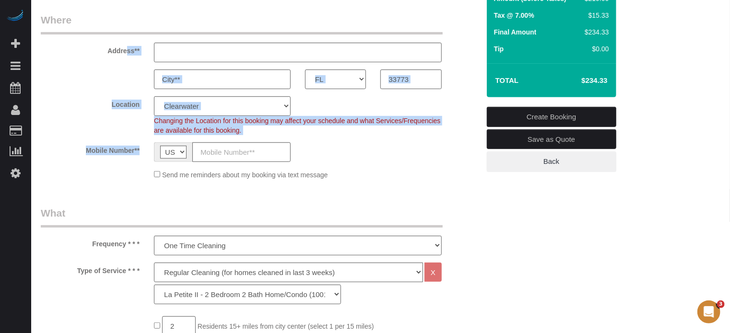
drag, startPoint x: 108, startPoint y: 53, endPoint x: 139, endPoint y: 156, distance: 107.7
click at [139, 156] on fieldset "Where Address** AK AL AR AZ CA CO CT DC DE [GEOGRAPHIC_DATA] [GEOGRAPHIC_DATA] …" at bounding box center [260, 100] width 439 height 174
click at [139, 156] on div "Mobile Number** AF AL DZ AD AO AI AQ AG AR AM AW AU AT AZ BS BH BD BB BY BE BZ …" at bounding box center [260, 152] width 453 height 20
drag, startPoint x: 139, startPoint y: 151, endPoint x: 109, endPoint y: 52, distance: 102.9
click at [109, 52] on fieldset "Where Address** AK AL AR AZ CA CO CT DC DE [GEOGRAPHIC_DATA] [GEOGRAPHIC_DATA] …" at bounding box center [260, 100] width 439 height 174
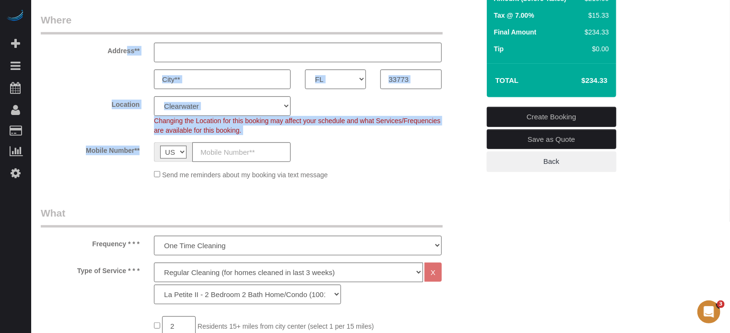
click at [109, 52] on label "Address**" at bounding box center [90, 49] width 113 height 13
drag, startPoint x: 106, startPoint y: 50, endPoint x: 139, endPoint y: 158, distance: 112.7
click at [139, 158] on fieldset "Where Address** AK AL AR AZ CA CO CT DC DE [GEOGRAPHIC_DATA] [GEOGRAPHIC_DATA] …" at bounding box center [260, 100] width 439 height 174
